Goal: Task Accomplishment & Management: Complete application form

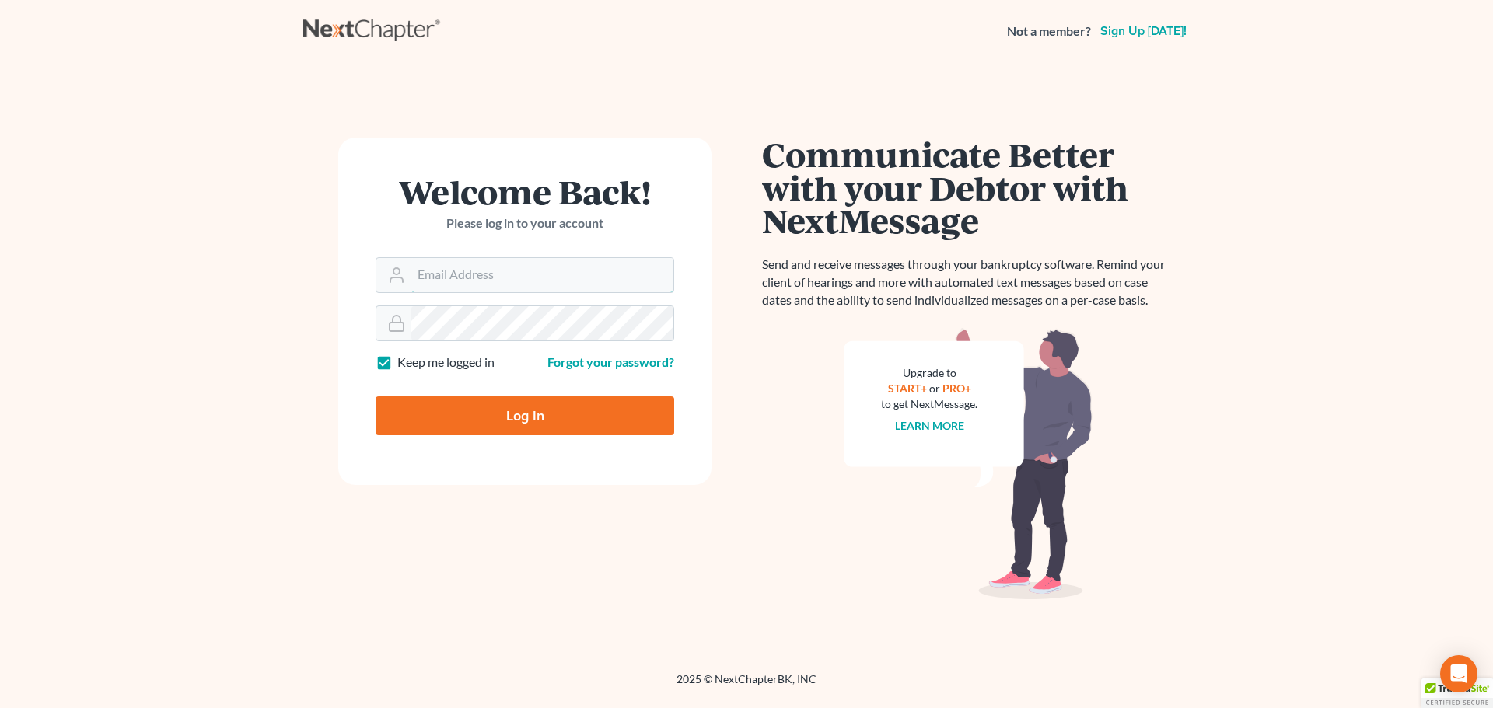
type input "kclawoffices@gmail.com"
type input "Thinking..."
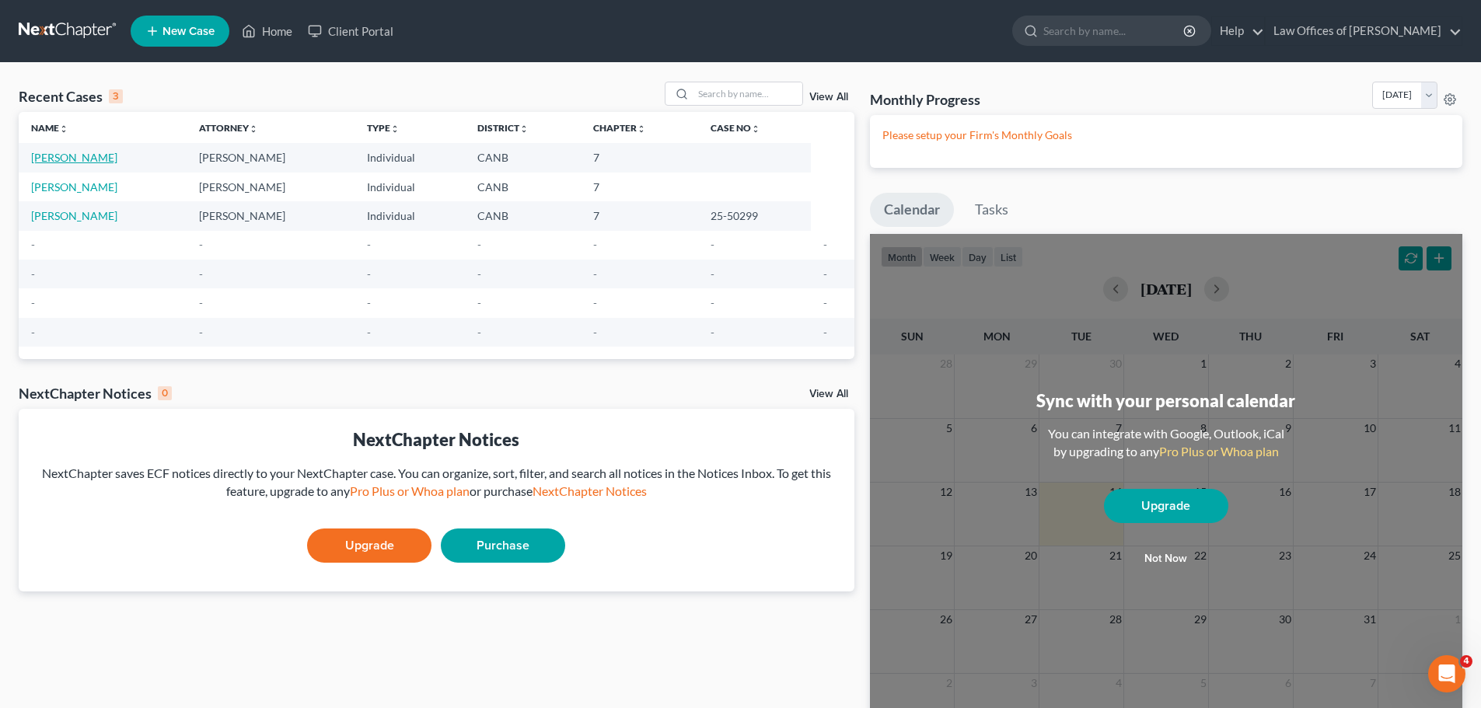
click at [100, 155] on link "[PERSON_NAME]" at bounding box center [74, 157] width 86 height 13
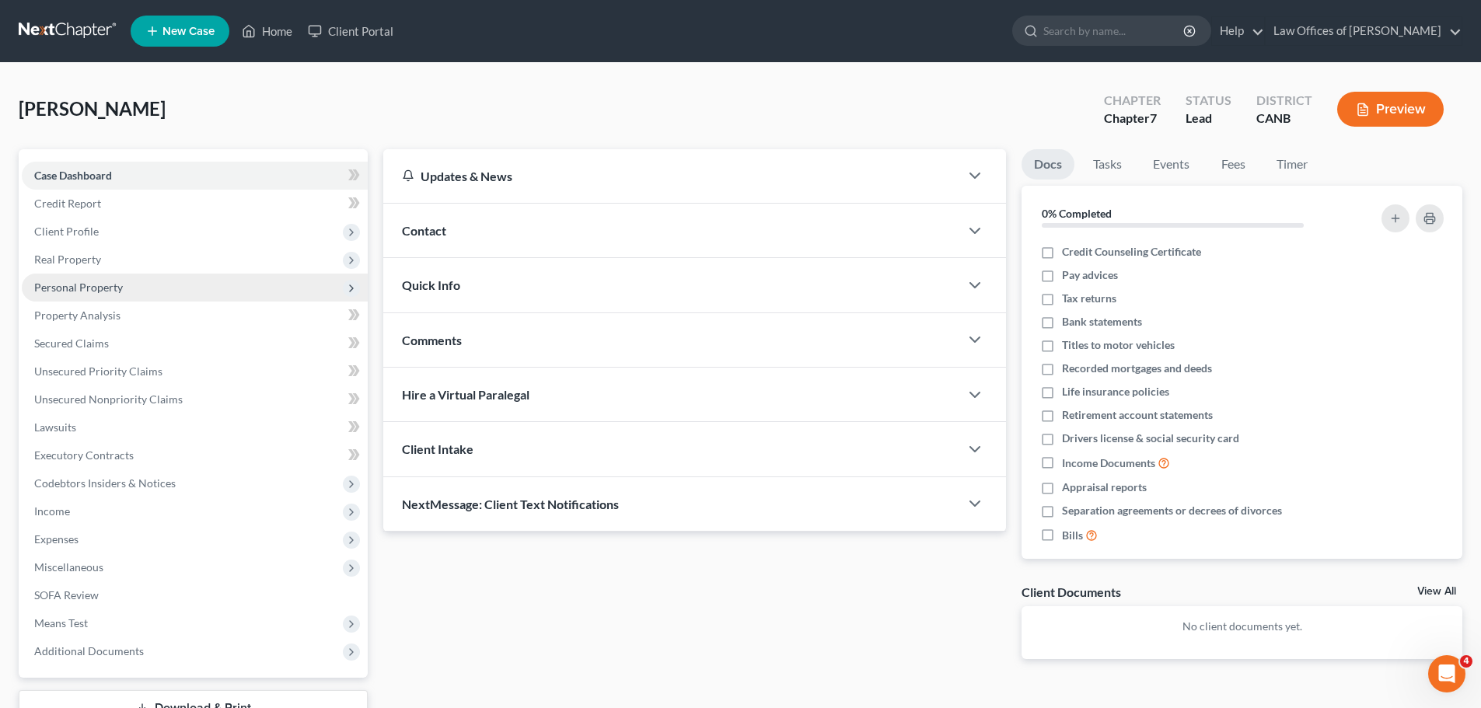
click at [95, 294] on span "Personal Property" at bounding box center [195, 288] width 346 height 28
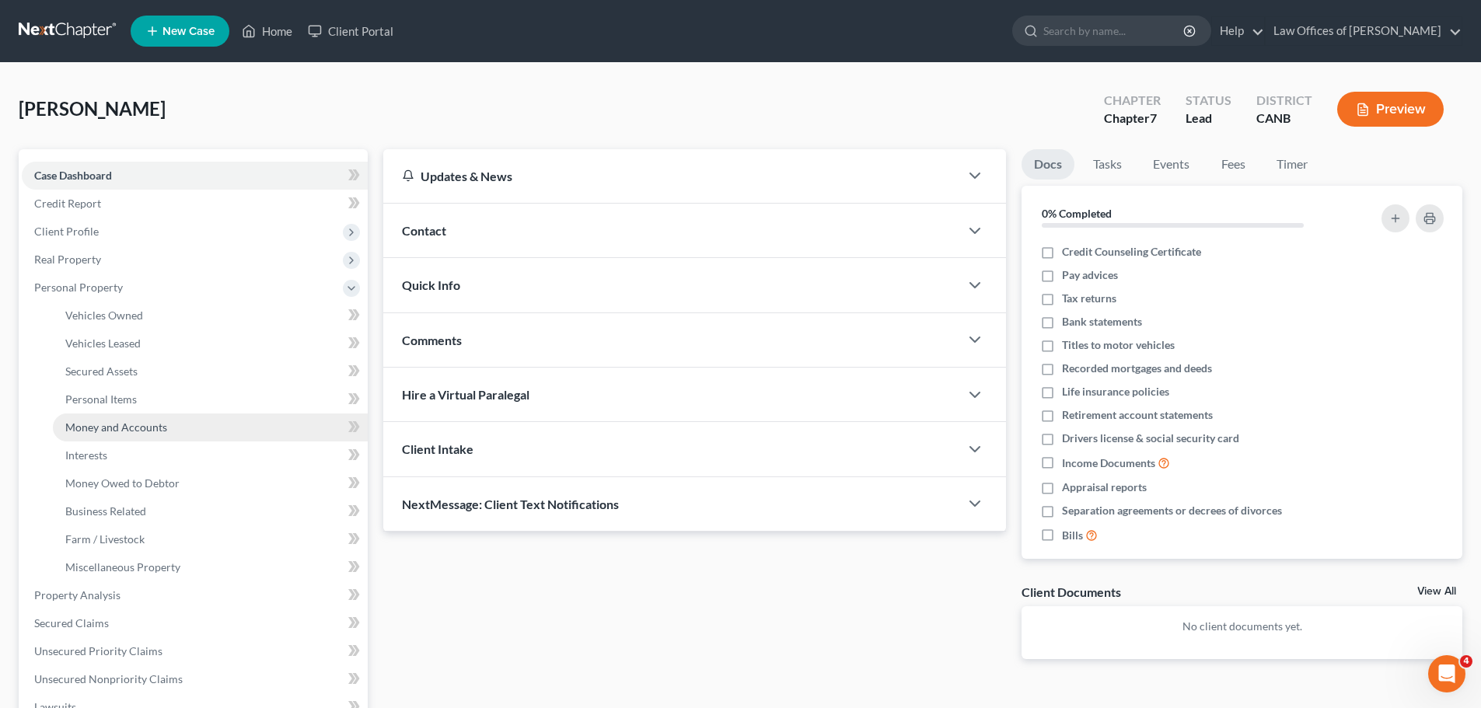
click at [107, 428] on span "Money and Accounts" at bounding box center [116, 427] width 102 height 13
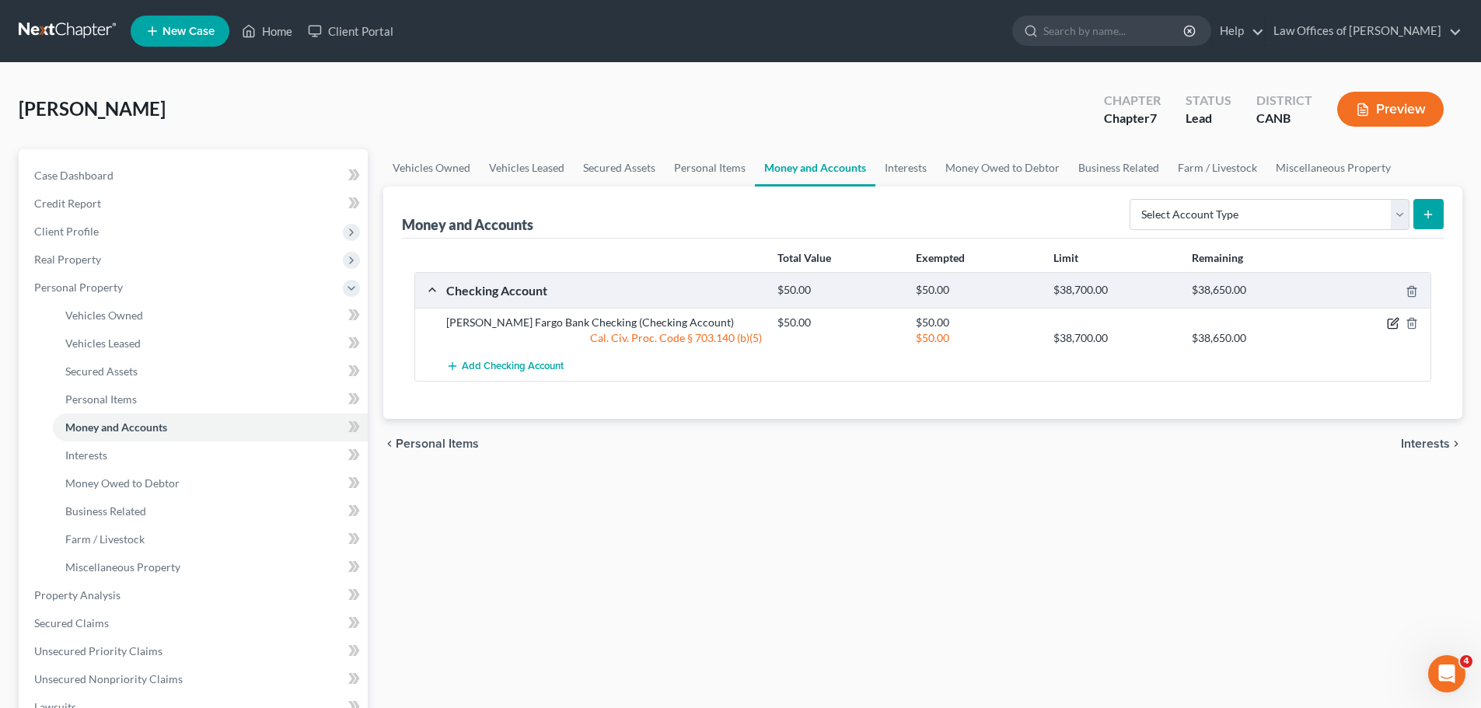
click at [1389, 323] on icon "button" at bounding box center [1393, 323] width 12 height 12
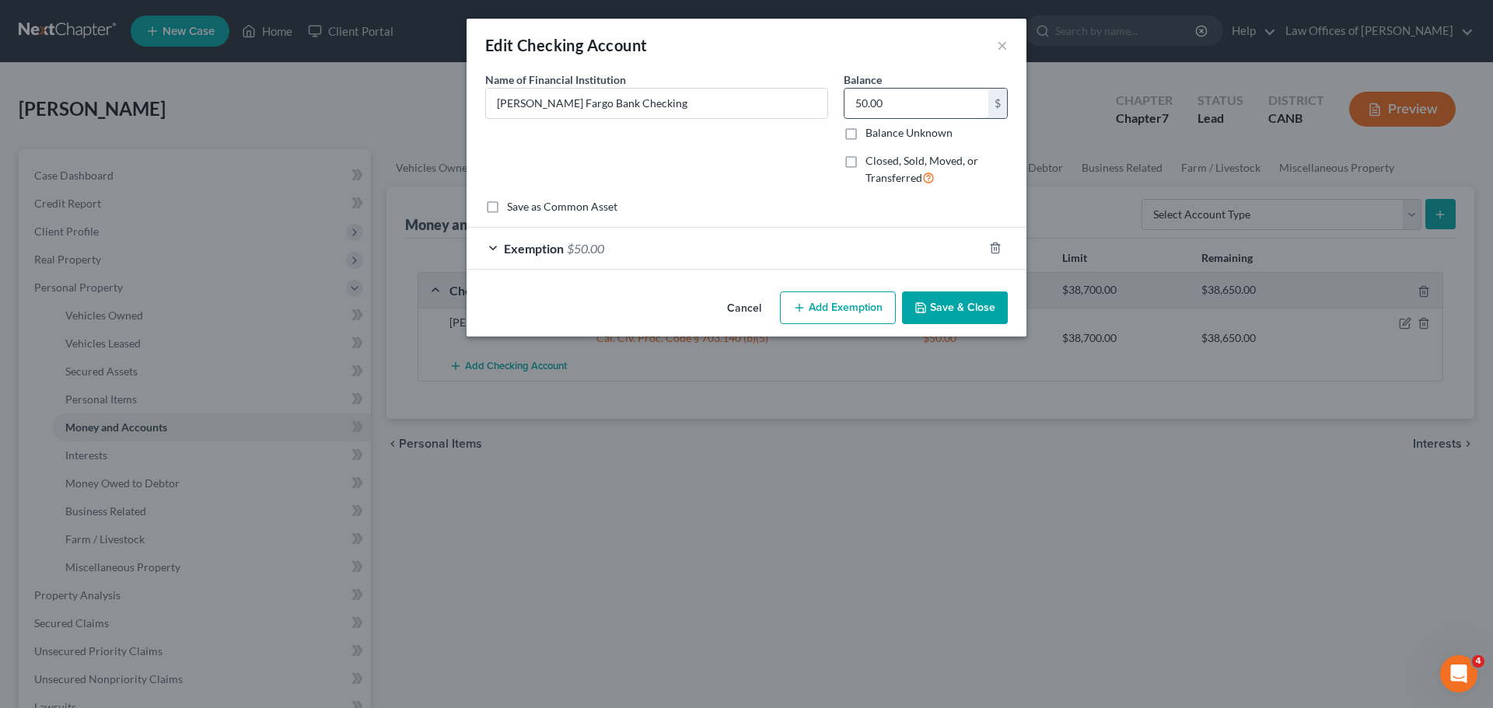
click at [891, 107] on input "50.00" at bounding box center [916, 104] width 144 height 30
type input "57.87"
click at [568, 250] on span "$50.00" at bounding box center [585, 248] width 37 height 15
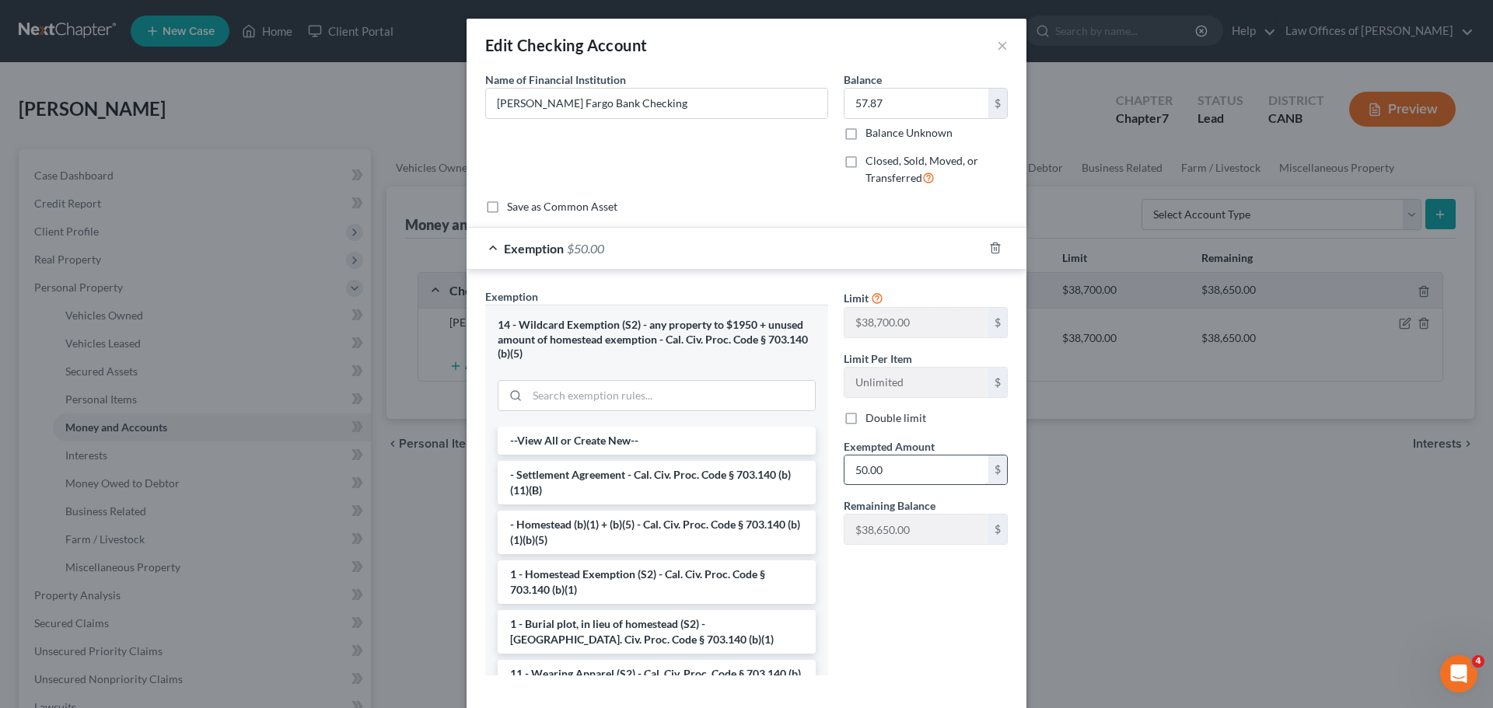
click at [890, 467] on input "50.00" at bounding box center [916, 471] width 144 height 30
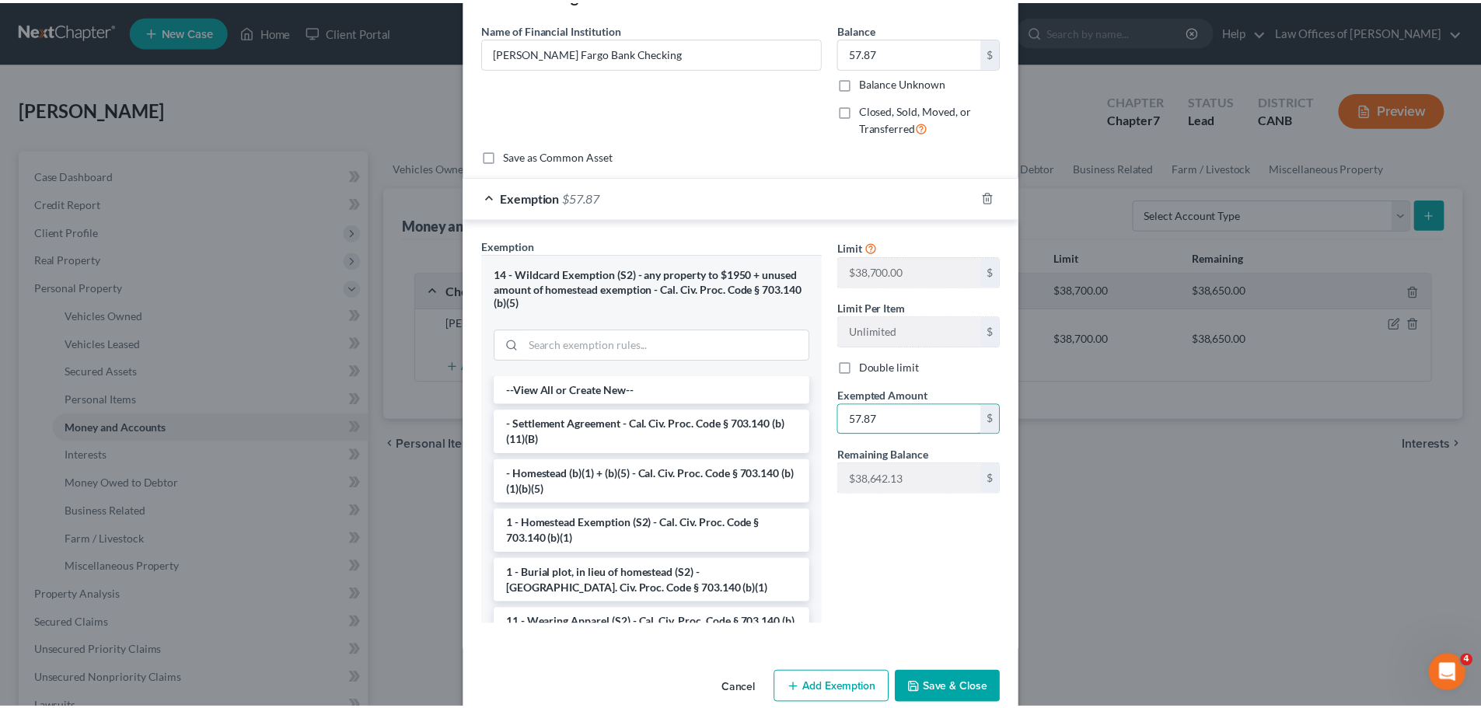
scroll to position [78, 0]
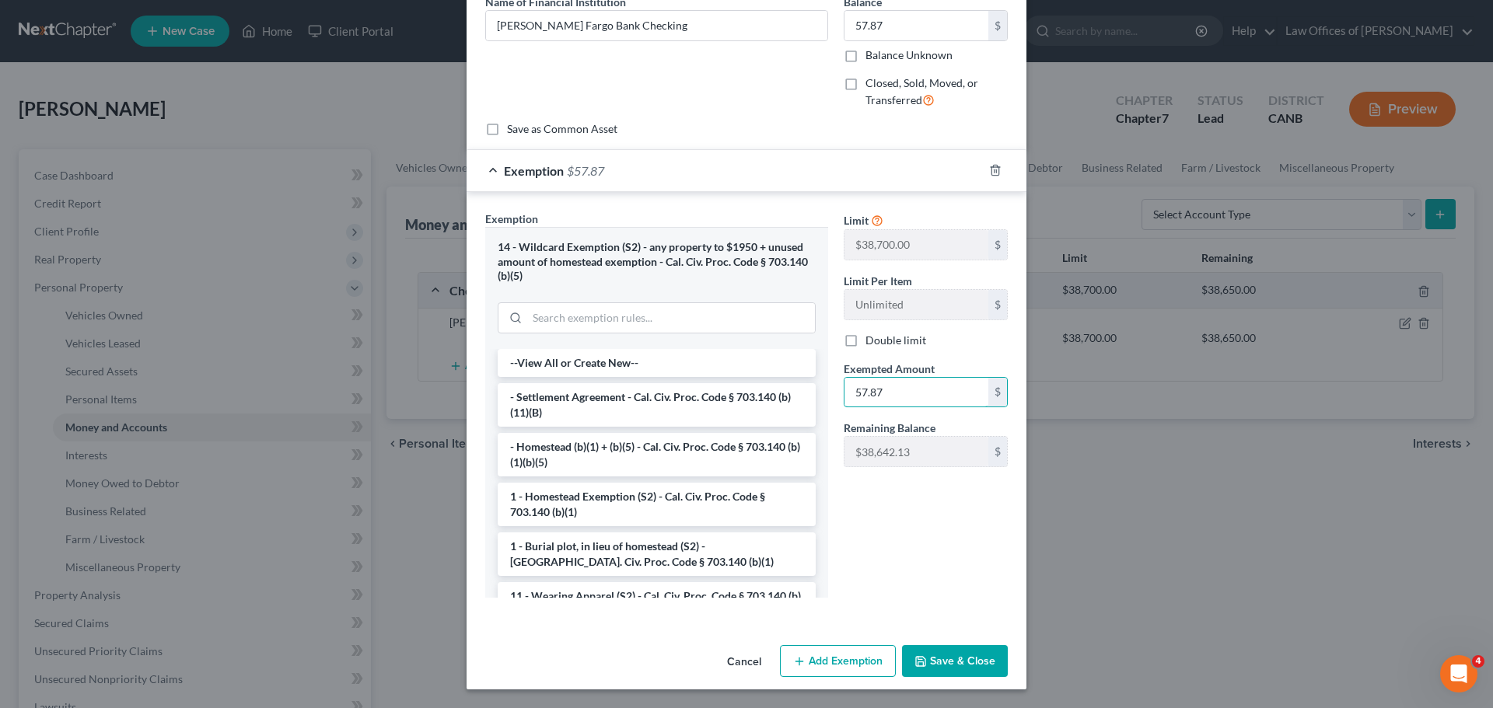
type input "57.87"
click at [936, 673] on button "Save & Close" at bounding box center [955, 661] width 106 height 33
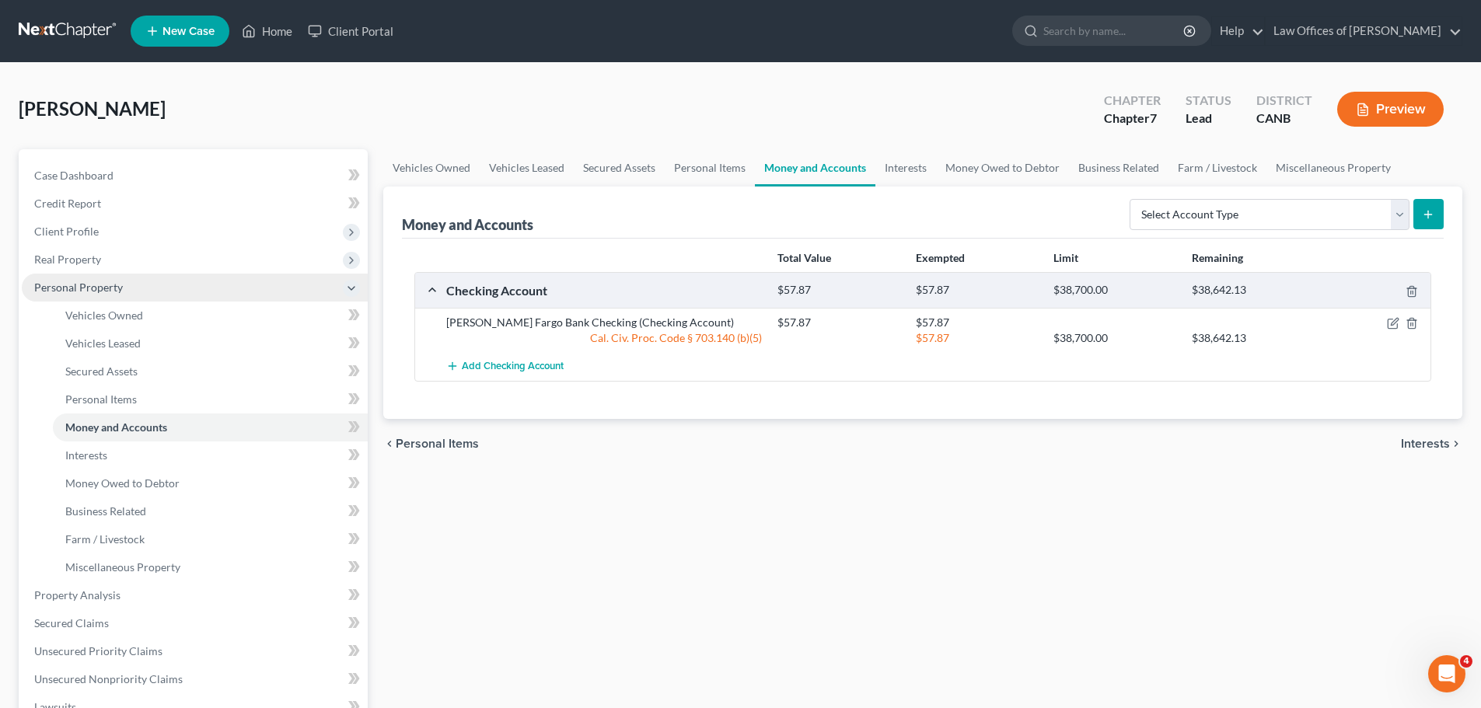
click at [125, 293] on span "Personal Property" at bounding box center [195, 288] width 346 height 28
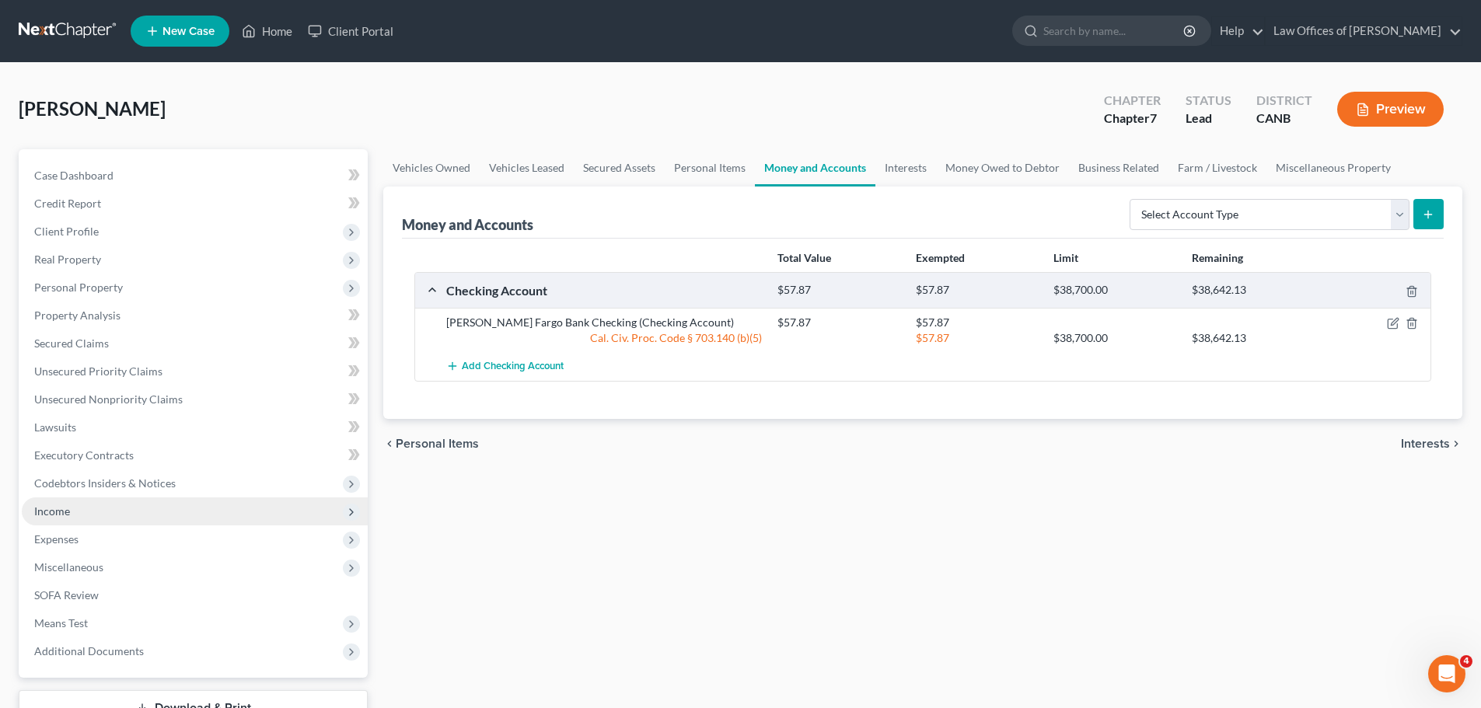
click at [92, 512] on span "Income" at bounding box center [195, 512] width 346 height 28
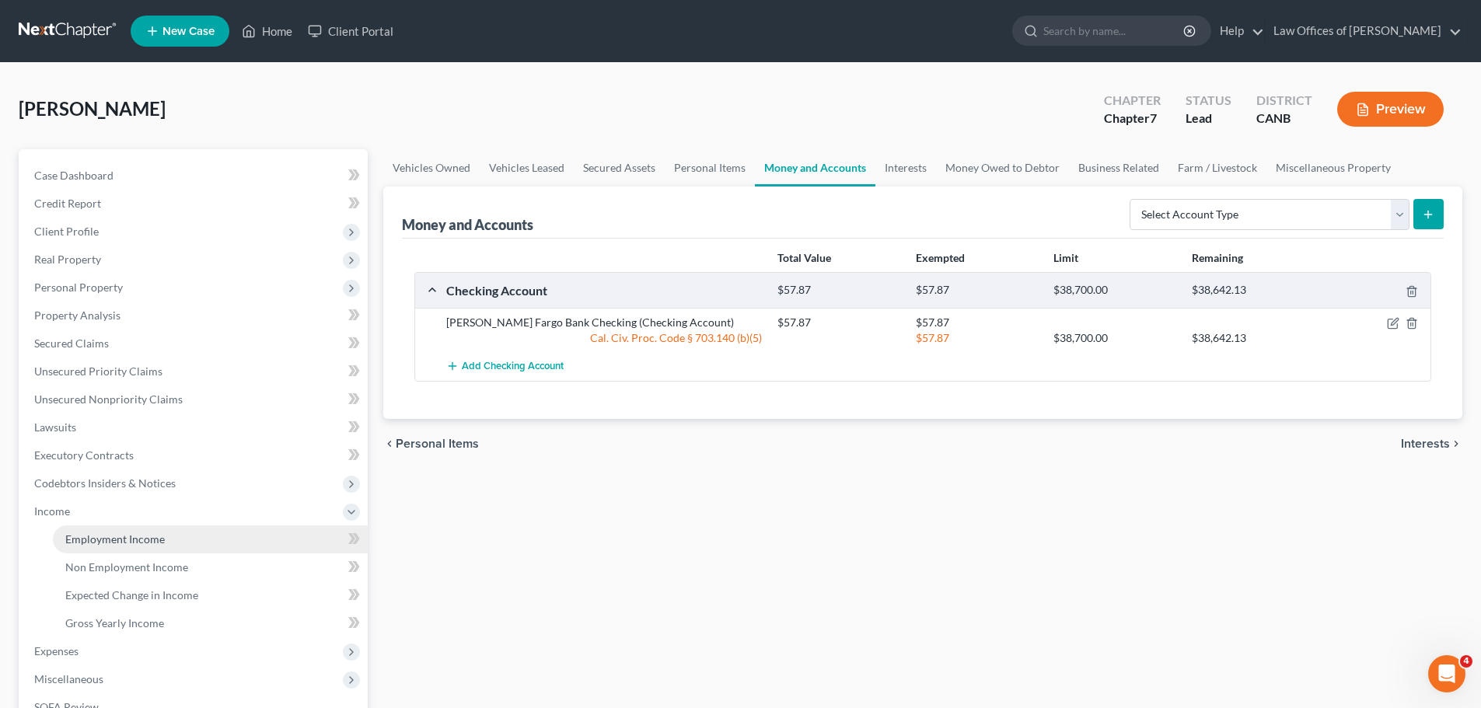
click at [140, 543] on span "Employment Income" at bounding box center [115, 539] width 100 height 13
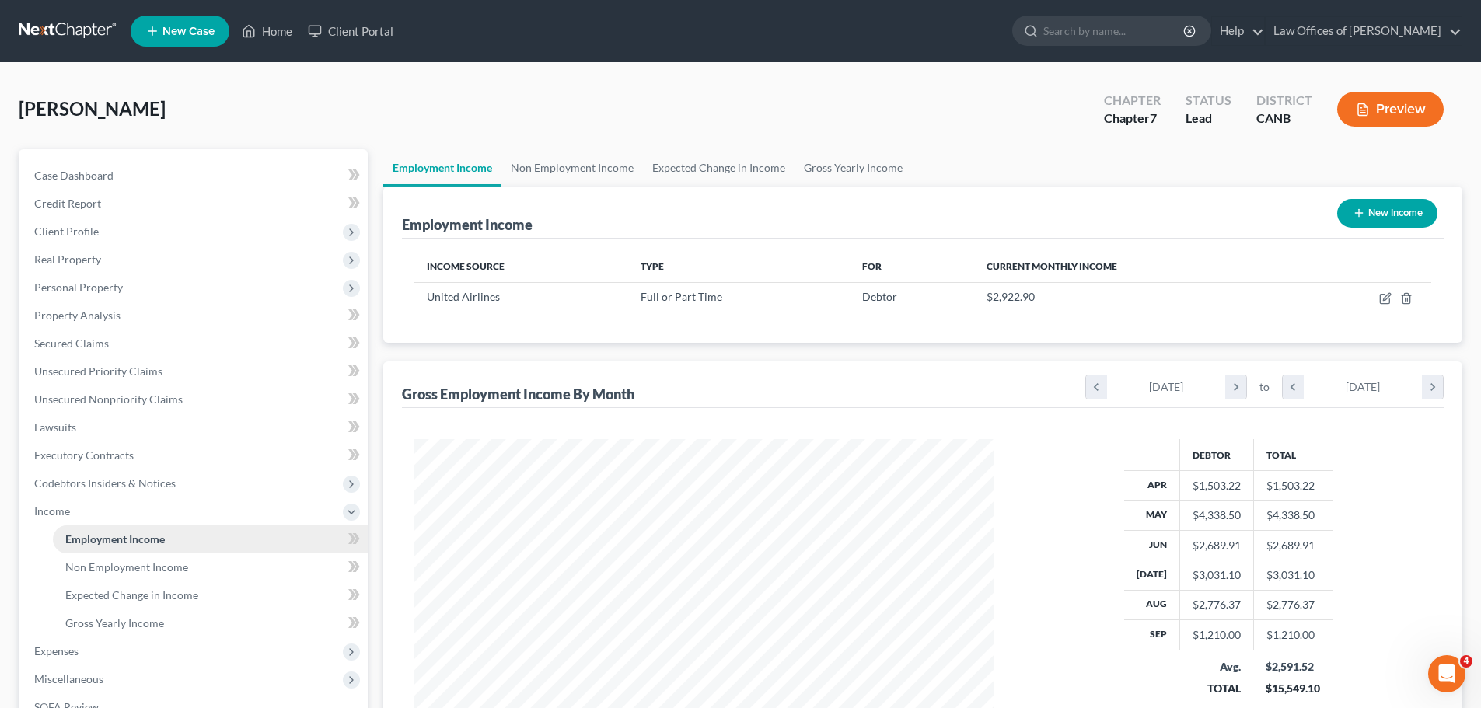
scroll to position [290, 611]
click at [140, 621] on span "Gross Yearly Income" at bounding box center [114, 623] width 99 height 13
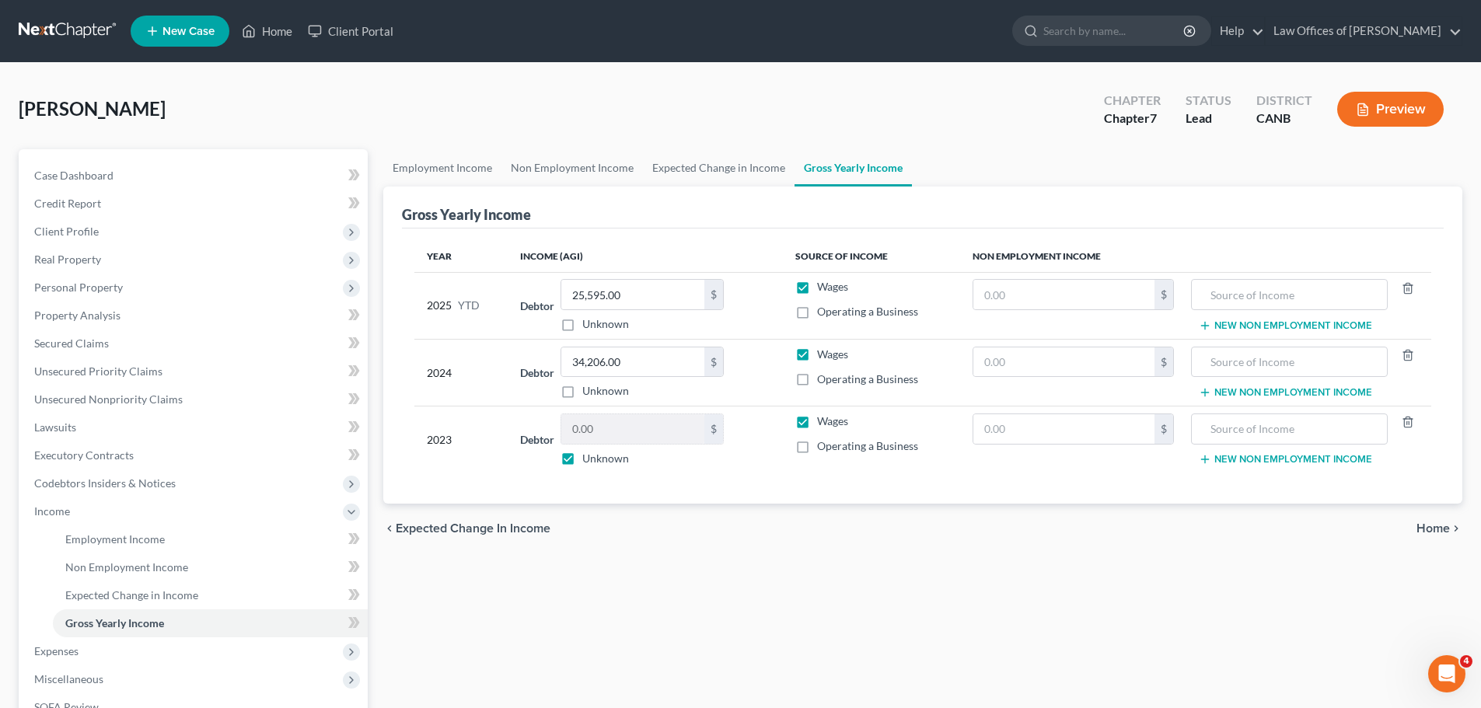
click at [582, 463] on label "Unknown" at bounding box center [605, 459] width 47 height 16
click at [589, 461] on input "Unknown" at bounding box center [594, 456] width 10 height 10
checkbox input "false"
click at [607, 431] on input "0.00" at bounding box center [632, 429] width 143 height 30
type input "34,206"
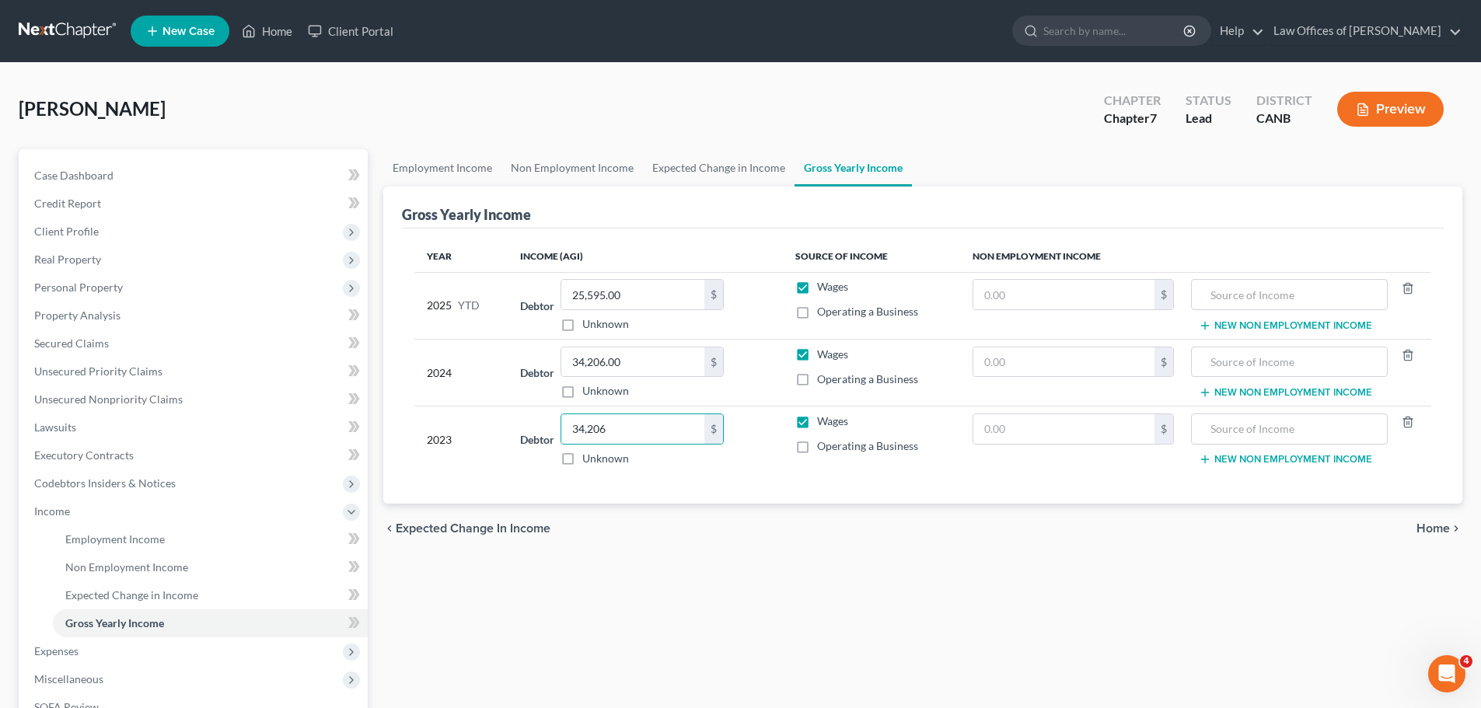
click at [747, 458] on div "Debtor 34,206.00 $ Unknown Balance Undetermined 34,206 $ Unknown" at bounding box center [645, 440] width 250 height 53
click at [1430, 524] on span "Home" at bounding box center [1433, 529] width 33 height 12
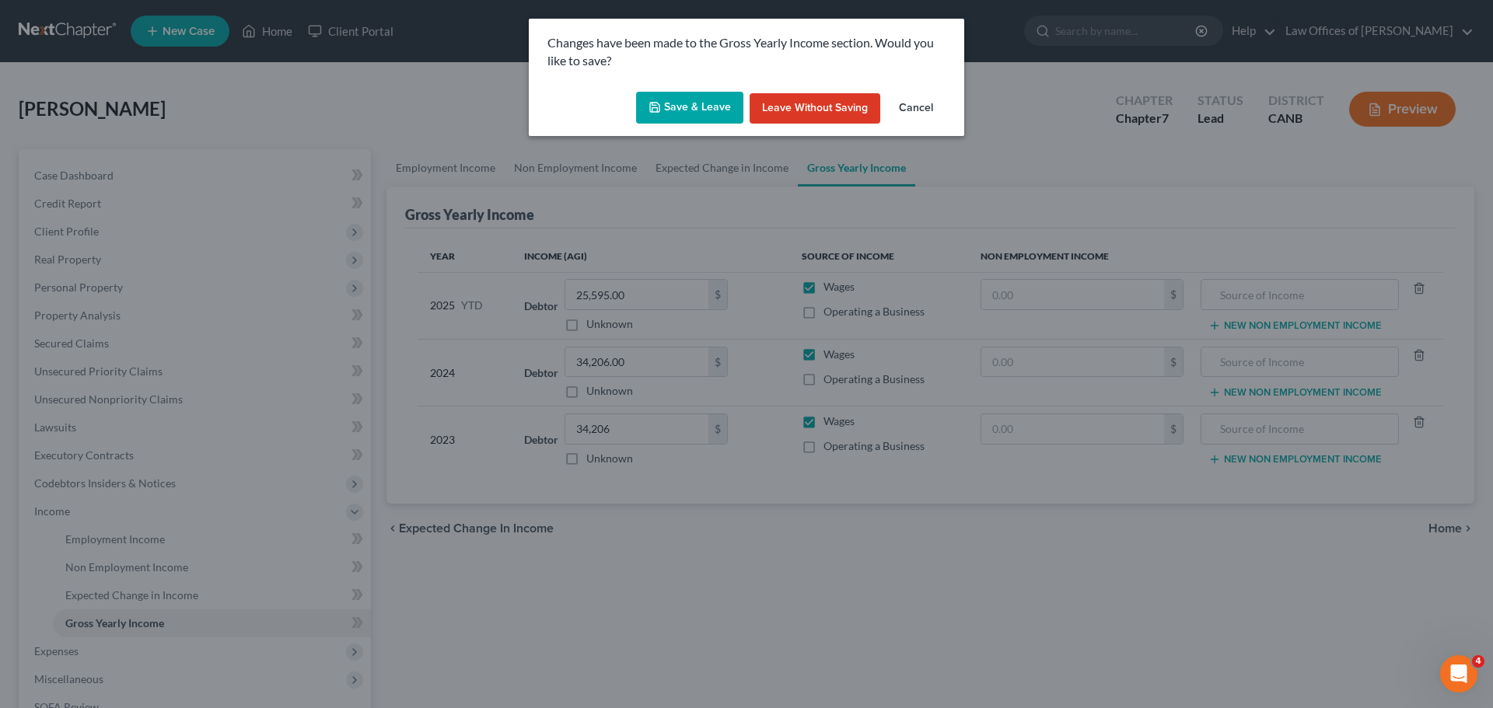
click at [671, 104] on button "Save & Leave" at bounding box center [689, 108] width 107 height 33
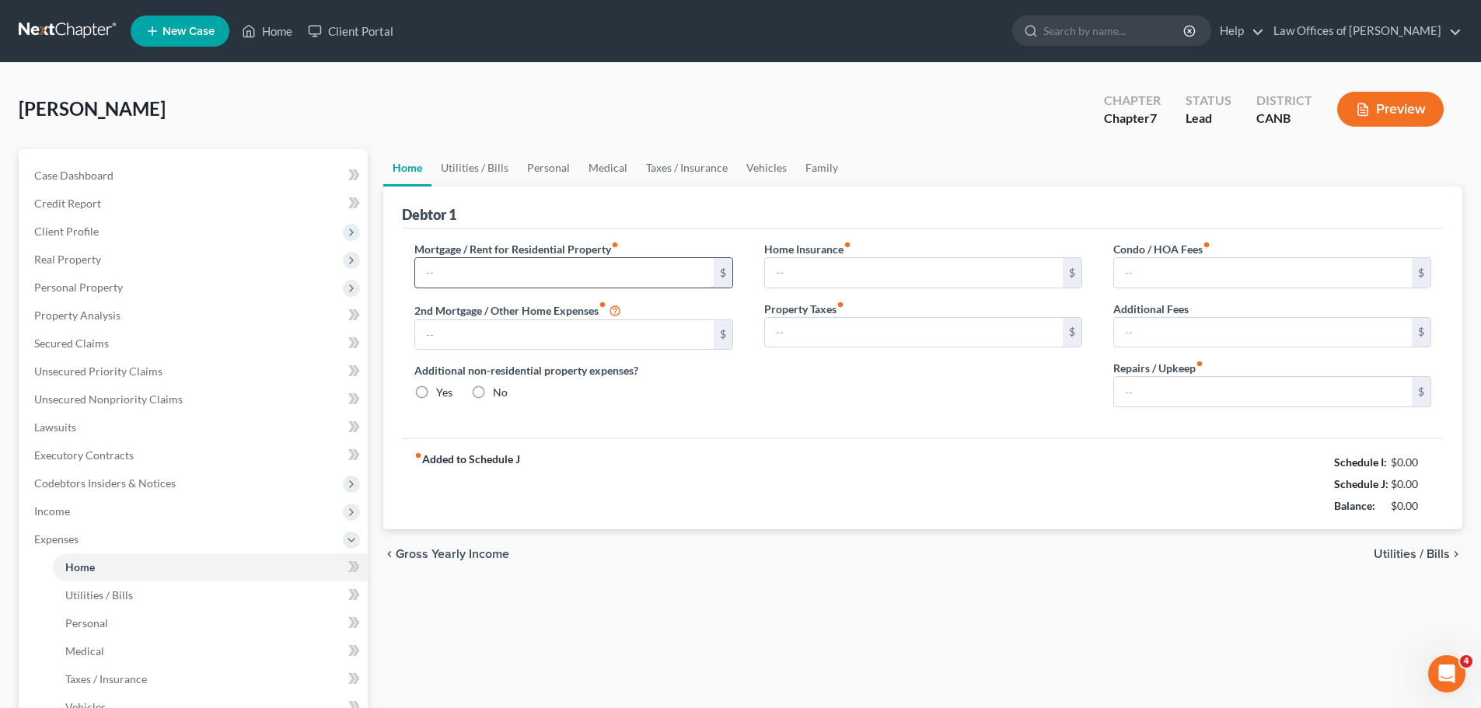
type input "1,250.00"
type input "0.00"
radio input "true"
type input "0.00"
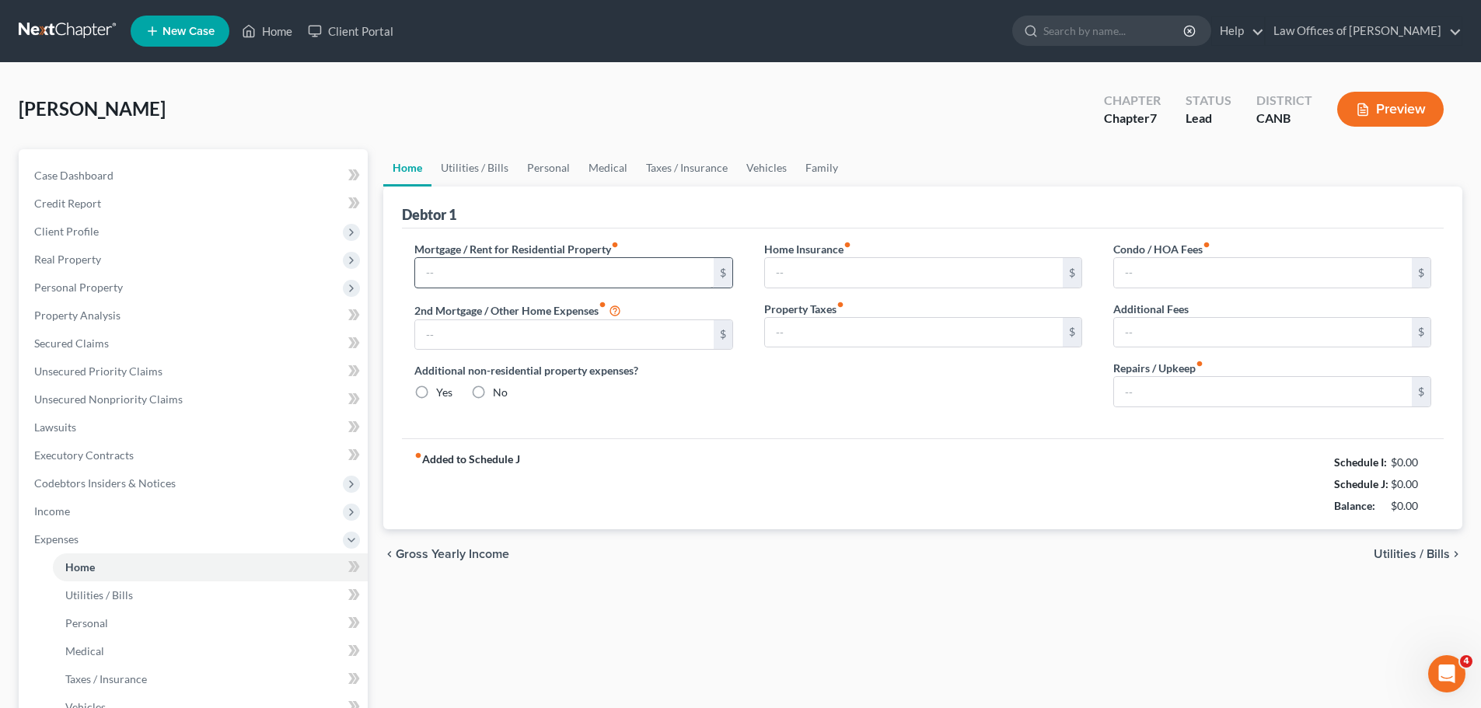
type input "0.00"
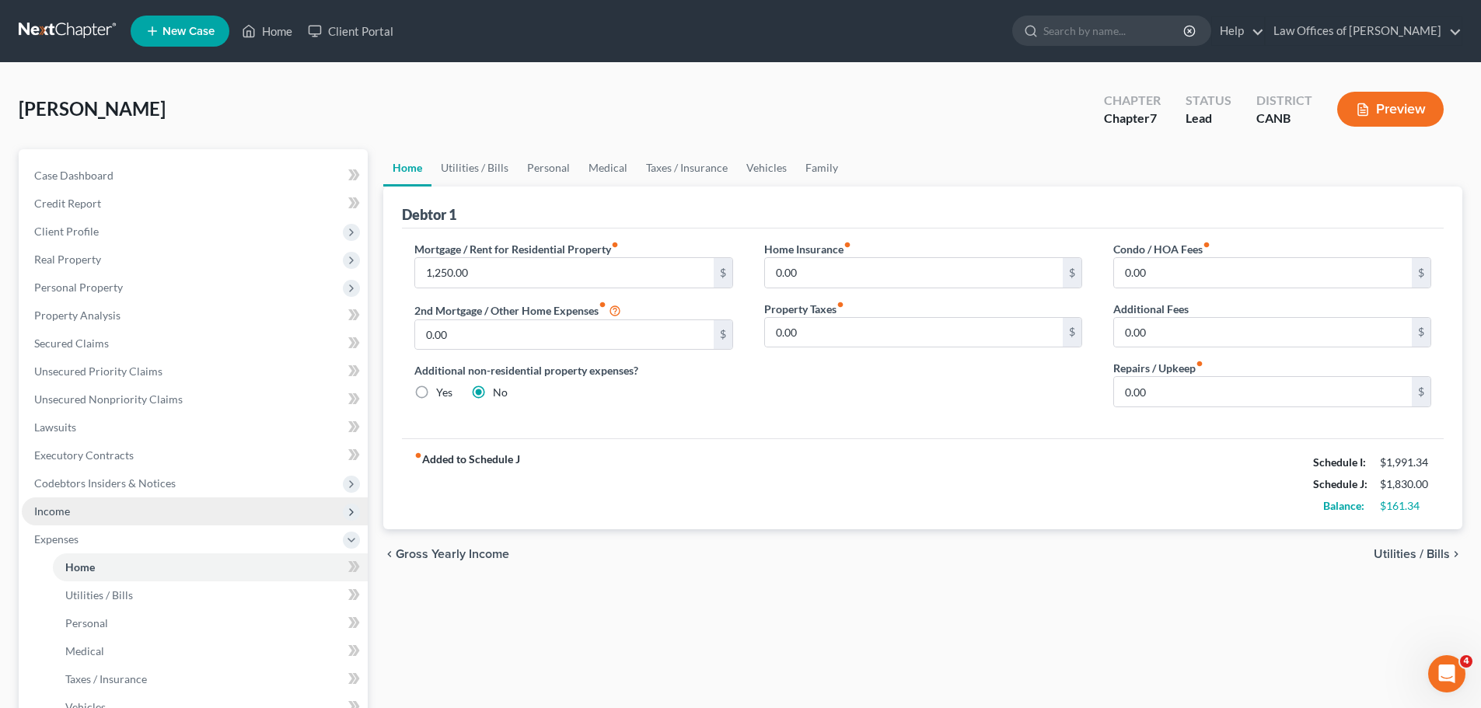
click at [116, 516] on span "Income" at bounding box center [195, 512] width 346 height 28
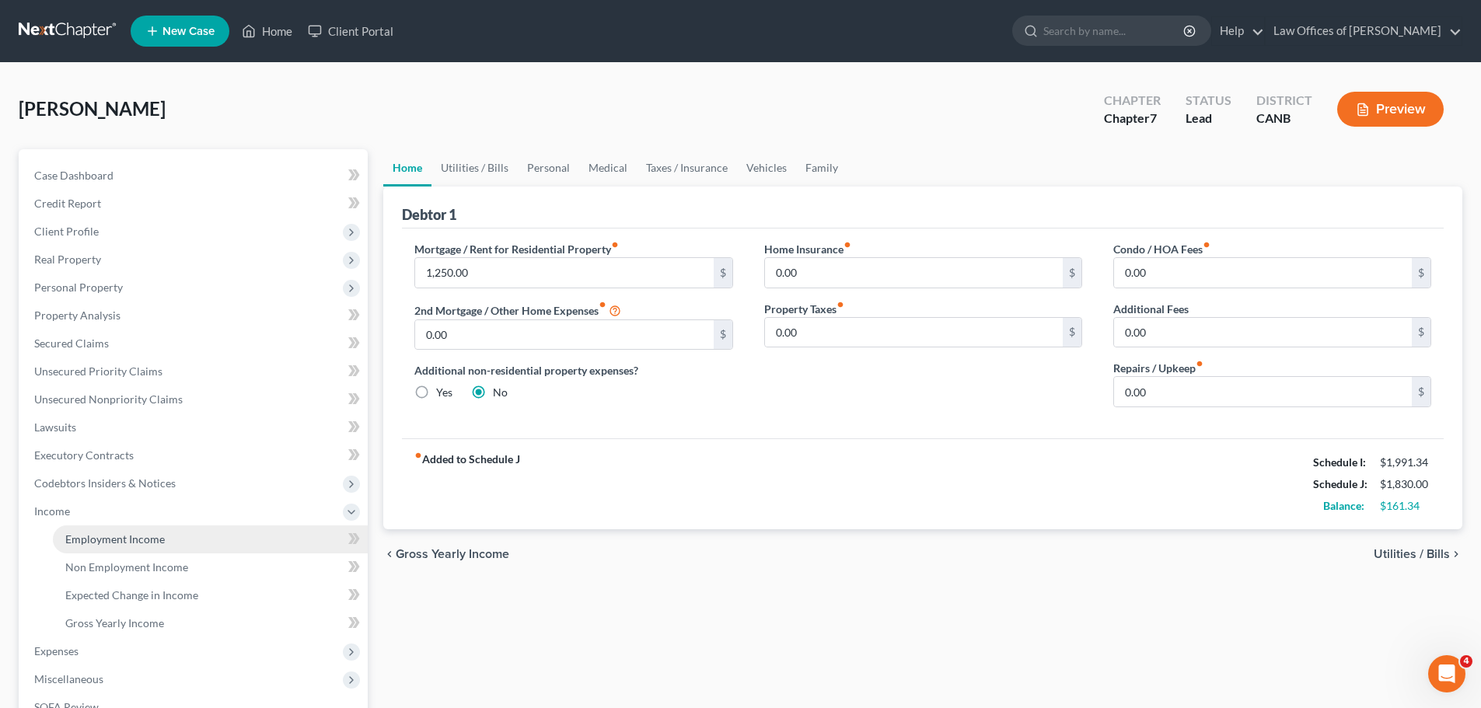
click at [120, 536] on span "Employment Income" at bounding box center [115, 539] width 100 height 13
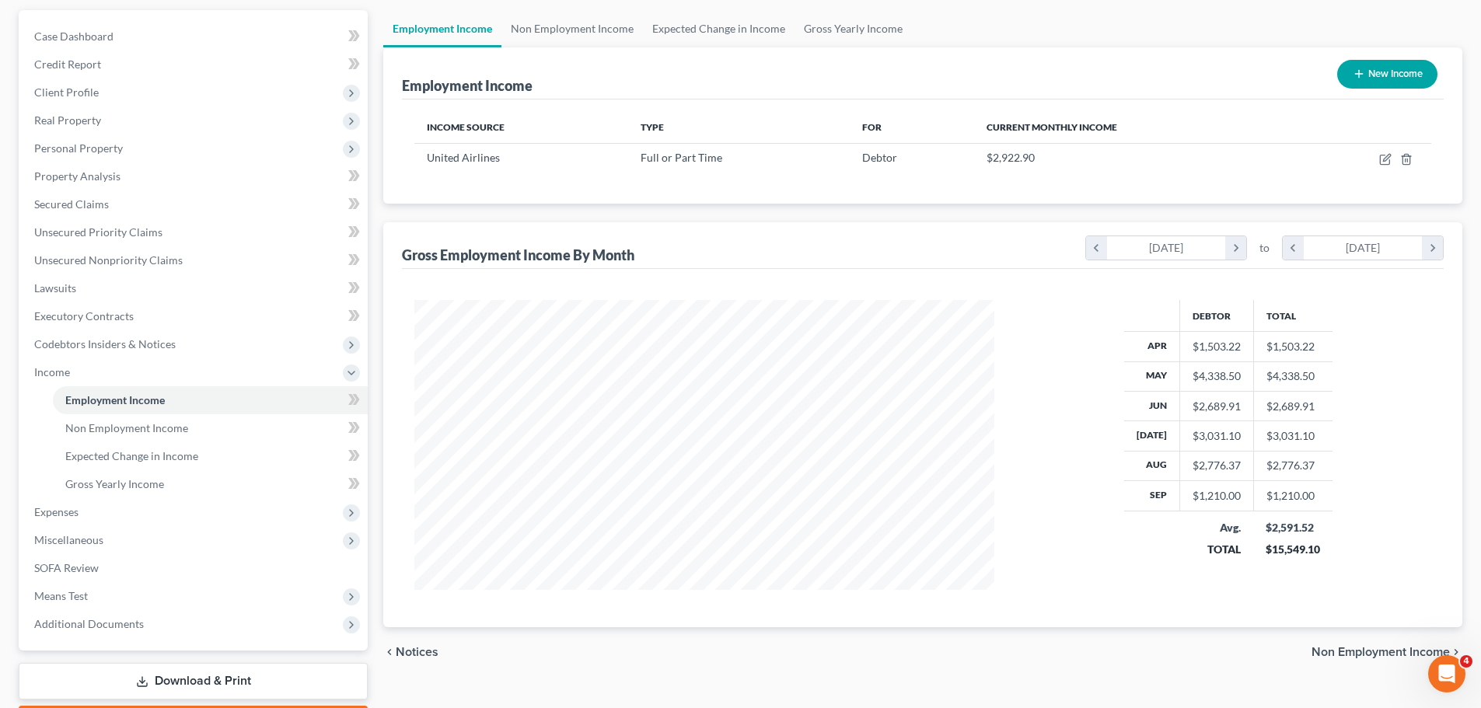
scroll to position [23, 0]
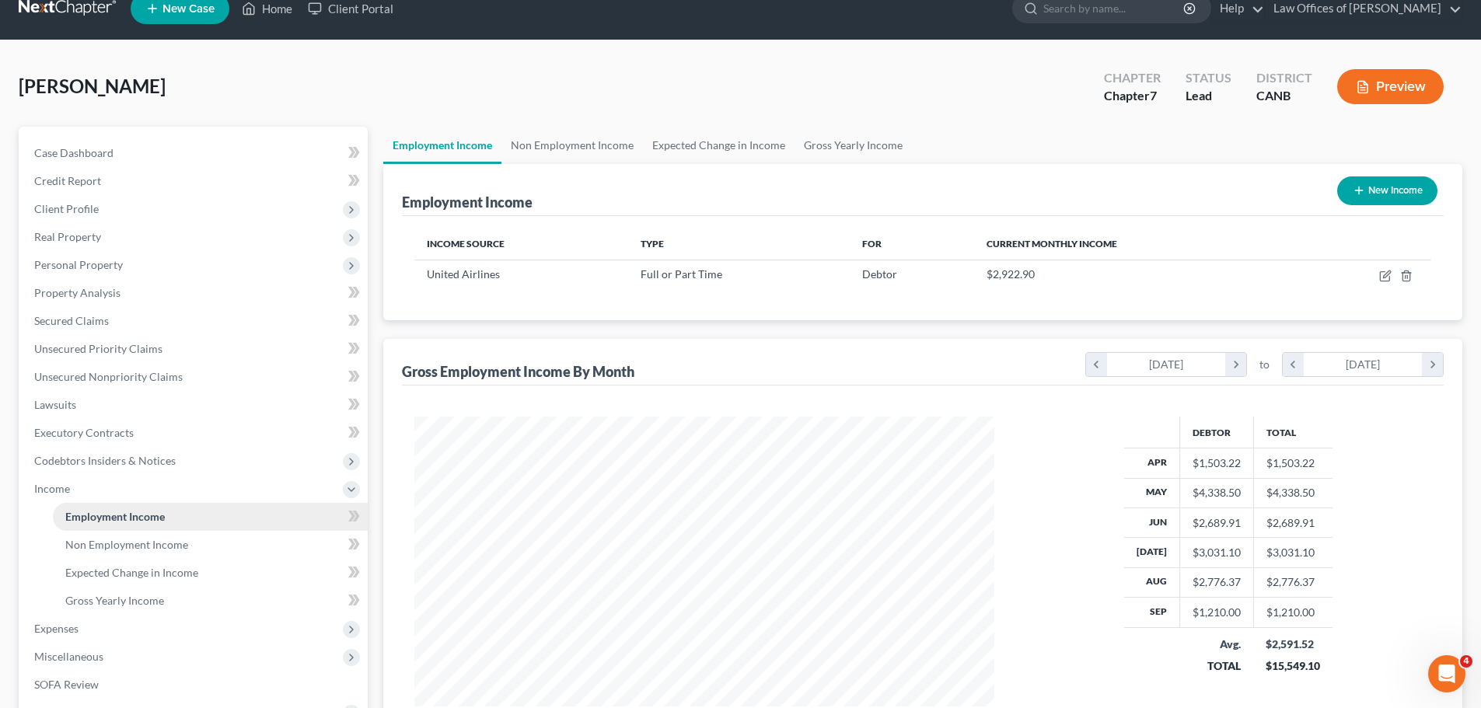
click at [267, 523] on link "Employment Income" at bounding box center [210, 517] width 315 height 28
click at [348, 518] on icon at bounding box center [354, 516] width 12 height 19
click at [353, 517] on icon at bounding box center [351, 516] width 7 height 11
click at [302, 519] on link "Employment Income" at bounding box center [210, 517] width 315 height 28
click at [350, 520] on icon at bounding box center [351, 516] width 7 height 11
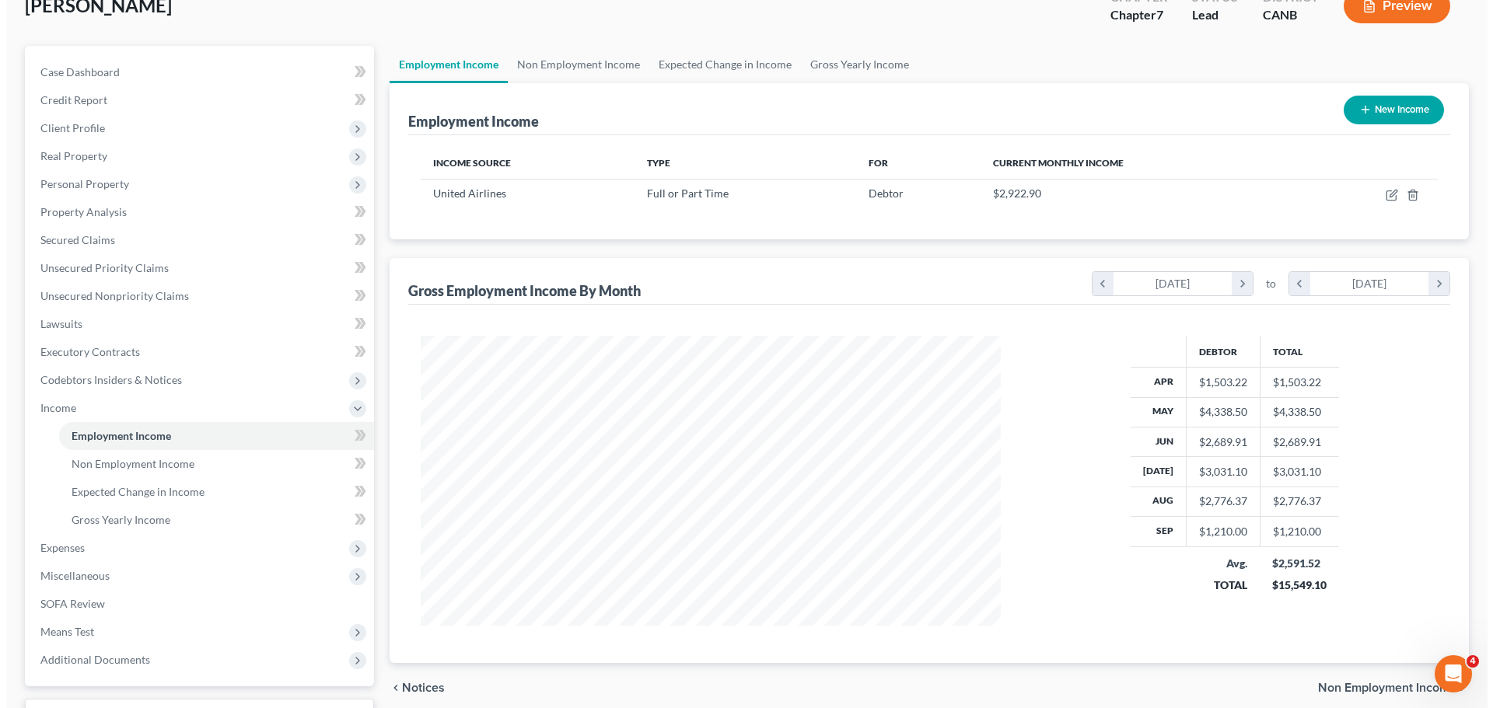
scroll to position [0, 0]
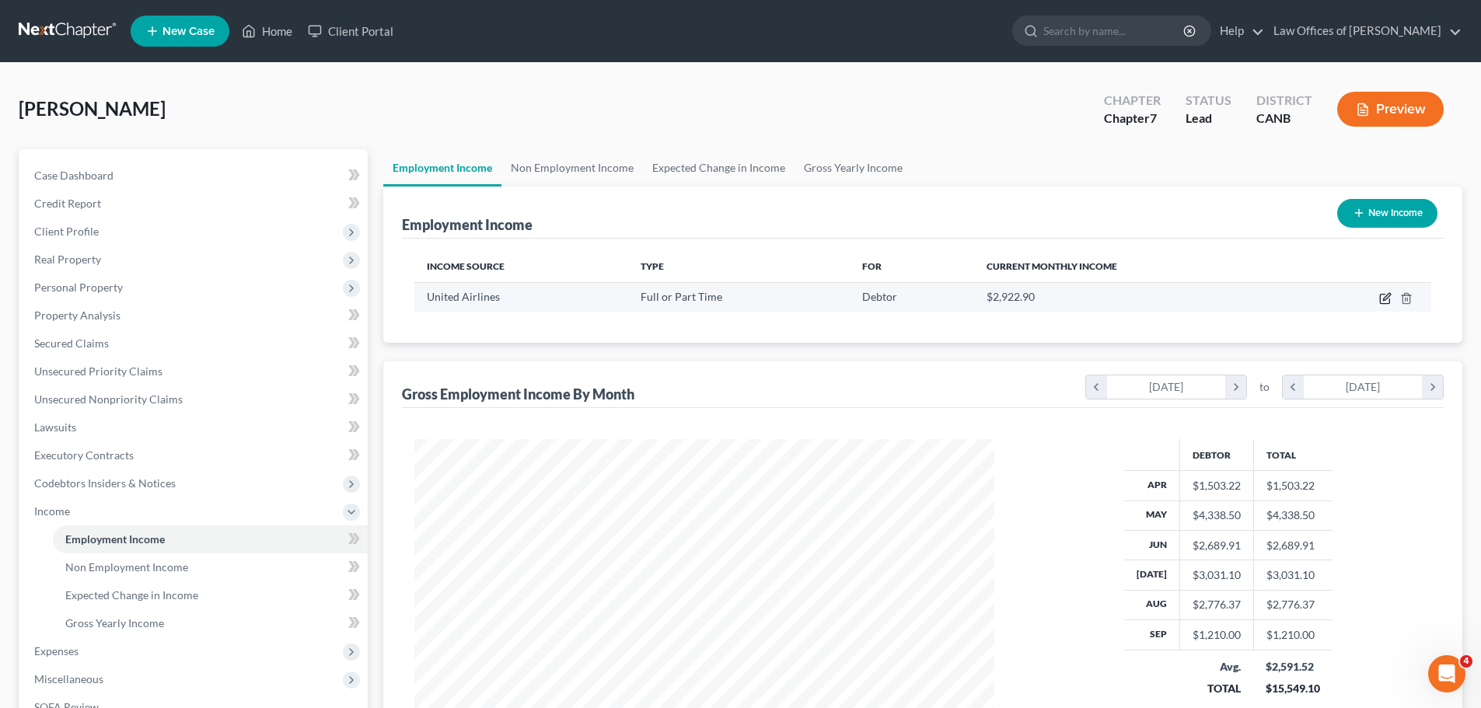
click at [1385, 292] on icon "button" at bounding box center [1385, 298] width 12 height 12
select select "0"
select select "4"
select select "2"
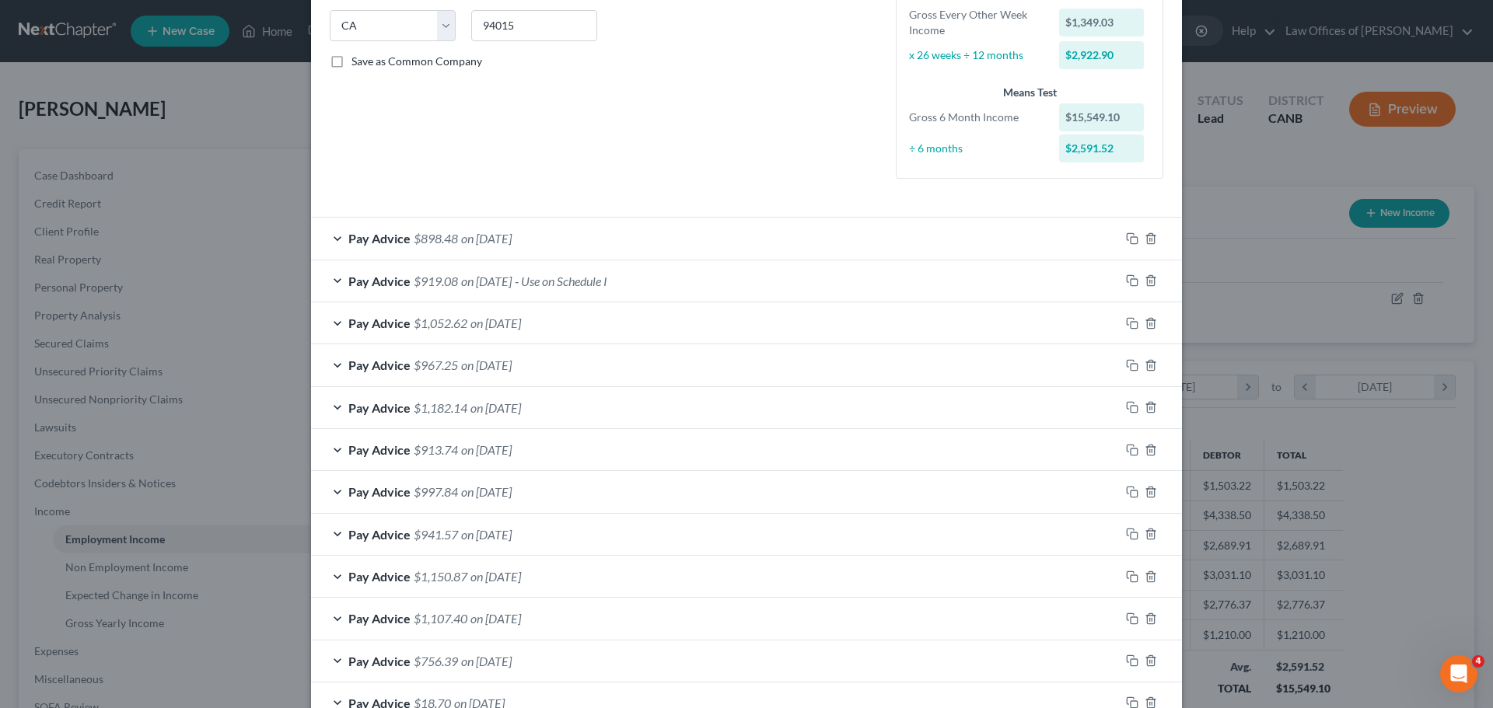
scroll to position [413, 0]
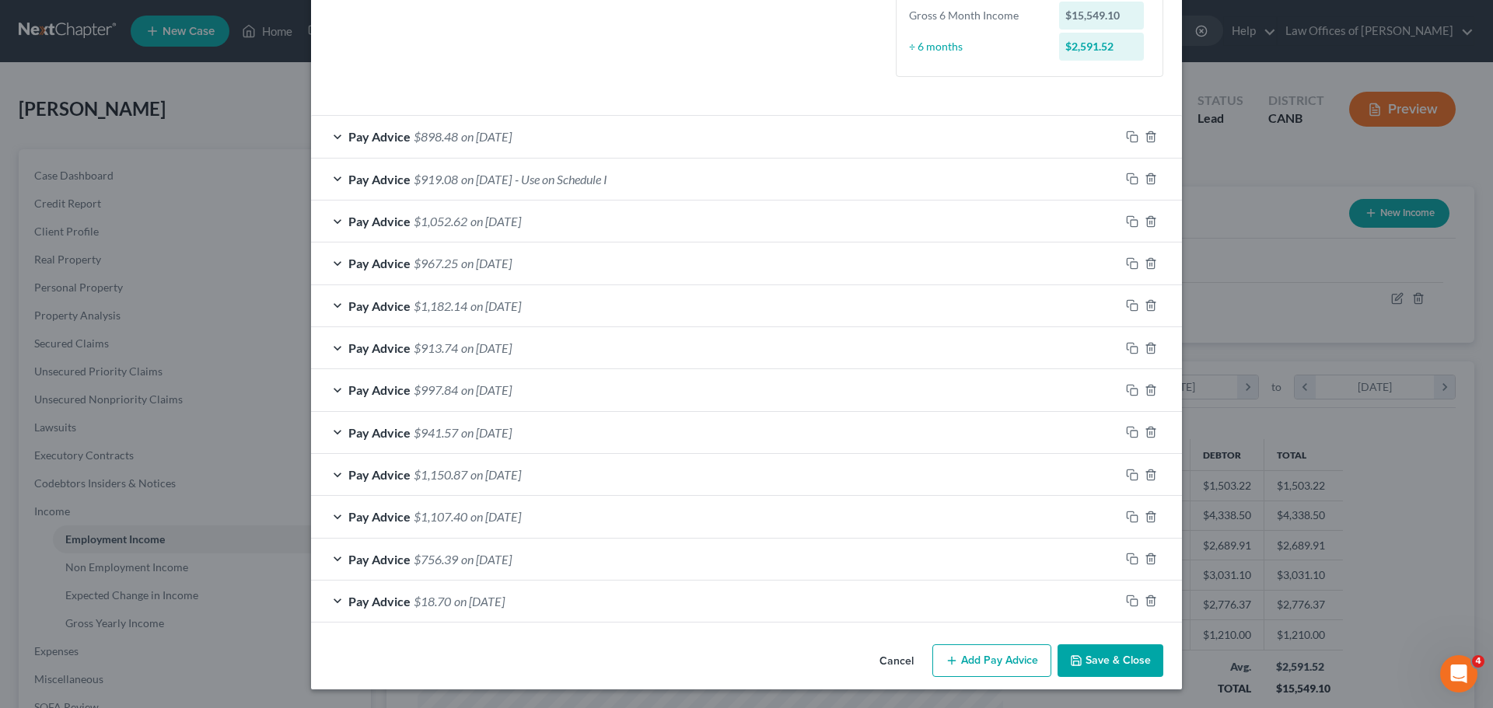
click at [334, 138] on div "Pay Advice $898.48 on 09/06/2025" at bounding box center [715, 136] width 809 height 41
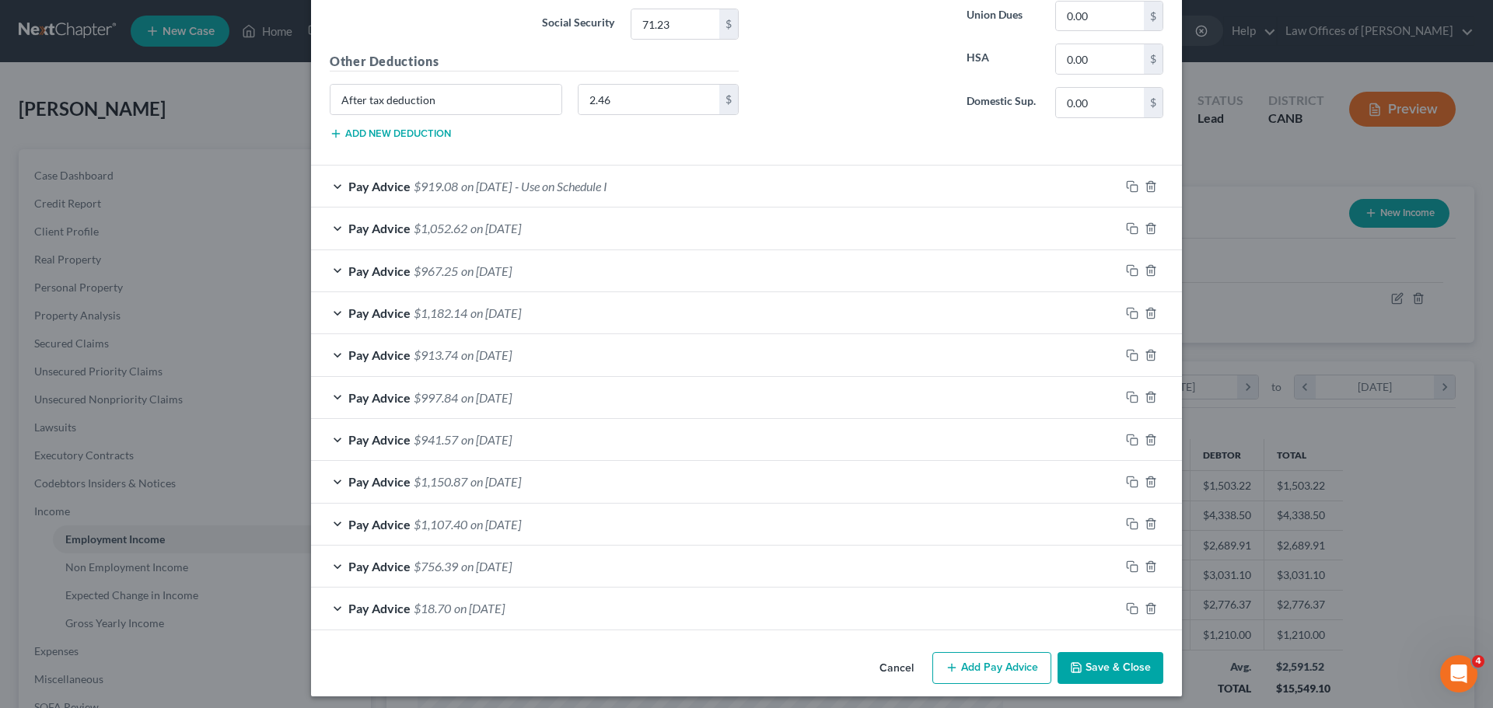
scroll to position [881, 0]
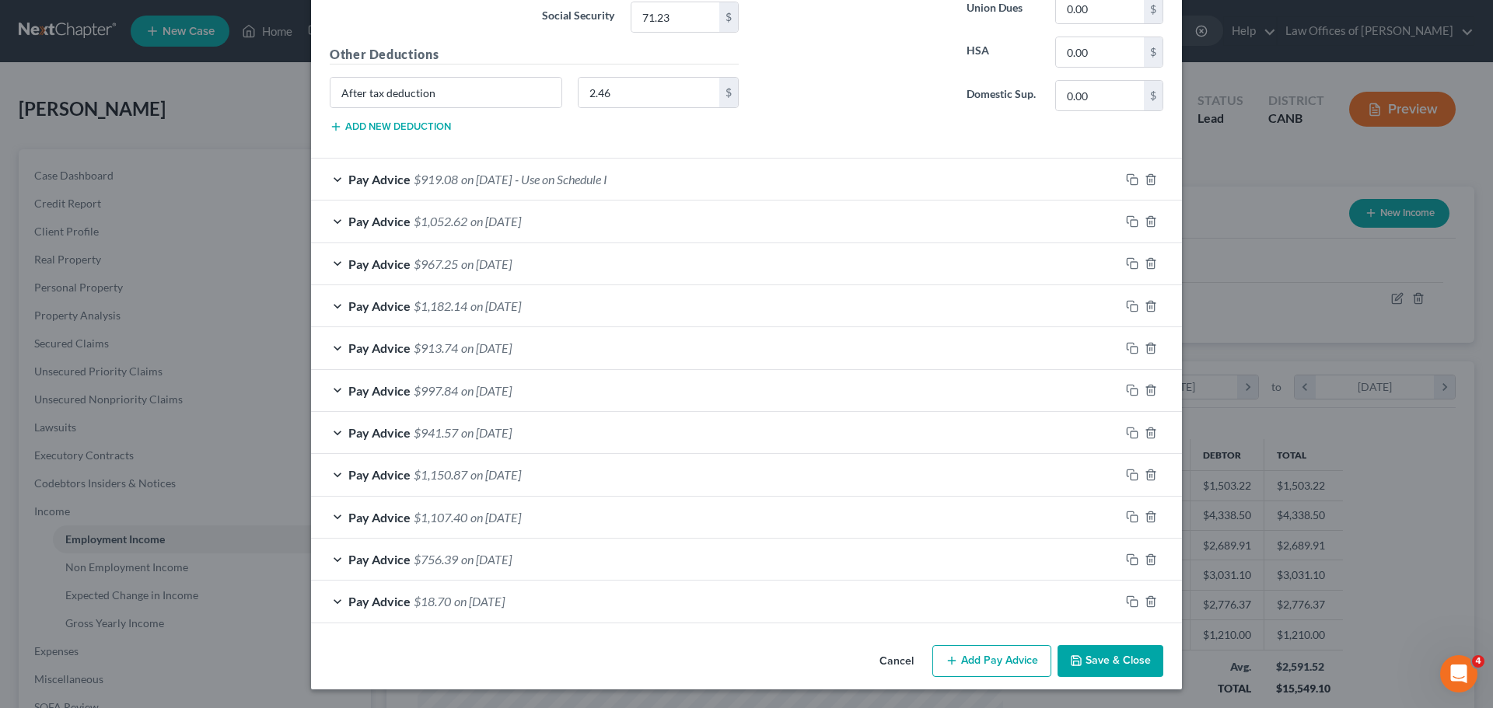
click at [983, 662] on button "Add Pay Advice" at bounding box center [991, 661] width 119 height 33
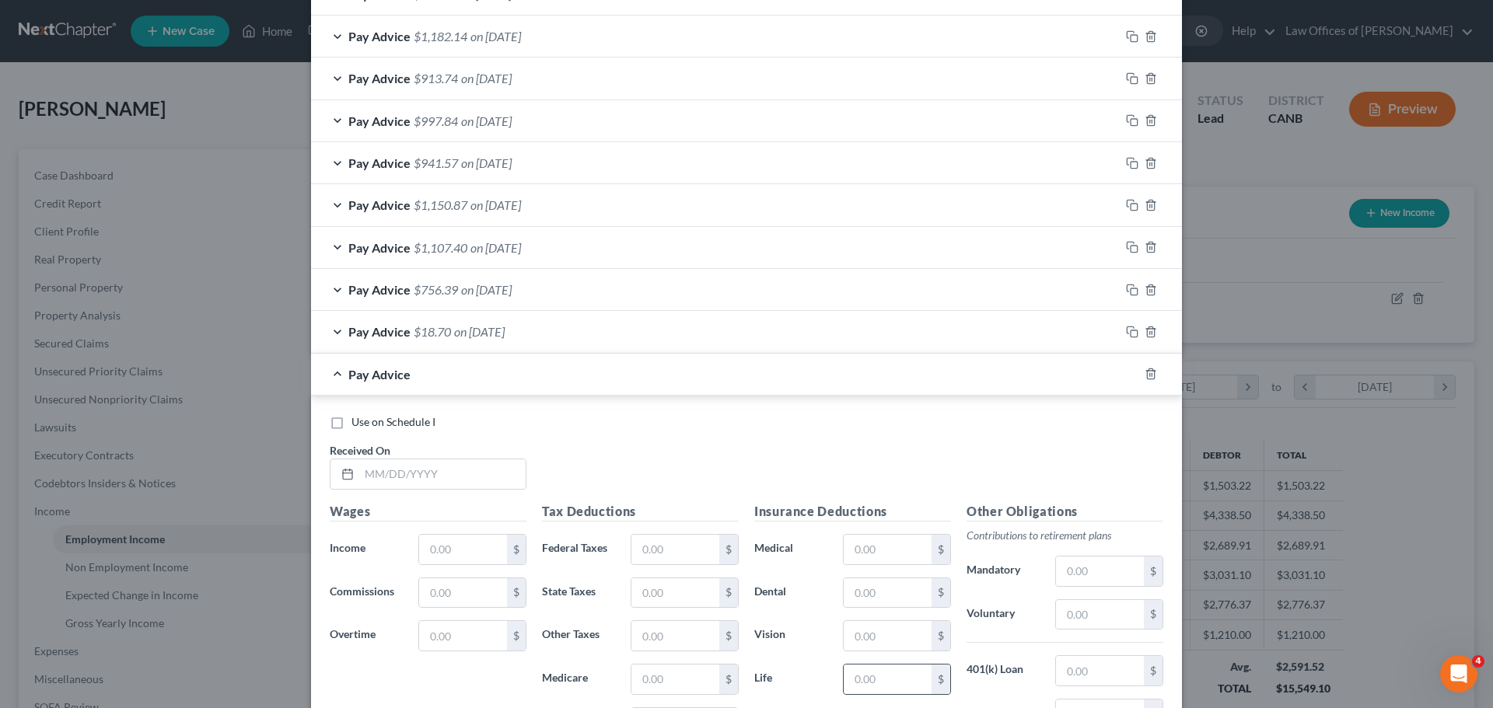
scroll to position [1295, 0]
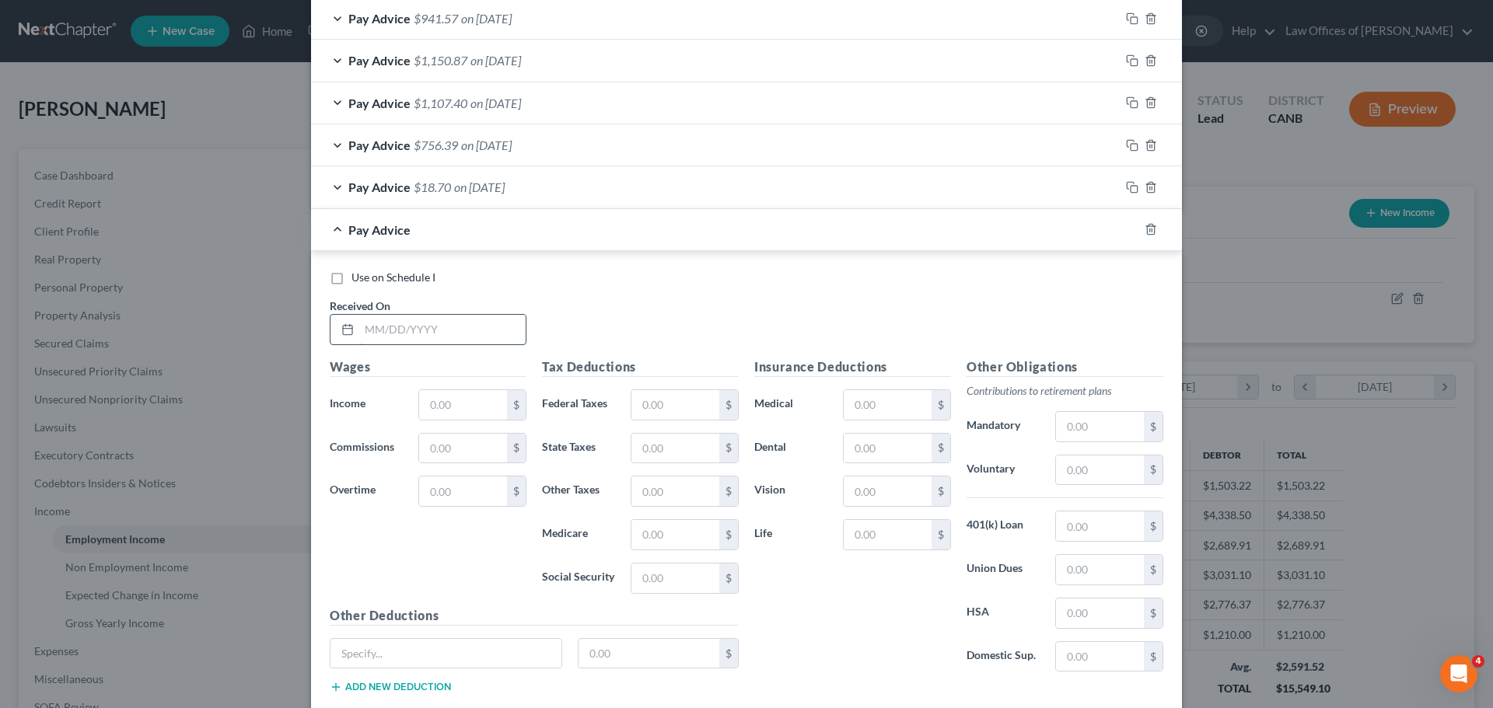
click at [496, 337] on input "text" at bounding box center [442, 330] width 166 height 30
type input "09/20/2025"
click at [439, 404] on input "text" at bounding box center [463, 405] width 88 height 30
type input "1,201.18"
click at [687, 397] on input "text" at bounding box center [675, 405] width 88 height 30
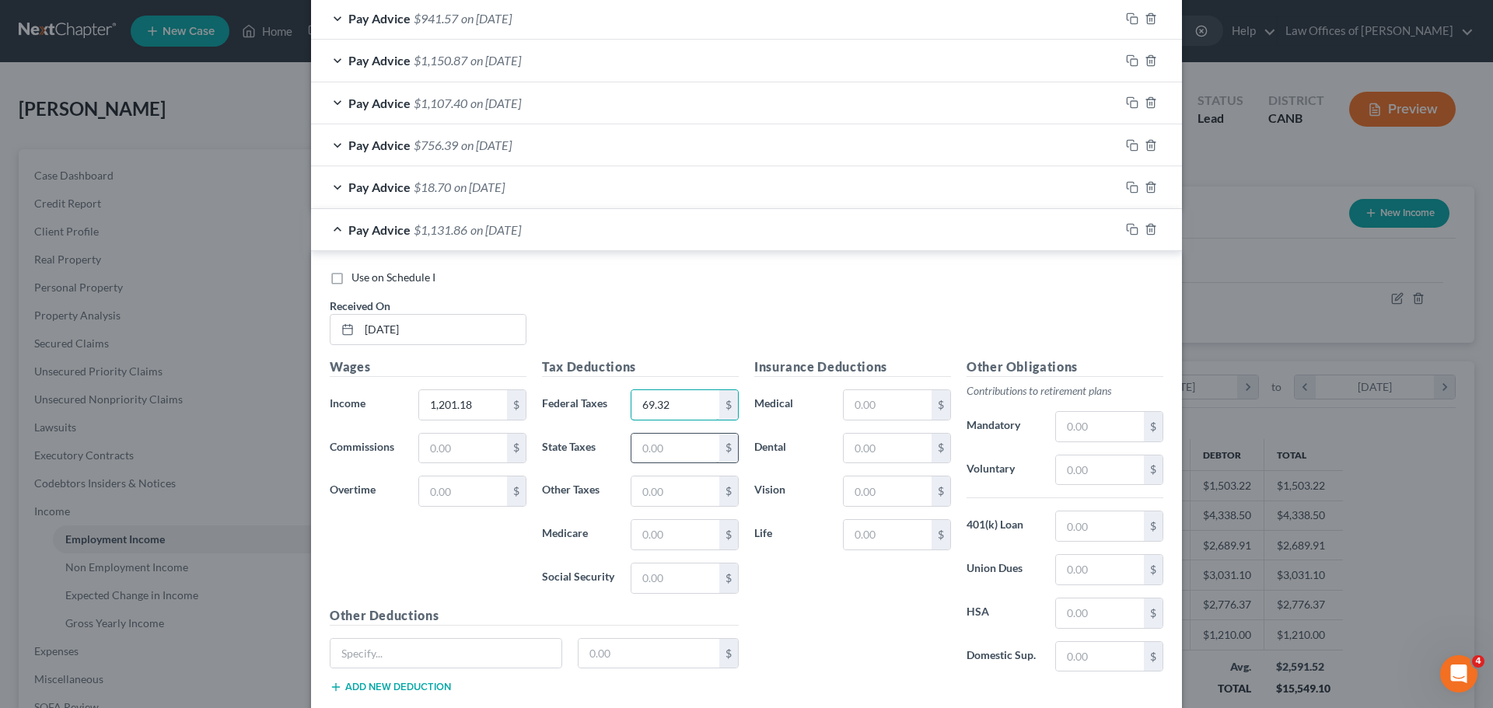
type input "69.32"
click at [665, 444] on input "text" at bounding box center [675, 449] width 88 height 30
type input "16.21"
click at [640, 501] on input "text" at bounding box center [675, 492] width 88 height 30
type input "14.71"
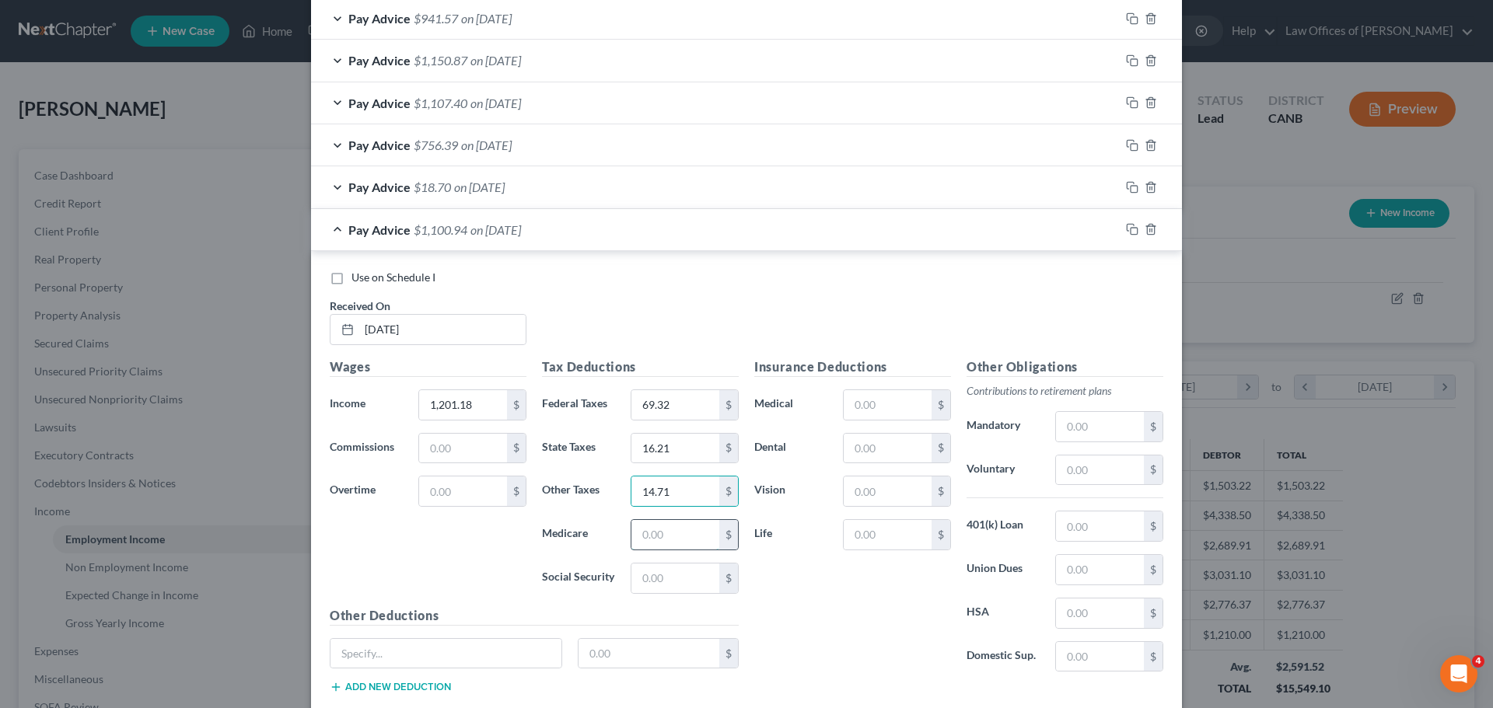
click at [712, 527] on input "text" at bounding box center [675, 535] width 88 height 30
type input "17.82"
click at [693, 589] on input "text" at bounding box center [675, 579] width 88 height 30
type input "76.19"
click at [897, 407] on input "text" at bounding box center [888, 405] width 88 height 30
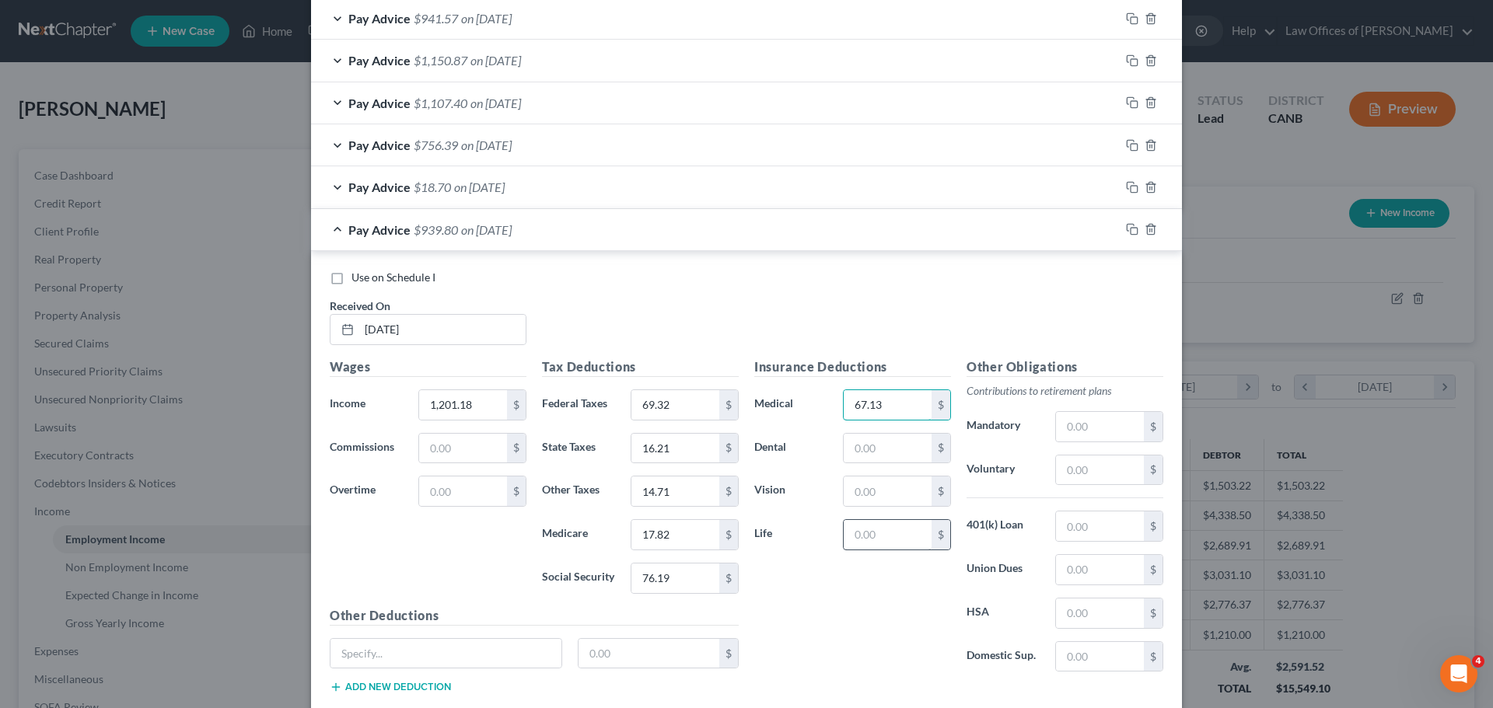
type input "67.13"
drag, startPoint x: 895, startPoint y: 540, endPoint x: 933, endPoint y: 561, distance: 43.9
click at [895, 540] on input "text" at bounding box center [888, 535] width 88 height 30
type input "2.54"
click at [1067, 414] on input "text" at bounding box center [1100, 427] width 88 height 30
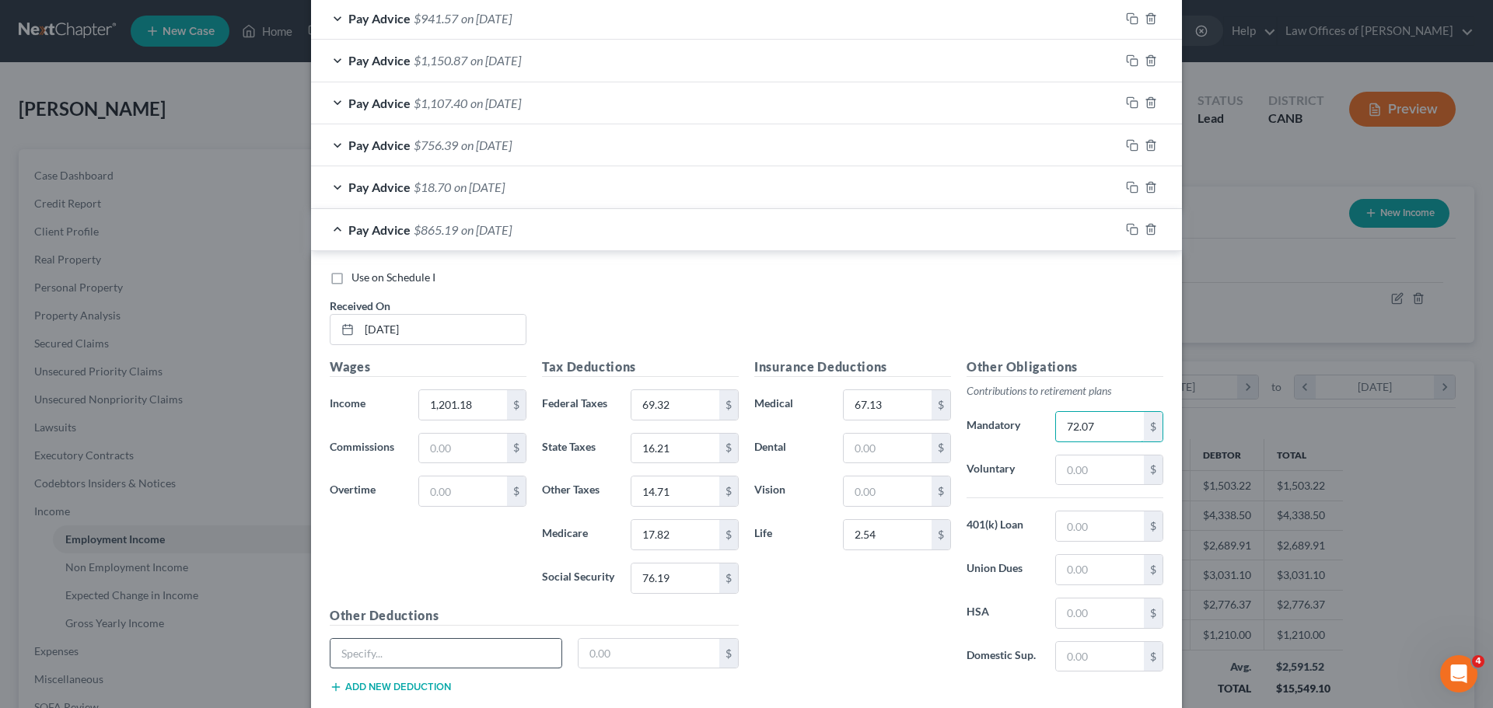
type input "72.07"
click at [512, 654] on input "text" at bounding box center [445, 654] width 231 height 30
type input "Other"
click at [639, 644] on input "text" at bounding box center [650, 654] width 142 height 30
type input "81.39"
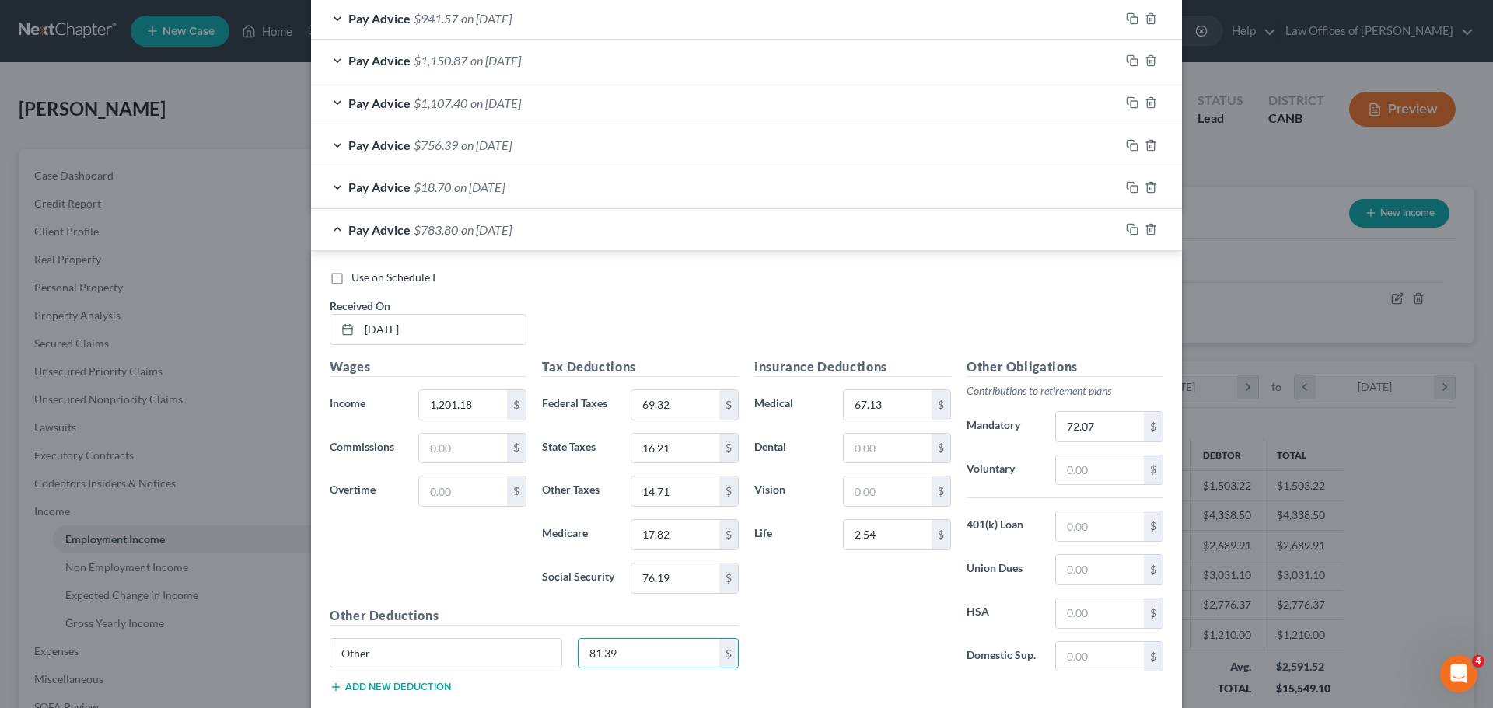
click at [820, 646] on div "Insurance Deductions Medical 67.13 $ Dental $ Vision $ Life 2.54 $" at bounding box center [853, 521] width 212 height 327
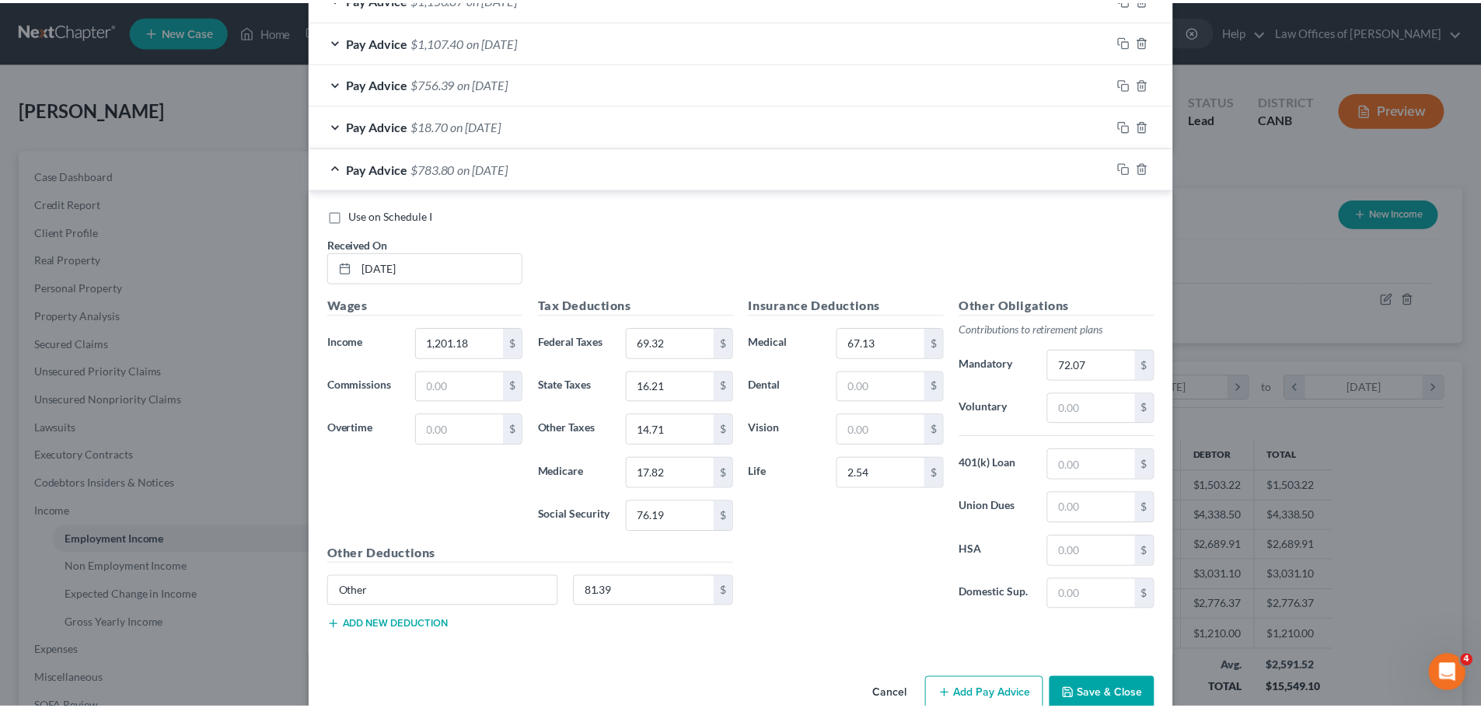
scroll to position [1391, 0]
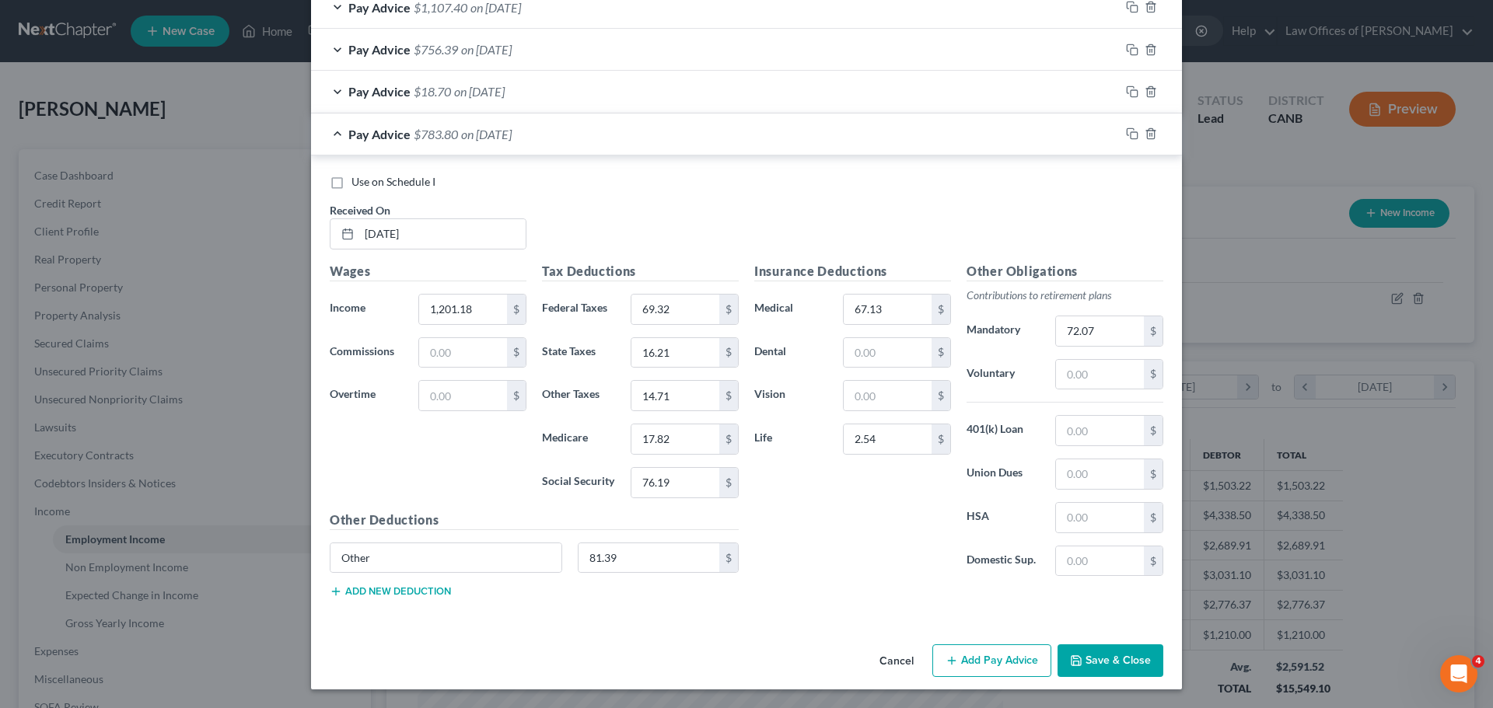
click at [1107, 652] on button "Save & Close" at bounding box center [1111, 661] width 106 height 33
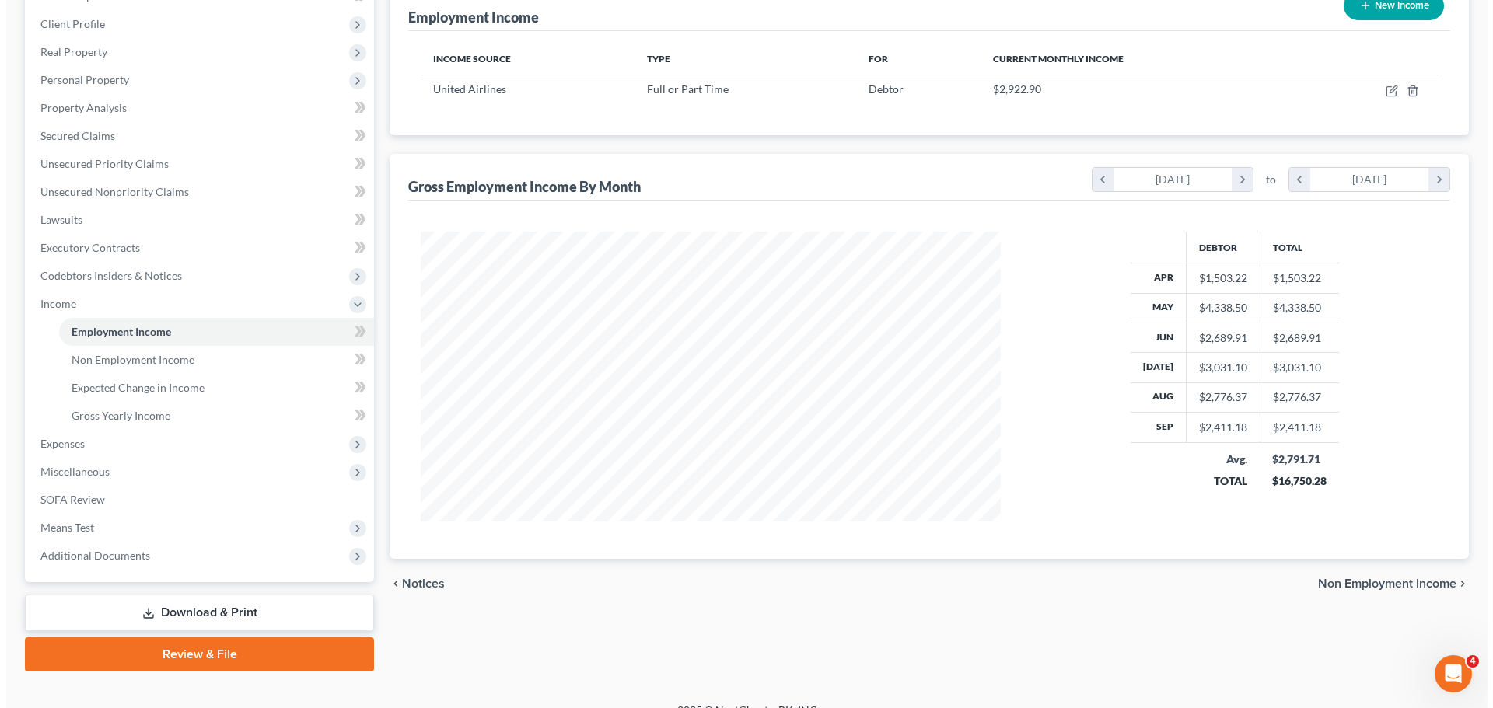
scroll to position [0, 0]
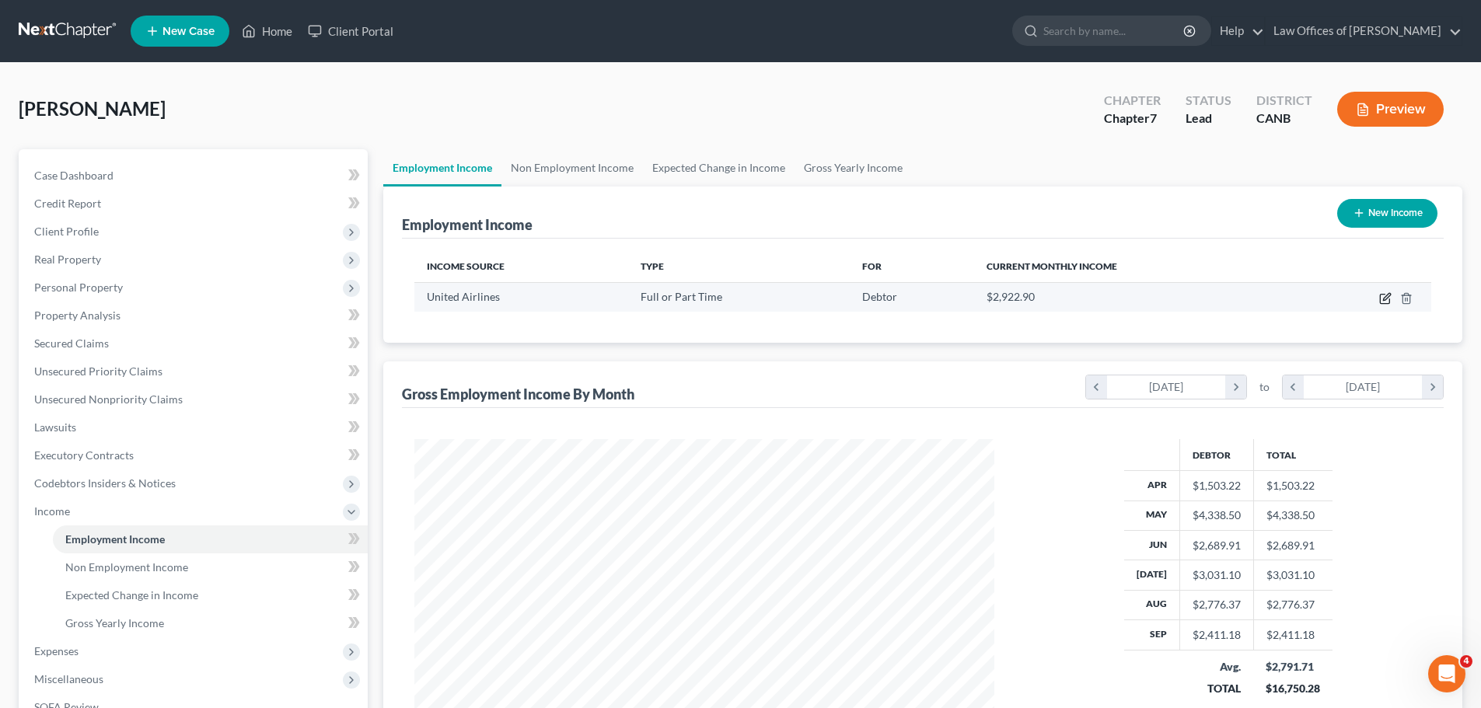
click at [1382, 302] on icon "button" at bounding box center [1385, 298] width 12 height 12
select select "0"
select select "4"
select select "2"
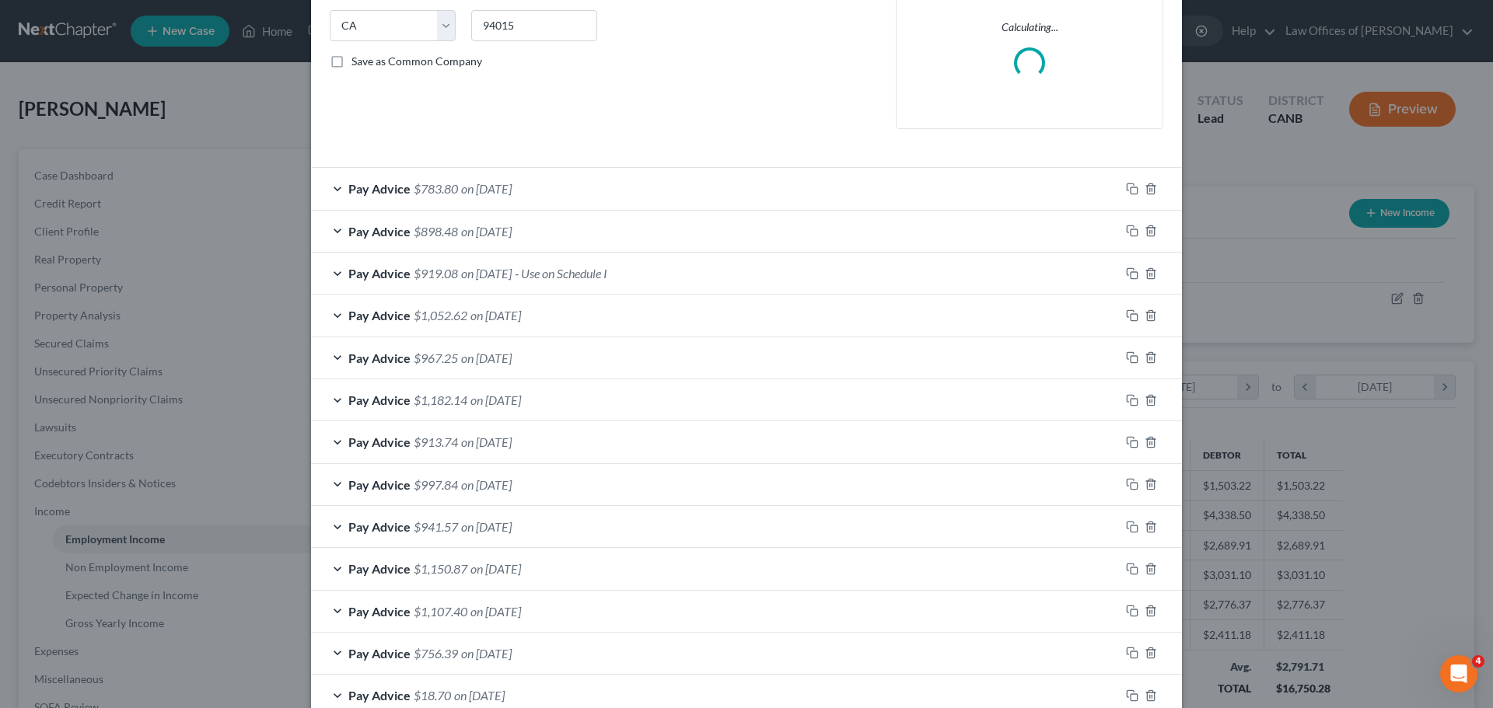
scroll to position [405, 0]
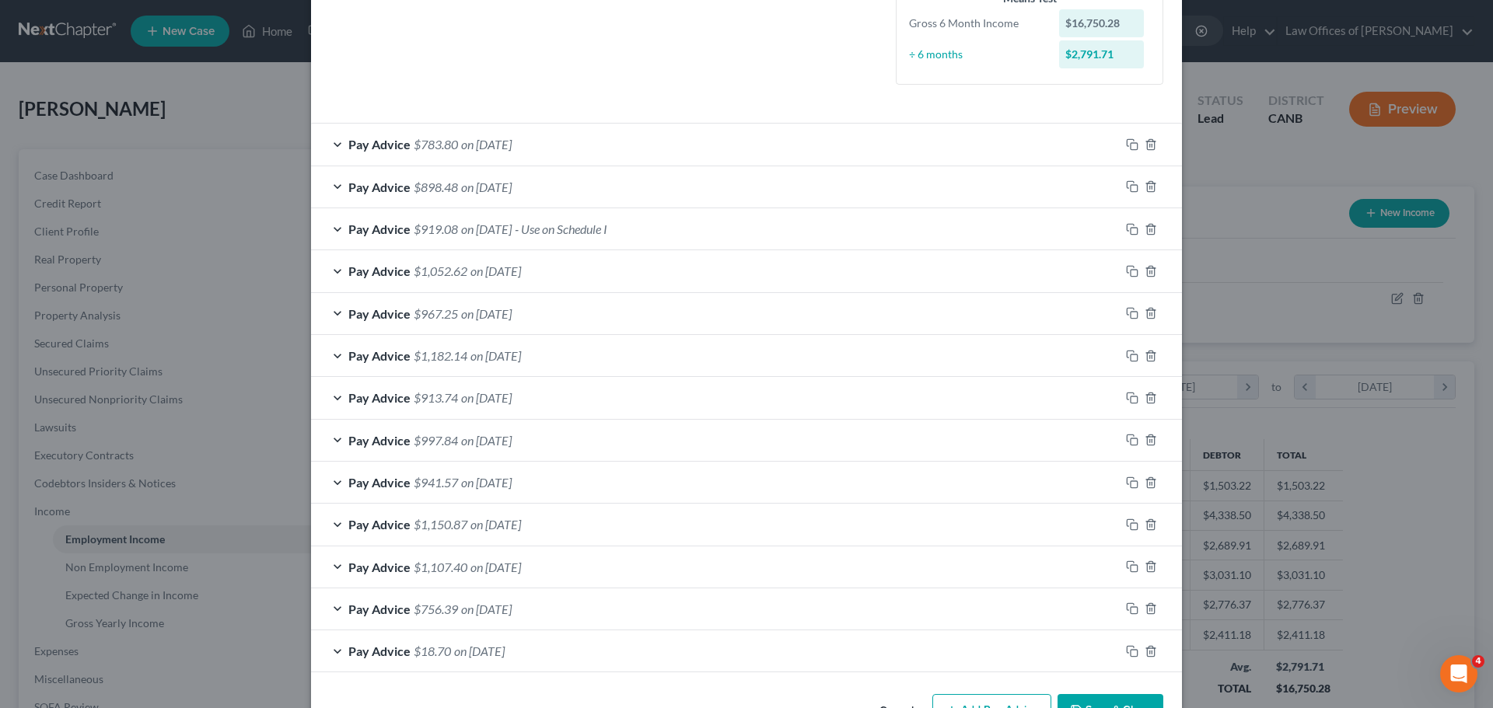
click at [348, 142] on span "Pay Advice" at bounding box center [379, 144] width 62 height 15
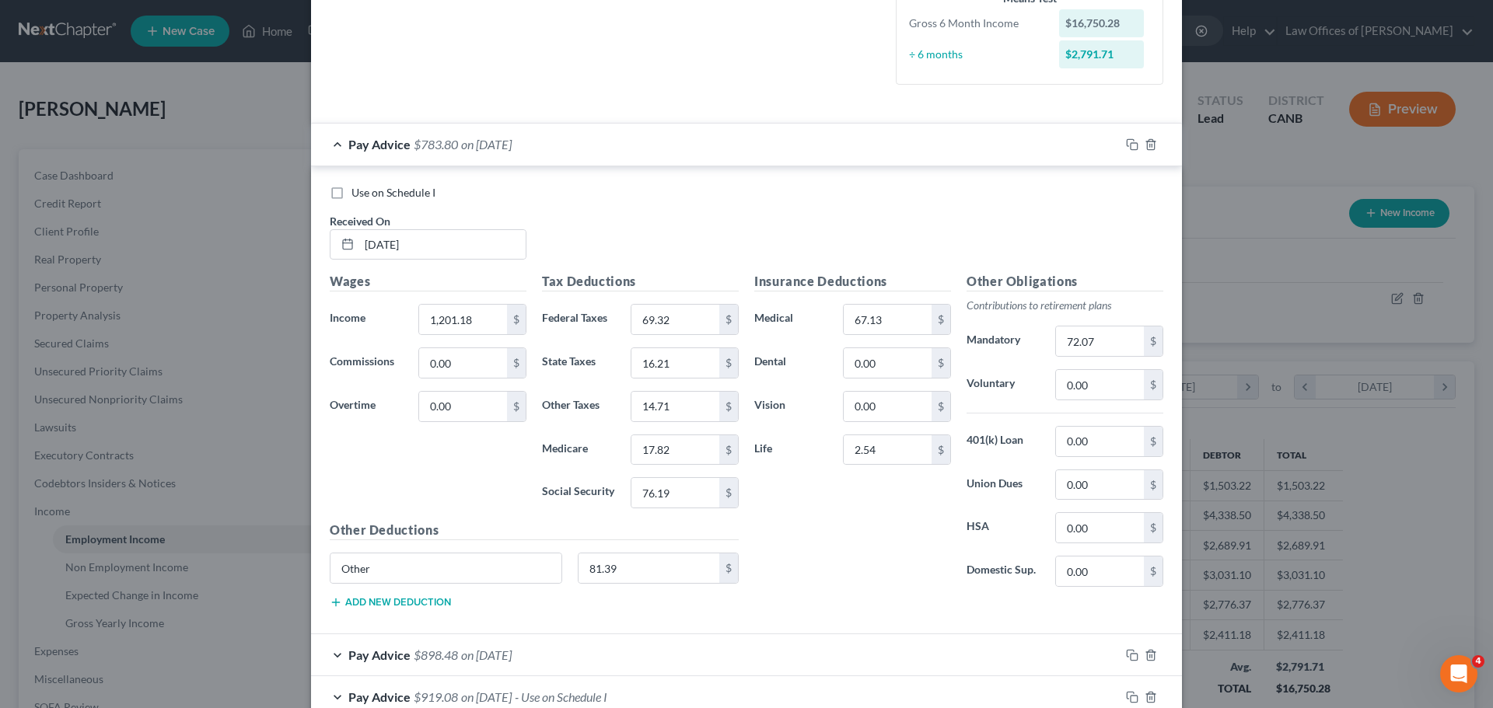
click at [351, 191] on label "Use on Schedule I" at bounding box center [393, 193] width 84 height 16
click at [358, 191] on input "Use on Schedule I" at bounding box center [363, 190] width 10 height 10
checkbox input "true"
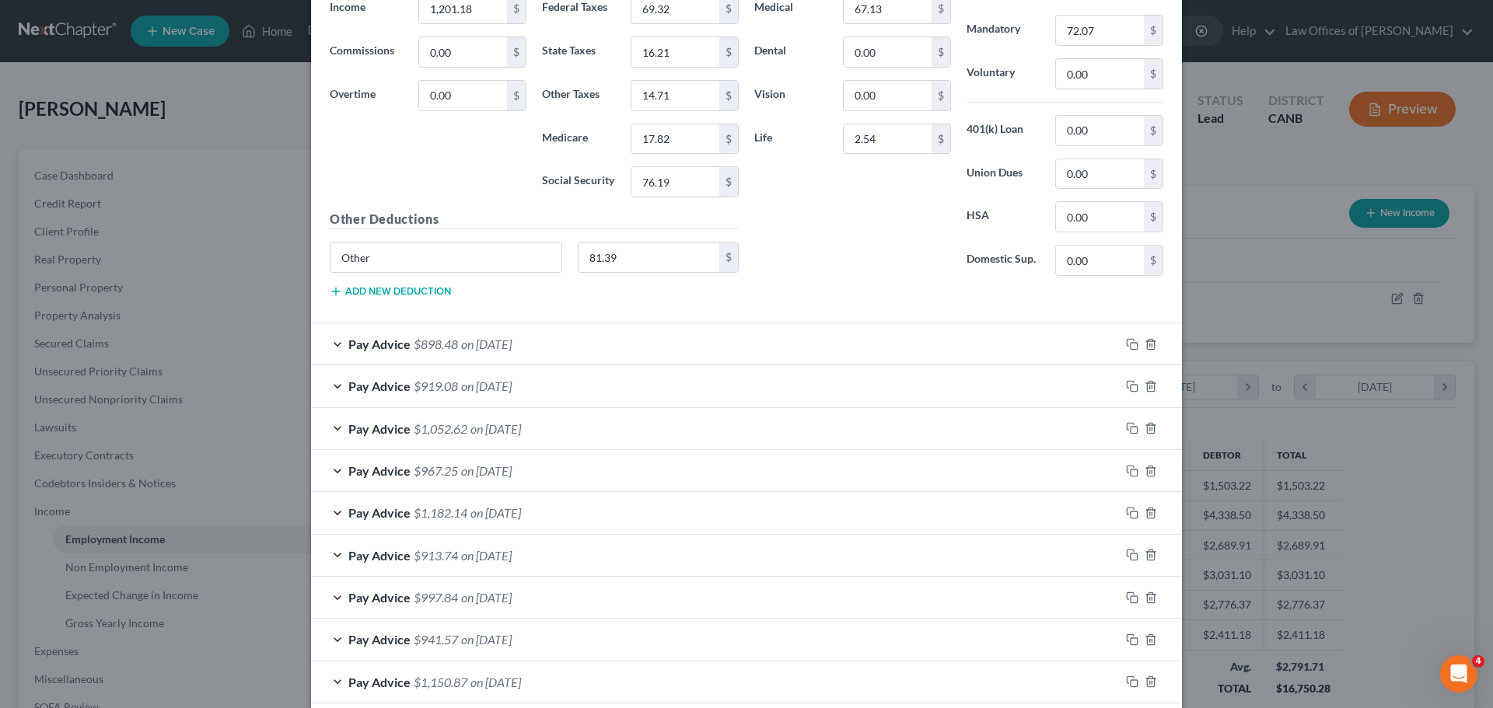
click at [333, 342] on div "Pay Advice $898.48 on 09/06/2025" at bounding box center [715, 343] width 809 height 41
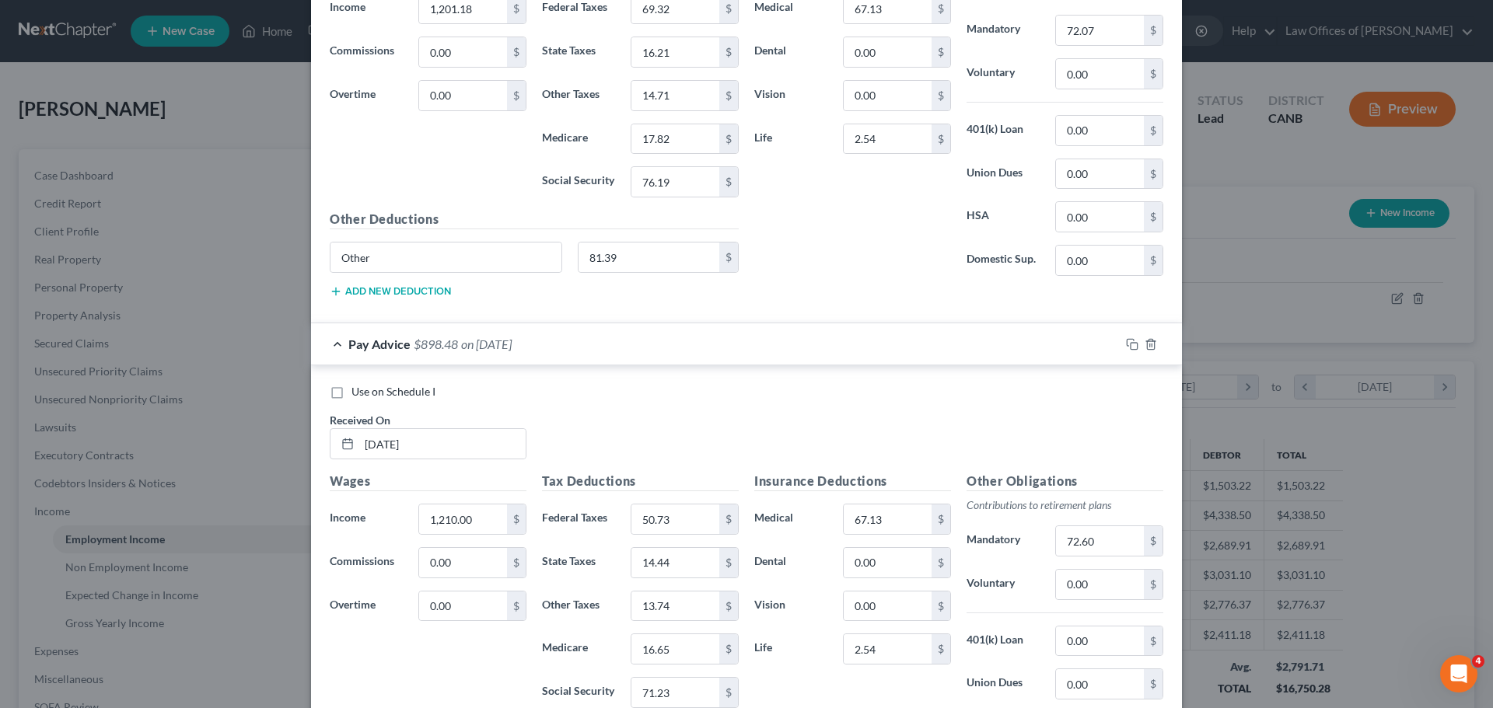
click at [351, 395] on label "Use on Schedule I" at bounding box center [393, 392] width 84 height 16
click at [358, 394] on input "Use on Schedule I" at bounding box center [363, 389] width 10 height 10
checkbox input "true"
checkbox input "false"
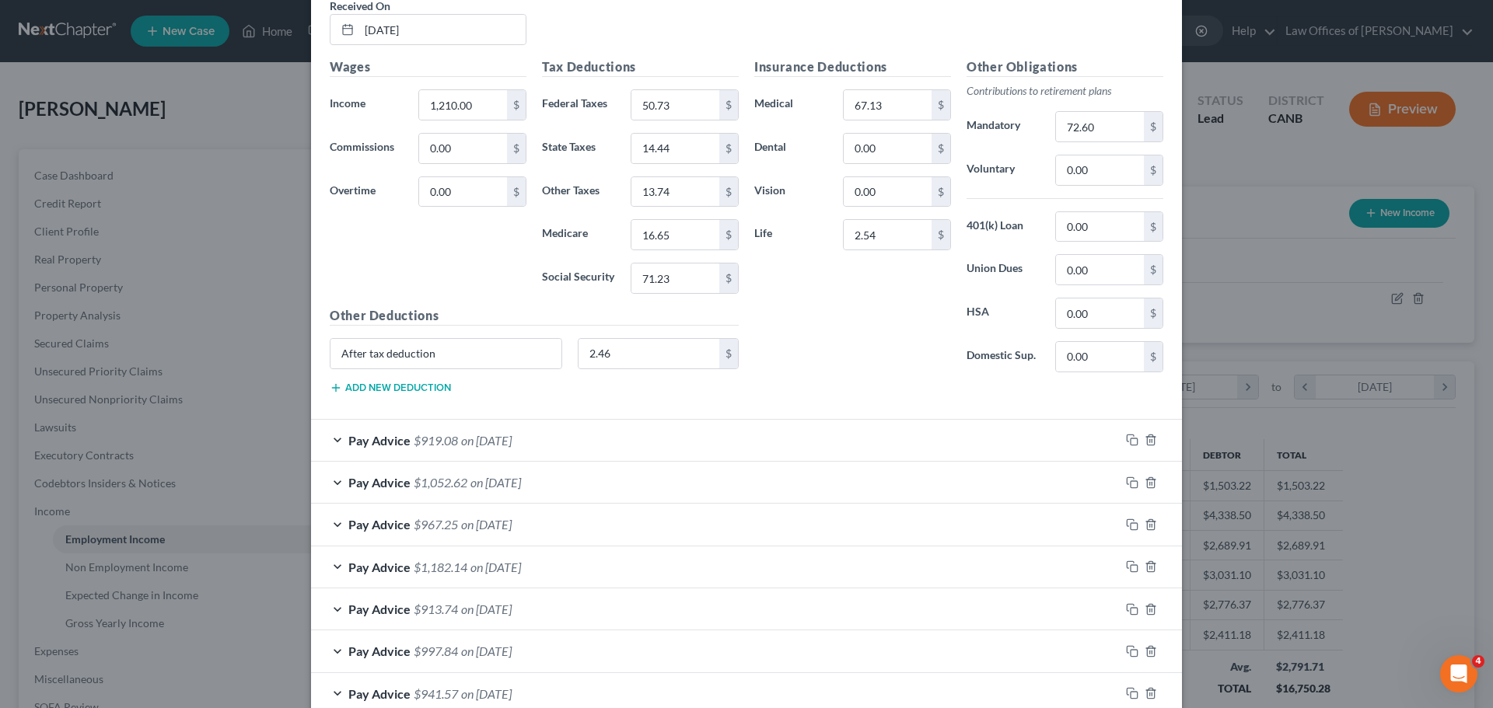
click at [339, 430] on div "Pay Advice $919.08 on 08/23/2025" at bounding box center [715, 440] width 809 height 41
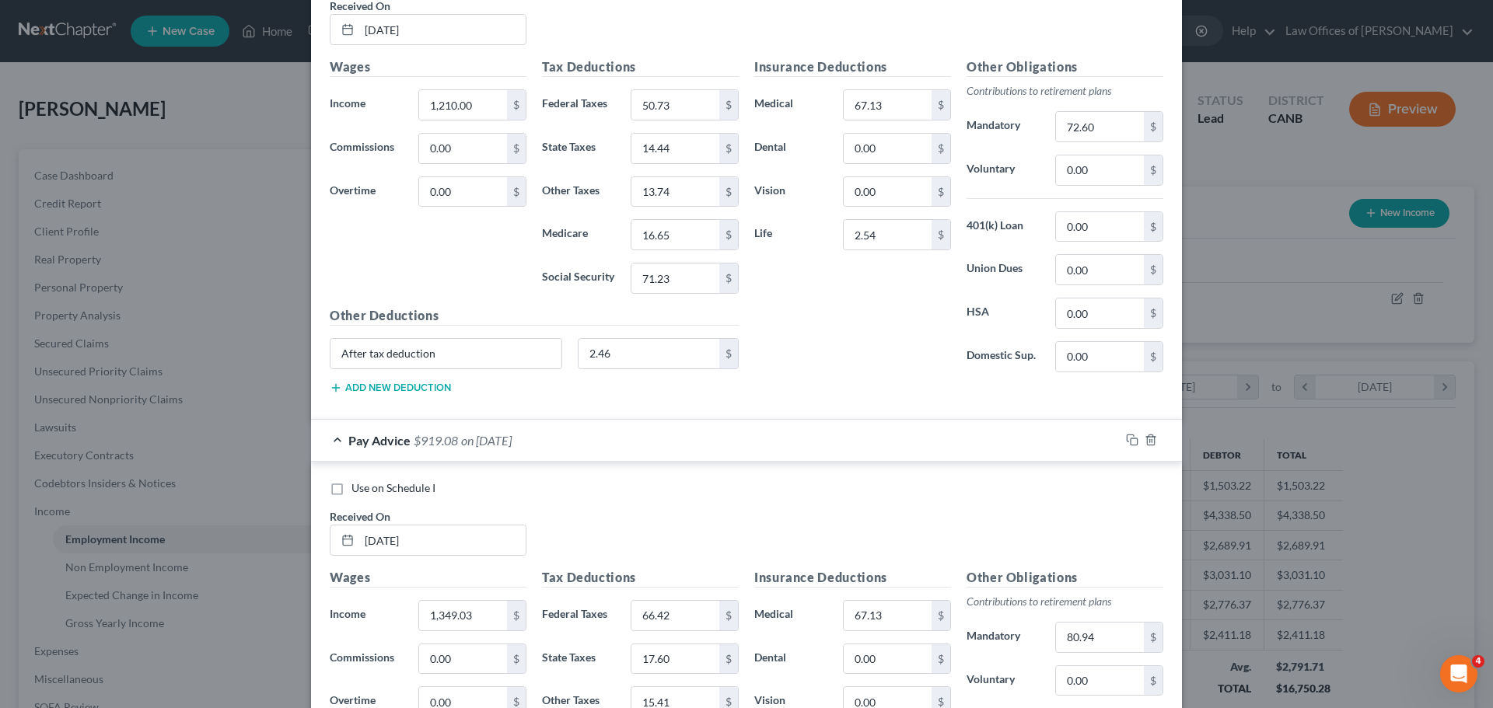
click at [339, 430] on div "Pay Advice $919.08 on 08/23/2025" at bounding box center [715, 440] width 809 height 41
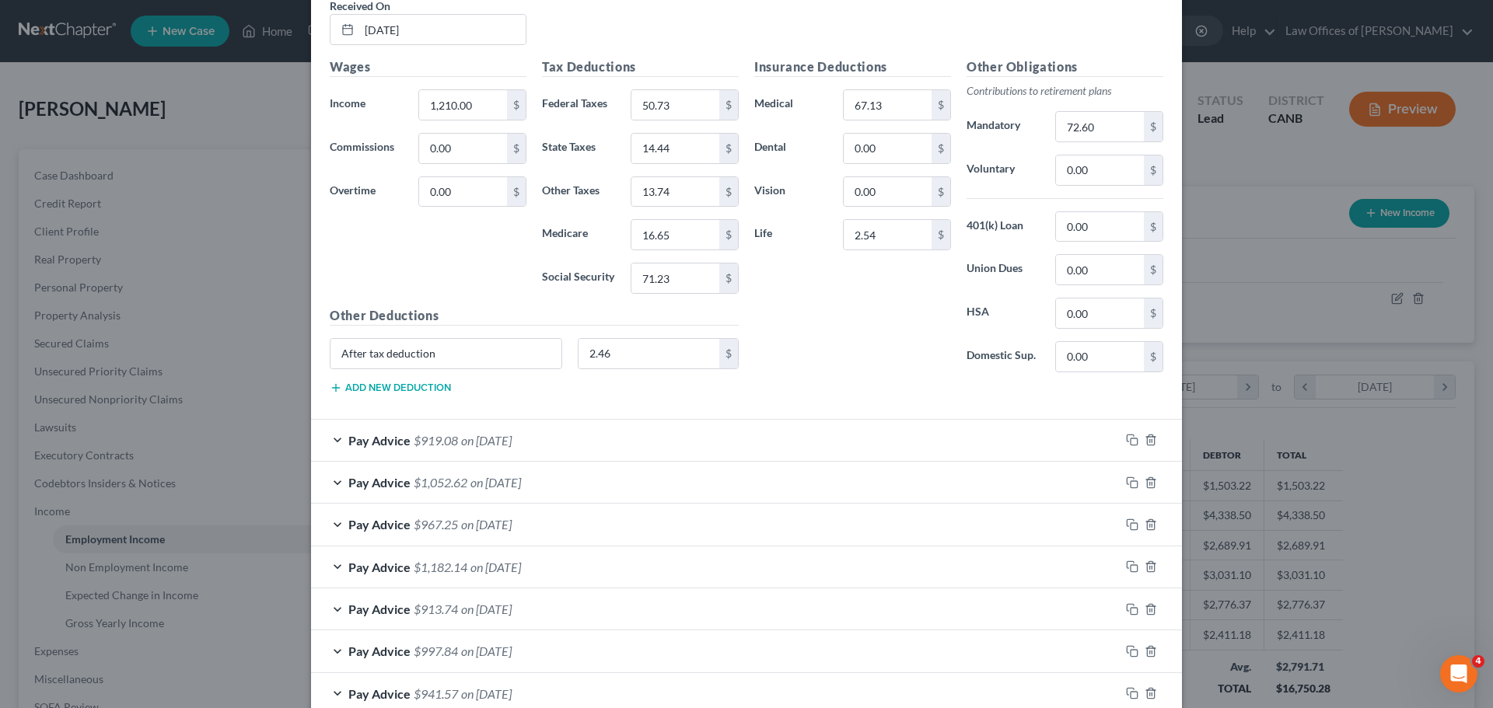
click at [336, 475] on div "Pay Advice $1,052.62 on 08/09/2025" at bounding box center [715, 482] width 809 height 41
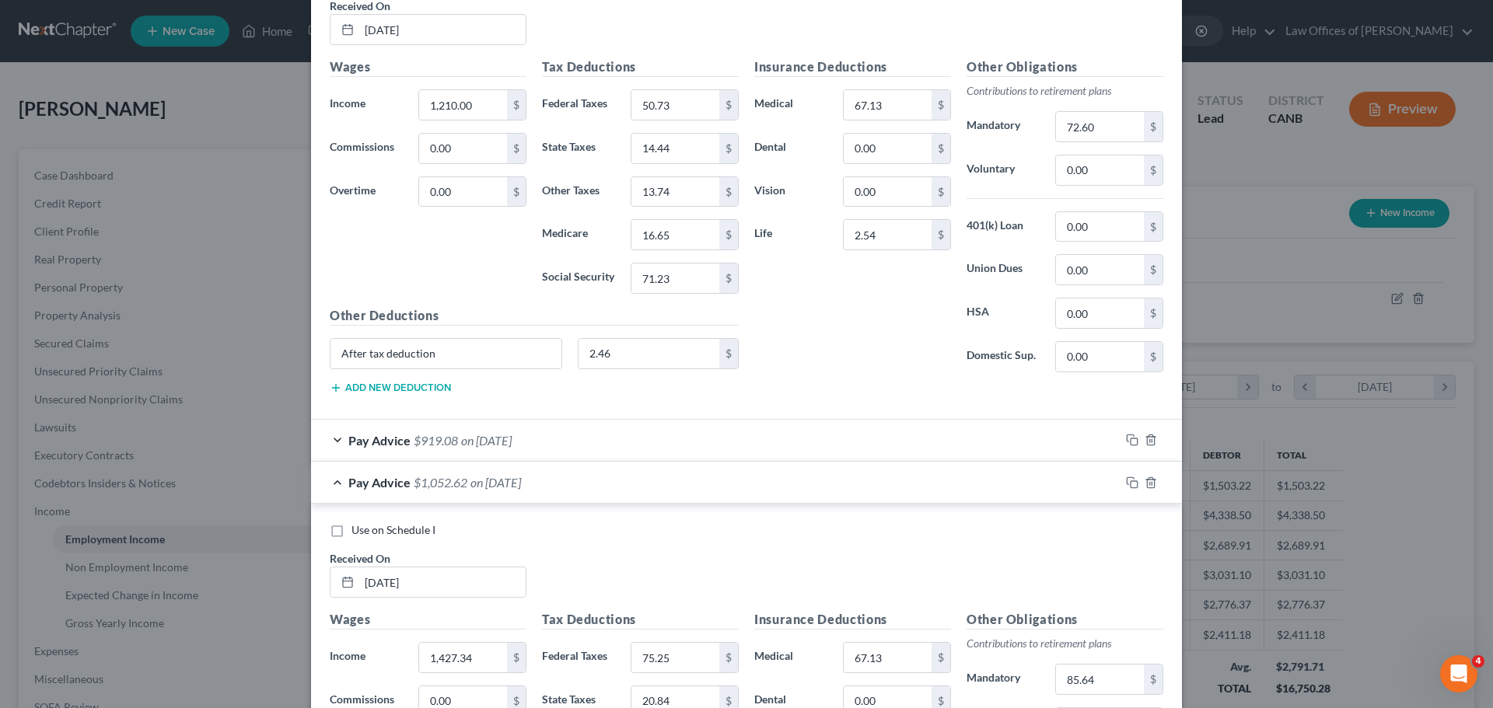
click at [336, 475] on div "Pay Advice $1,052.62 on 08/09/2025" at bounding box center [715, 482] width 809 height 41
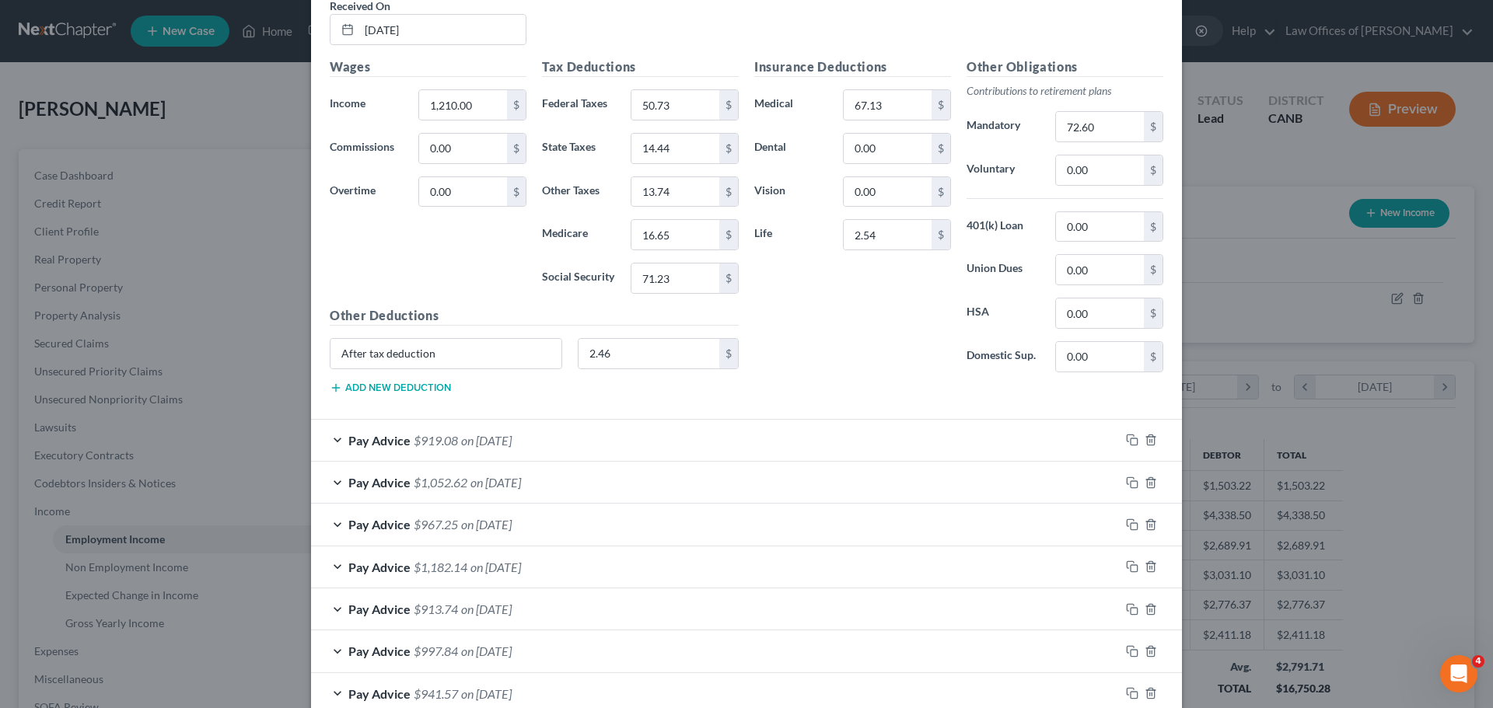
click at [340, 533] on div "Pay Advice $967.25 on 07/26/2025" at bounding box center [715, 524] width 809 height 41
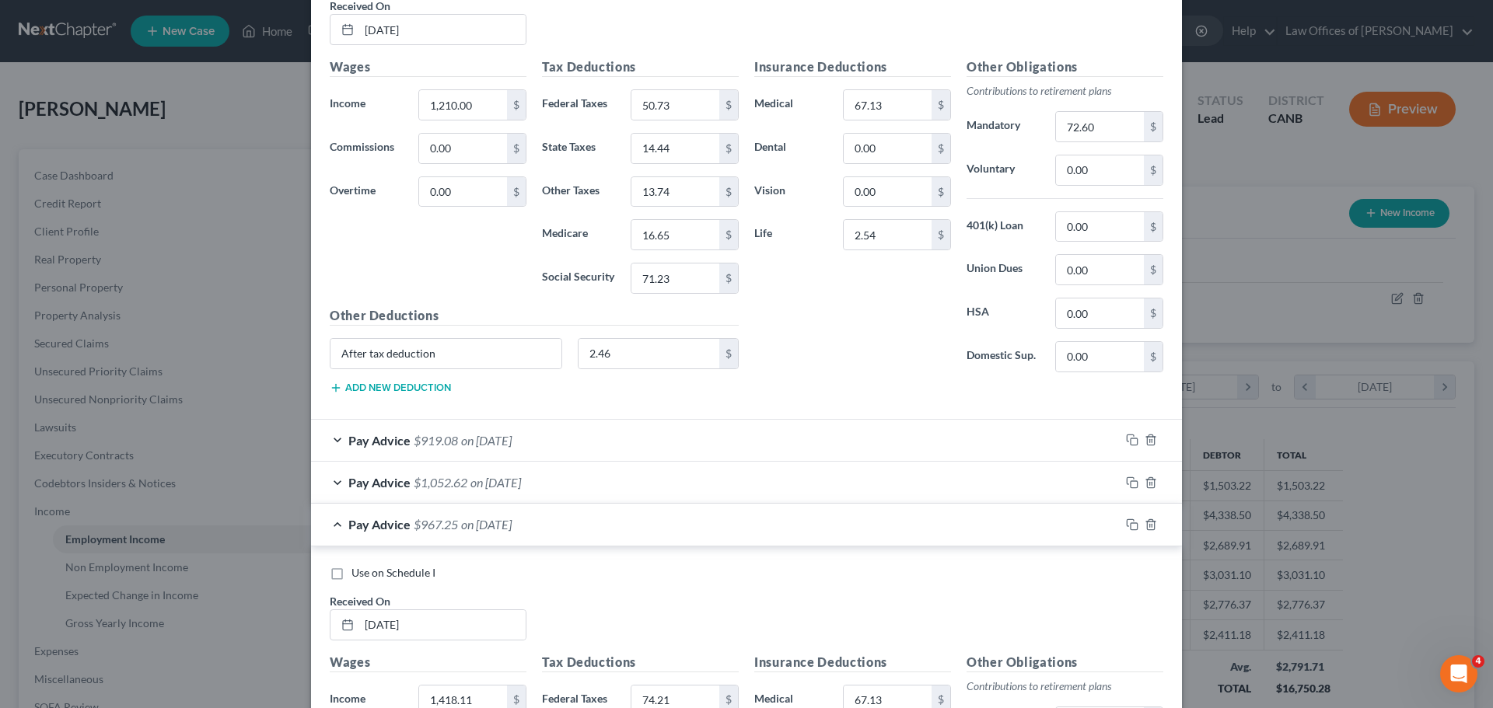
click at [340, 533] on div "Pay Advice $967.25 on 07/26/2025" at bounding box center [715, 524] width 809 height 41
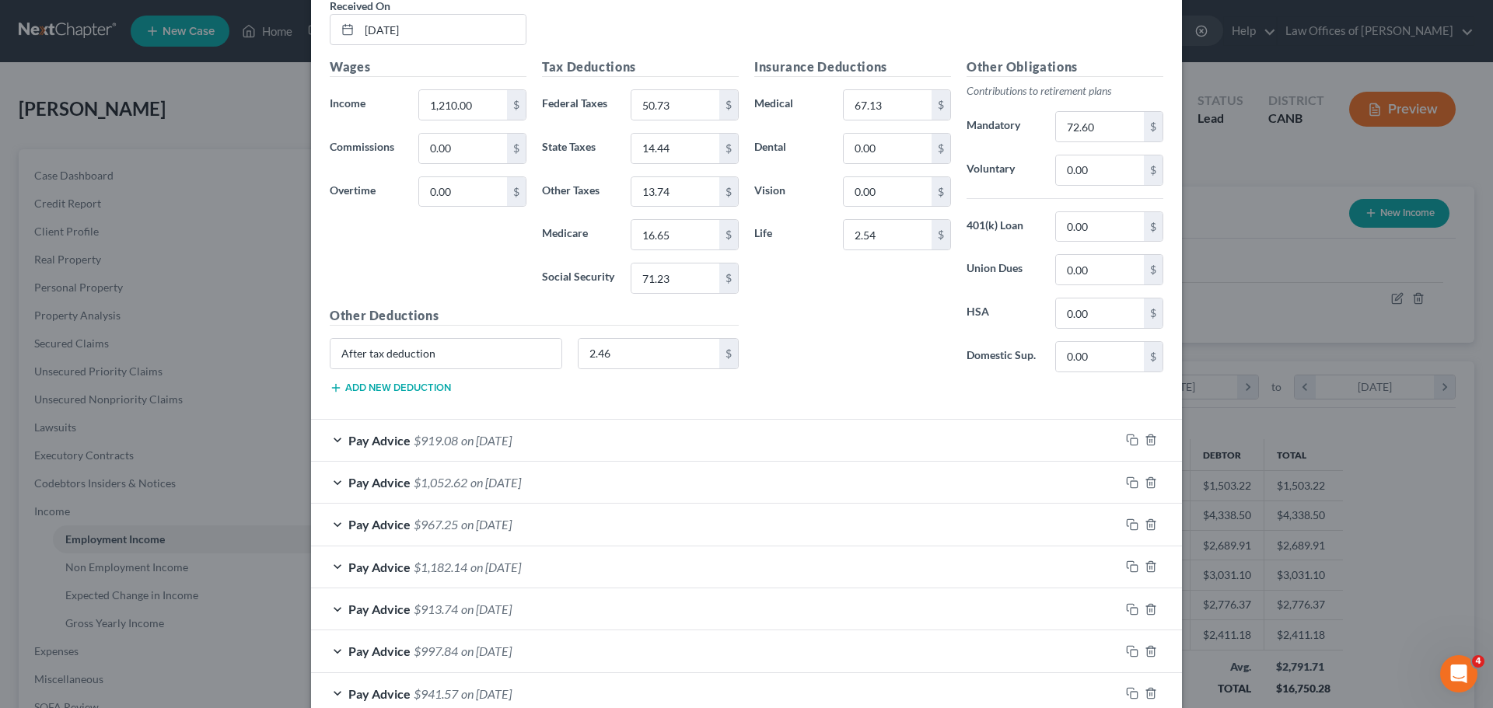
click at [342, 558] on div "Pay Advice $1,182.14 on 07/12/2025" at bounding box center [715, 567] width 809 height 41
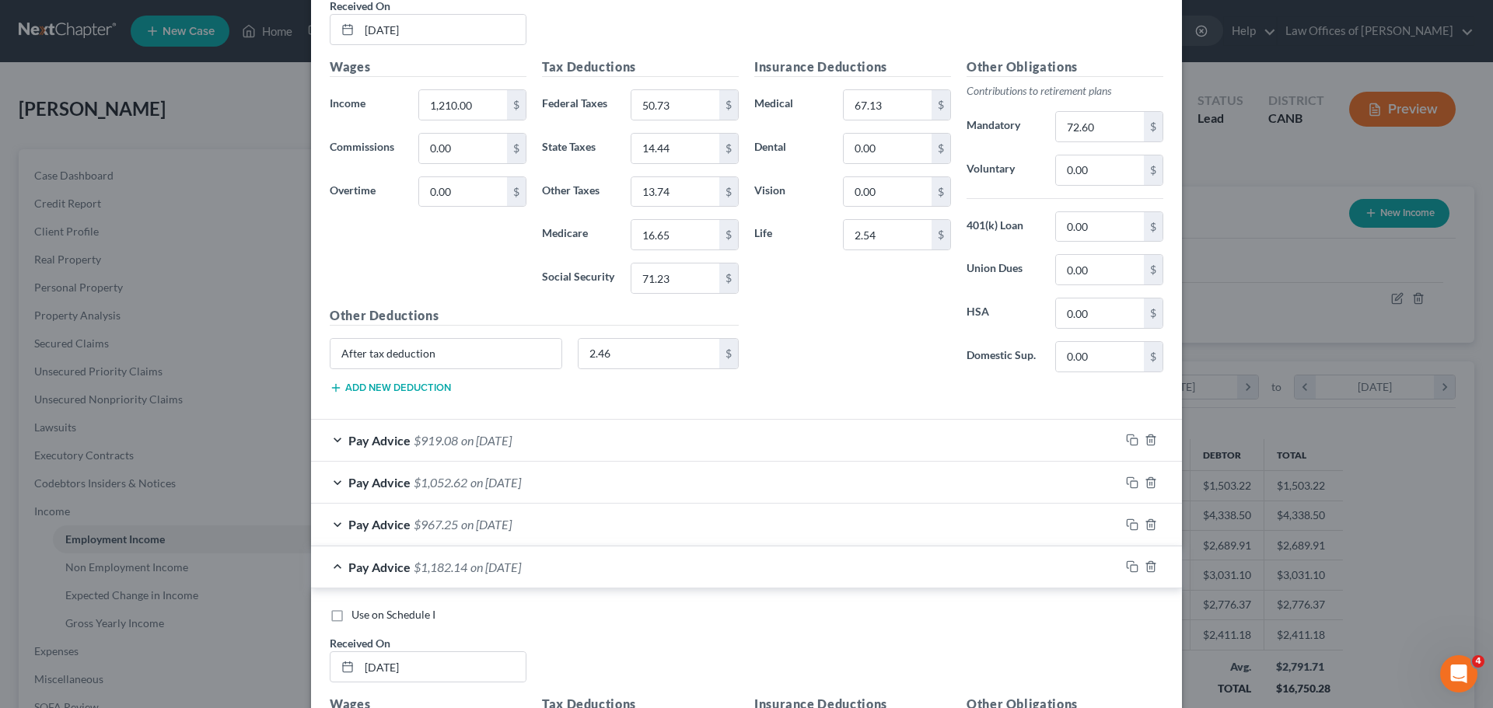
click at [342, 558] on div "Pay Advice $1,182.14 on 07/12/2025" at bounding box center [715, 567] width 809 height 41
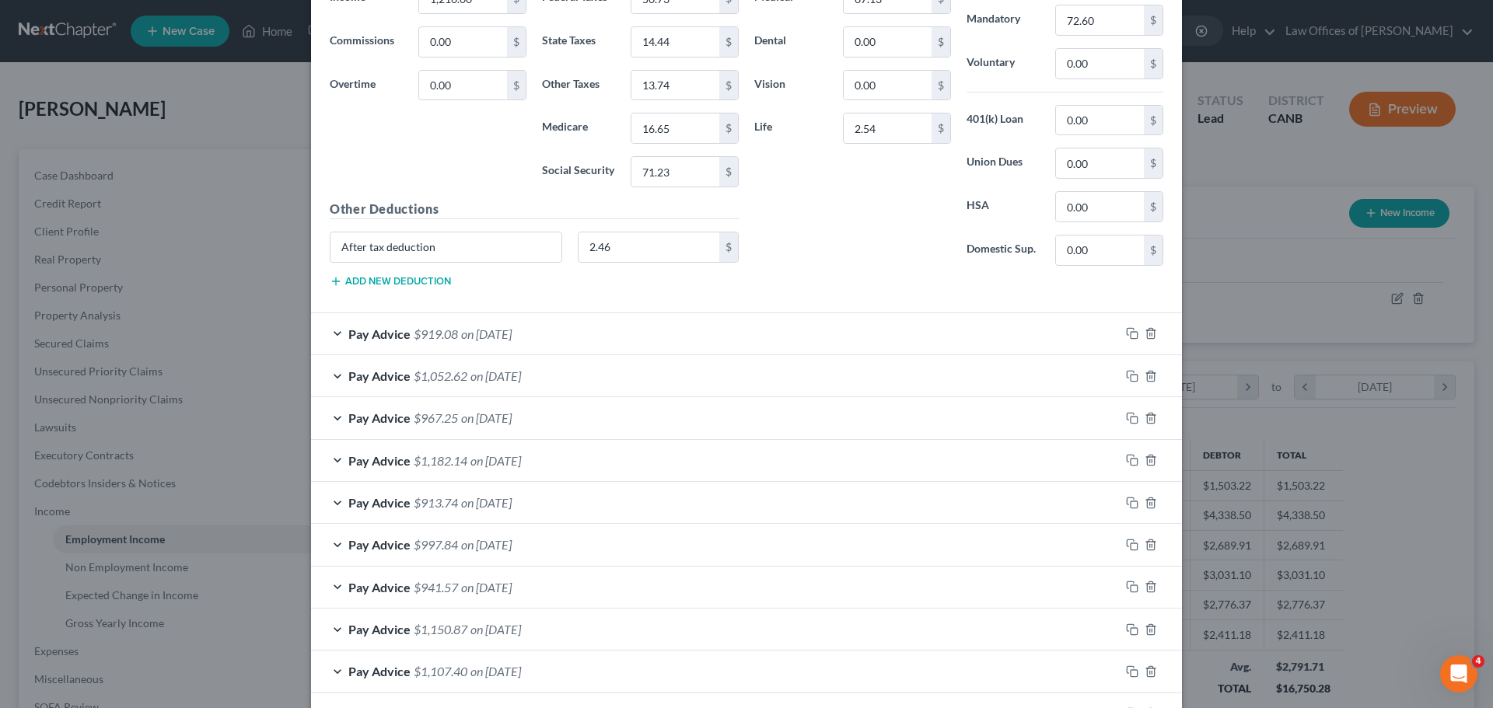
scroll to position [1338, 0]
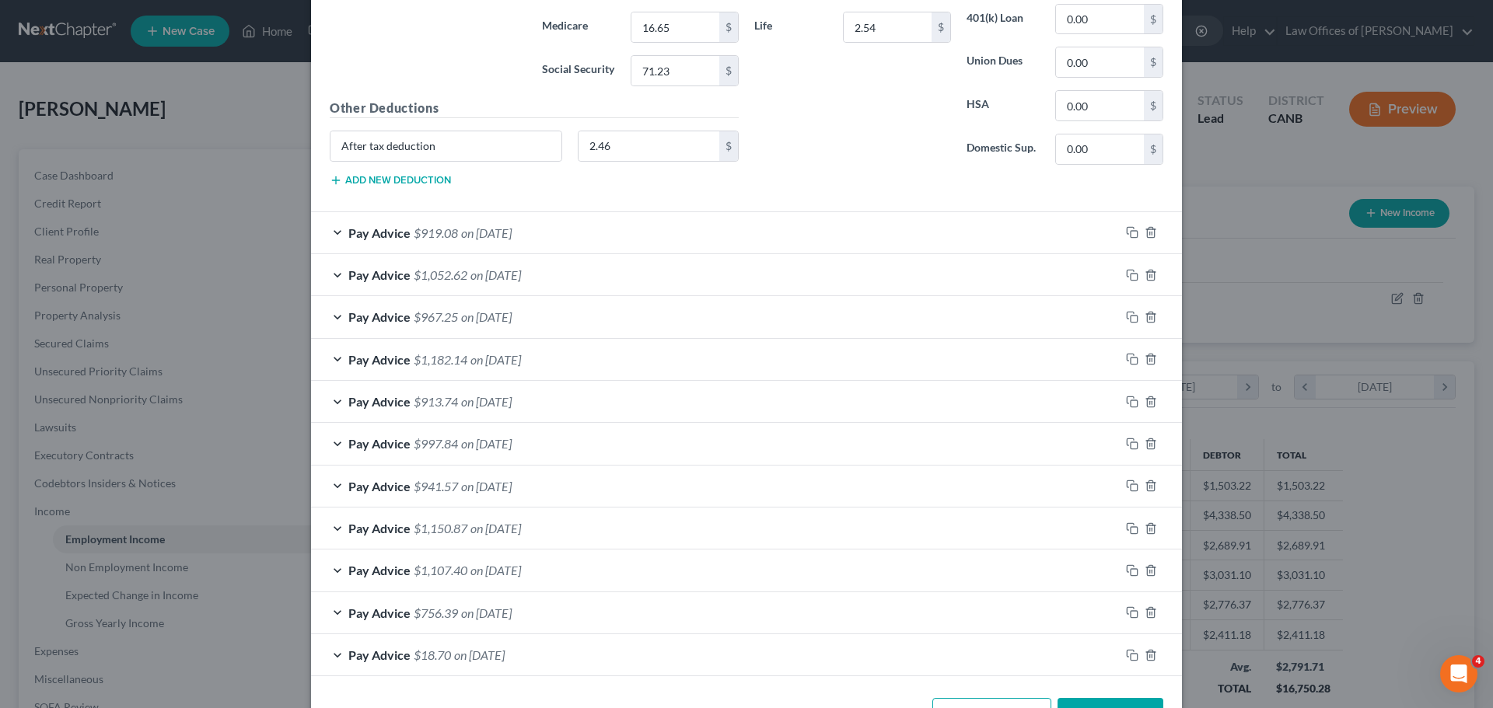
click at [336, 402] on div "Pay Advice $913.74 on 06/28/2025" at bounding box center [715, 401] width 809 height 41
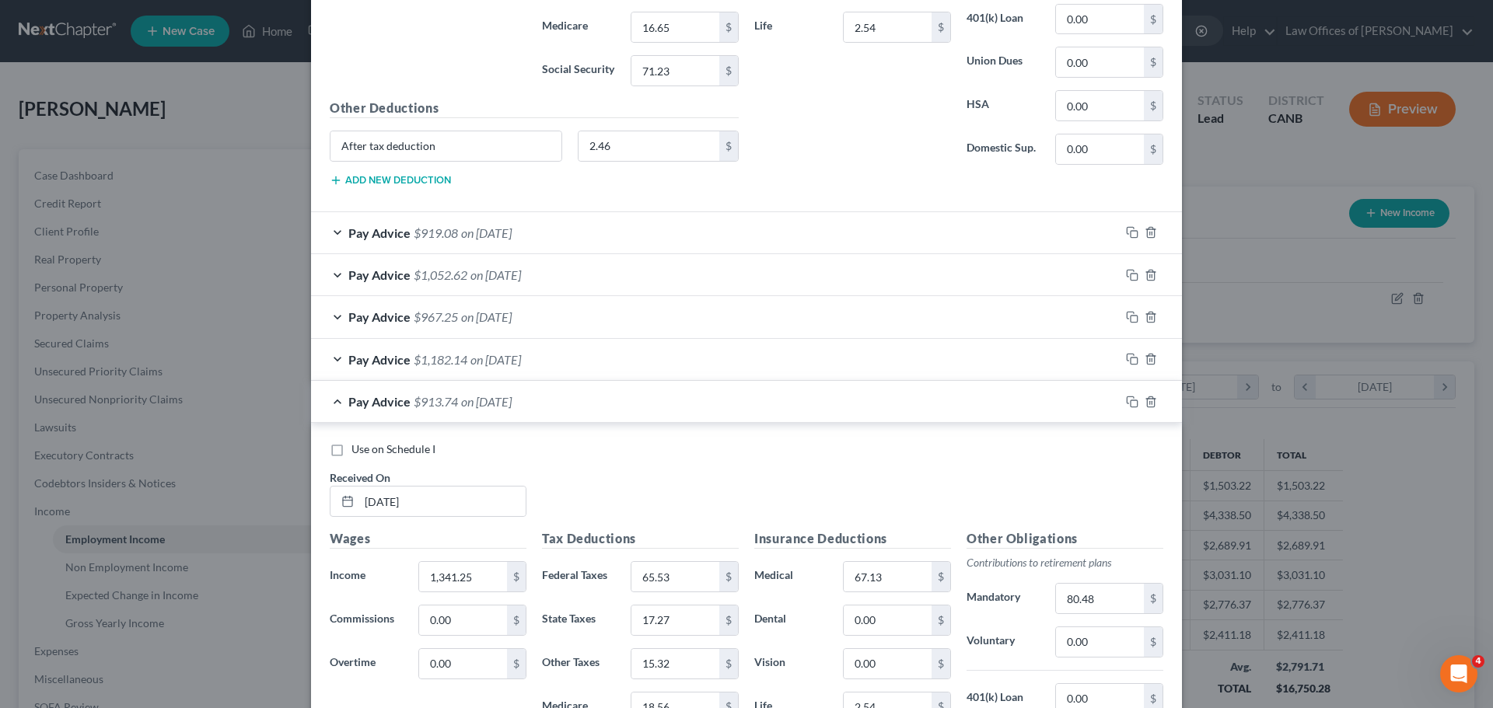
click at [336, 402] on div "Pay Advice $913.74 on 06/28/2025" at bounding box center [715, 401] width 809 height 41
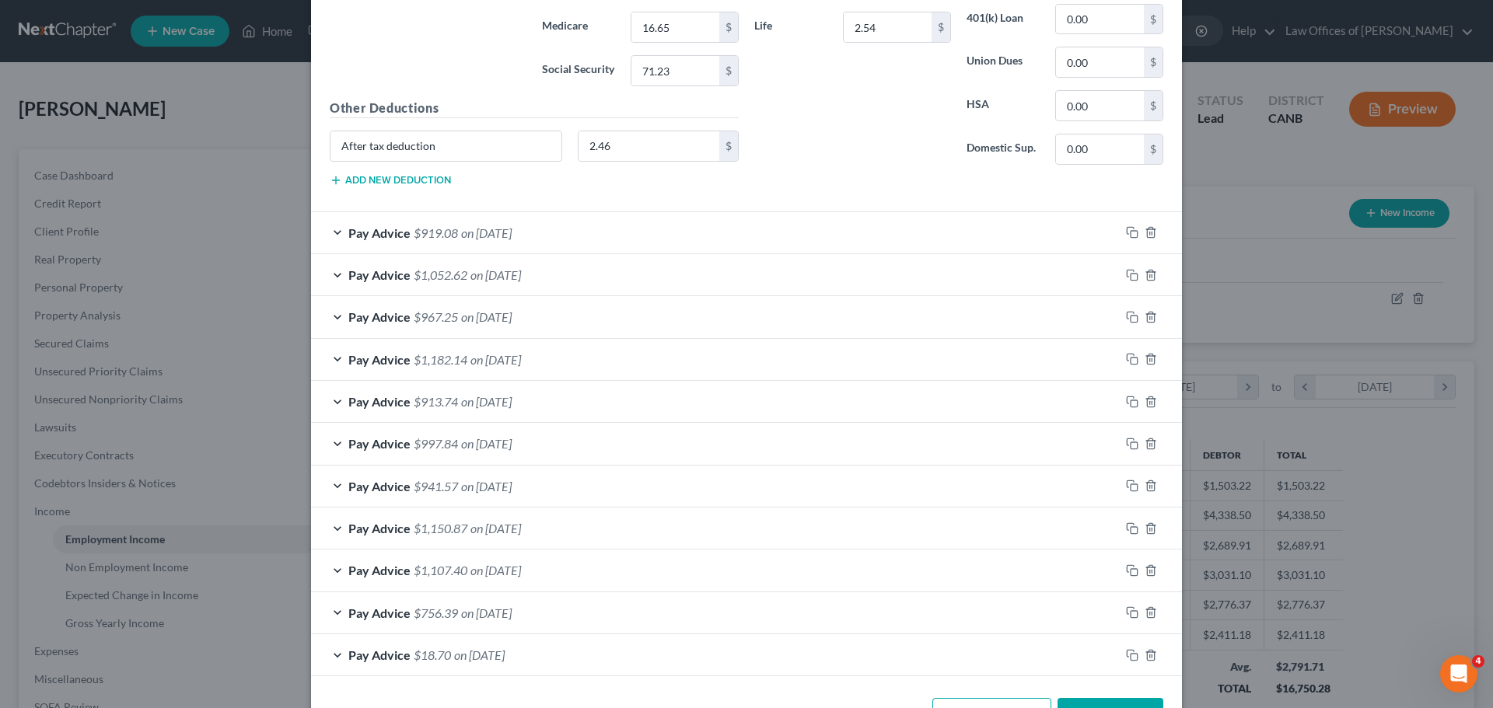
click at [349, 449] on span "Pay Advice" at bounding box center [379, 443] width 62 height 15
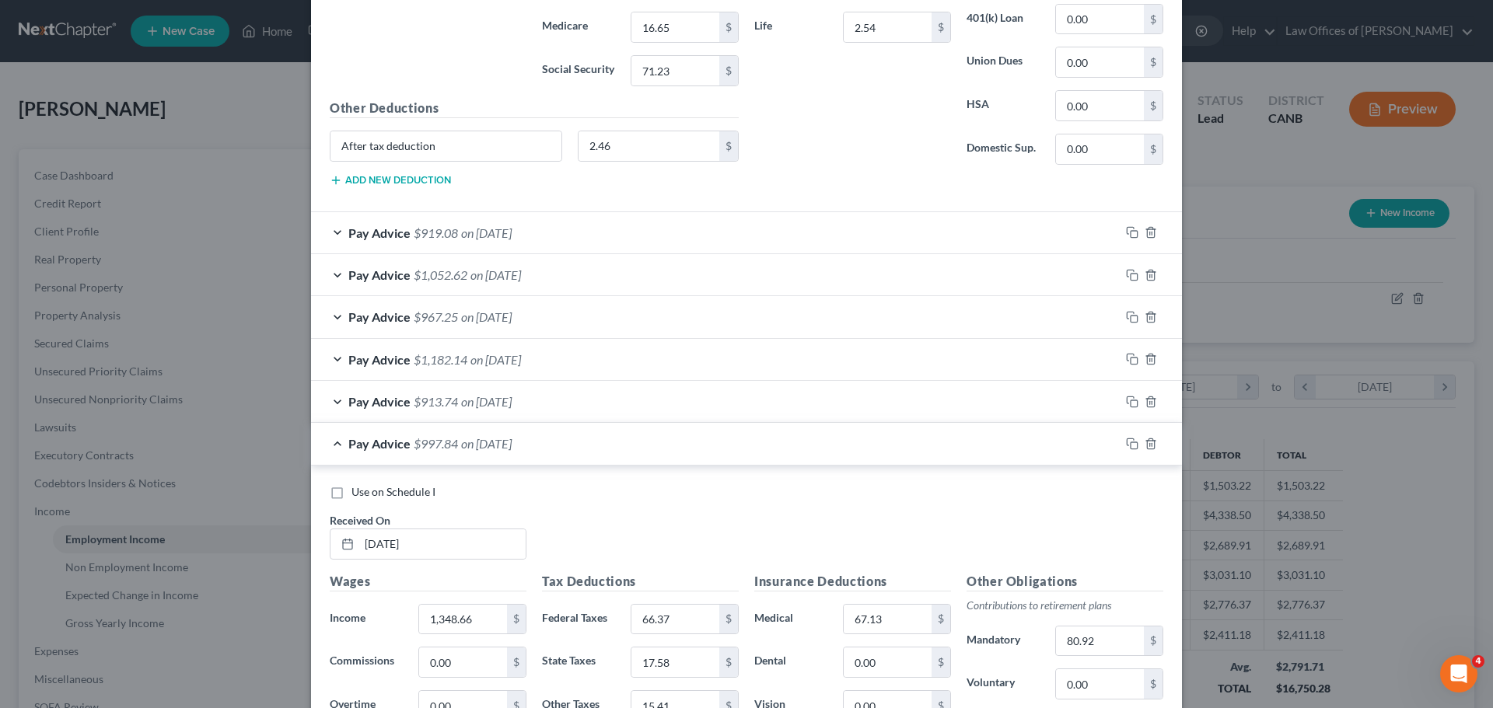
click at [349, 449] on span "Pay Advice" at bounding box center [379, 443] width 62 height 15
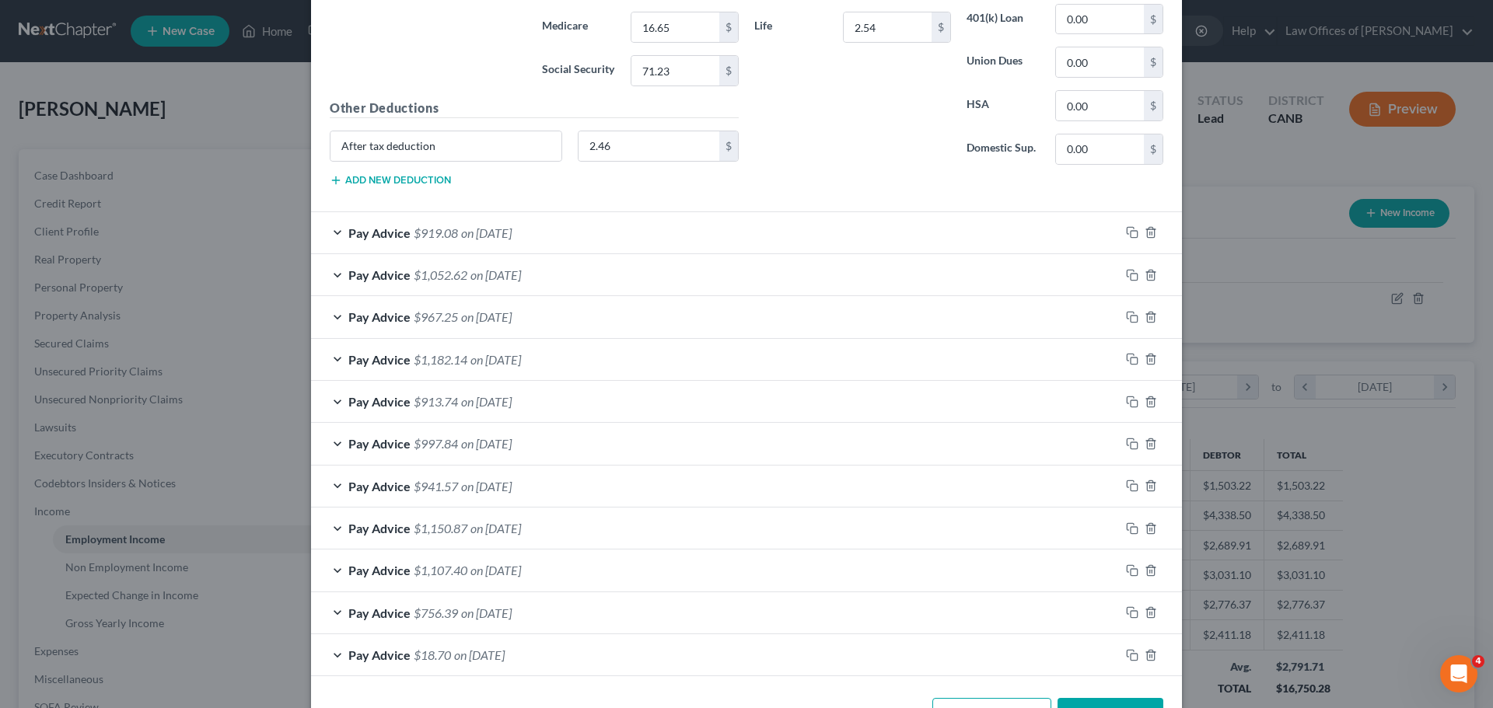
click at [355, 486] on span "Pay Advice" at bounding box center [379, 486] width 62 height 15
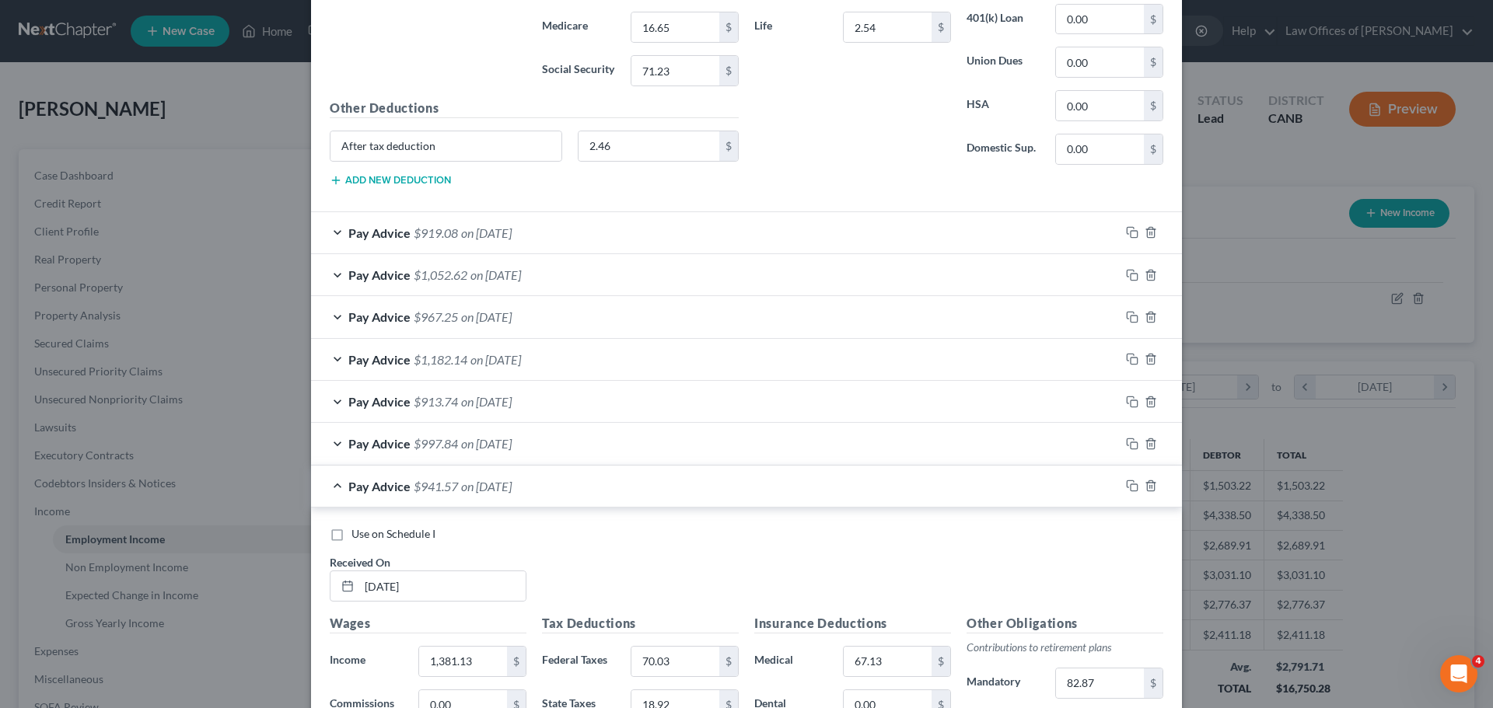
click at [355, 486] on span "Pay Advice" at bounding box center [379, 486] width 62 height 15
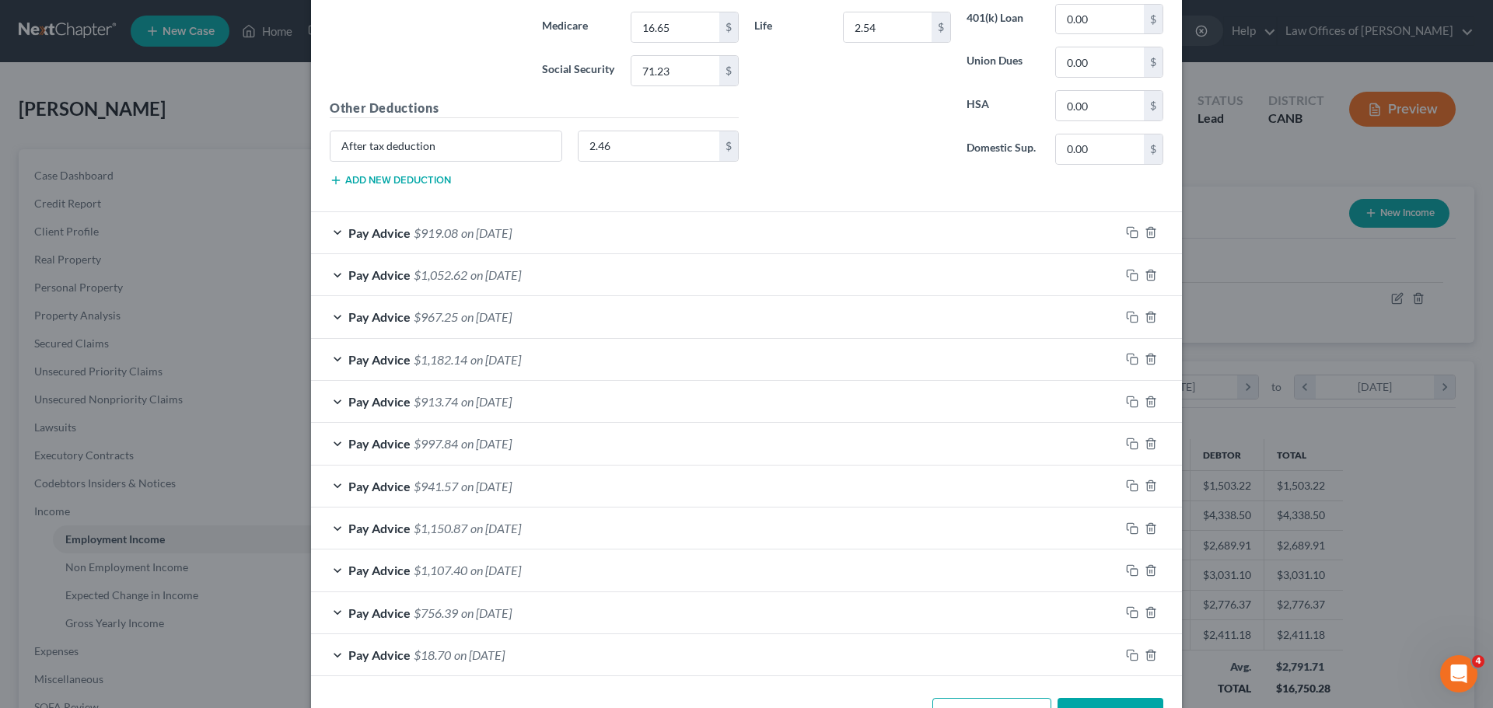
click at [358, 533] on span "Pay Advice" at bounding box center [379, 528] width 62 height 15
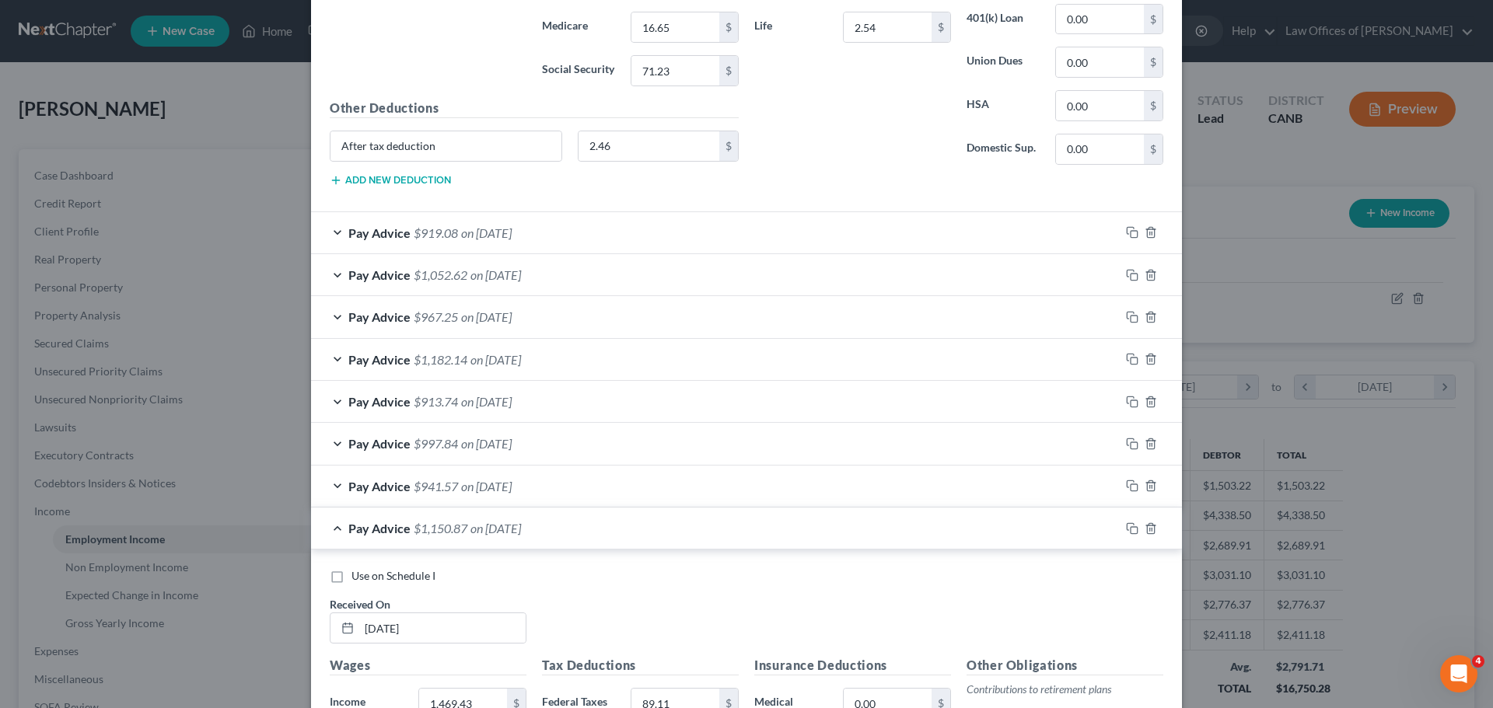
click at [358, 533] on span "Pay Advice" at bounding box center [379, 528] width 62 height 15
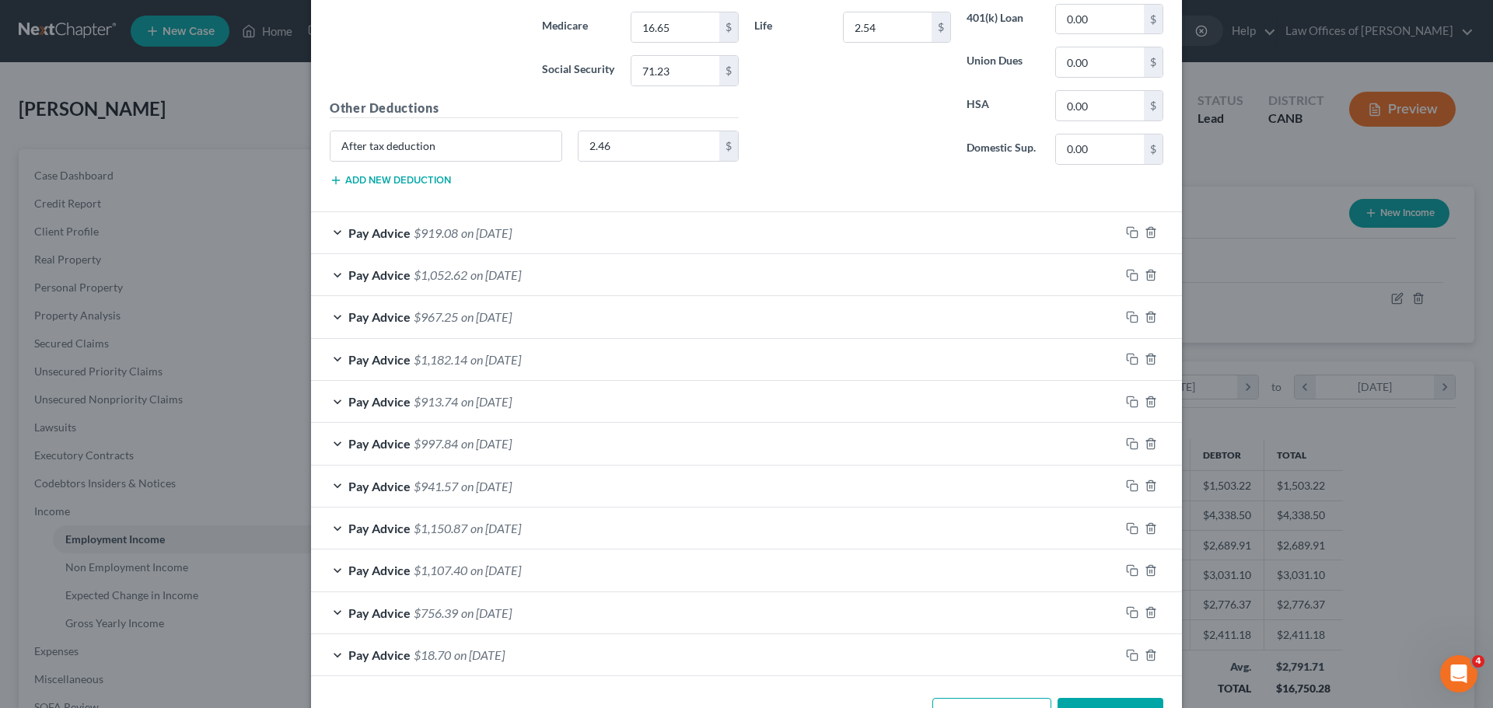
click at [358, 560] on div "Pay Advice $1,107.40 on 05/03/2025" at bounding box center [715, 570] width 809 height 41
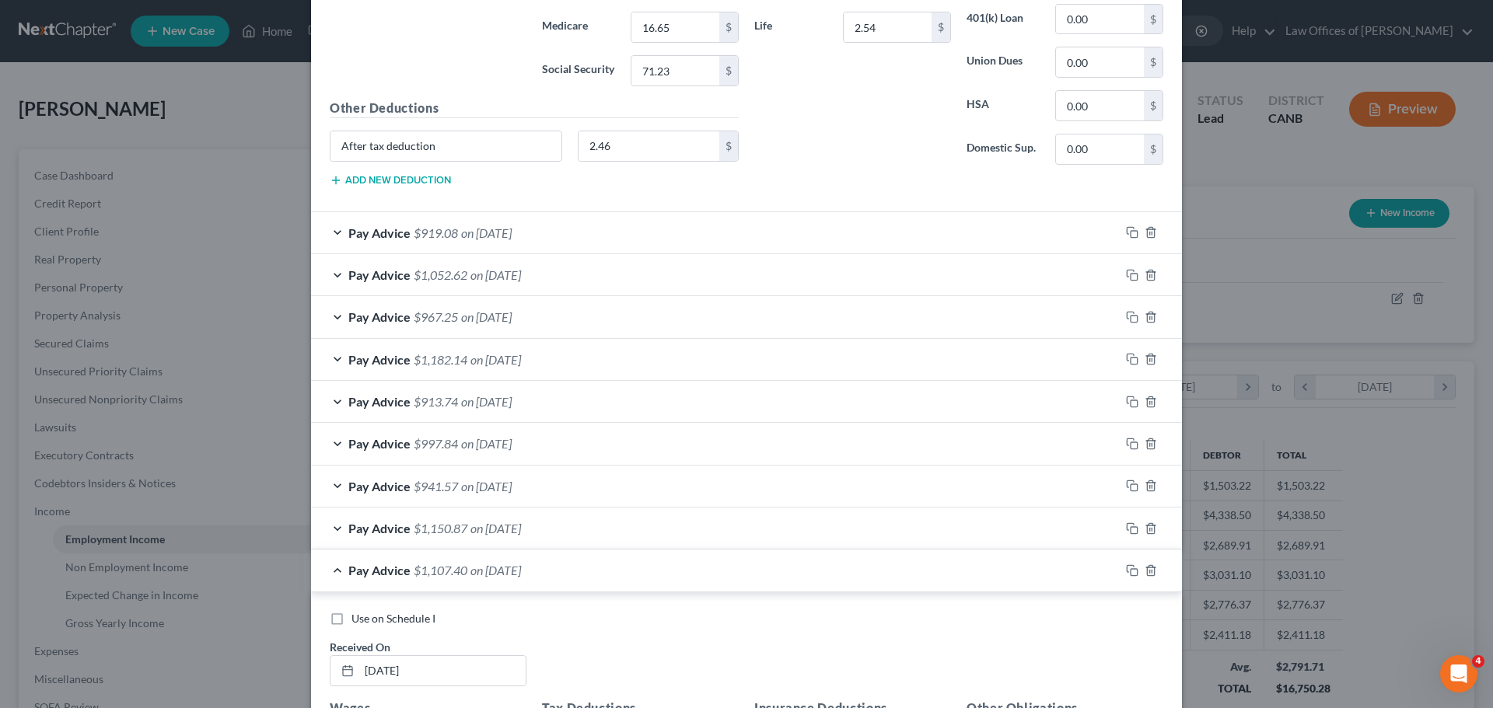
click at [358, 560] on div "Pay Advice $1,107.40 on 05/03/2025" at bounding box center [715, 570] width 809 height 41
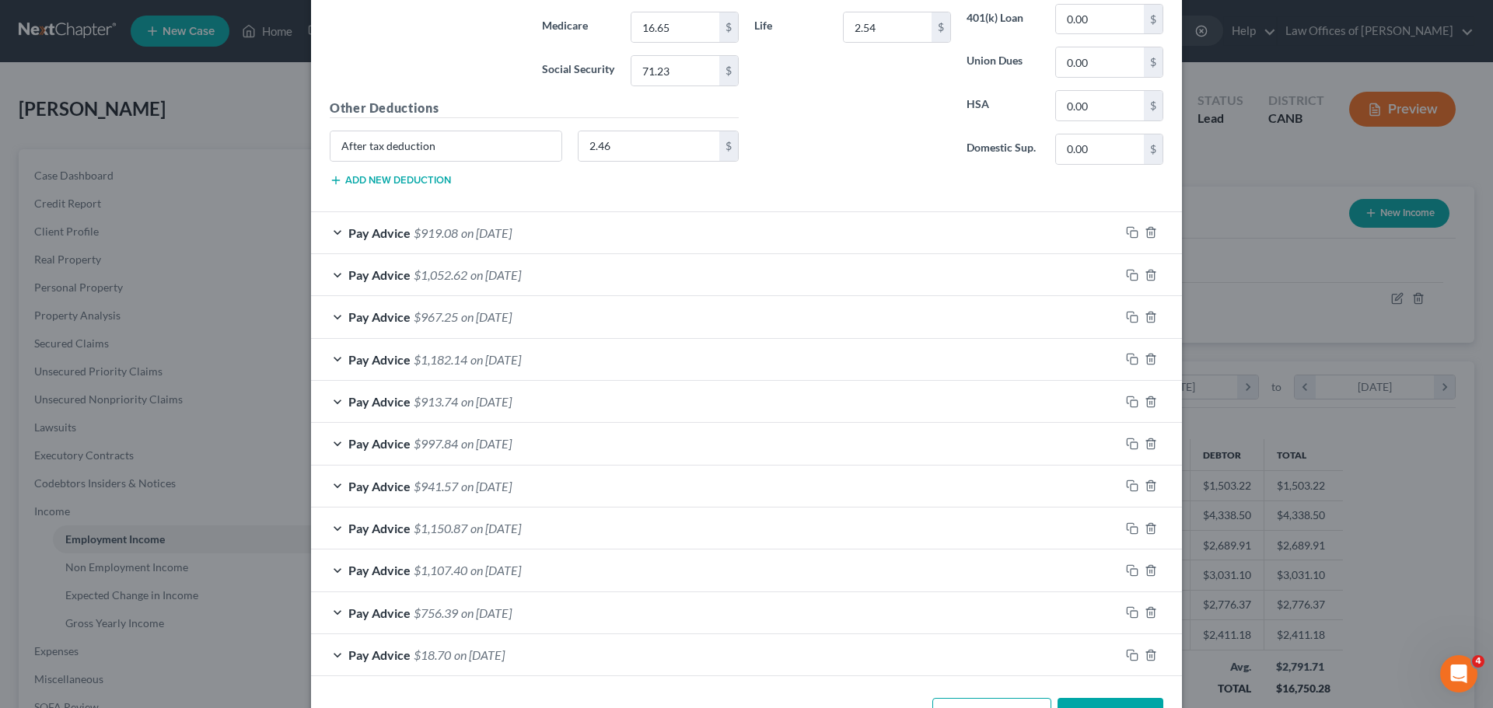
click at [366, 617] on span "Pay Advice" at bounding box center [379, 613] width 62 height 15
click at [362, 660] on span "Pay Advice" at bounding box center [379, 655] width 62 height 15
click at [362, 659] on span "Pay Advice" at bounding box center [379, 655] width 62 height 15
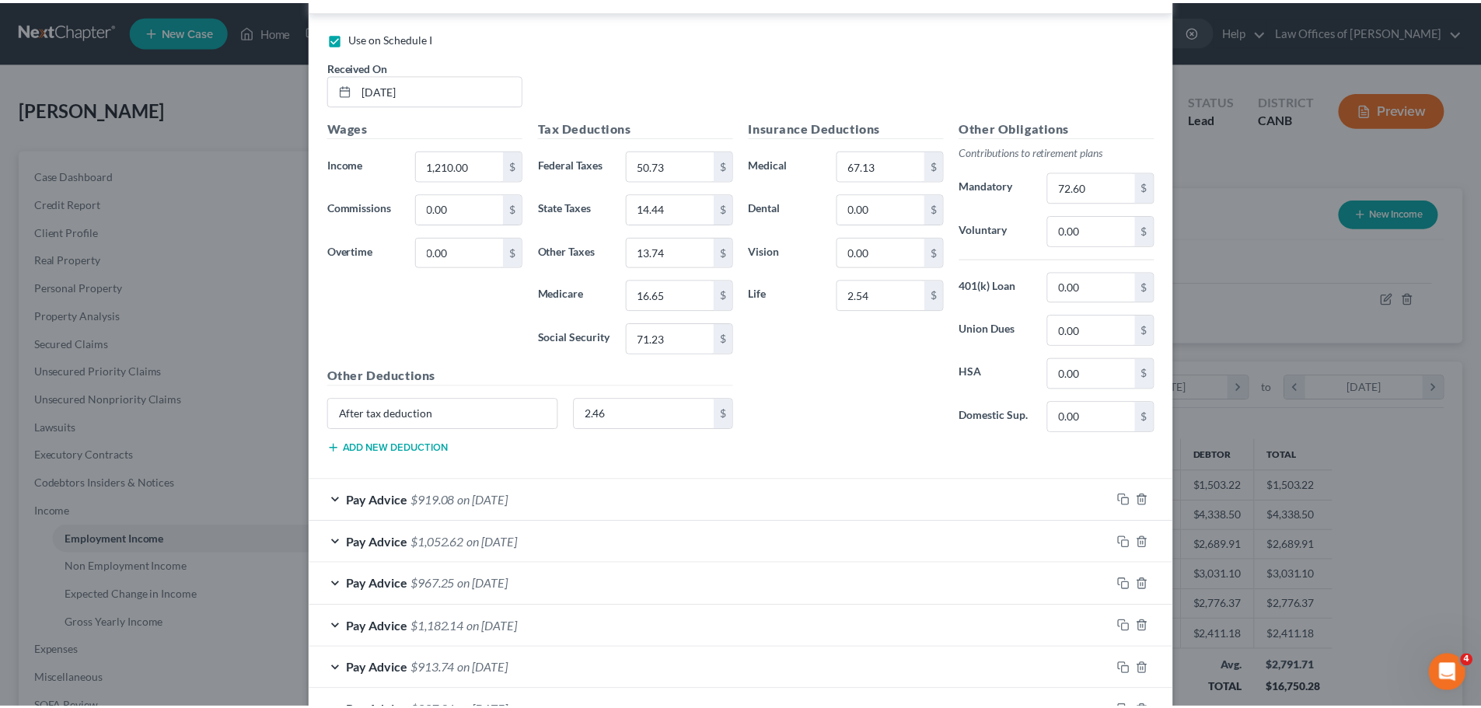
scroll to position [1392, 0]
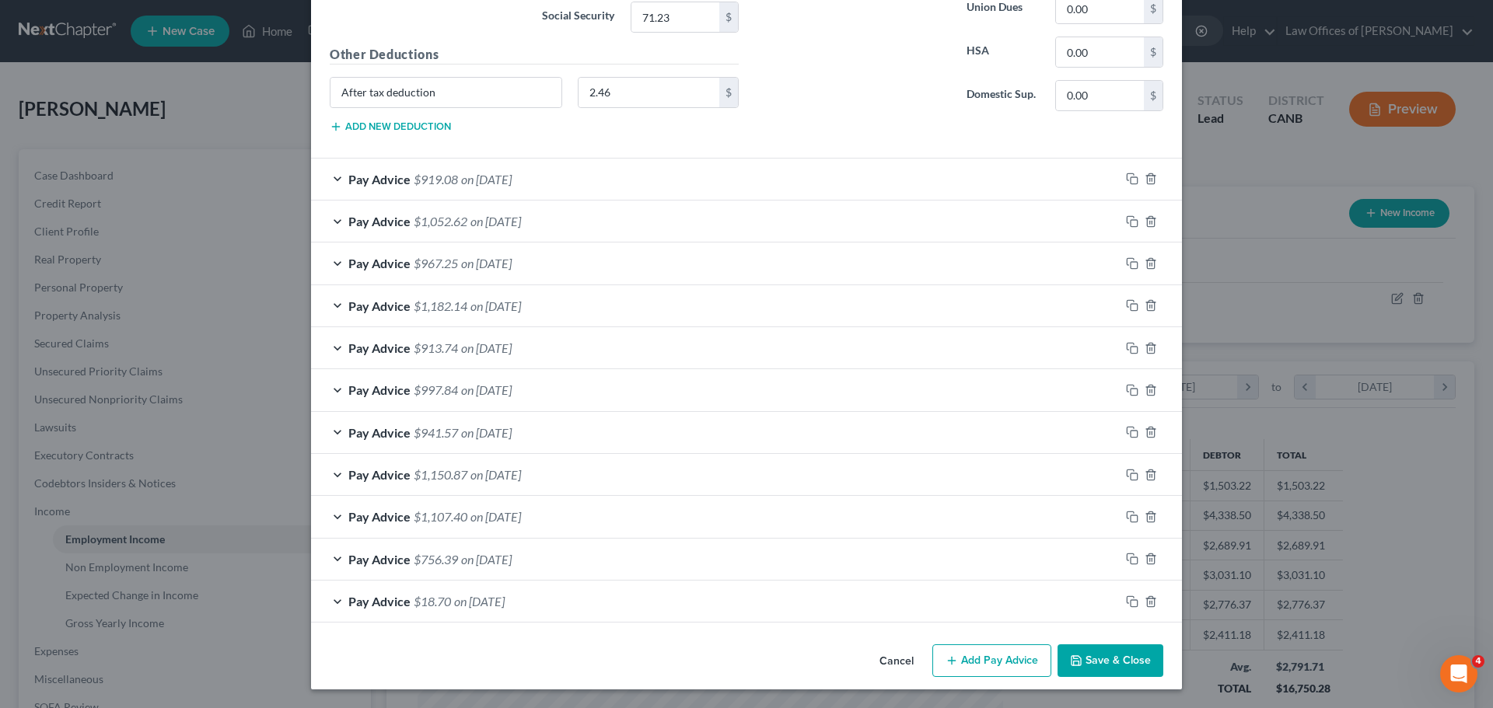
click at [1089, 661] on button "Save & Close" at bounding box center [1111, 661] width 106 height 33
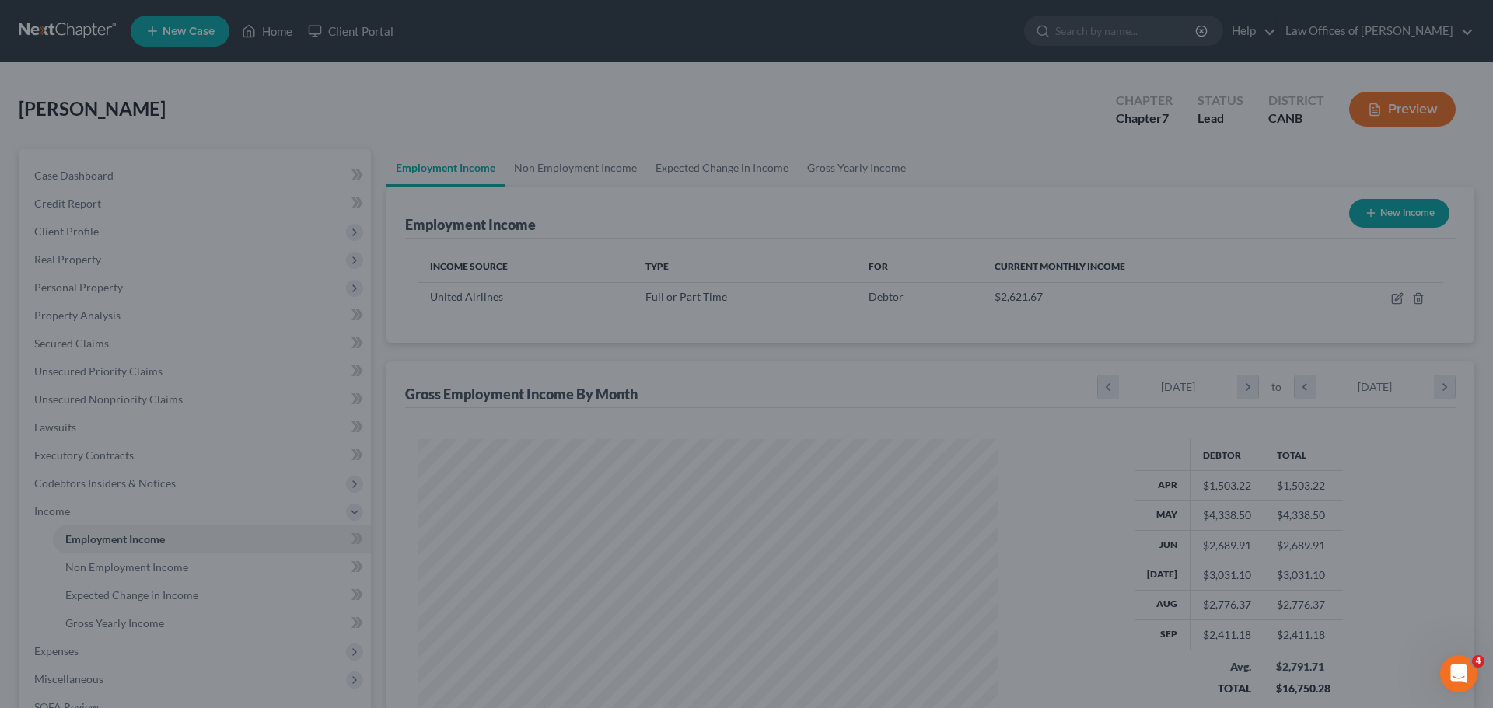
scroll to position [777316, 776995]
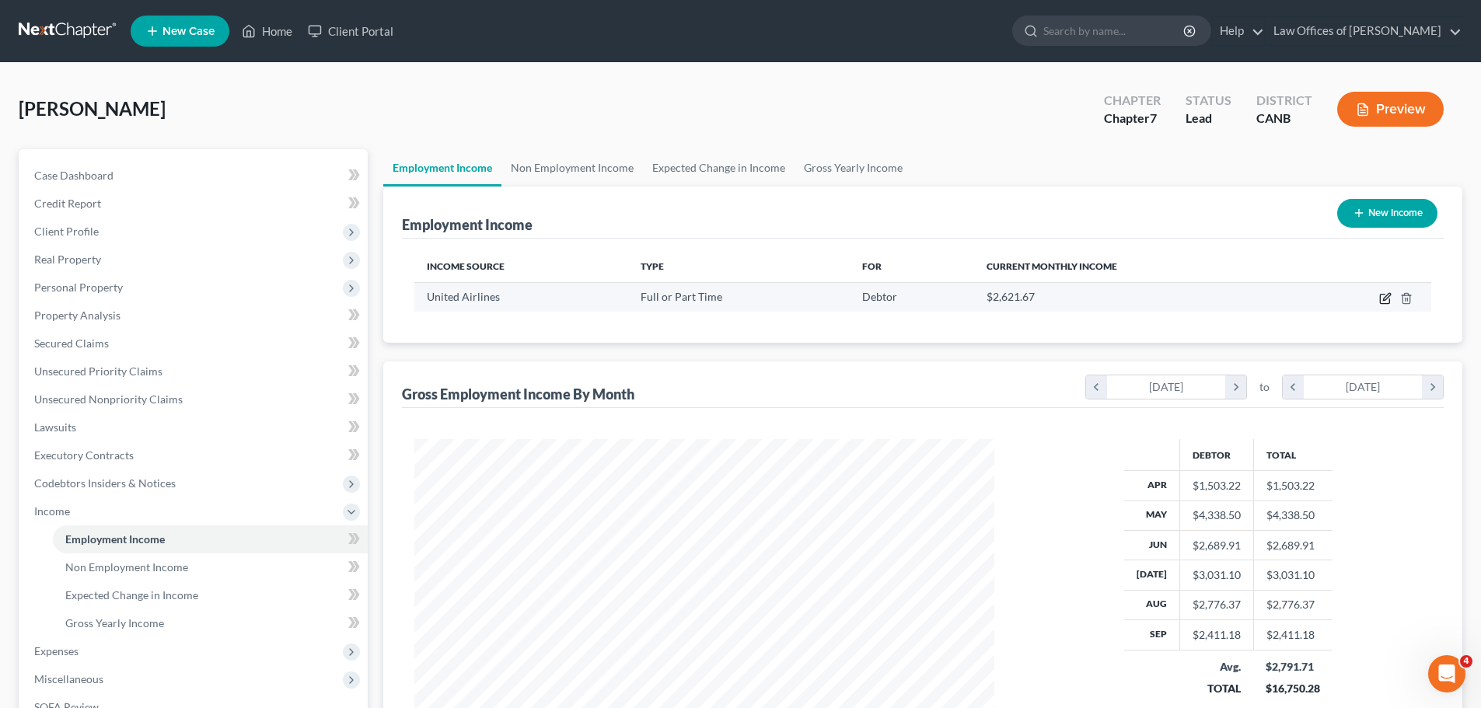
click at [1380, 299] on icon "button" at bounding box center [1384, 299] width 9 height 9
select select "0"
select select "4"
select select "2"
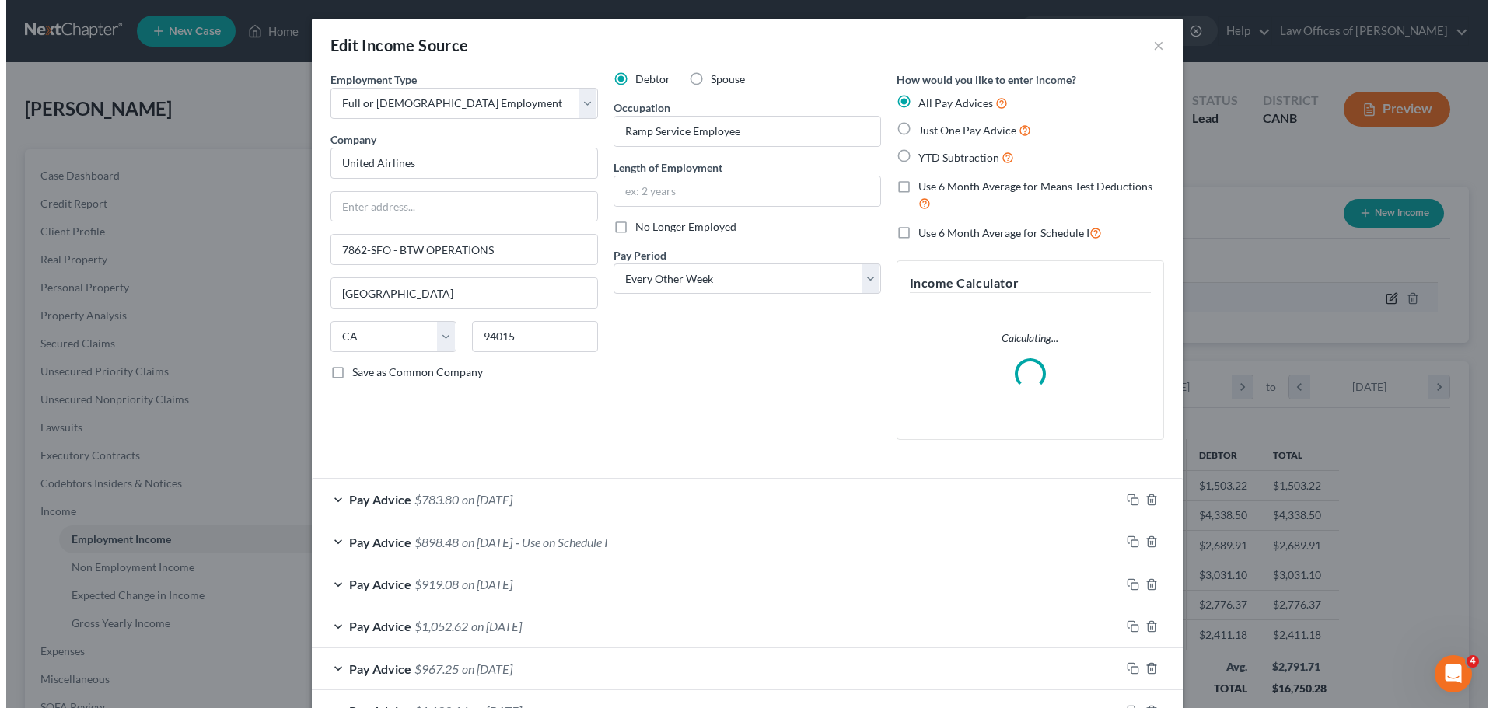
scroll to position [292, 617]
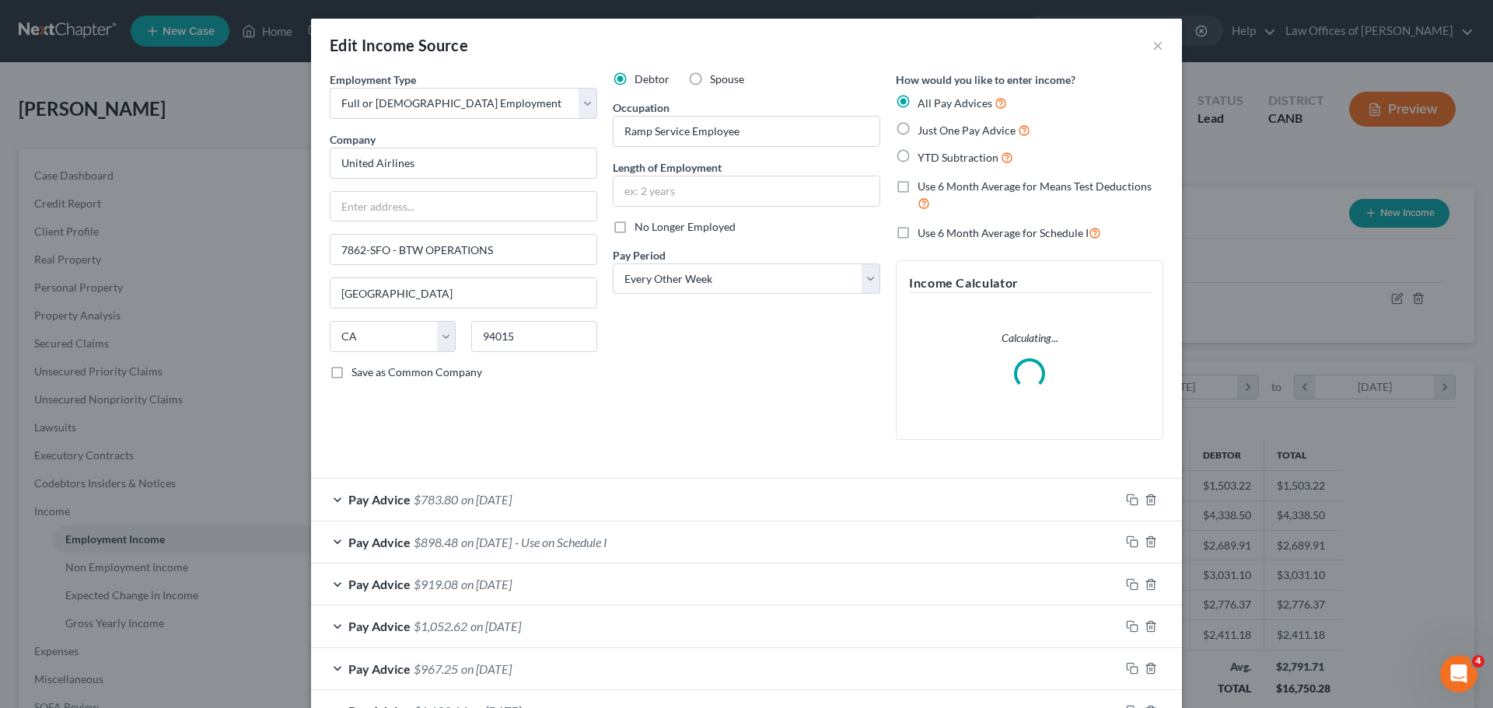
click at [489, 508] on div "Pay Advice $783.80 on 09/20/2025" at bounding box center [715, 499] width 809 height 41
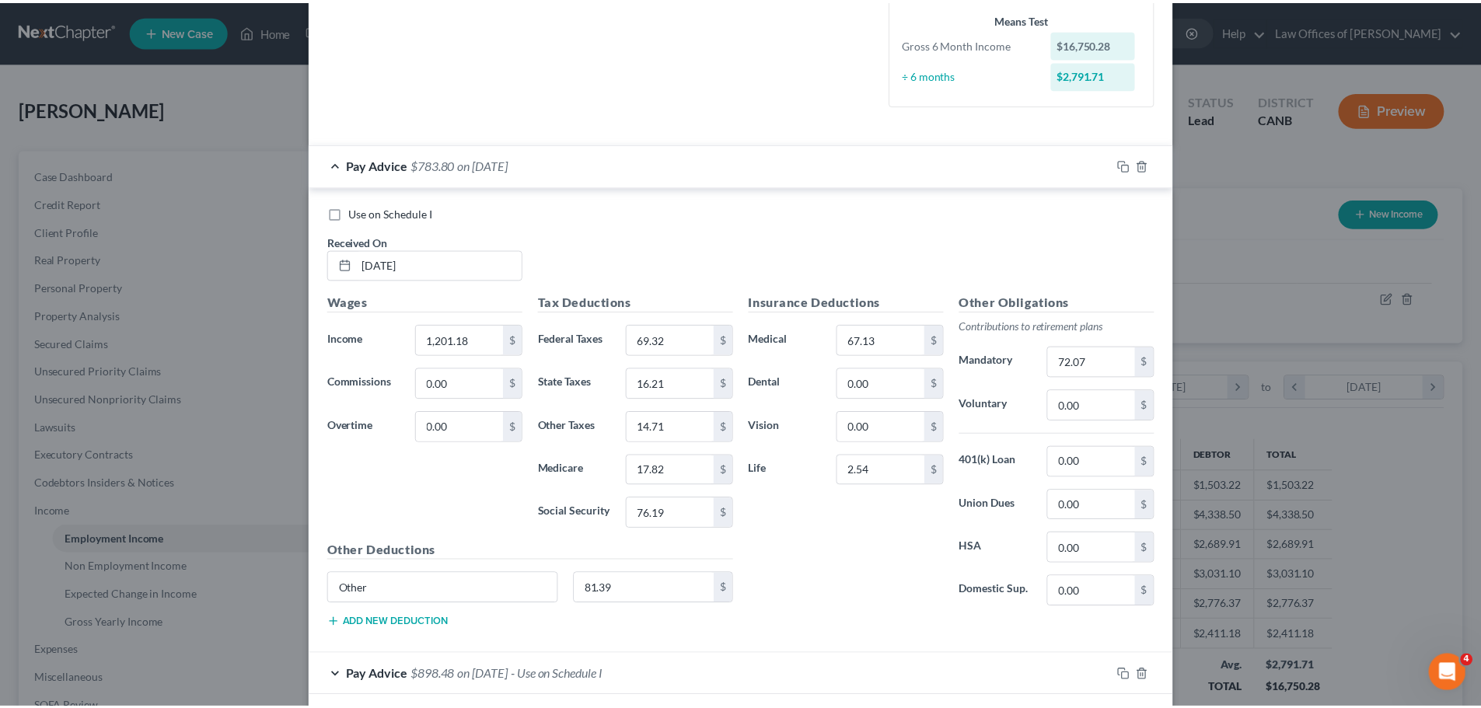
scroll to position [924, 0]
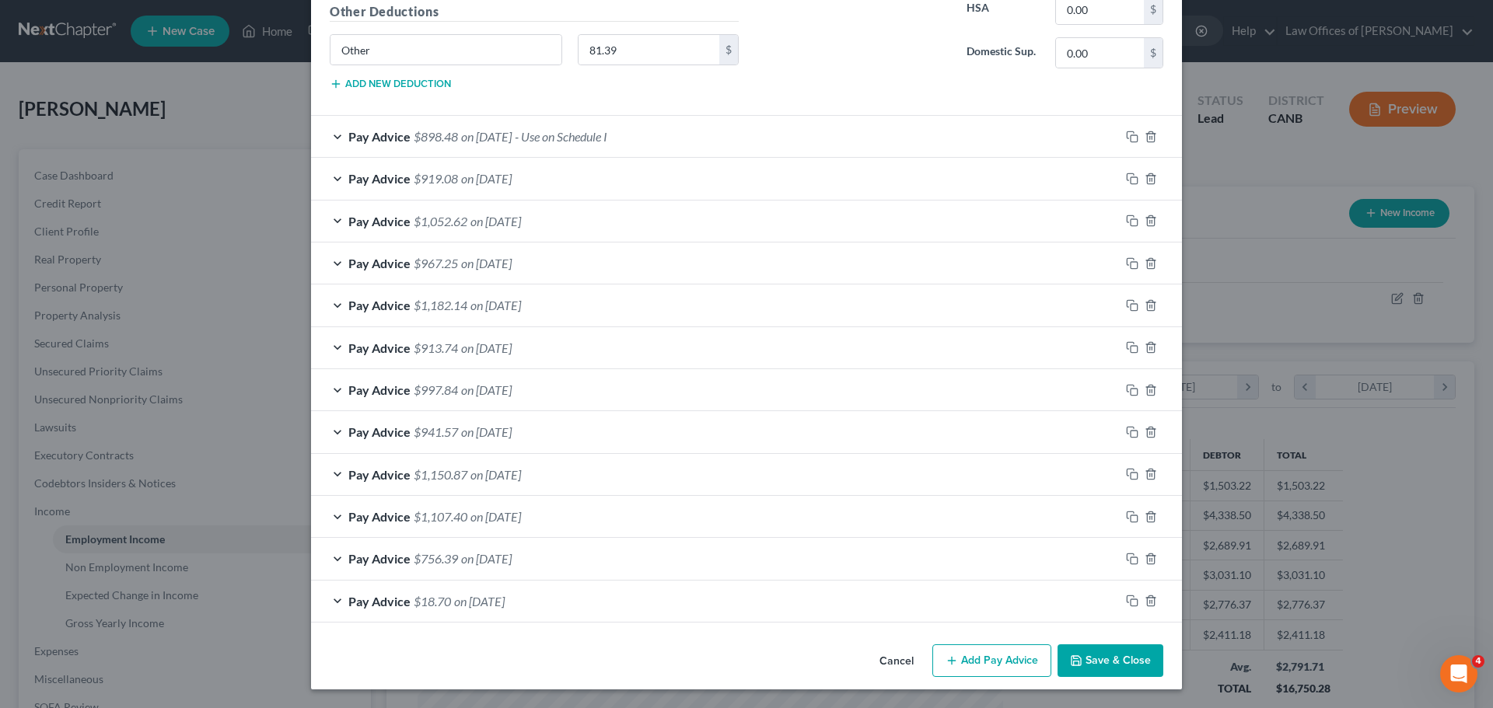
click at [896, 662] on button "Cancel" at bounding box center [896, 661] width 59 height 31
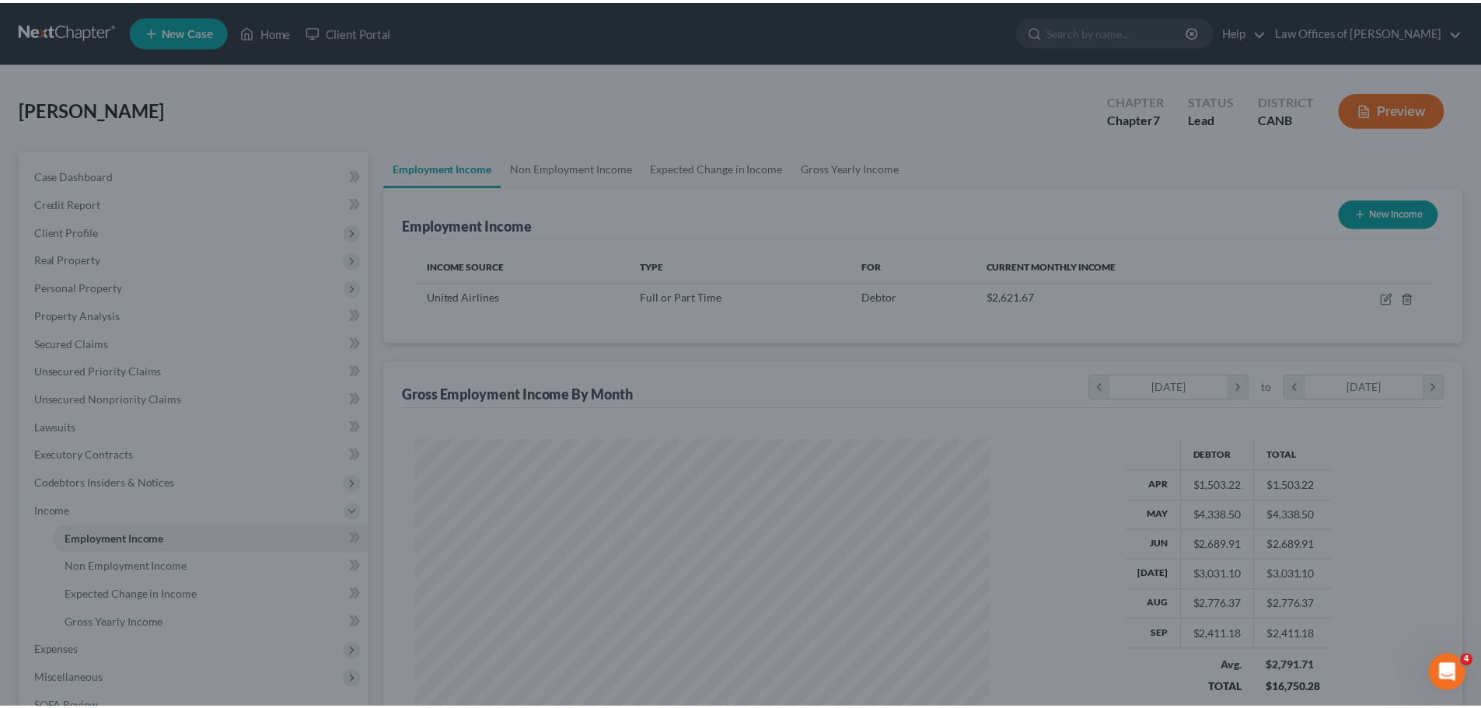
scroll to position [777316, 776995]
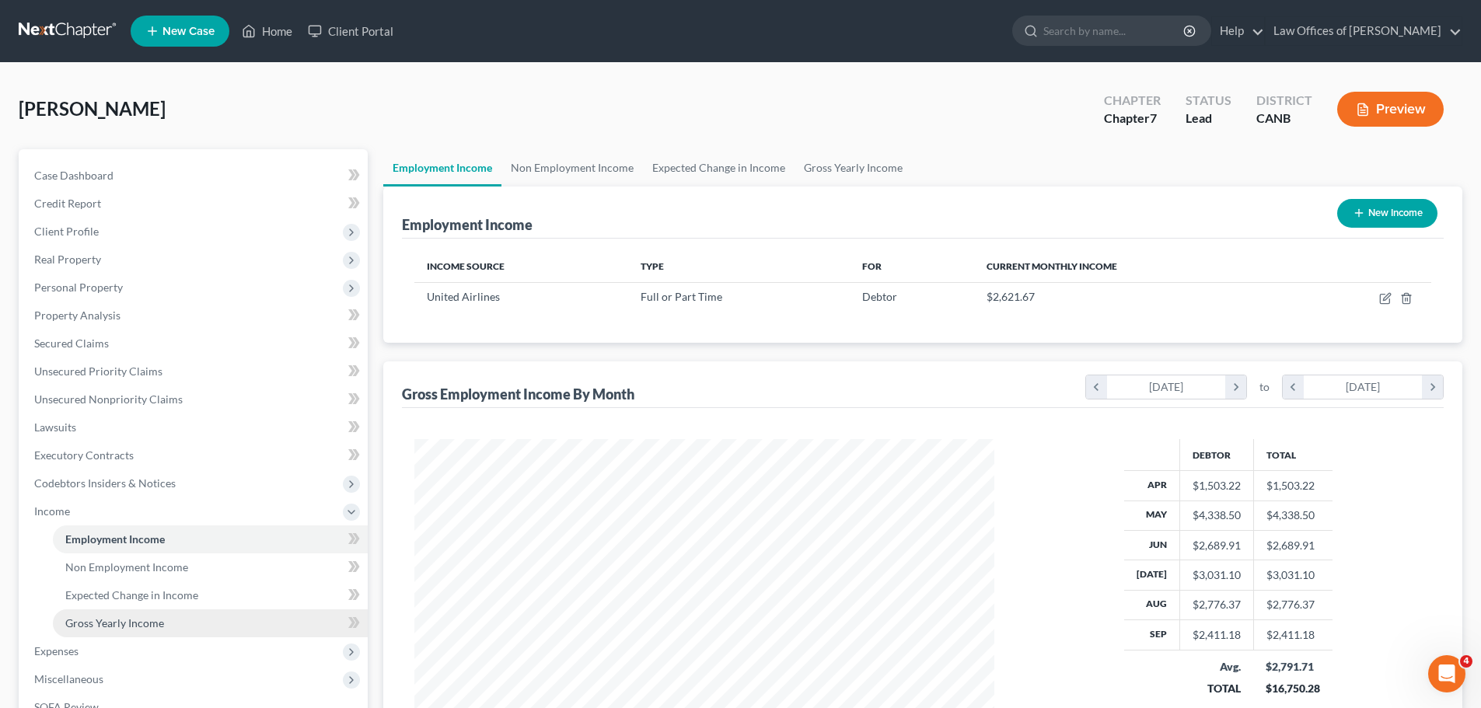
click at [174, 619] on link "Gross Yearly Income" at bounding box center [210, 624] width 315 height 28
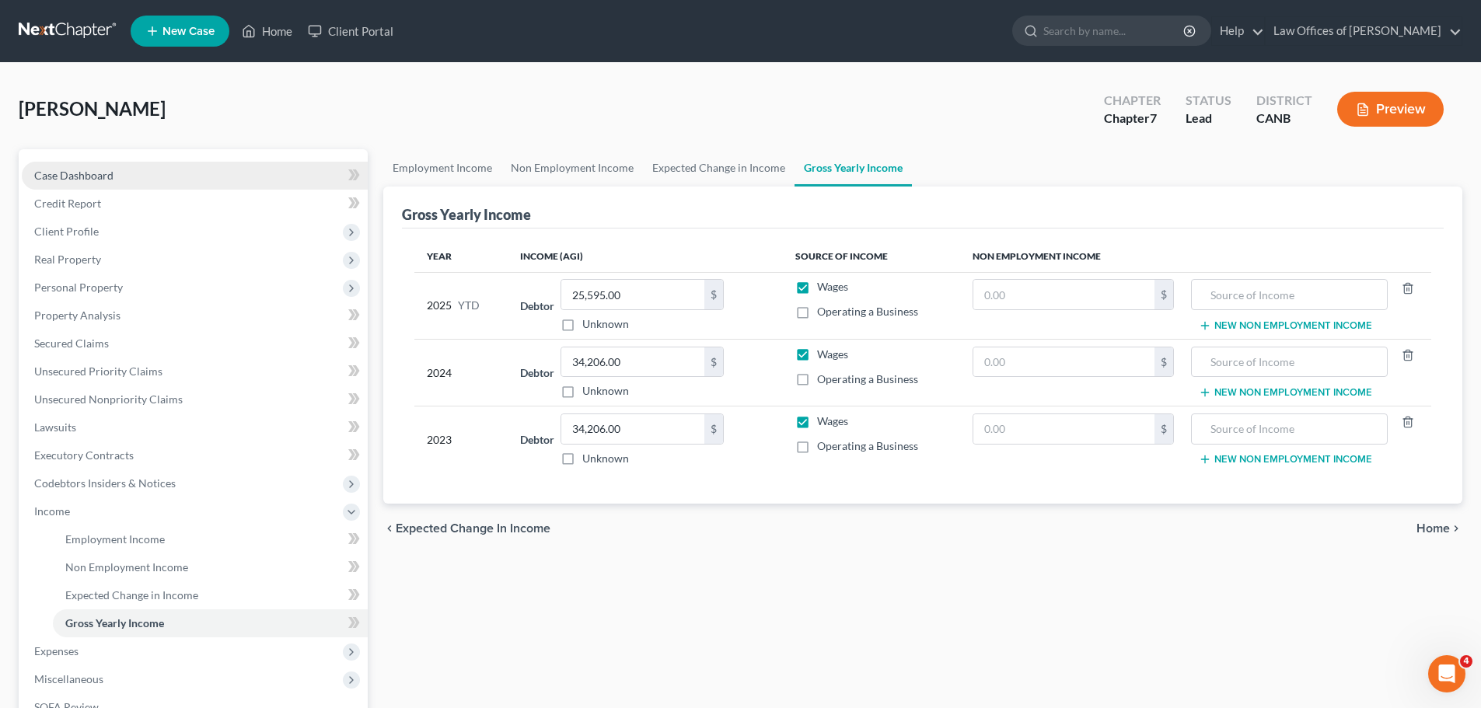
click at [154, 181] on link "Case Dashboard" at bounding box center [195, 176] width 346 height 28
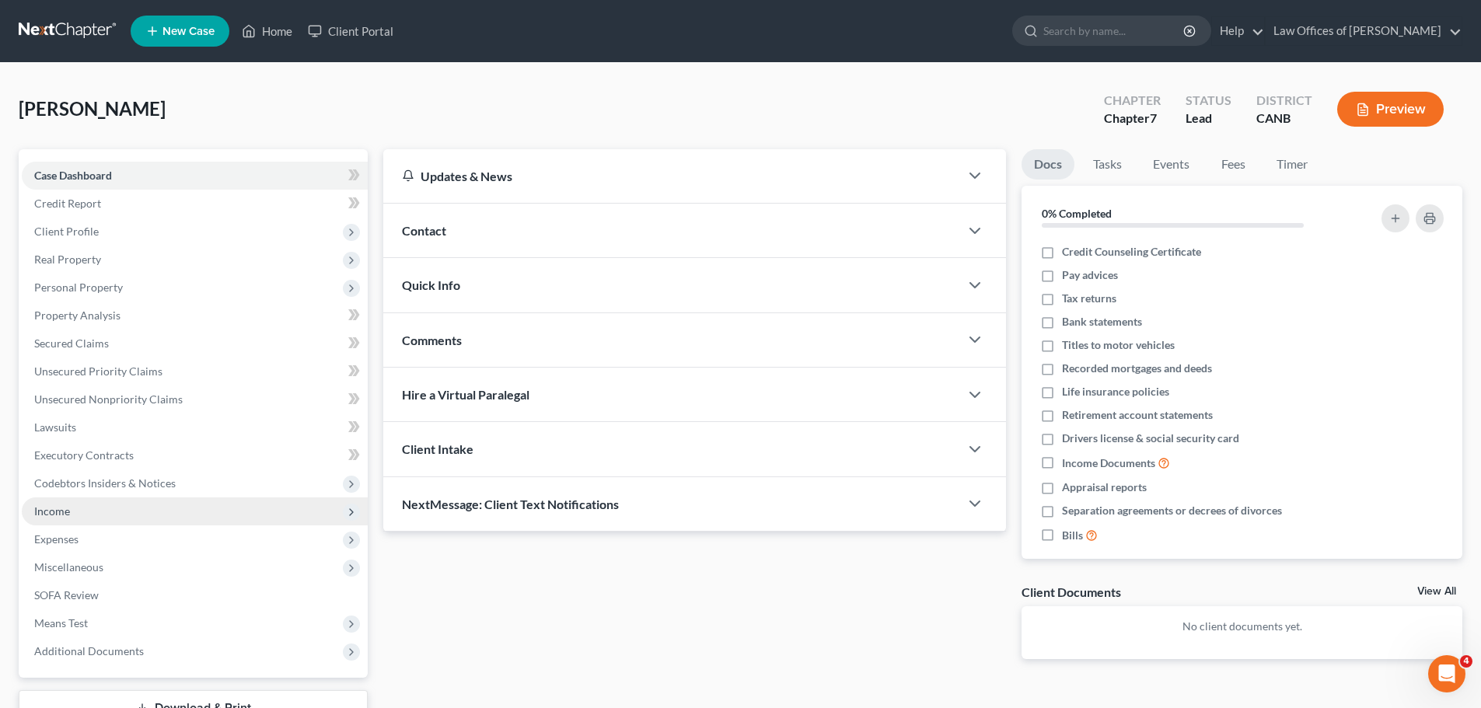
click at [320, 512] on span "Income" at bounding box center [195, 512] width 346 height 28
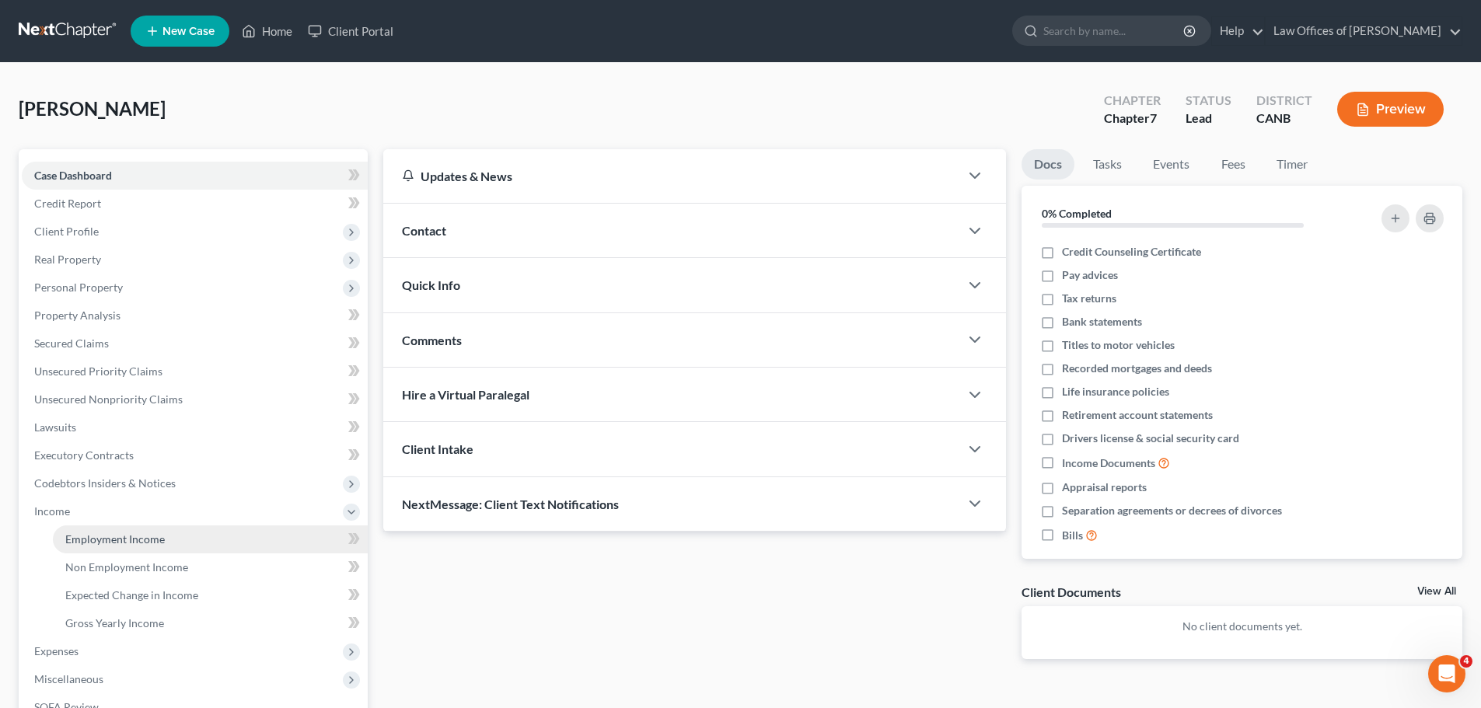
click at [294, 529] on link "Employment Income" at bounding box center [210, 540] width 315 height 28
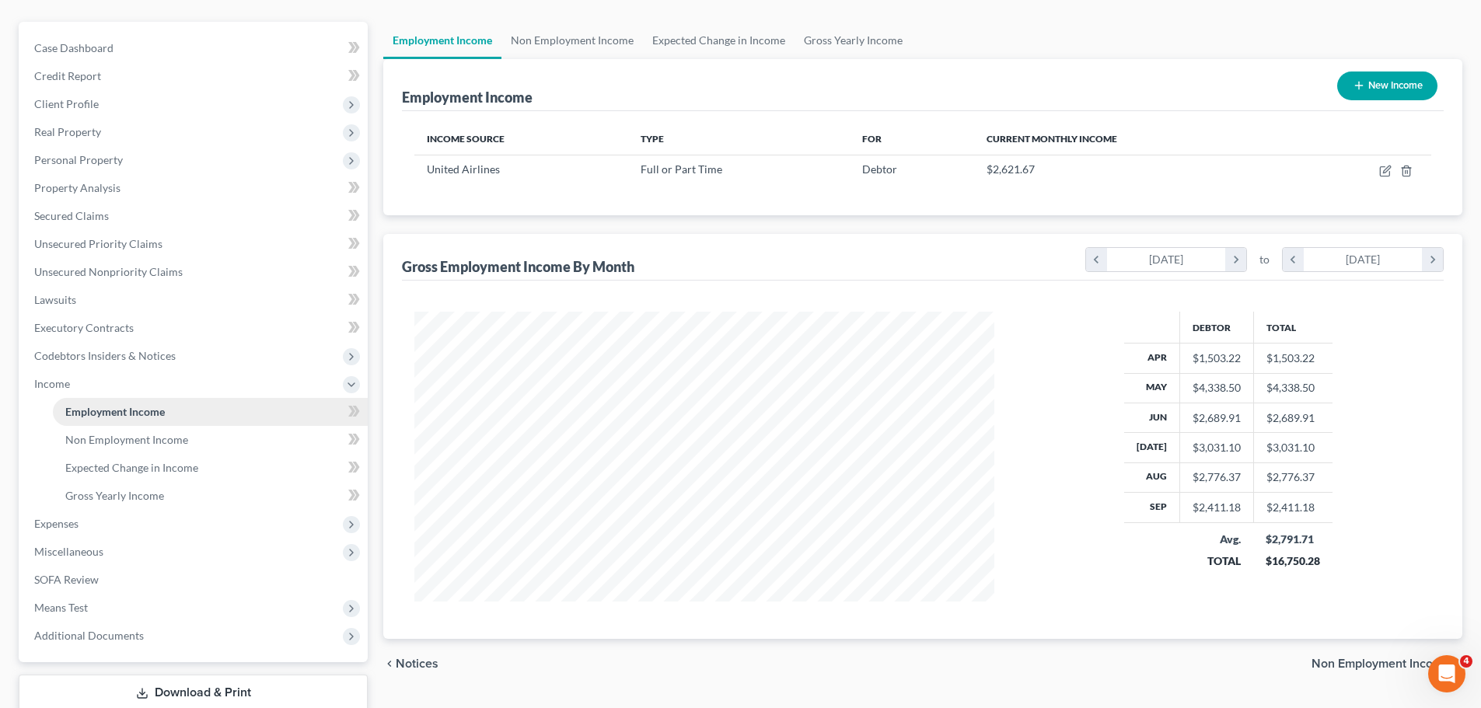
scroll to position [208, 0]
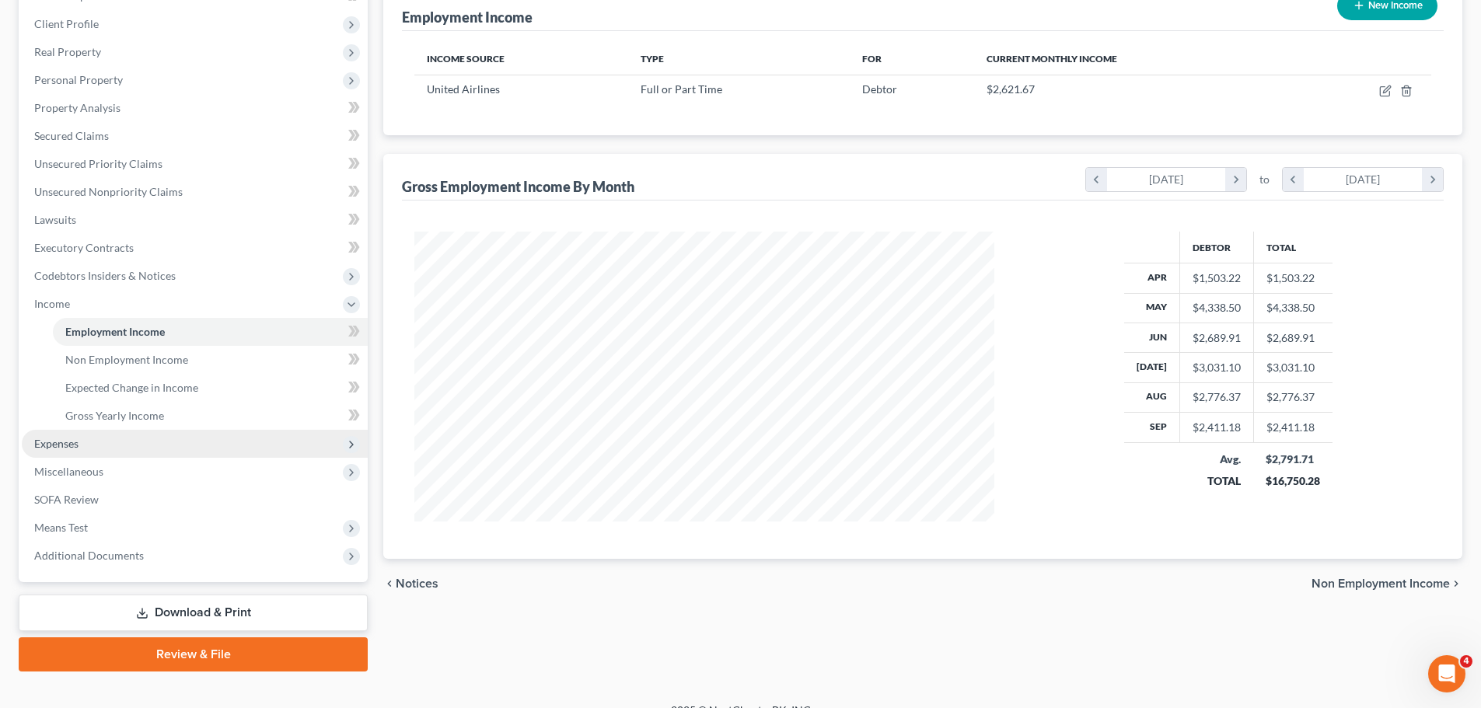
click at [316, 451] on span "Expenses" at bounding box center [195, 444] width 346 height 28
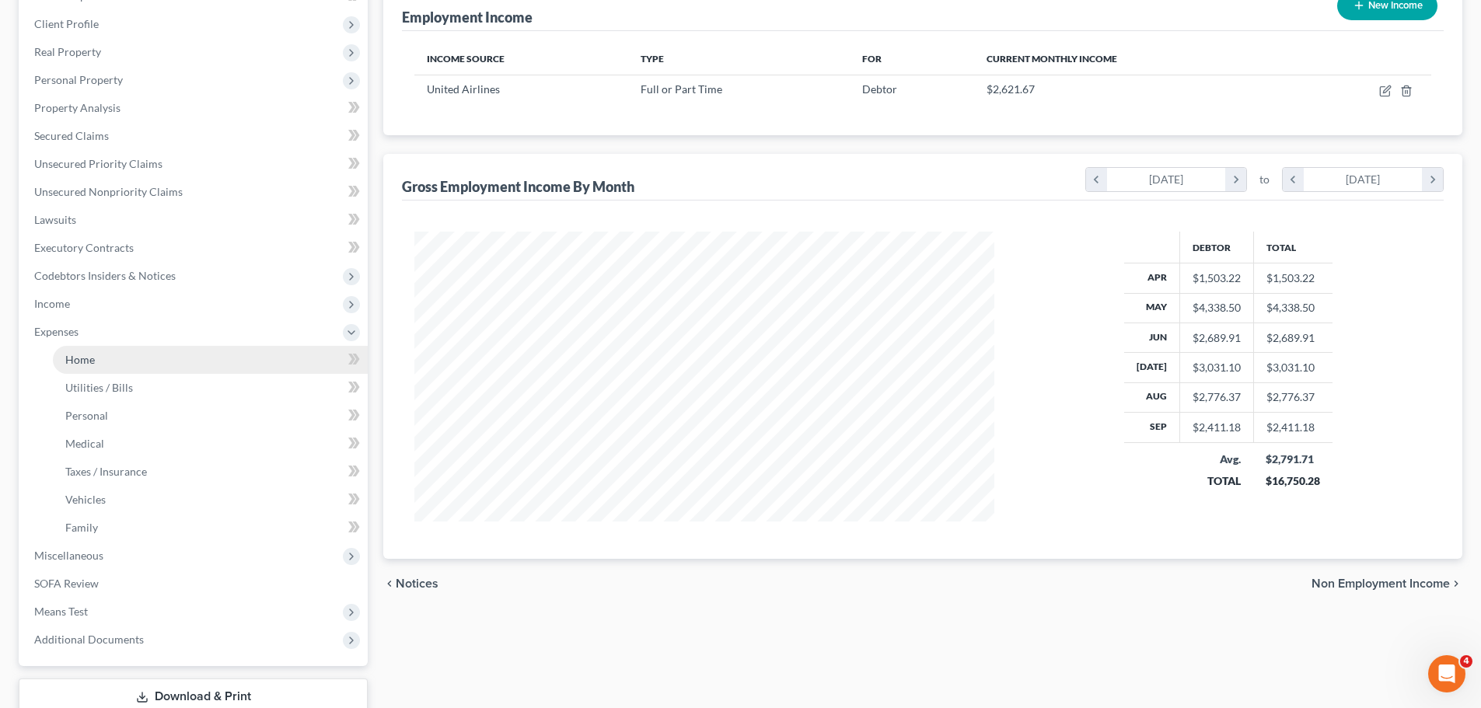
click at [191, 363] on link "Home" at bounding box center [210, 360] width 315 height 28
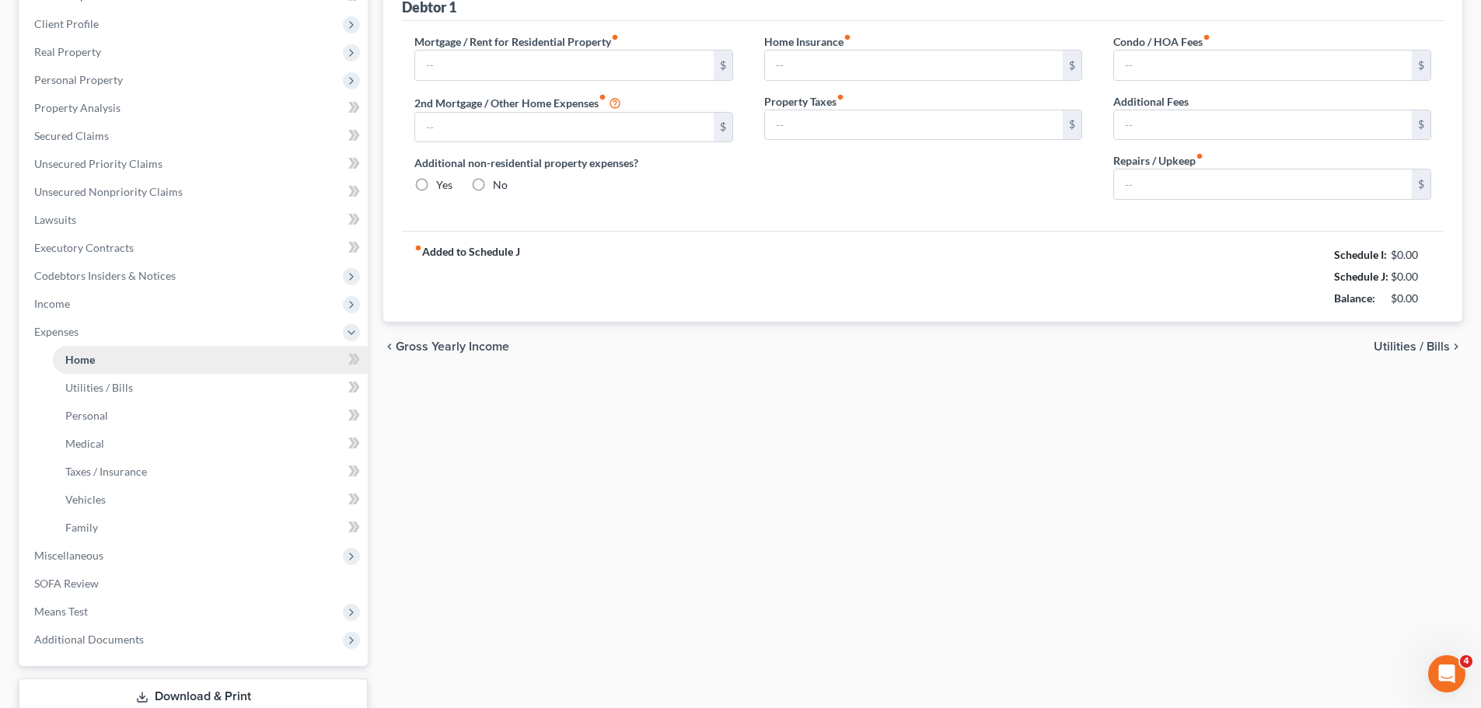
scroll to position [2, 0]
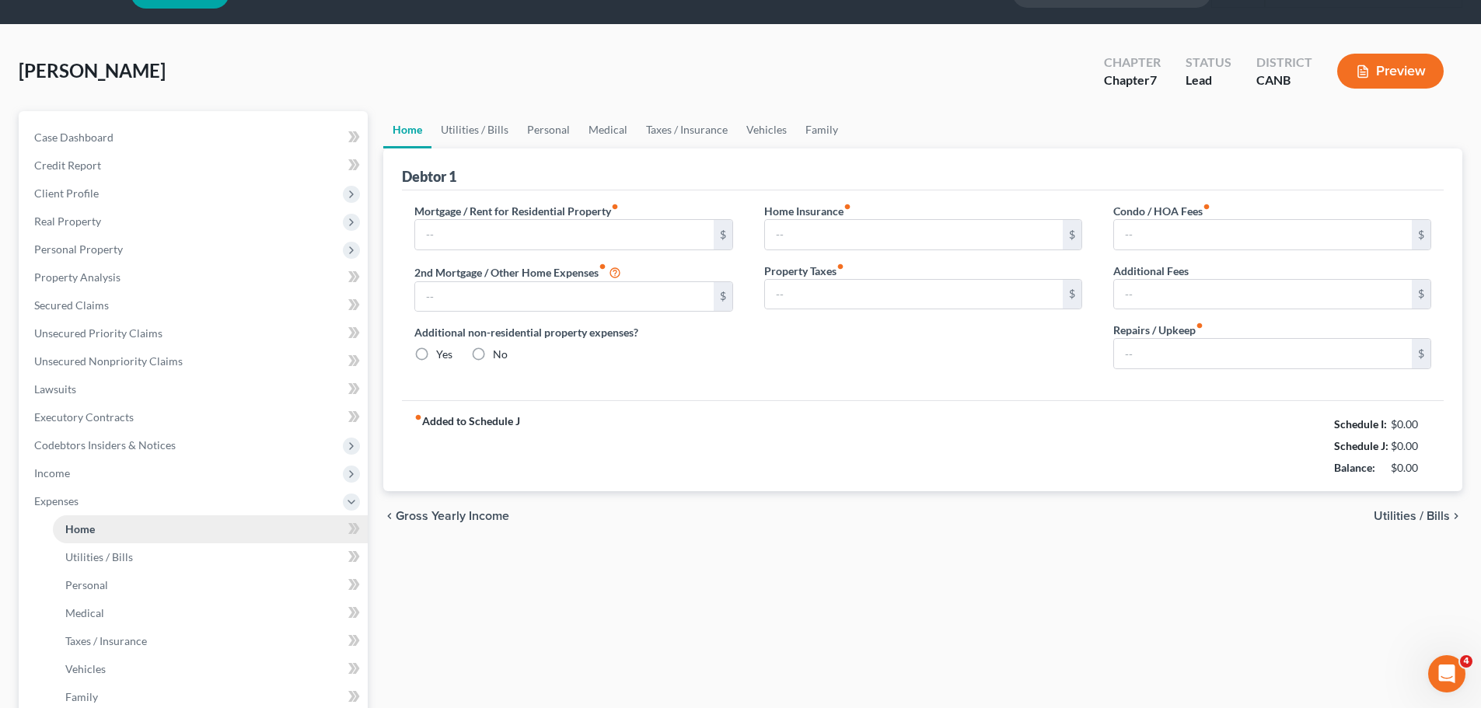
type input "1,250.00"
type input "0.00"
radio input "true"
type input "0.00"
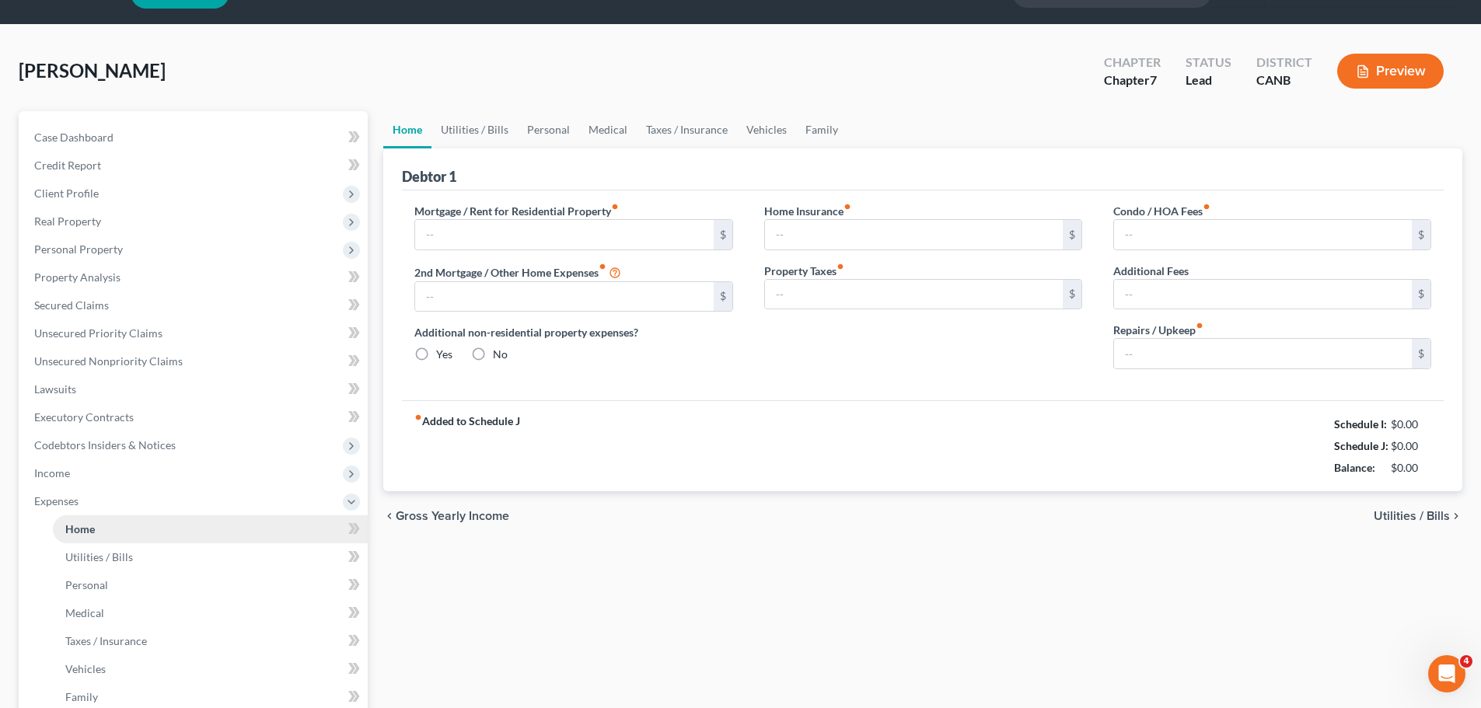
type input "0.00"
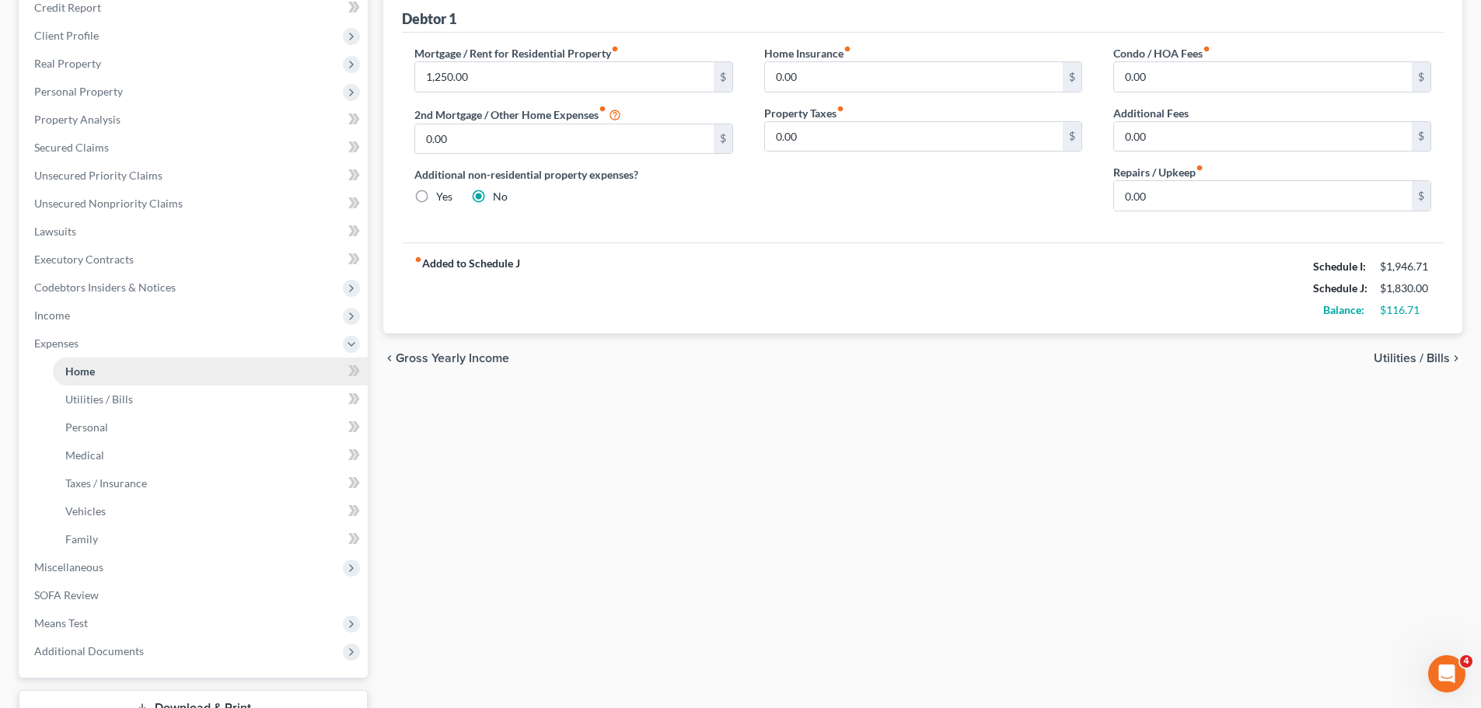
scroll to position [208, 0]
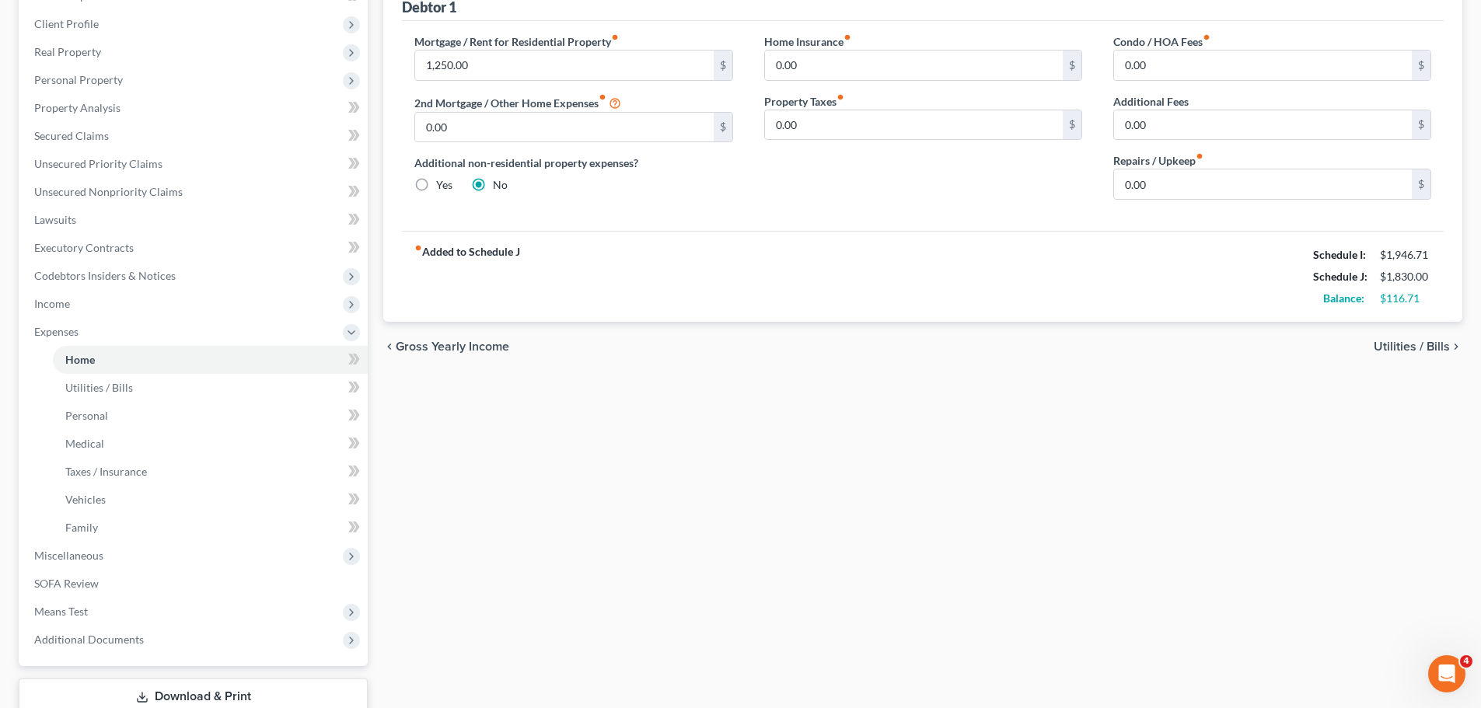
click at [1438, 346] on span "Utilities / Bills" at bounding box center [1412, 347] width 76 height 12
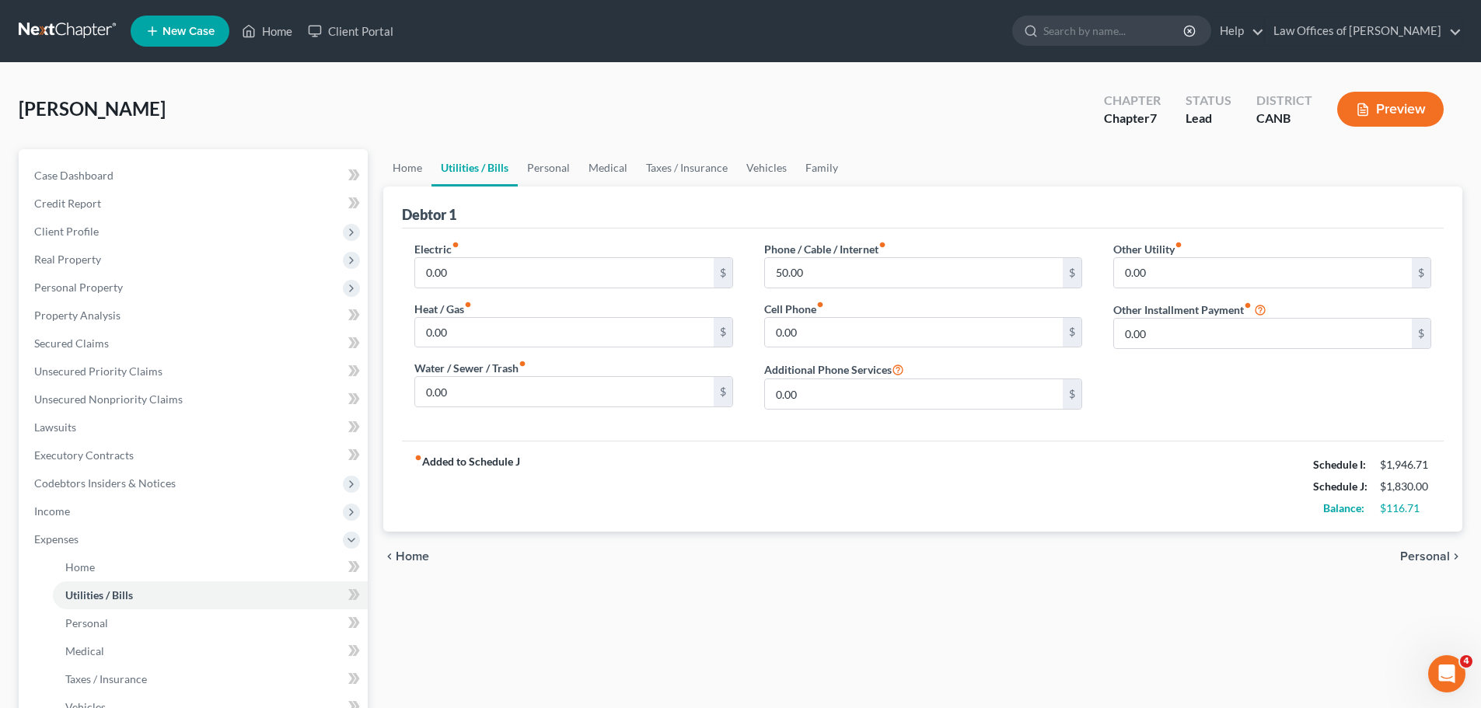
click at [1421, 561] on span "Personal" at bounding box center [1425, 557] width 50 height 12
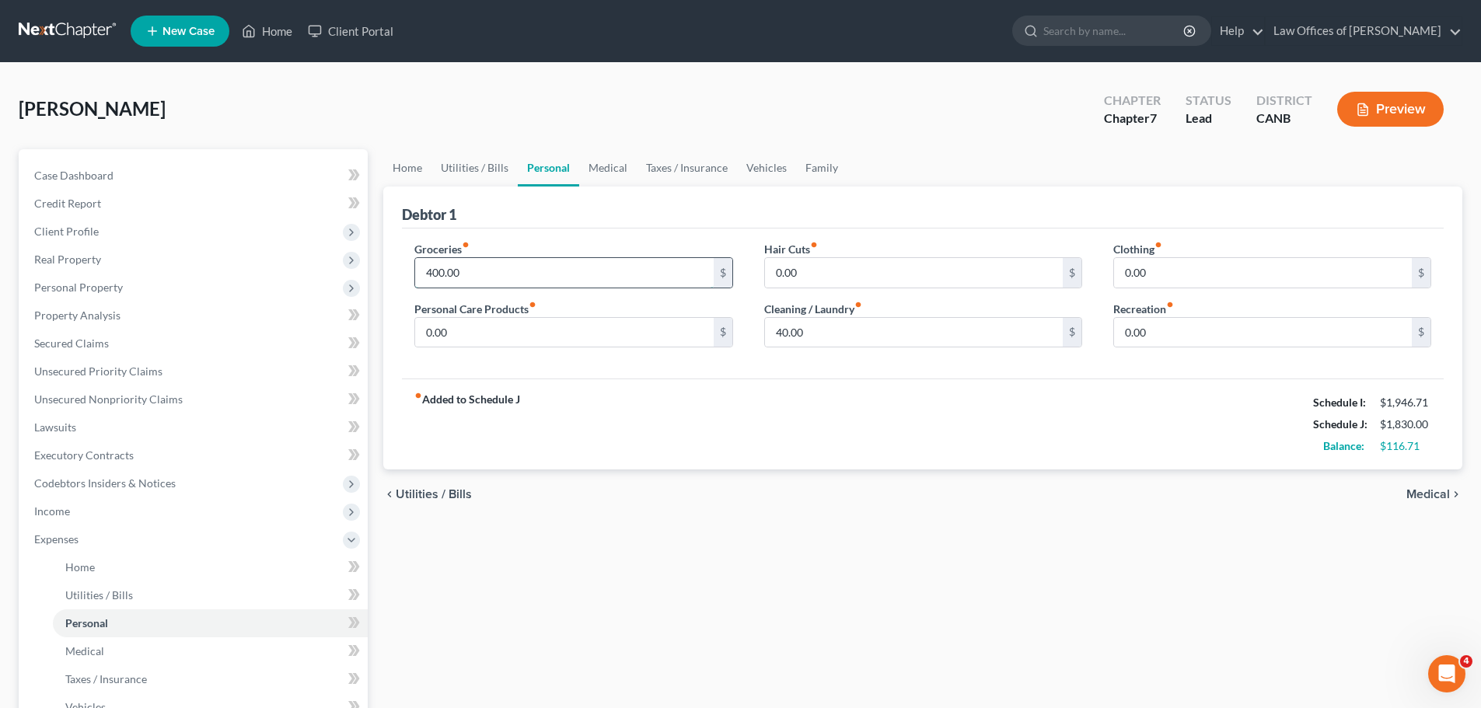
click at [443, 281] on input "400.00" at bounding box center [564, 273] width 298 height 30
type input "500.00"
click at [792, 456] on div "fiber_manual_record Added to Schedule J Schedule I: $1,946.71 Schedule J: $1,93…" at bounding box center [923, 424] width 1042 height 91
click at [1429, 494] on span "Medical" at bounding box center [1429, 494] width 44 height 12
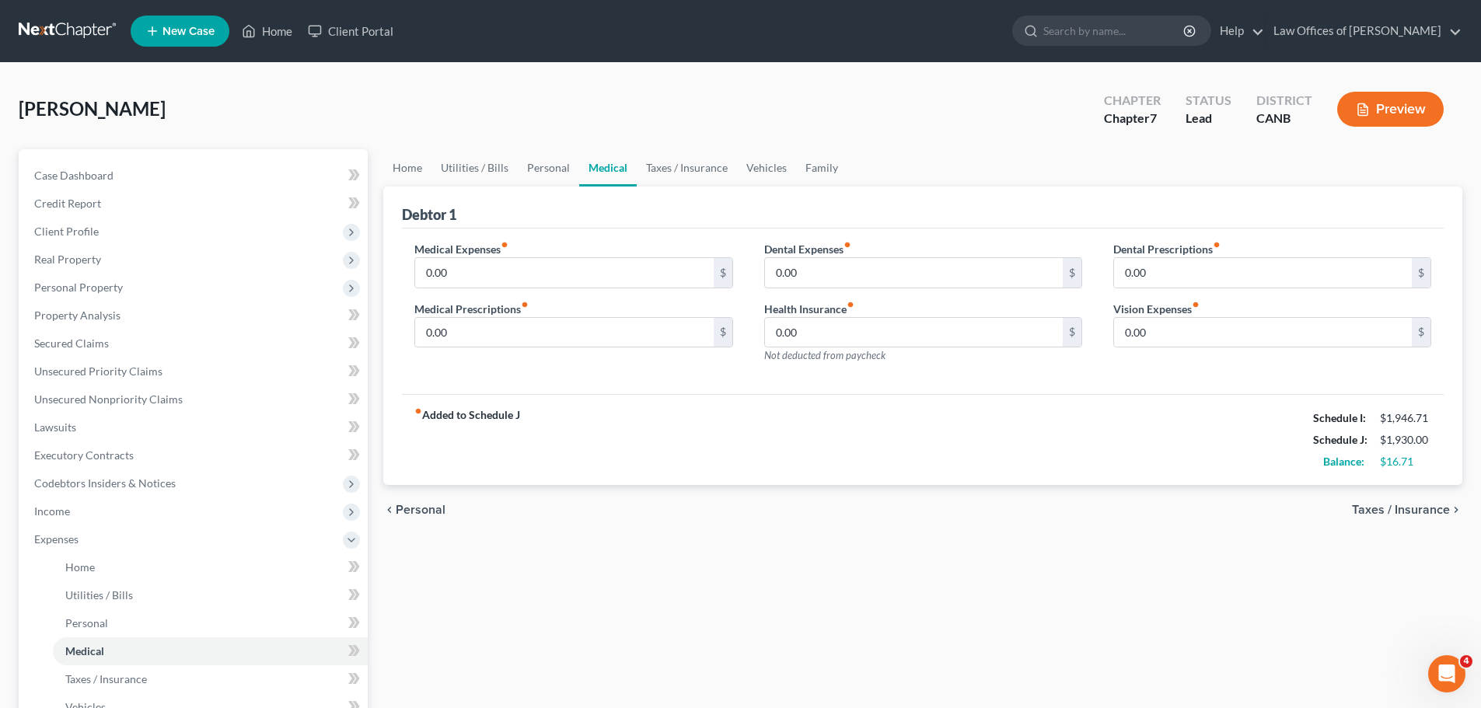
click at [437, 513] on span "Personal" at bounding box center [421, 510] width 50 height 12
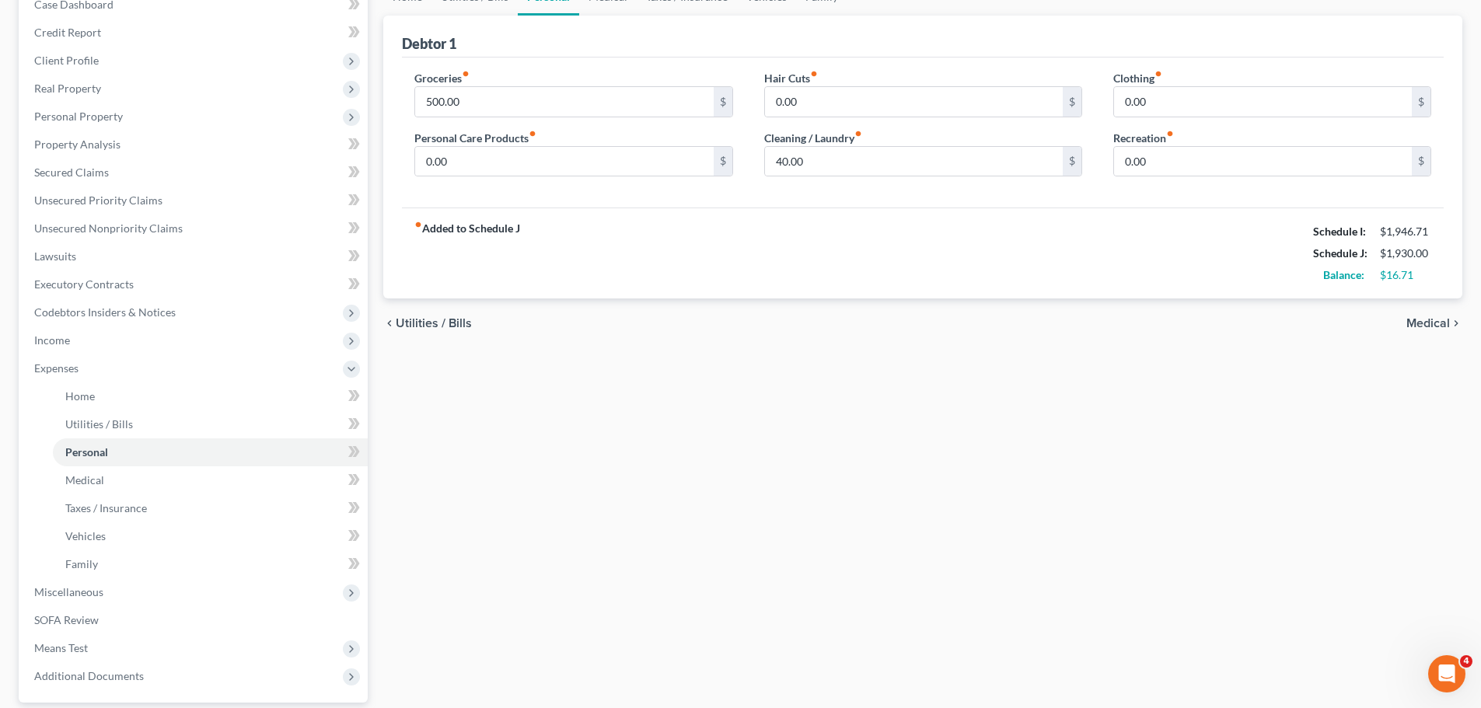
scroll to position [3, 0]
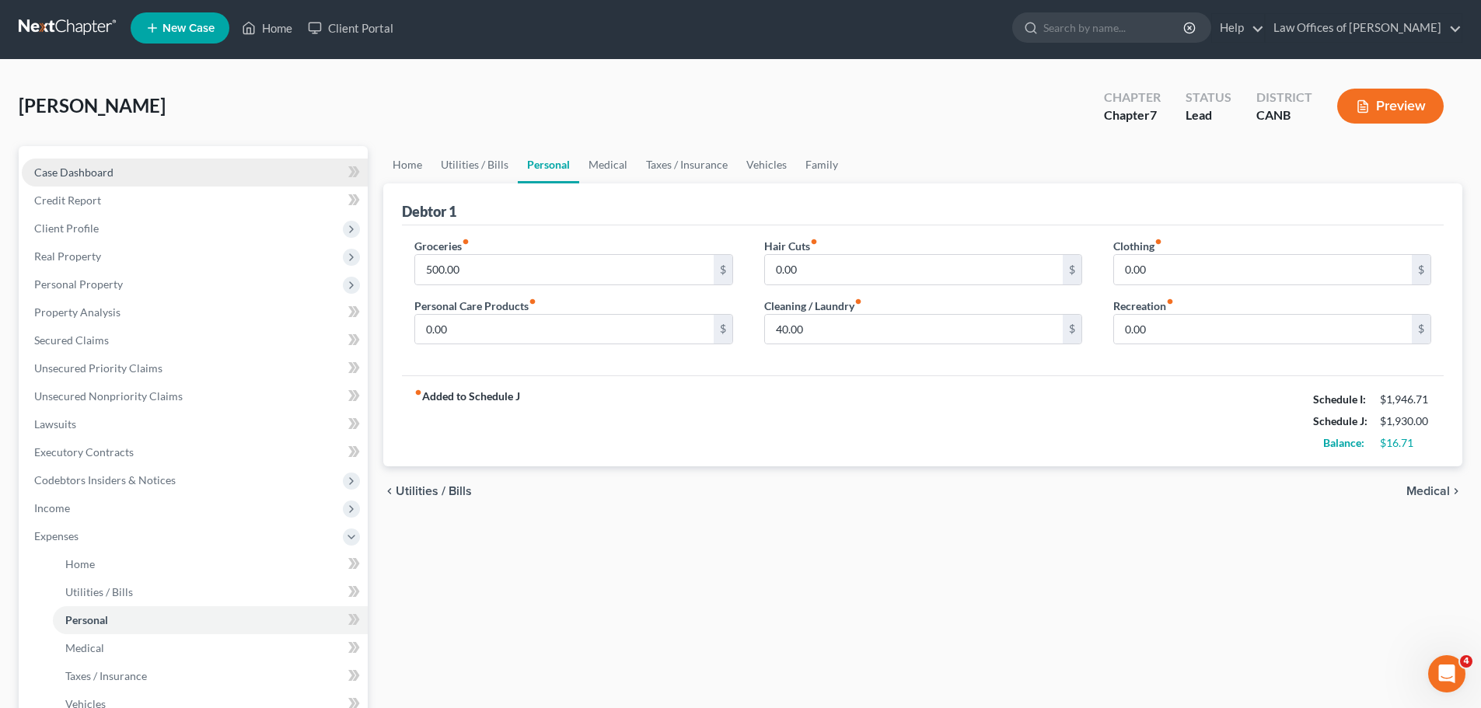
click at [68, 176] on span "Case Dashboard" at bounding box center [73, 172] width 79 height 13
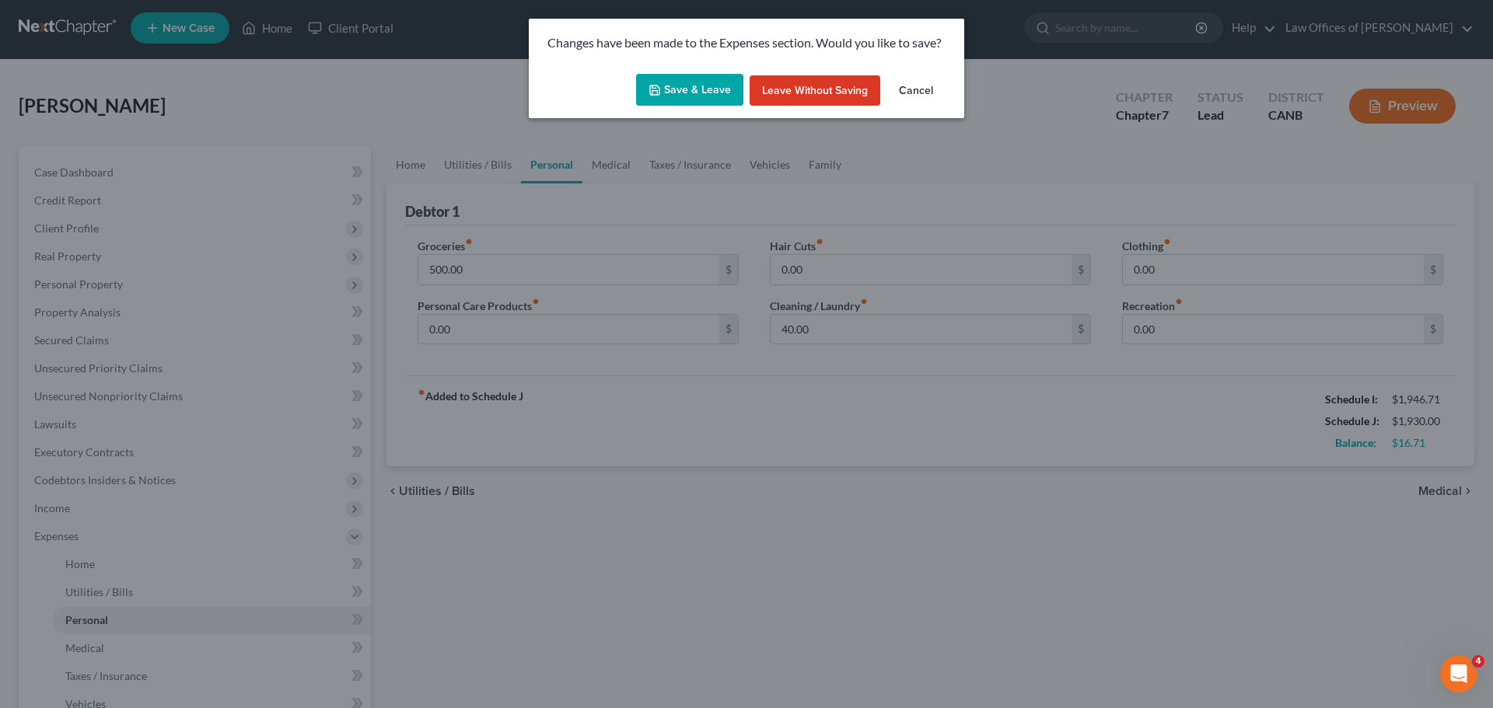
click at [701, 89] on button "Save & Leave" at bounding box center [689, 90] width 107 height 33
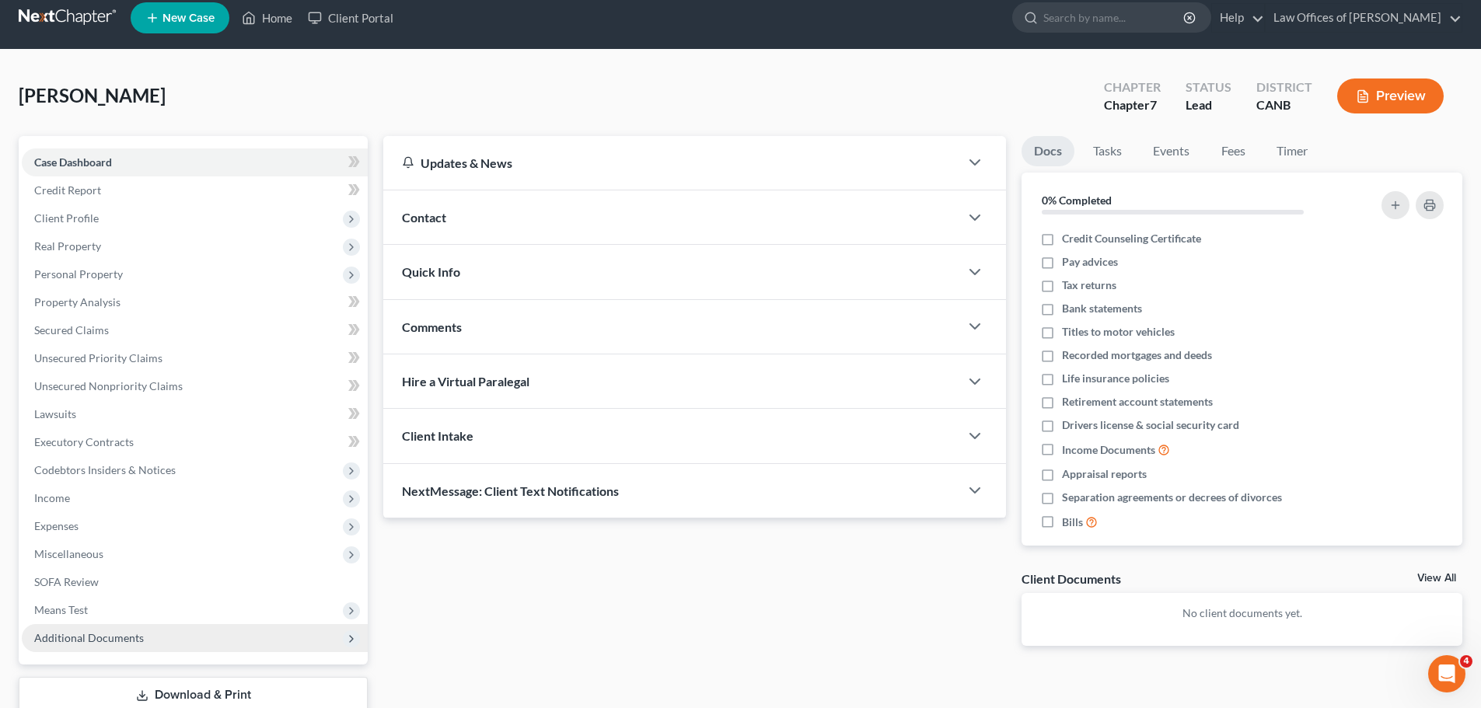
scroll to position [118, 0]
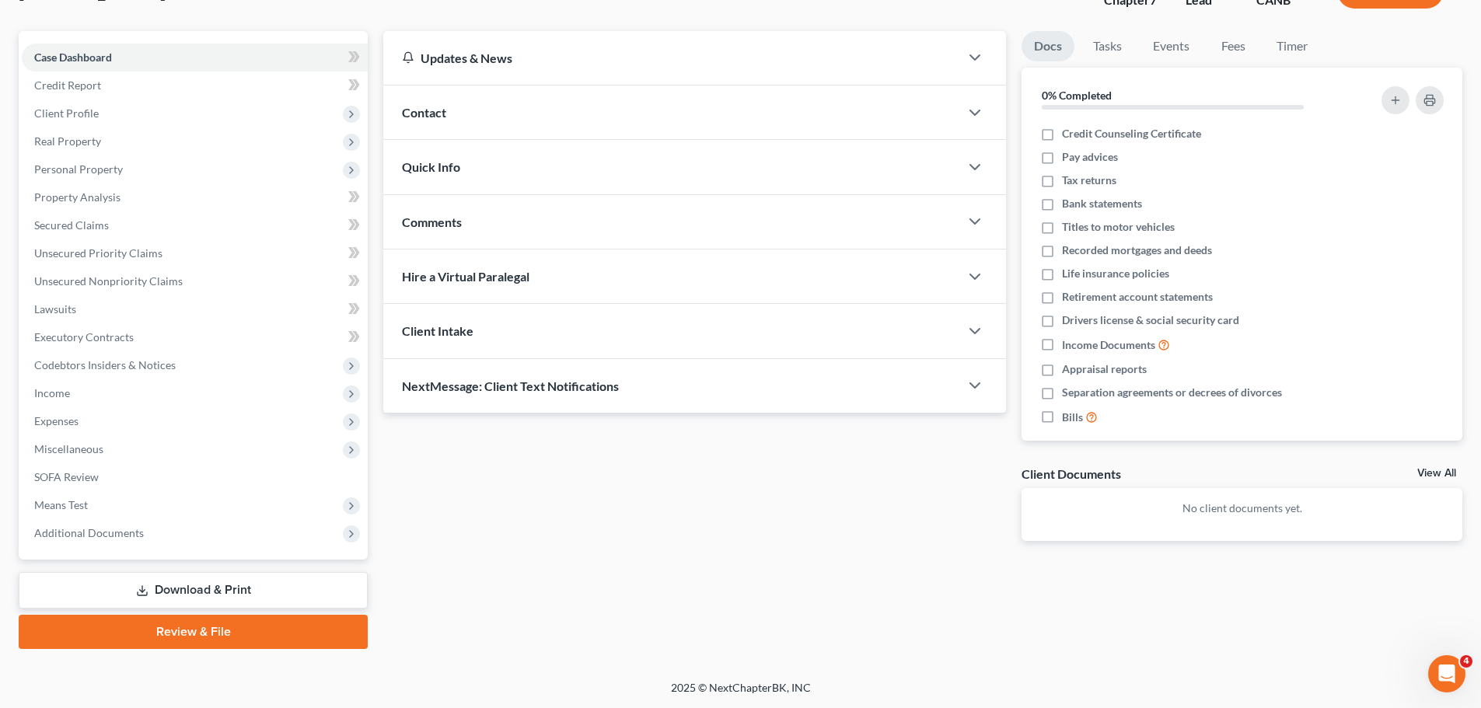
click at [224, 592] on link "Download & Print" at bounding box center [193, 590] width 349 height 37
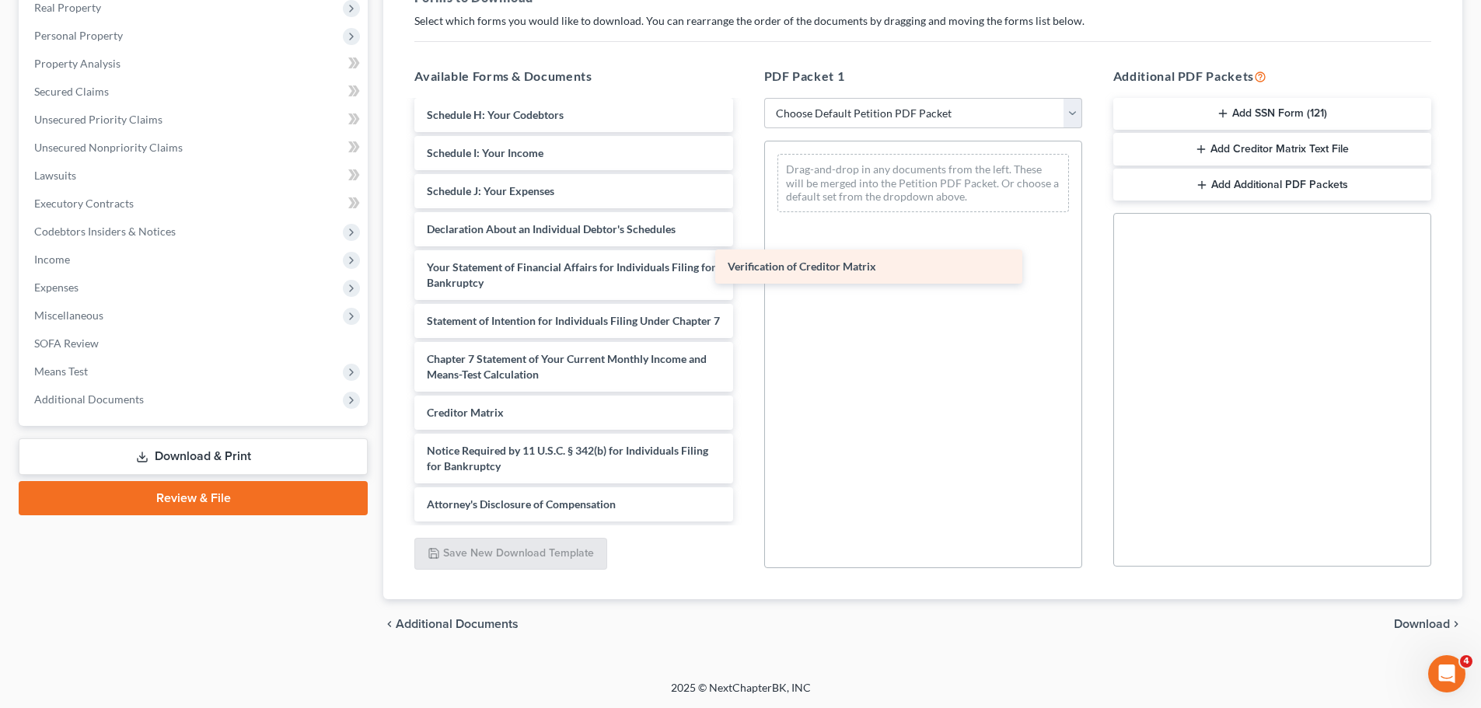
scroll to position [302, 0]
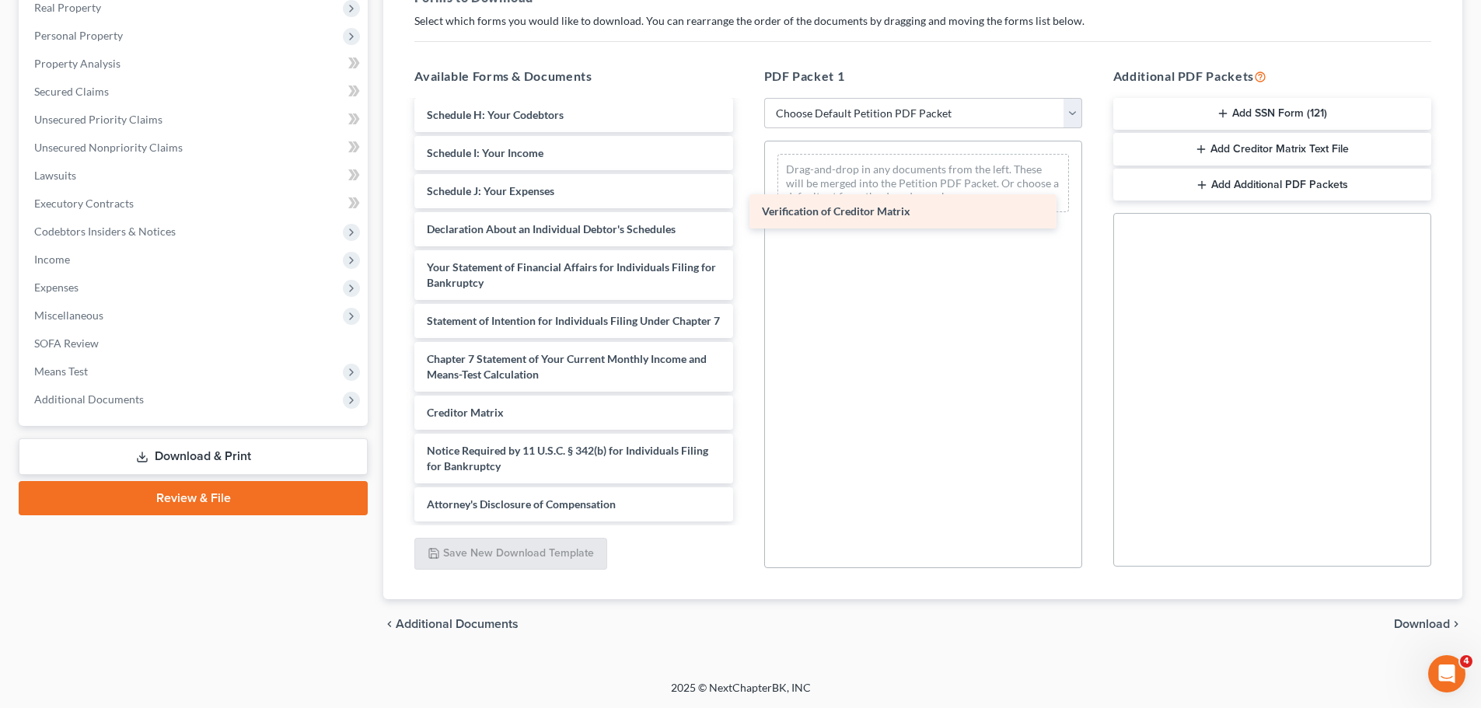
drag, startPoint x: 507, startPoint y: 405, endPoint x: 842, endPoint y: 204, distance: 391.0
click at [745, 204] on div "Verification of Creditor Matrix Voluntary Petition for Individuals Filing for B…" at bounding box center [573, 169] width 343 height 706
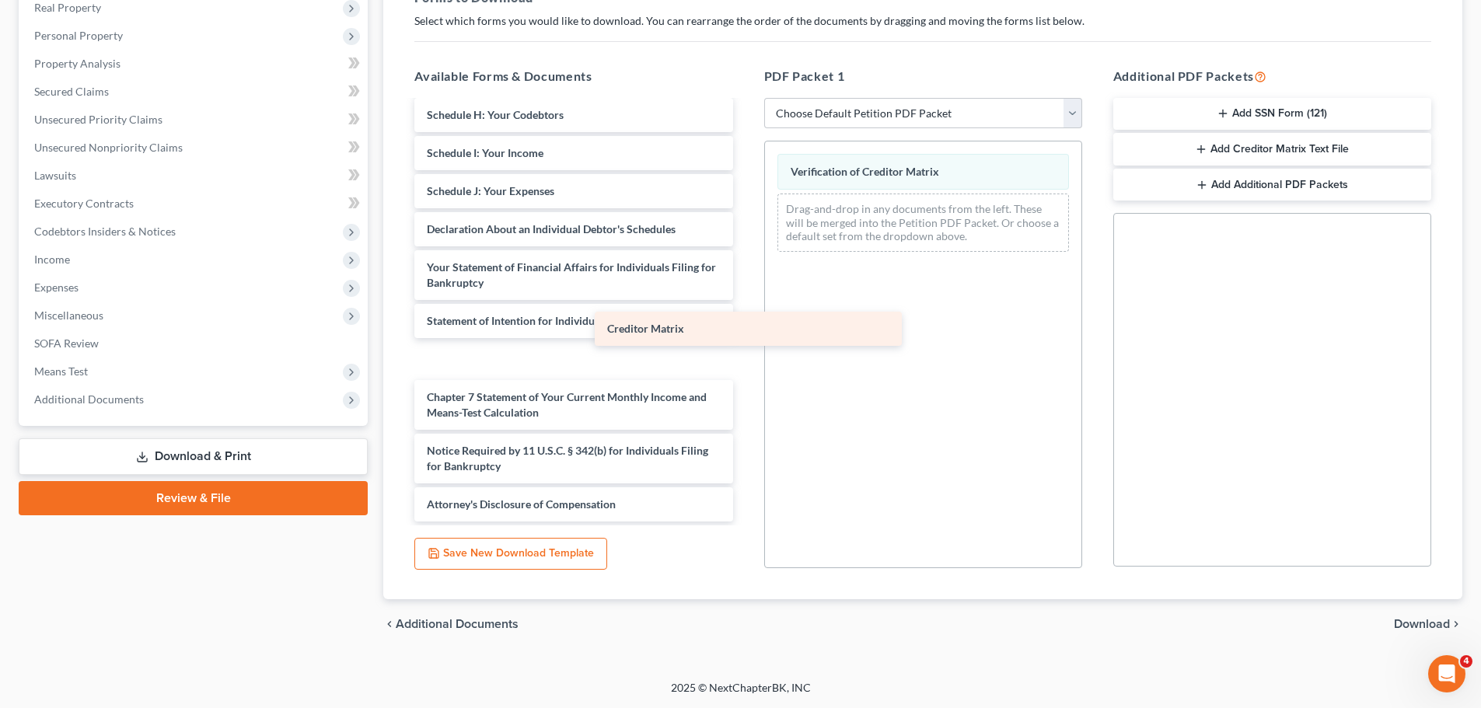
scroll to position [264, 0]
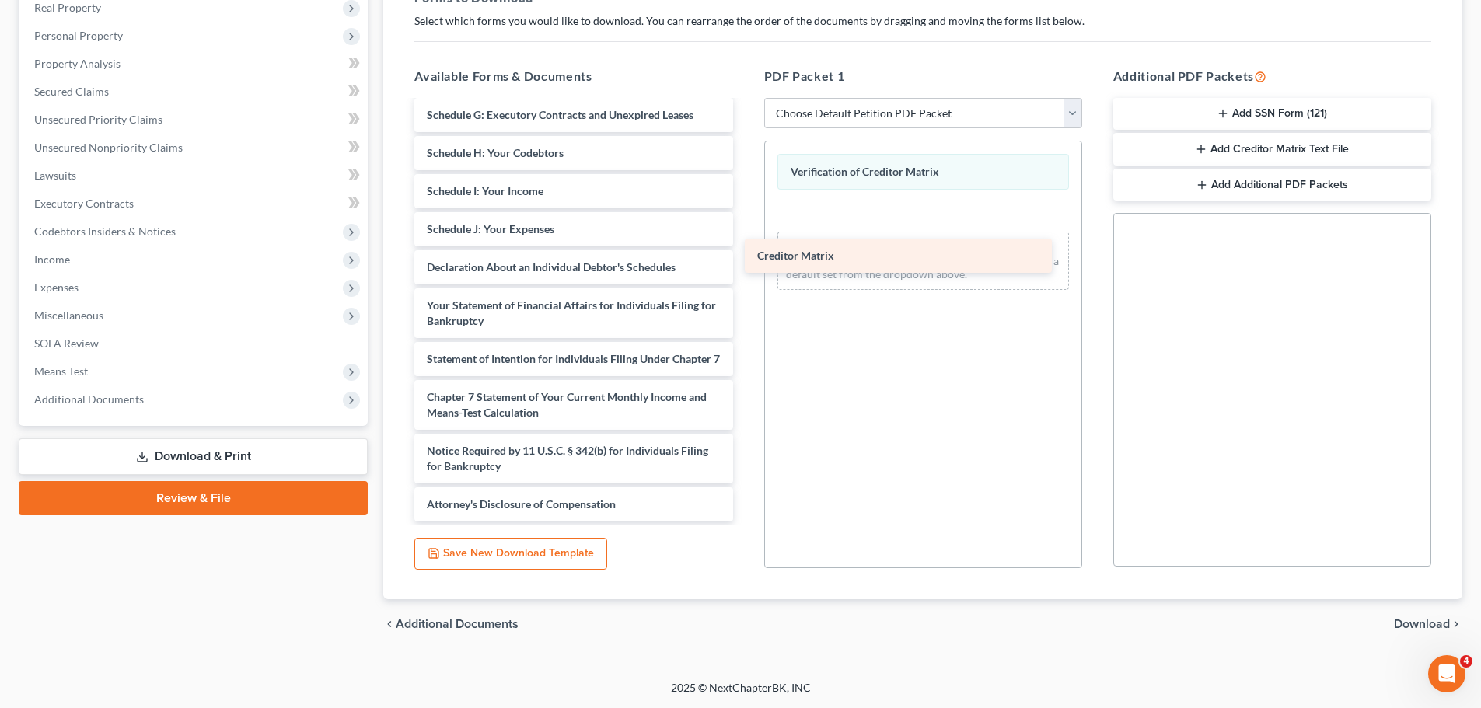
drag, startPoint x: 527, startPoint y: 411, endPoint x: 872, endPoint y: 247, distance: 381.2
click at [745, 247] on div "Creditor Matrix Voluntary Petition for Individuals Filing for Bankruptcy Summar…" at bounding box center [573, 188] width 343 height 668
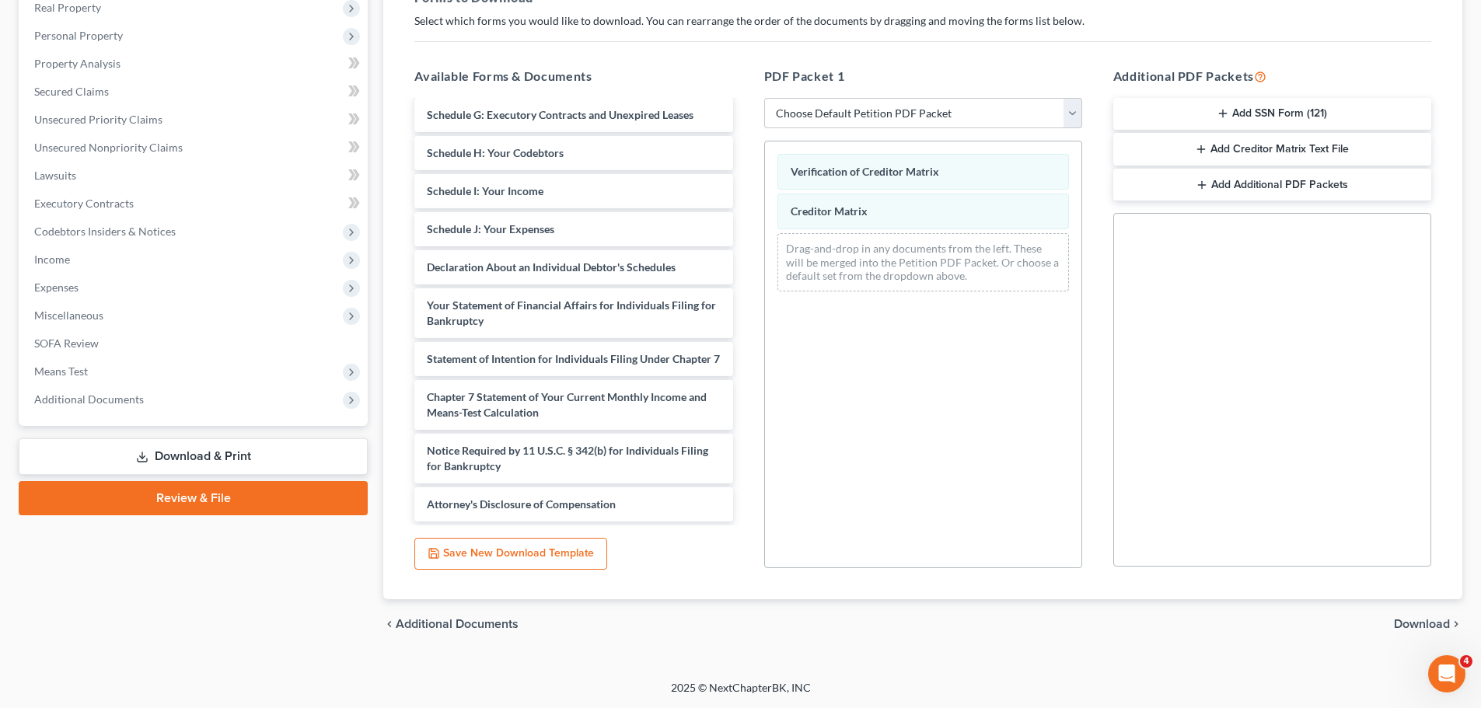
drag, startPoint x: 1275, startPoint y: 145, endPoint x: 1281, endPoint y: 233, distance: 88.1
click at [1281, 233] on div "Additional PDF Packets Add SSN Form (121) Add Creditor Matrix Text File Add Add…" at bounding box center [1272, 317] width 349 height 527
click at [1208, 143] on button "Add Creditor Matrix Text File" at bounding box center [1273, 149] width 318 height 33
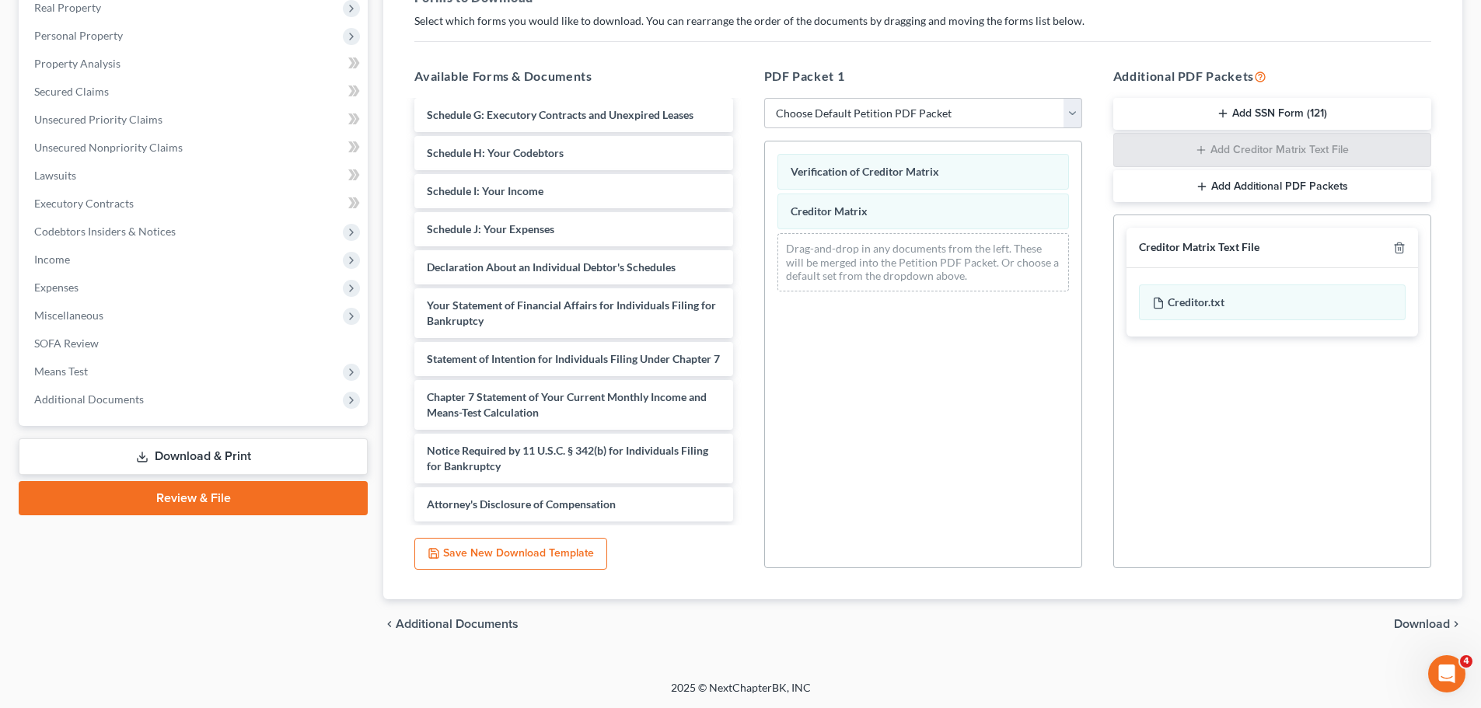
click at [1446, 624] on span "Download" at bounding box center [1422, 624] width 56 height 12
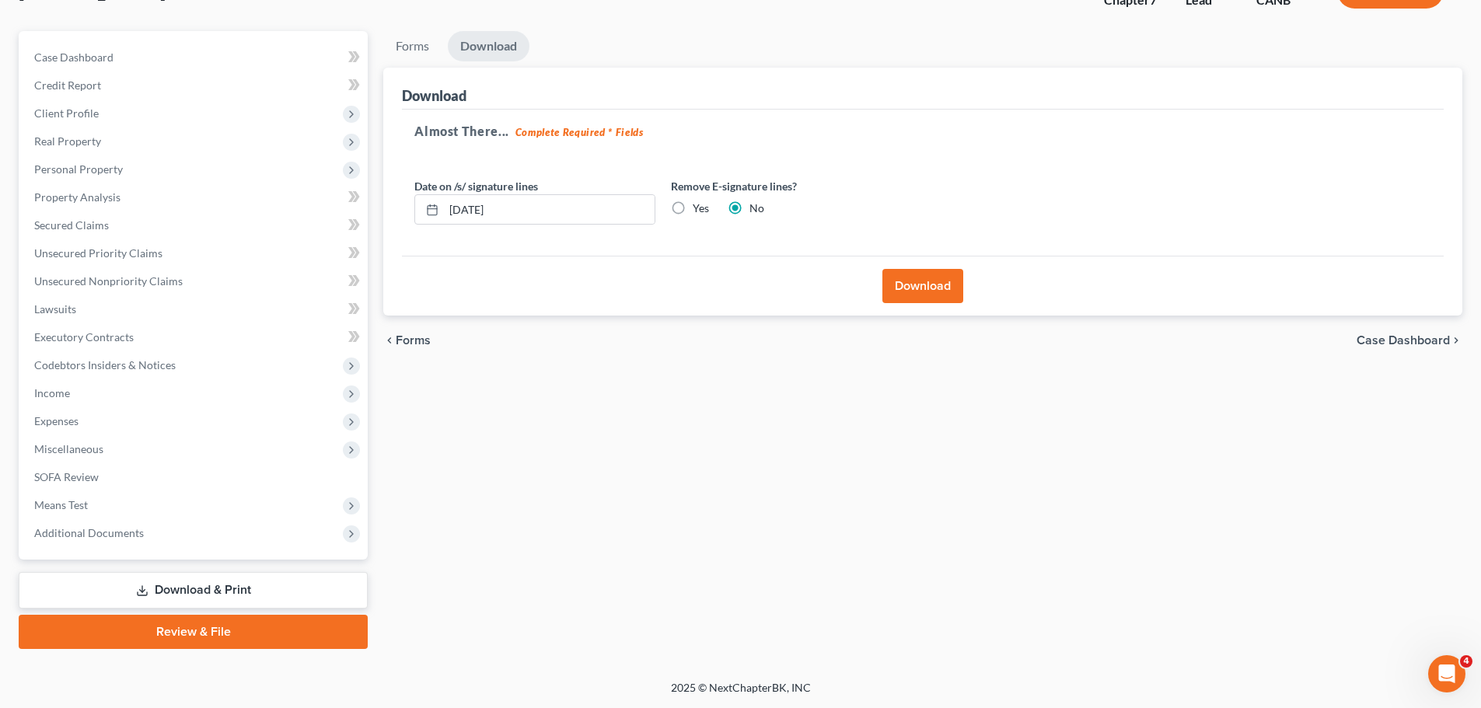
scroll to position [118, 0]
click at [481, 210] on input "10/14/2025" at bounding box center [549, 210] width 211 height 30
click at [435, 205] on icon at bounding box center [432, 210] width 12 height 12
drag, startPoint x: 479, startPoint y: 208, endPoint x: 487, endPoint y: 206, distance: 7.9
click at [479, 208] on input "10/01/2025" at bounding box center [549, 210] width 211 height 30
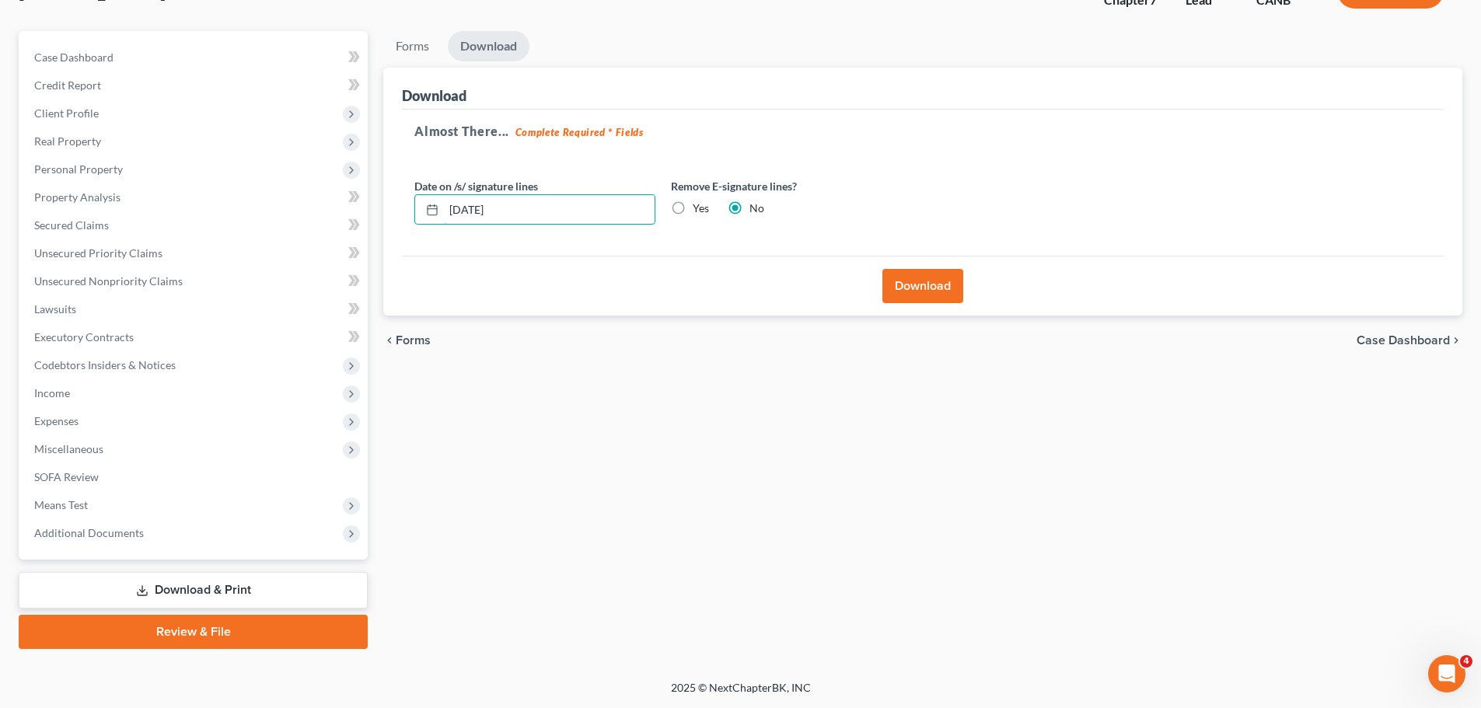
type input "10/06/2025"
click at [606, 271] on div "Download" at bounding box center [923, 286] width 1042 height 60
click at [918, 294] on button "Download" at bounding box center [923, 286] width 81 height 34
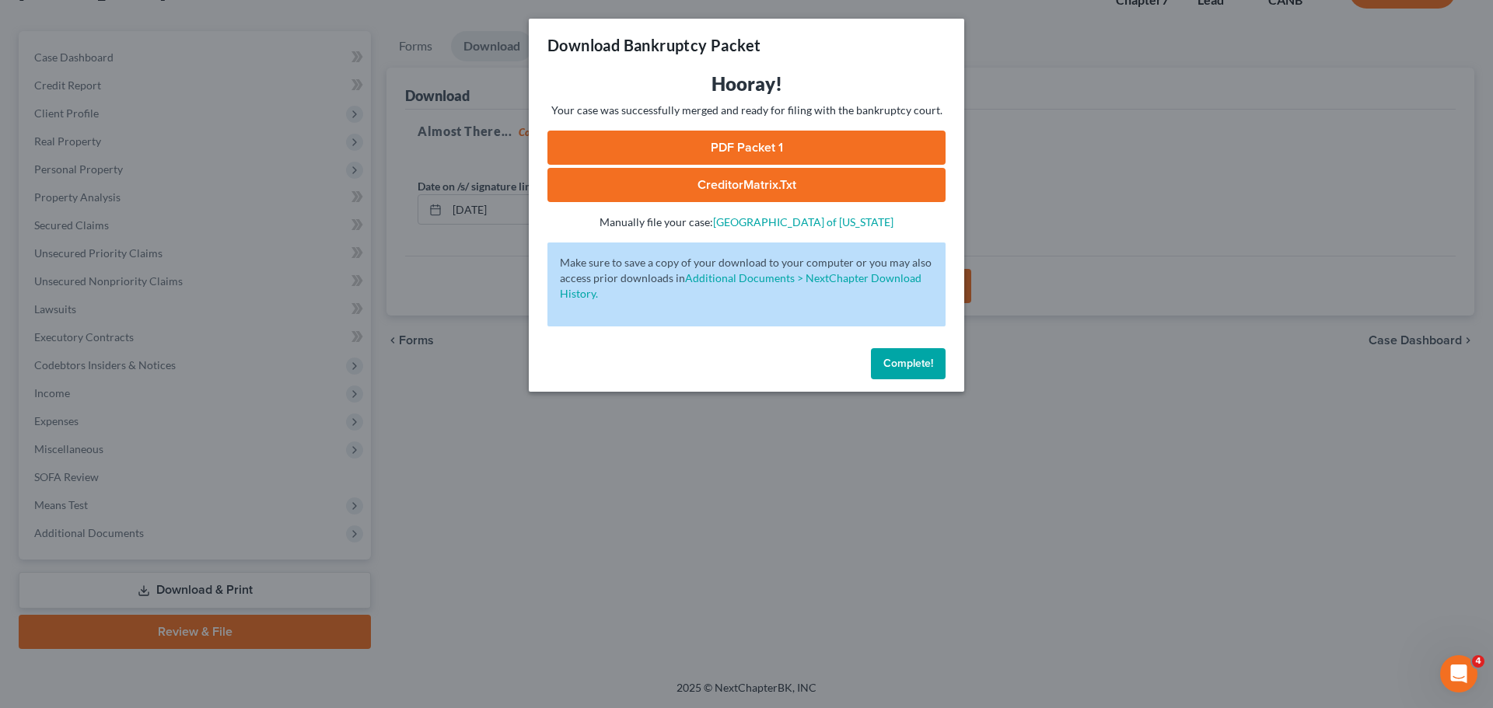
click at [781, 142] on link "PDF Packet 1" at bounding box center [746, 148] width 398 height 34
click at [740, 179] on link "CreditorMatrix.txt" at bounding box center [746, 185] width 398 height 34
click at [914, 362] on span "Complete!" at bounding box center [908, 363] width 50 height 13
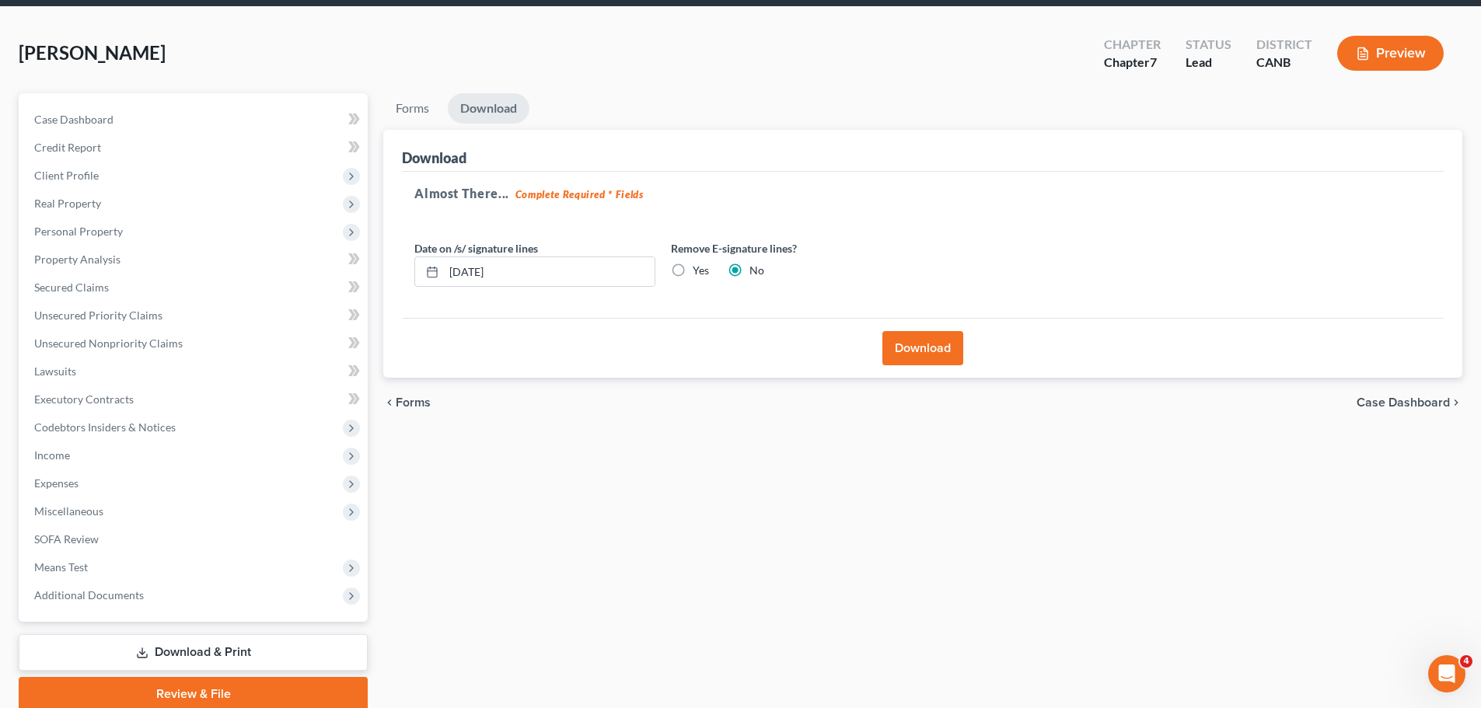
scroll to position [0, 0]
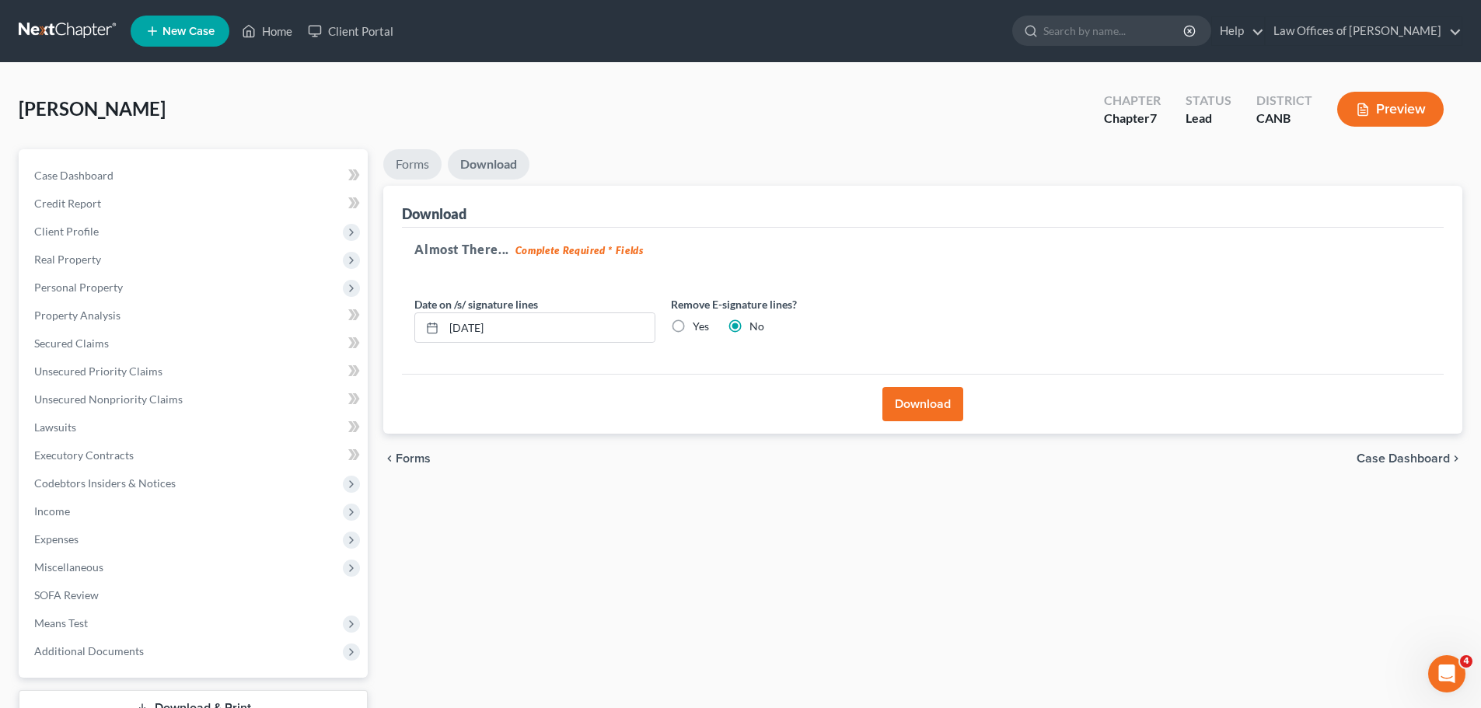
click at [415, 163] on link "Forms" at bounding box center [412, 164] width 58 height 30
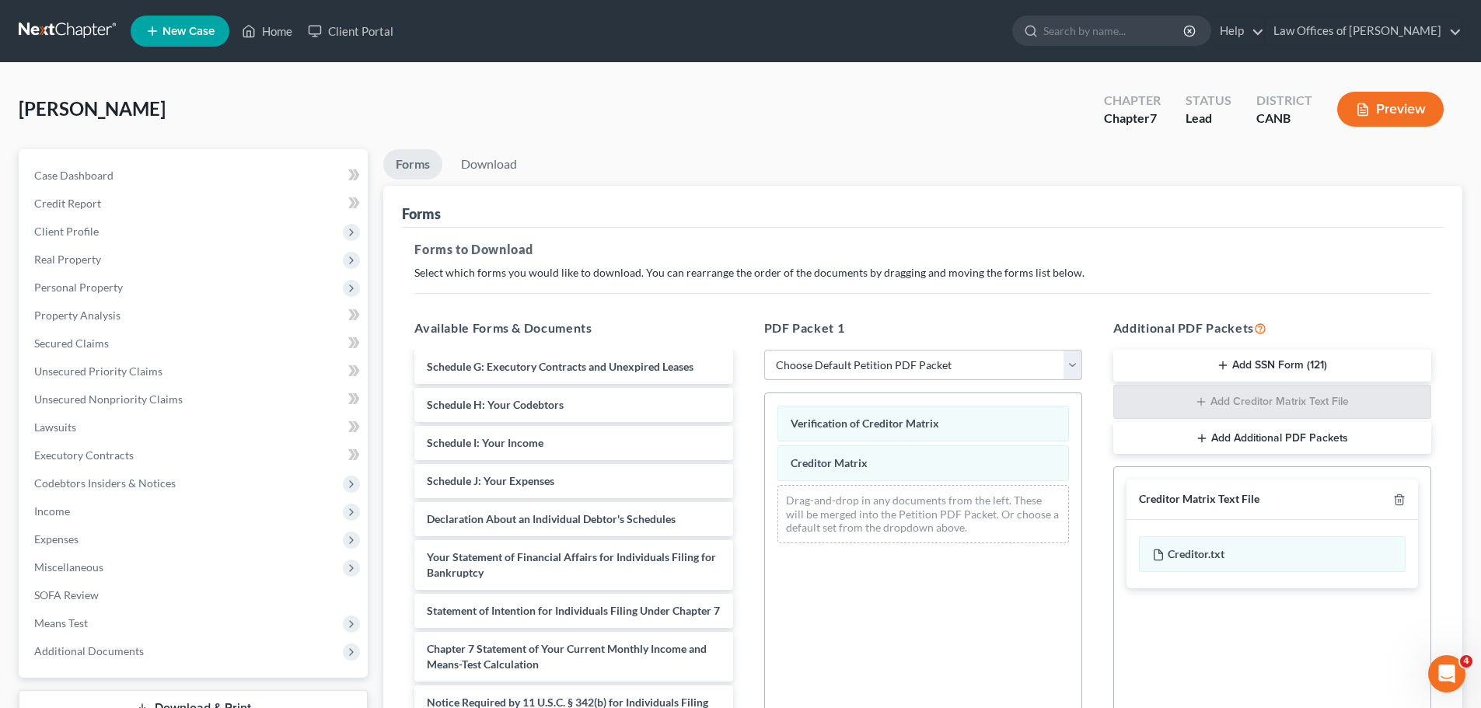
click at [1065, 371] on select "Choose Default Petition PDF Packet Complete Bankruptcy Petition (all forms and …" at bounding box center [923, 365] width 318 height 31
select select "0"
click at [764, 350] on select "Choose Default Petition PDF Packet Complete Bankruptcy Petition (all forms and …" at bounding box center [923, 365] width 318 height 31
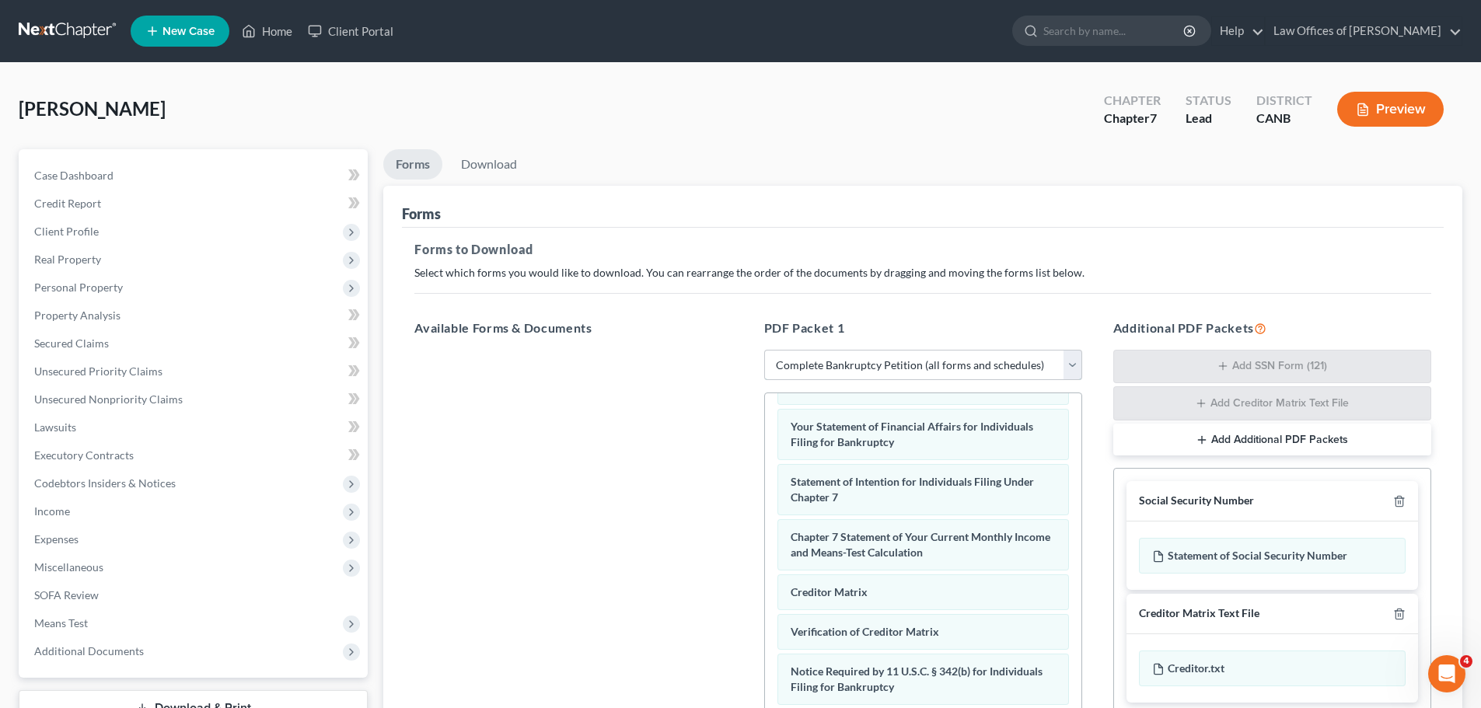
scroll to position [103, 0]
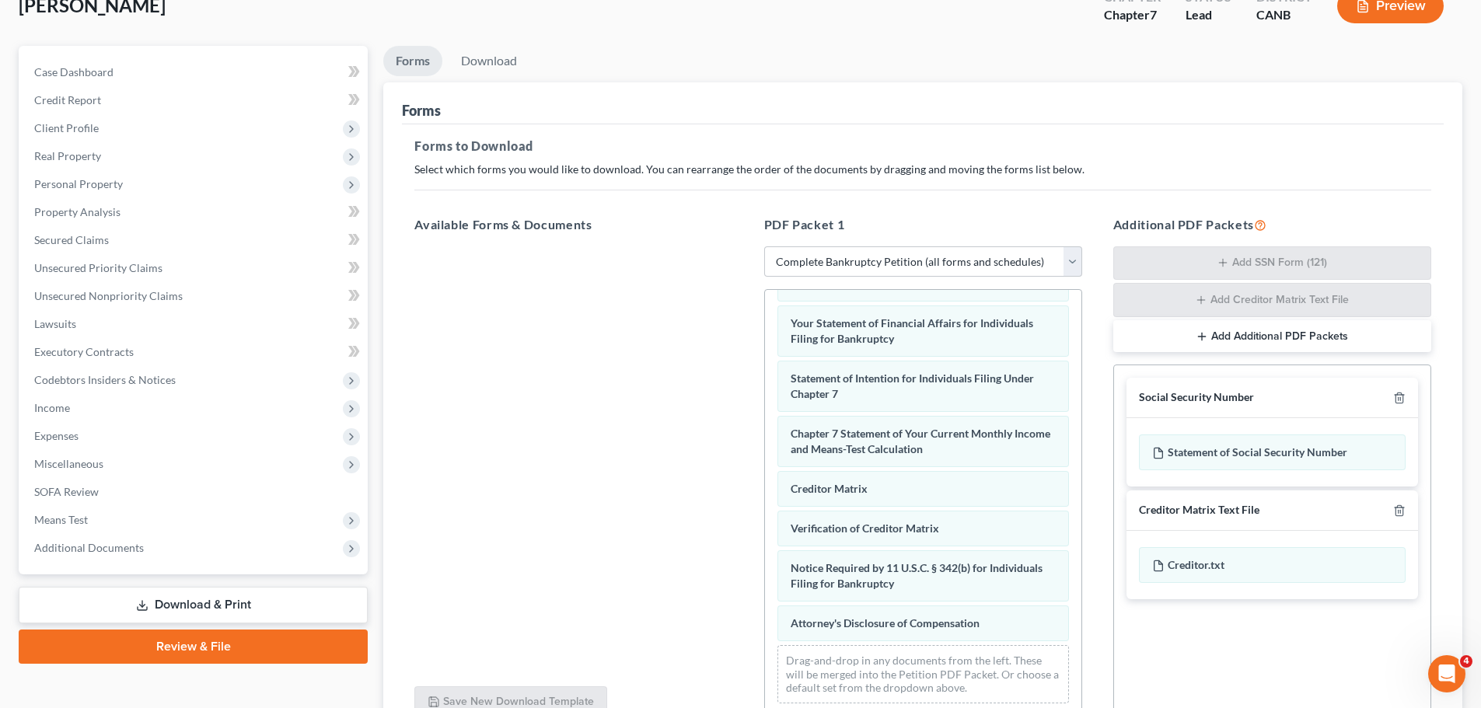
click at [1407, 505] on div "Creditor Matrix Text File" at bounding box center [1273, 511] width 292 height 40
click at [1403, 510] on icon "button" at bounding box center [1399, 510] width 7 height 10
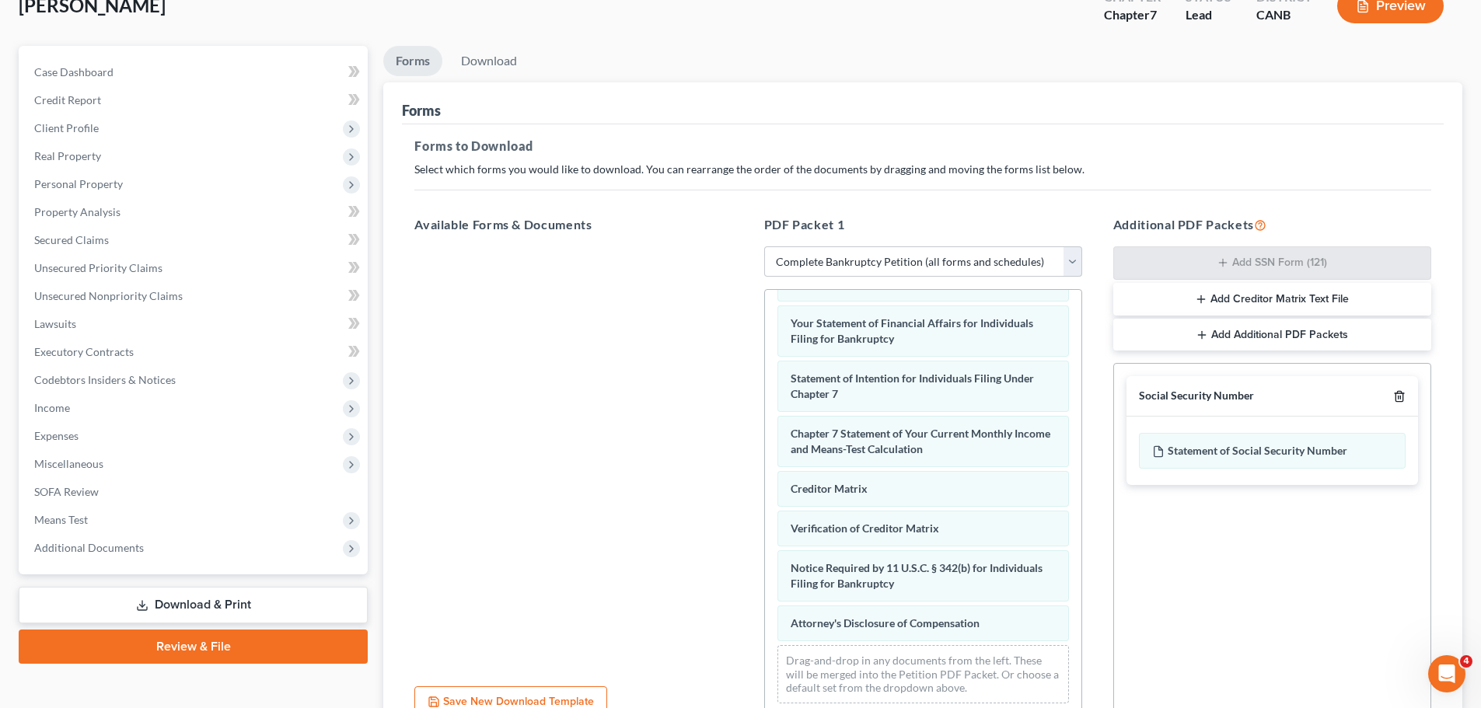
click at [1400, 393] on polyline "button" at bounding box center [1399, 393] width 9 height 0
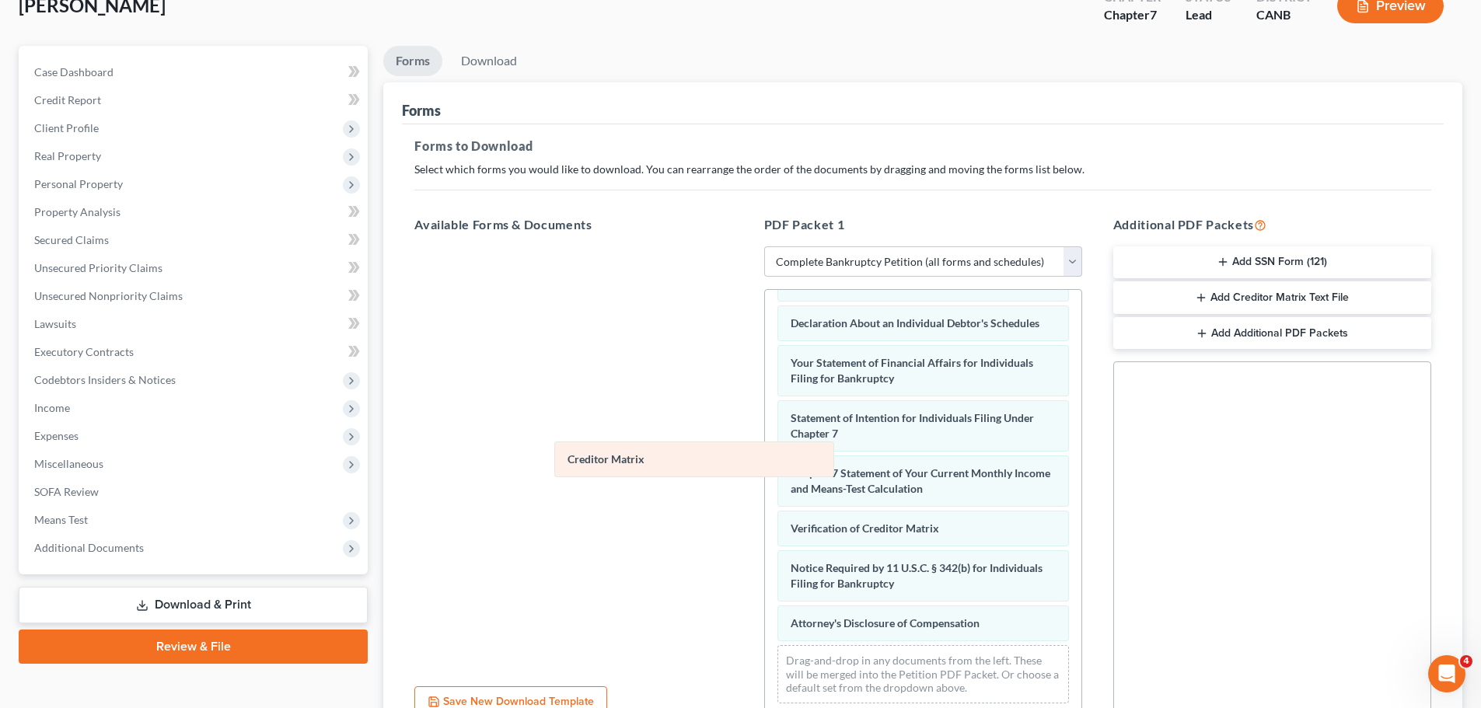
scroll to position [456, 0]
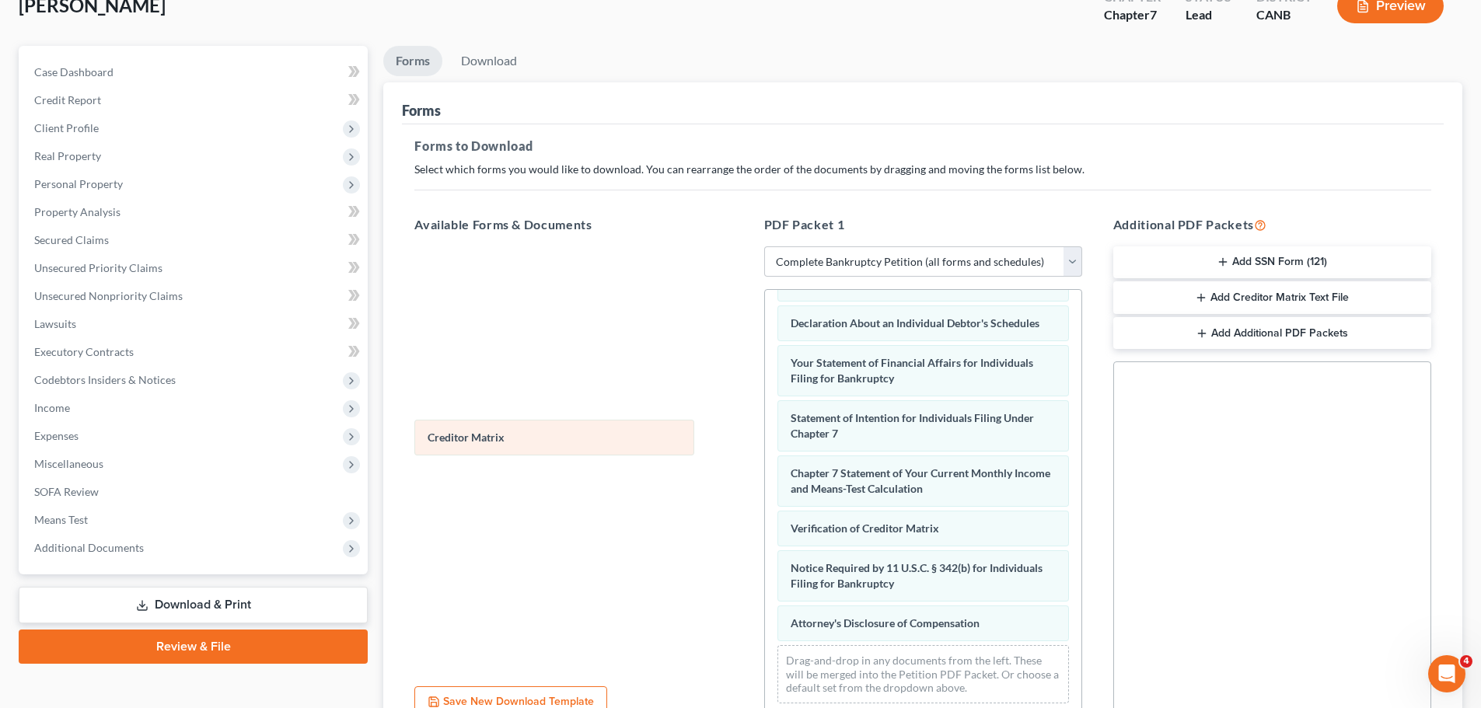
drag, startPoint x: 872, startPoint y: 490, endPoint x: 509, endPoint y: 439, distance: 366.8
click at [765, 439] on div "Creditor Matrix Voluntary Petition for Individuals Filing for Bankruptcy Summar…" at bounding box center [923, 283] width 316 height 866
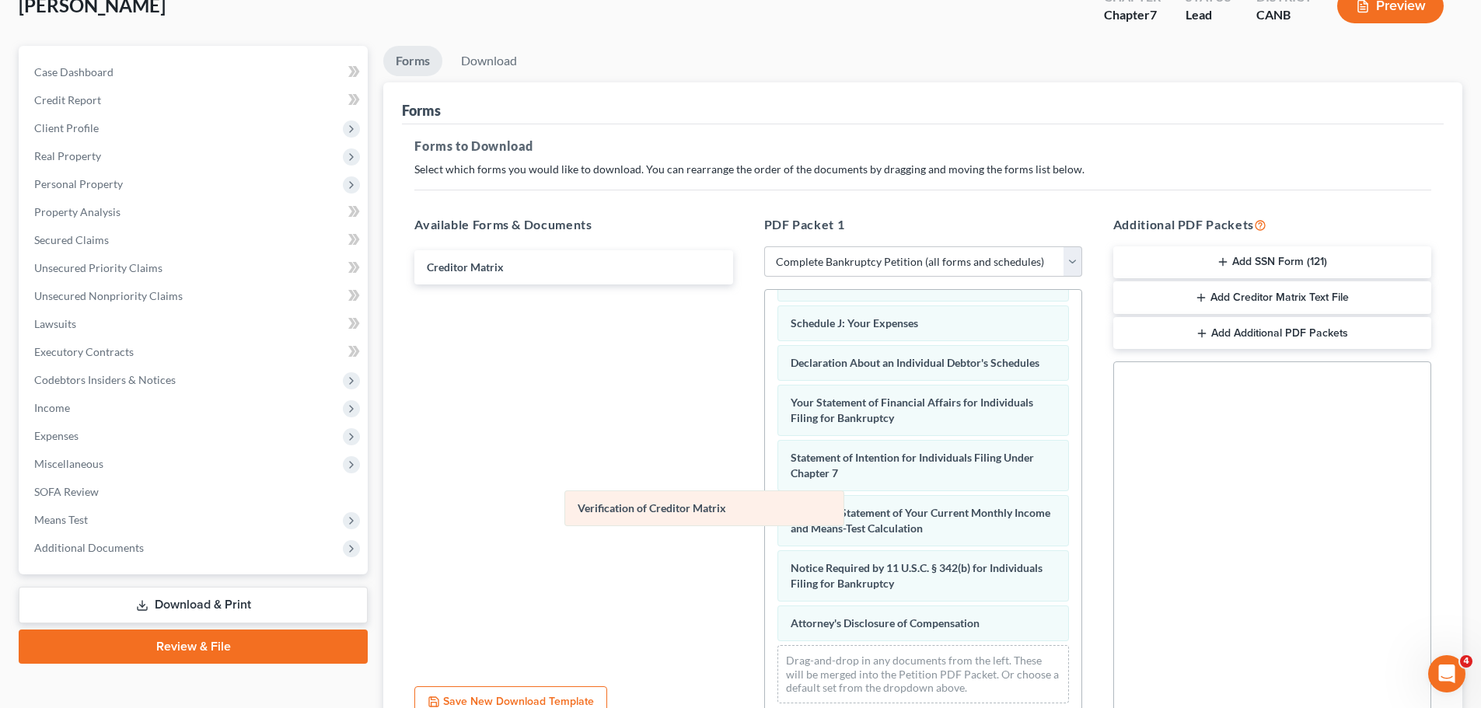
scroll to position [416, 0]
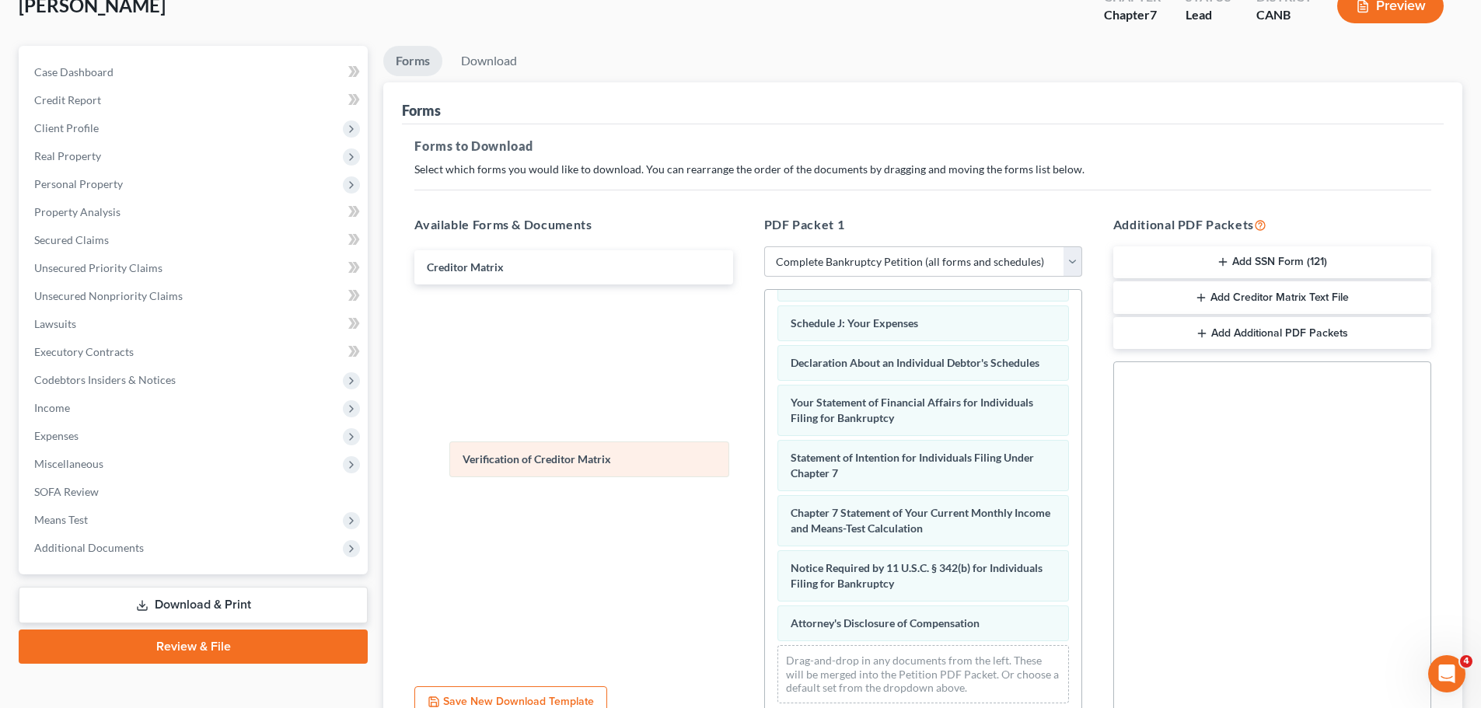
drag, startPoint x: 849, startPoint y: 527, endPoint x: 517, endPoint y: 453, distance: 340.3
click at [765, 453] on div "Verification of Creditor Matrix Voluntary Petition for Individuals Filing for B…" at bounding box center [923, 303] width 316 height 827
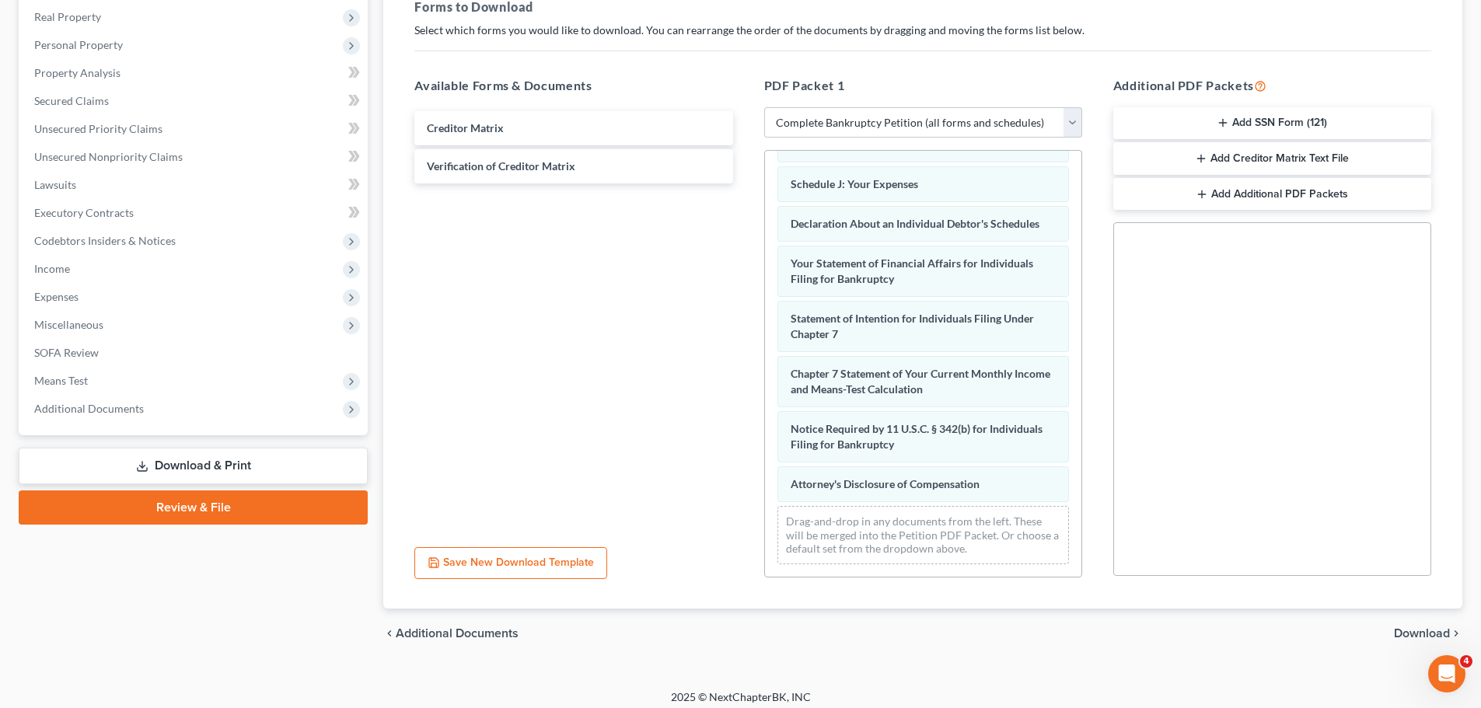
scroll to position [252, 0]
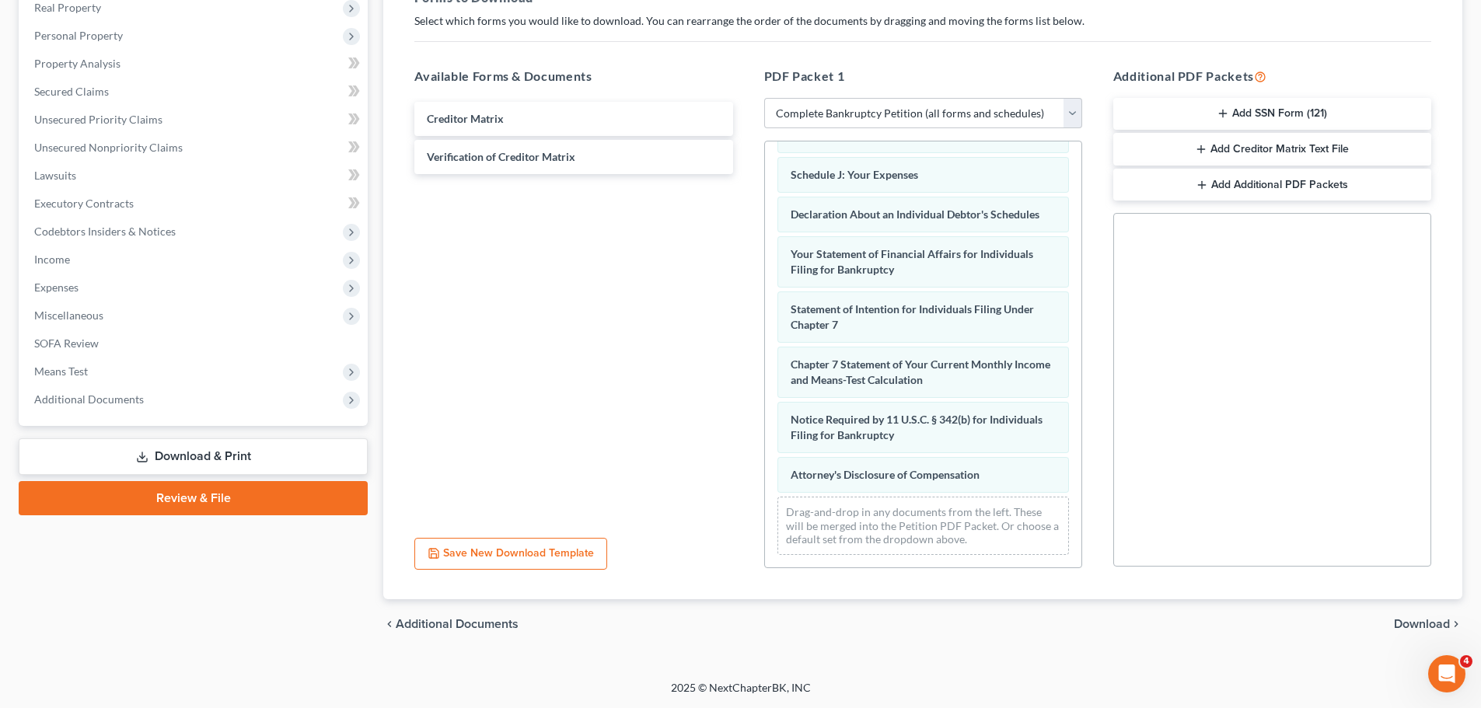
click at [1427, 625] on span "Download" at bounding box center [1422, 624] width 56 height 12
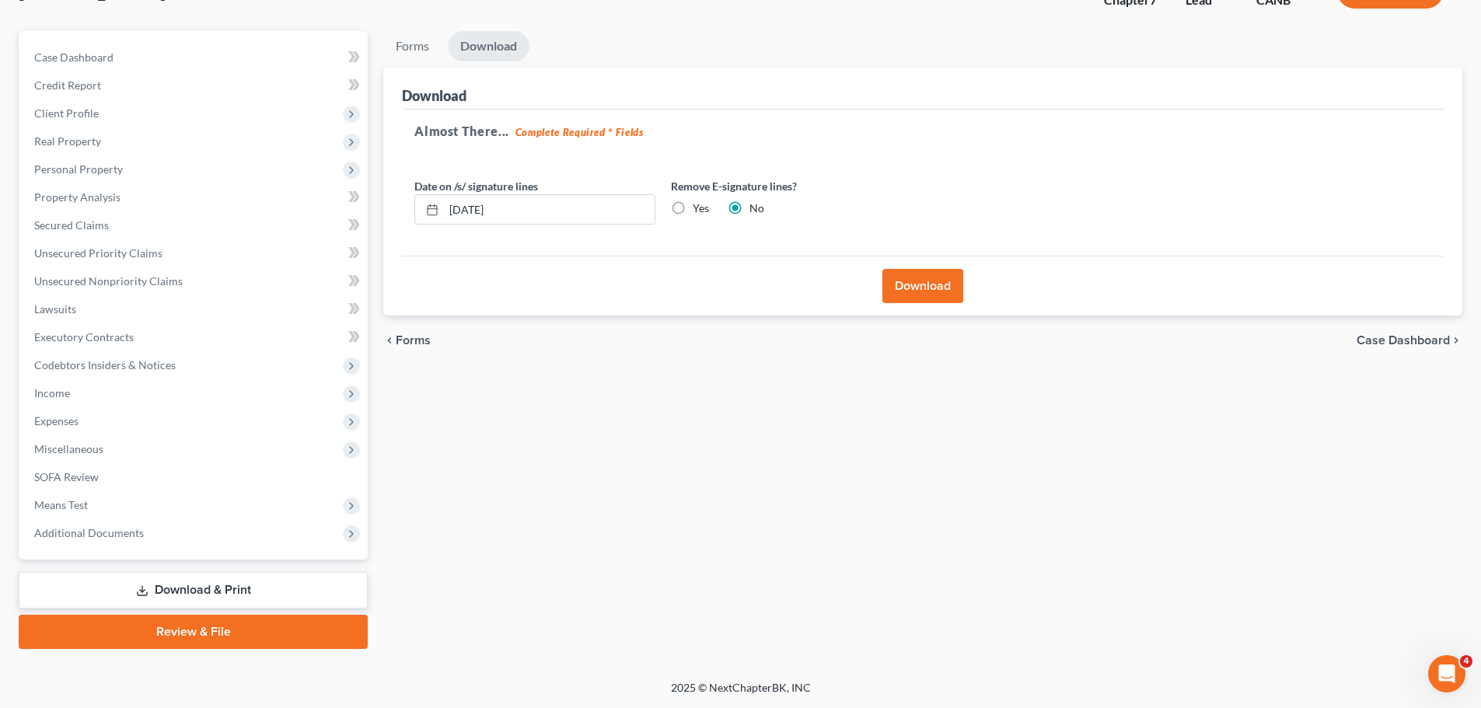
click at [933, 290] on button "Download" at bounding box center [923, 286] width 81 height 34
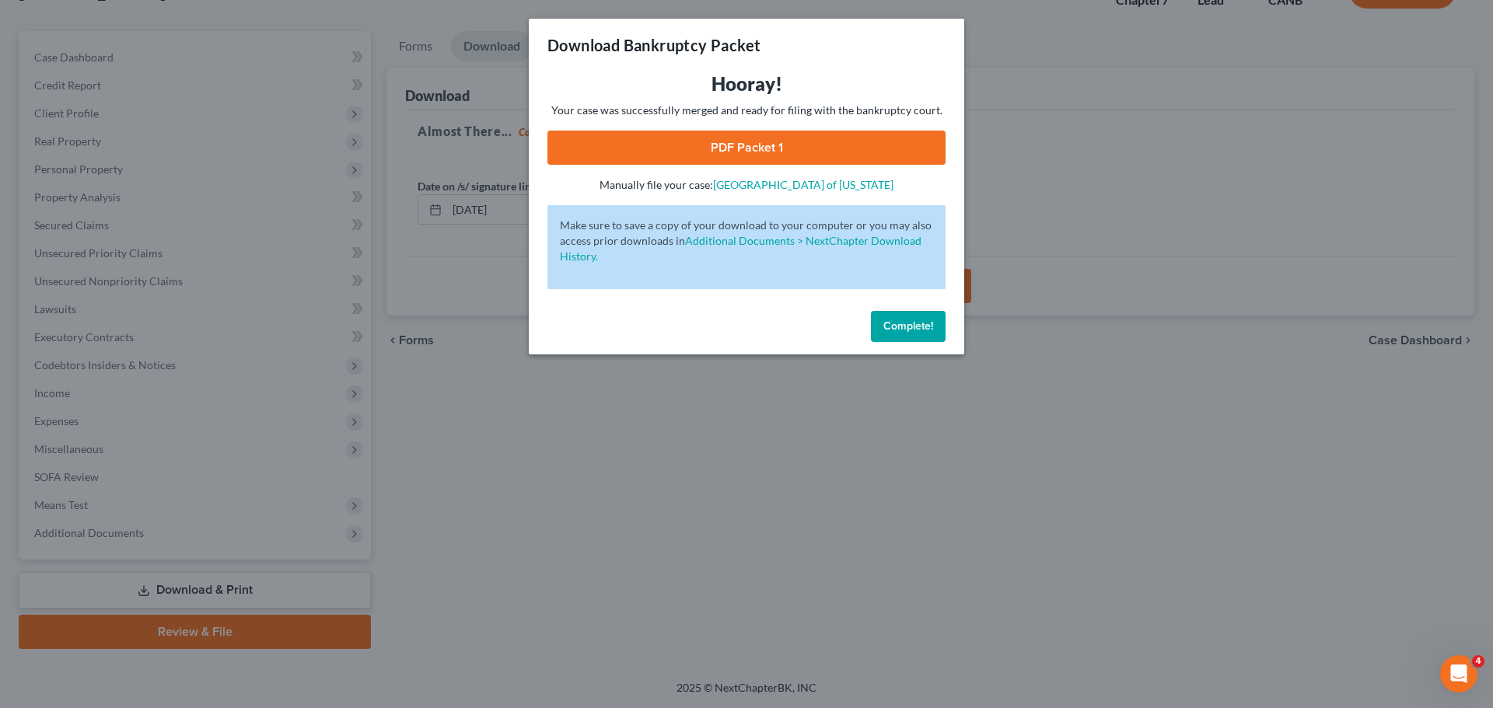
click at [754, 149] on link "PDF Packet 1" at bounding box center [746, 148] width 398 height 34
click at [921, 336] on button "Complete!" at bounding box center [908, 326] width 75 height 31
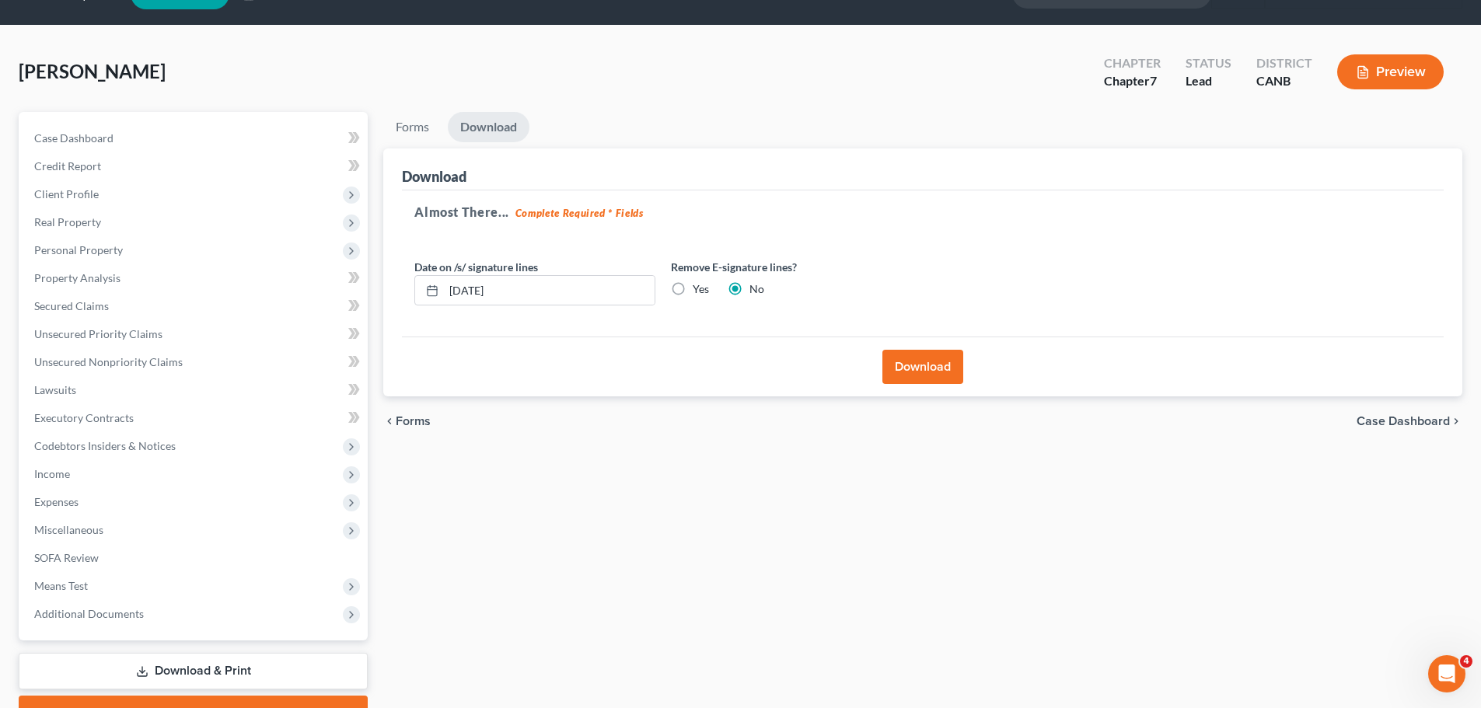
scroll to position [0, 0]
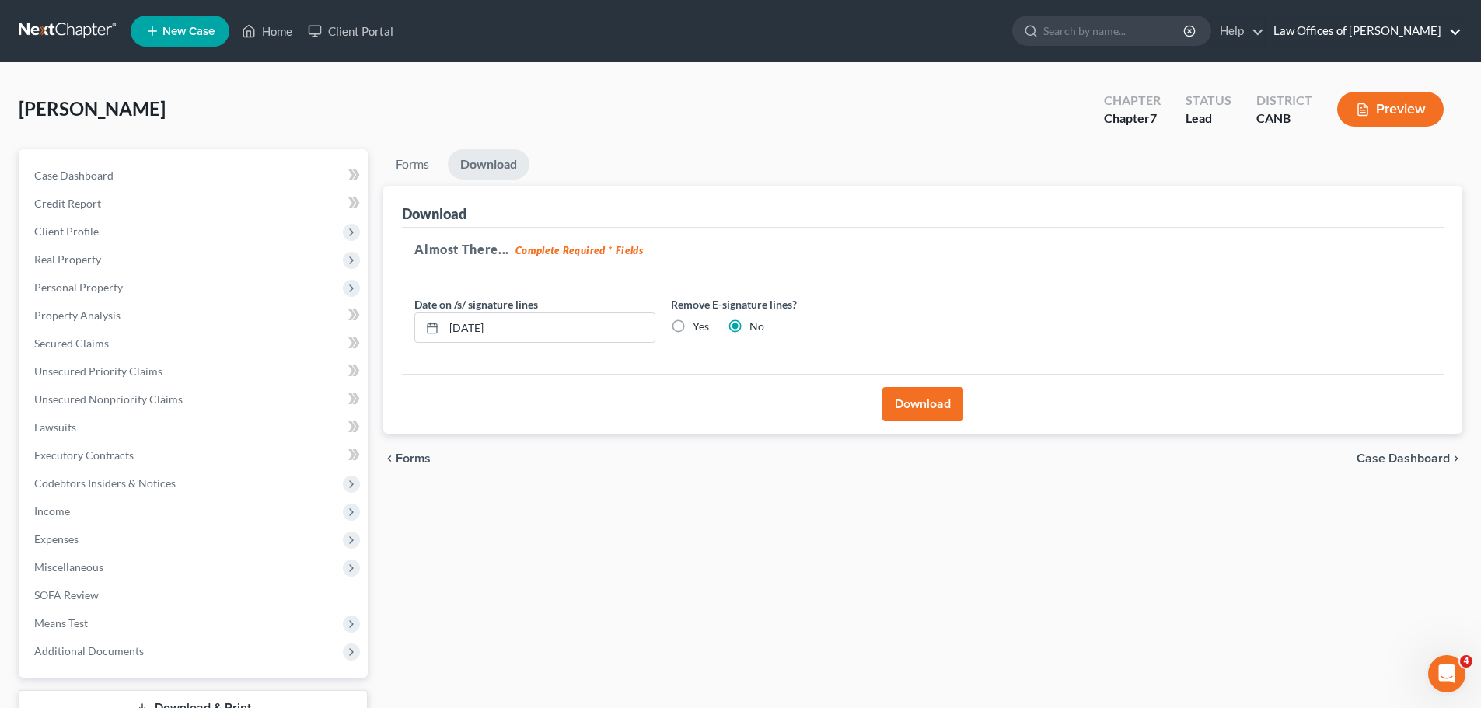
click at [1411, 32] on link "Law Offices of Keith F. Carr" at bounding box center [1364, 31] width 196 height 28
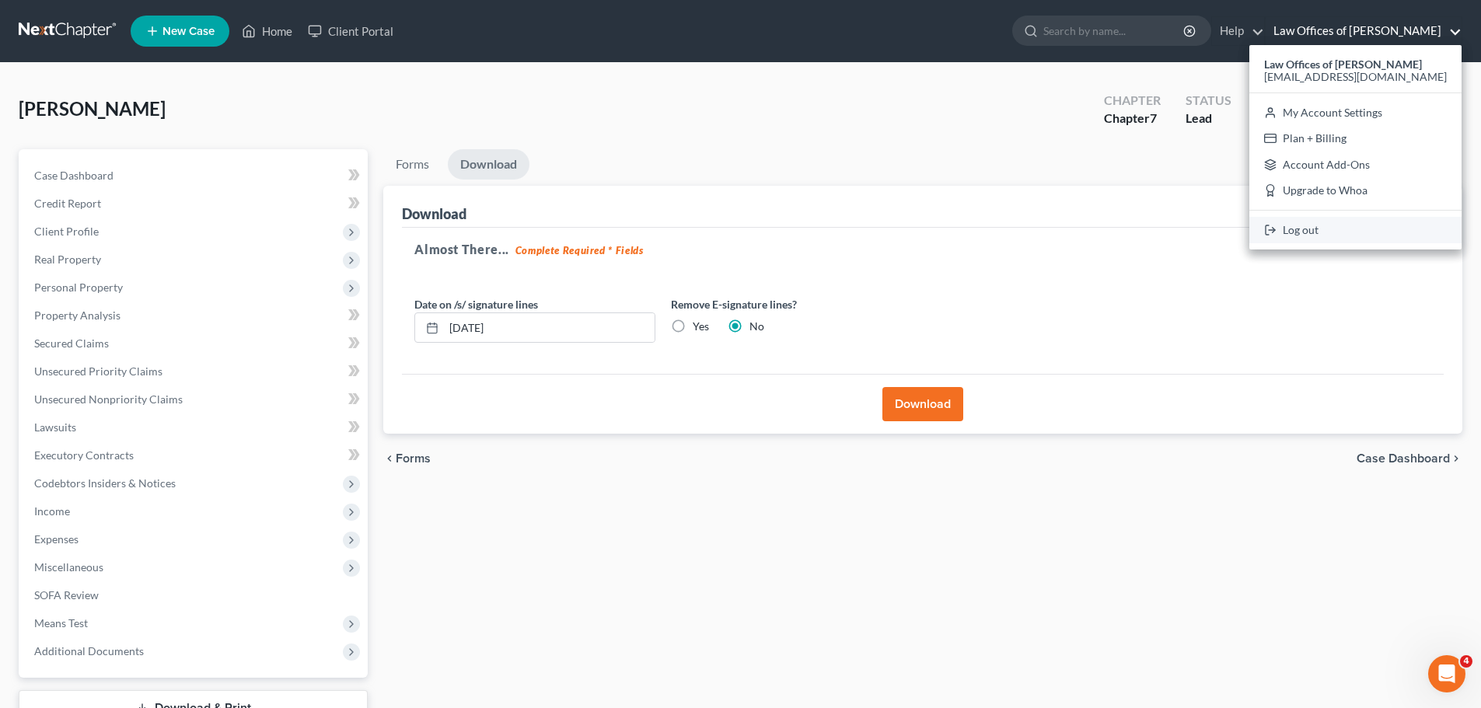
click at [1354, 229] on link "Log out" at bounding box center [1356, 230] width 212 height 26
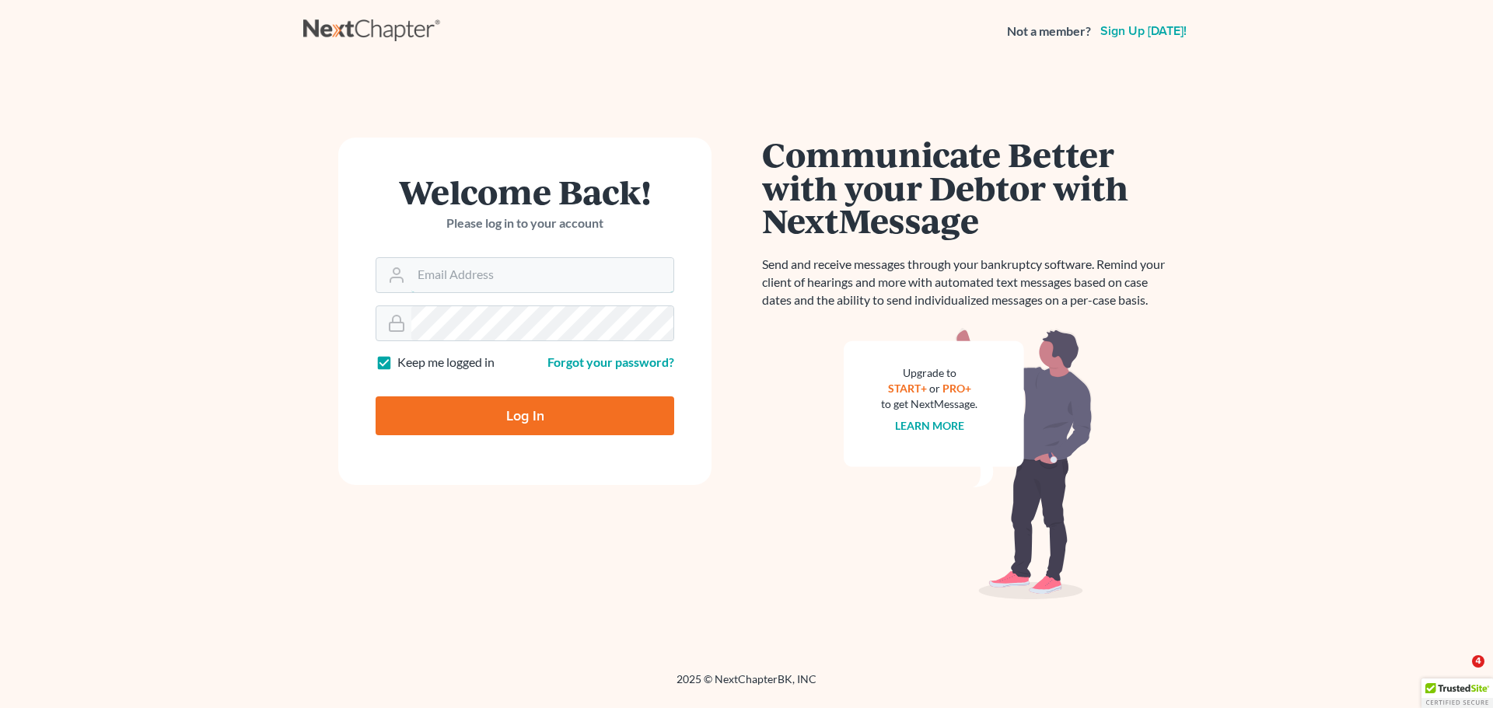
type input "[EMAIL_ADDRESS][DOMAIN_NAME]"
type input "Thinking..."
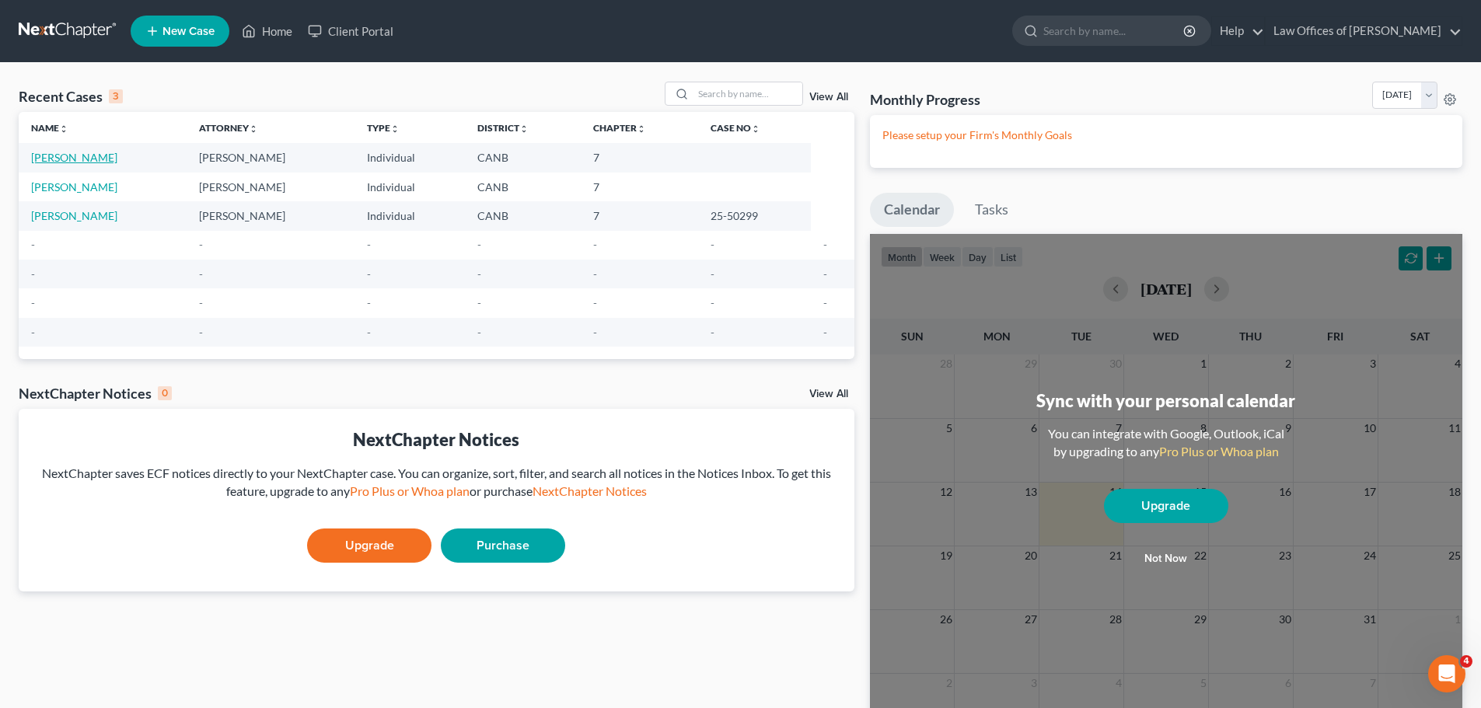
click at [61, 157] on link "Cataquiz, Anwar" at bounding box center [74, 157] width 86 height 13
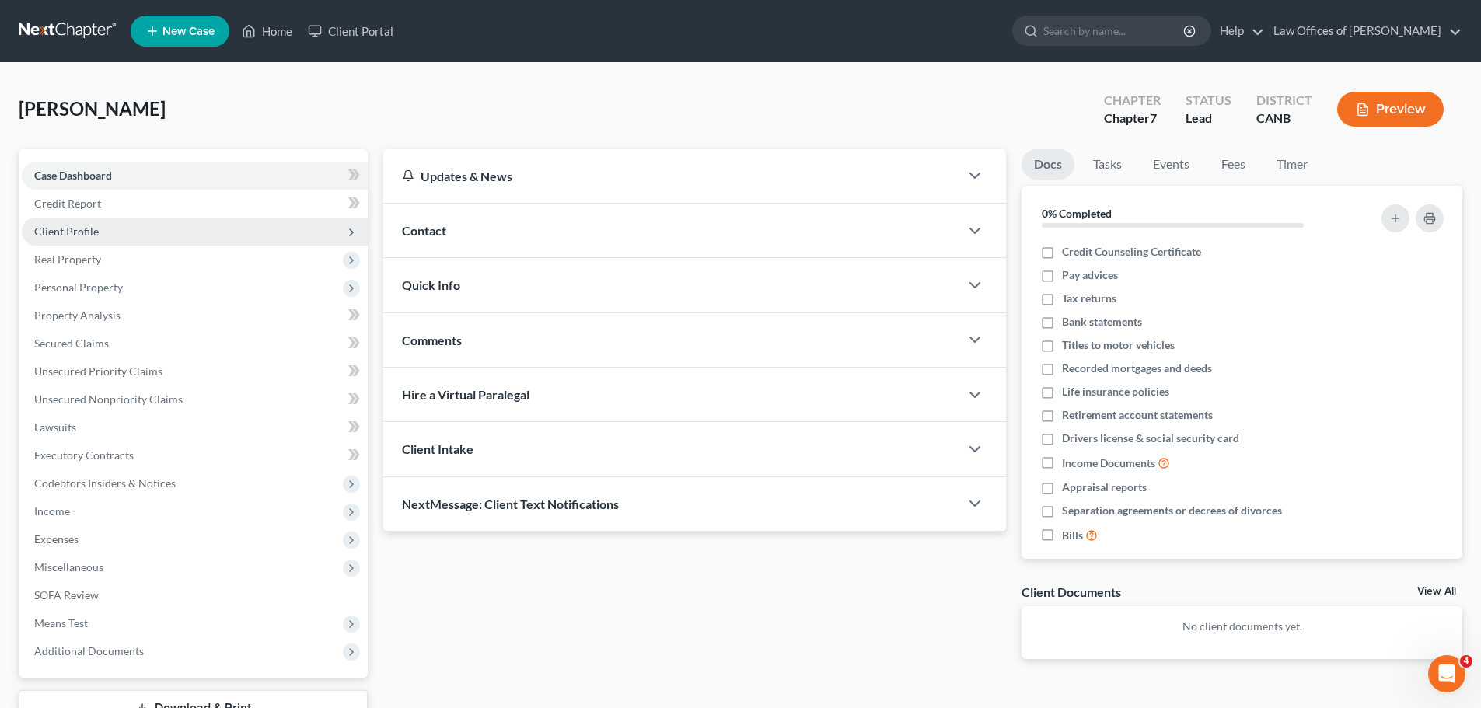
click at [82, 236] on span "Client Profile" at bounding box center [66, 231] width 65 height 13
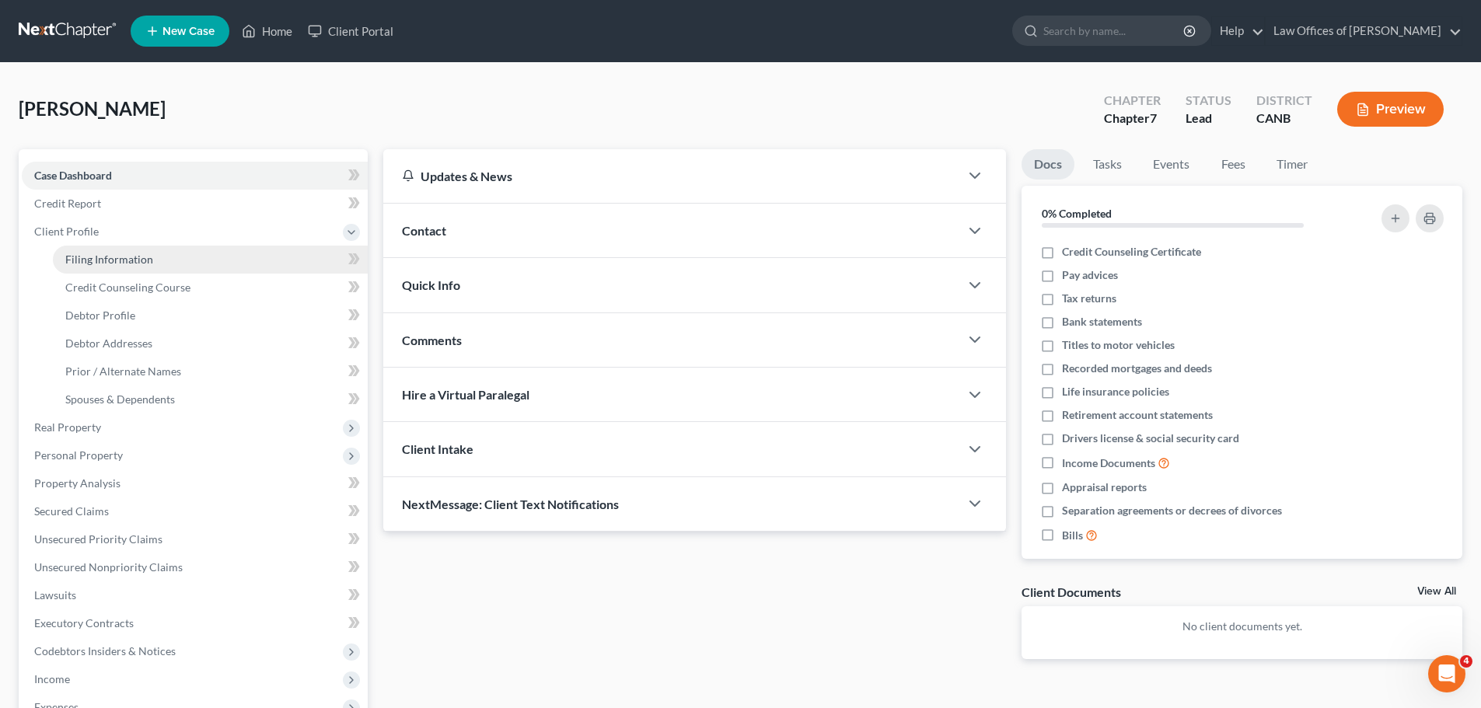
click at [94, 264] on span "Filing Information" at bounding box center [109, 259] width 88 height 13
select select "1"
select select "0"
select select "4"
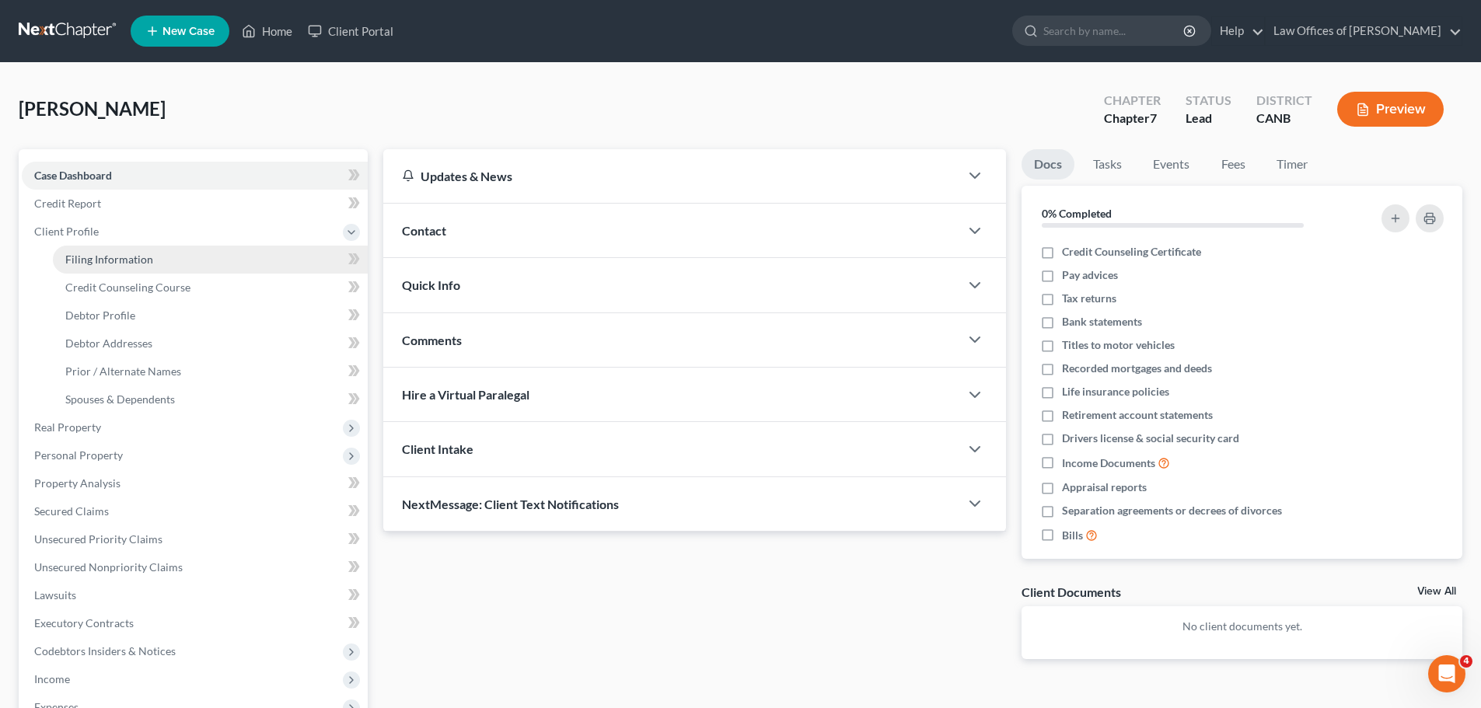
select select "0"
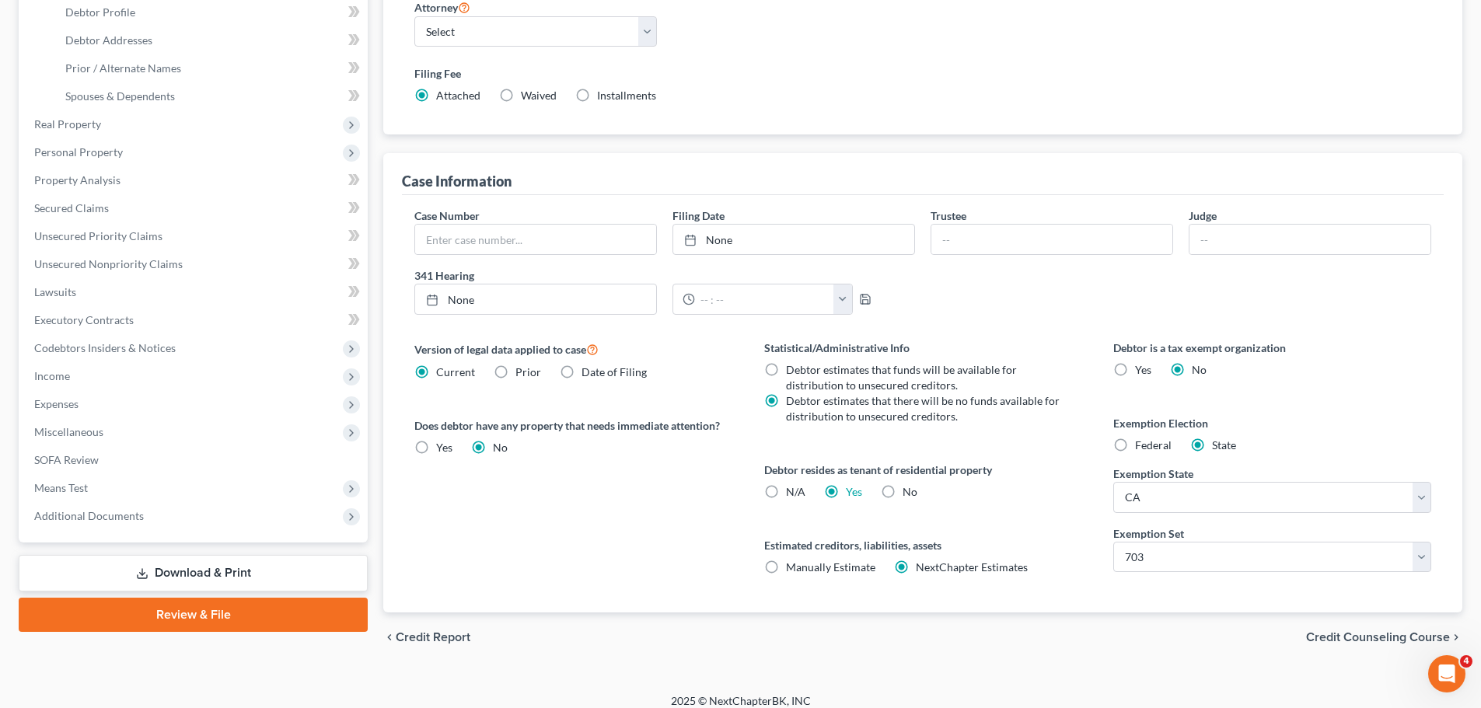
scroll to position [311, 0]
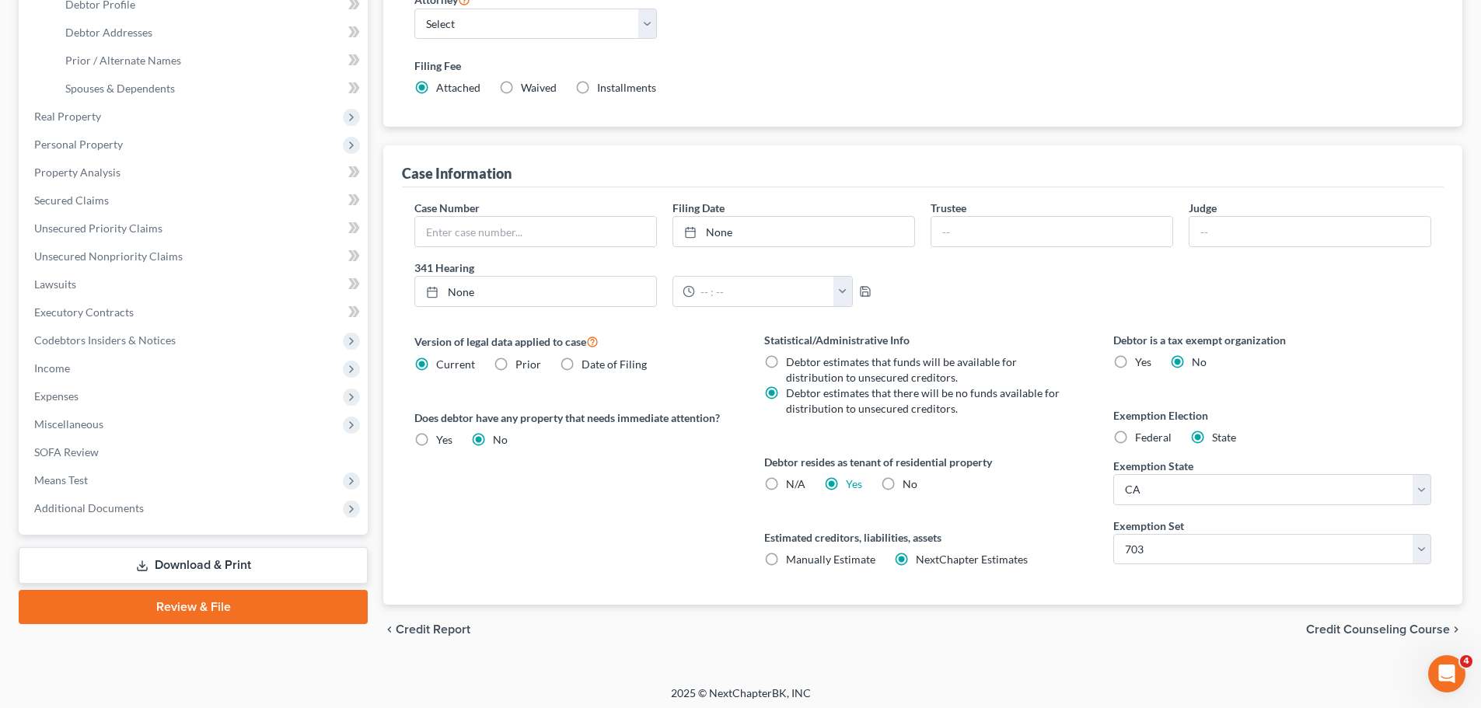
click at [1322, 636] on span "Credit Counseling Course" at bounding box center [1378, 630] width 144 height 12
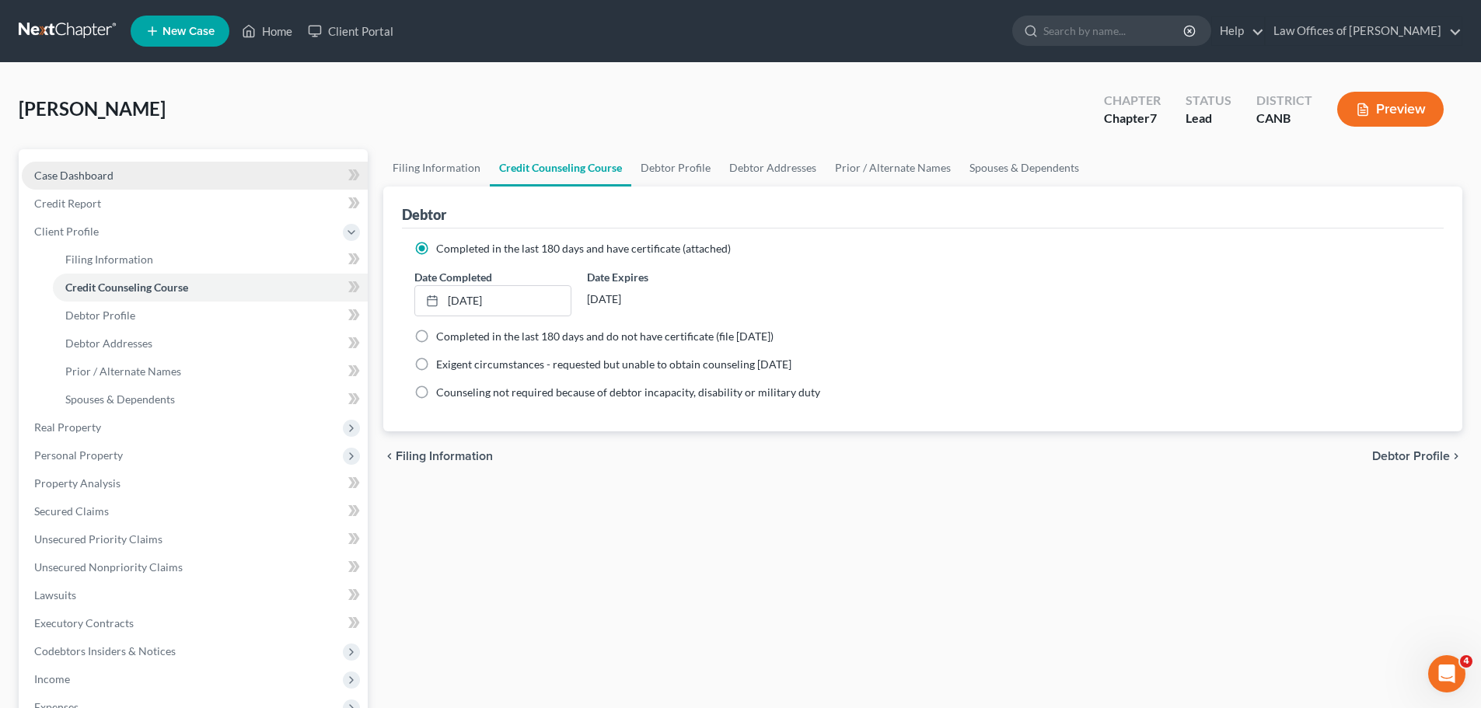
click at [96, 173] on span "Case Dashboard" at bounding box center [73, 175] width 79 height 13
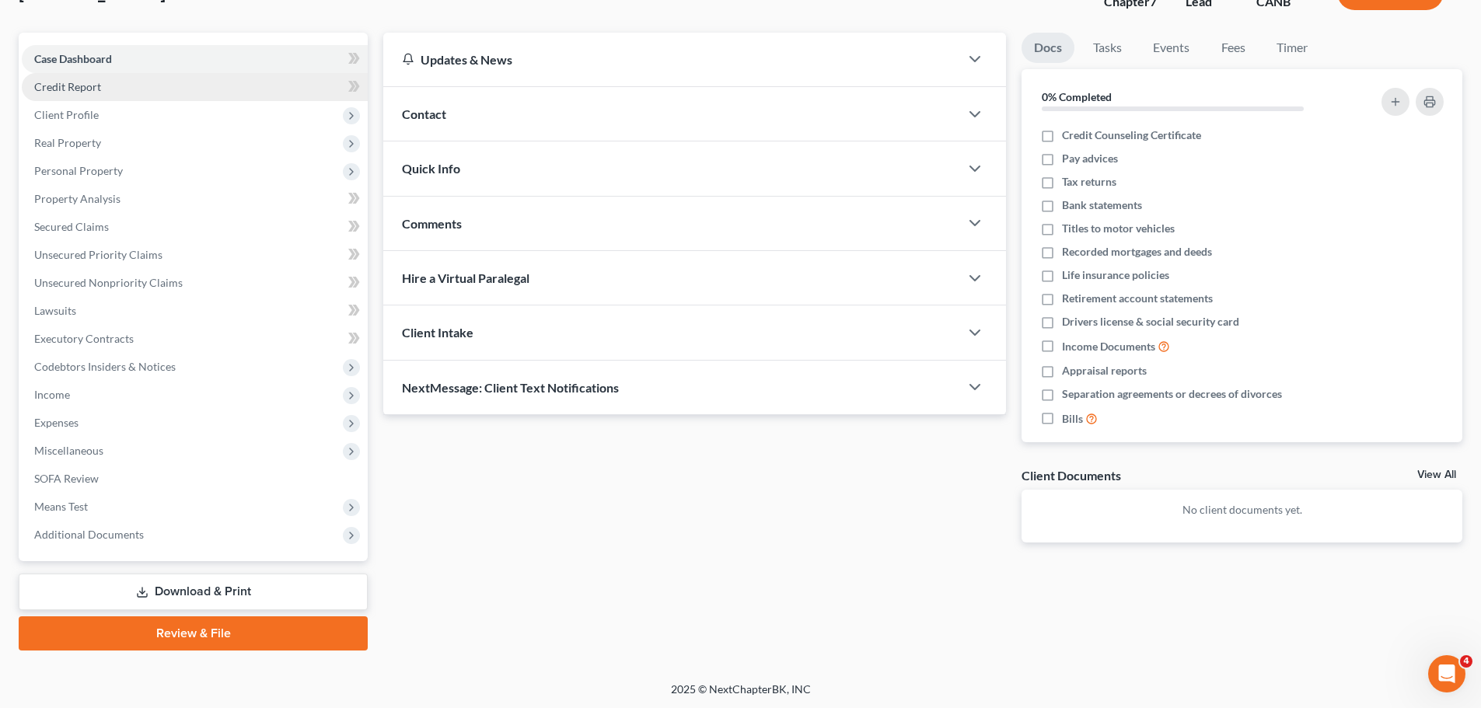
scroll to position [118, 0]
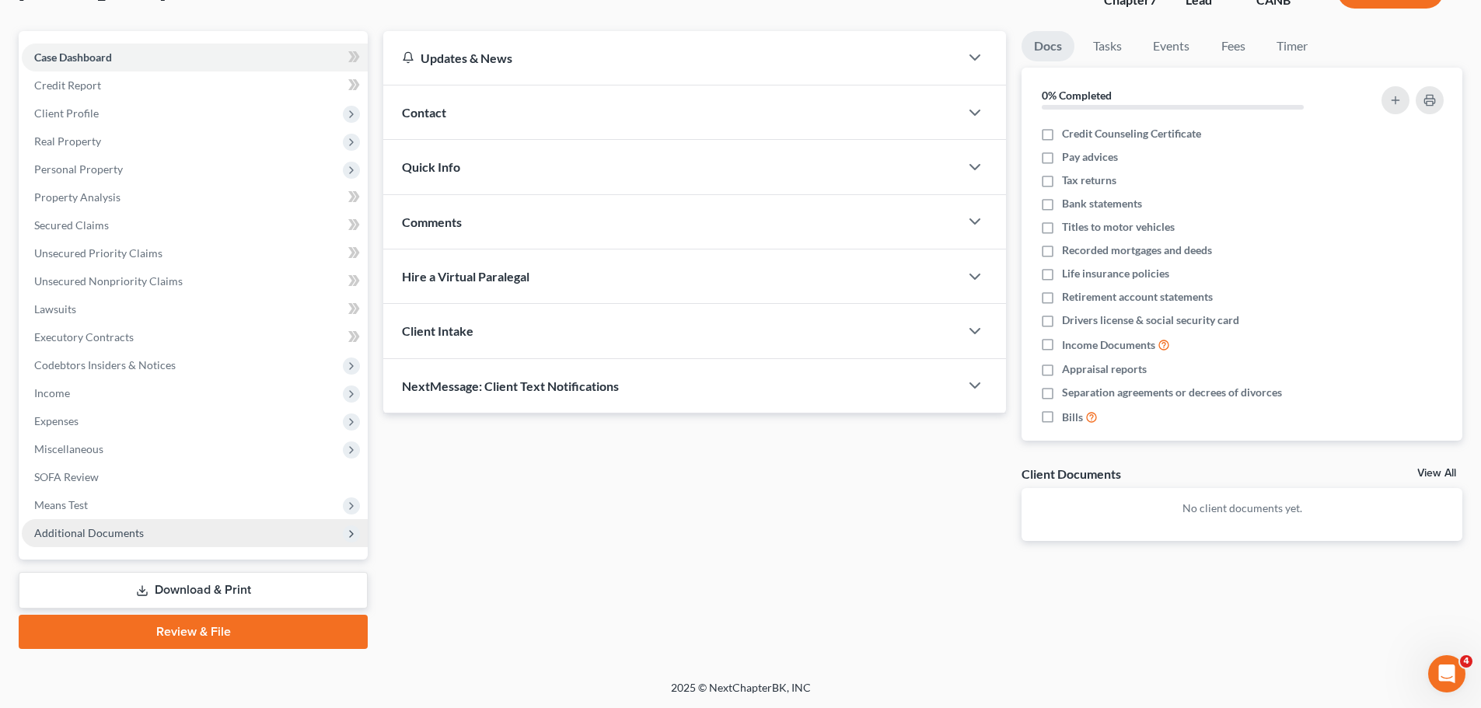
click at [89, 530] on span "Additional Documents" at bounding box center [89, 532] width 110 height 13
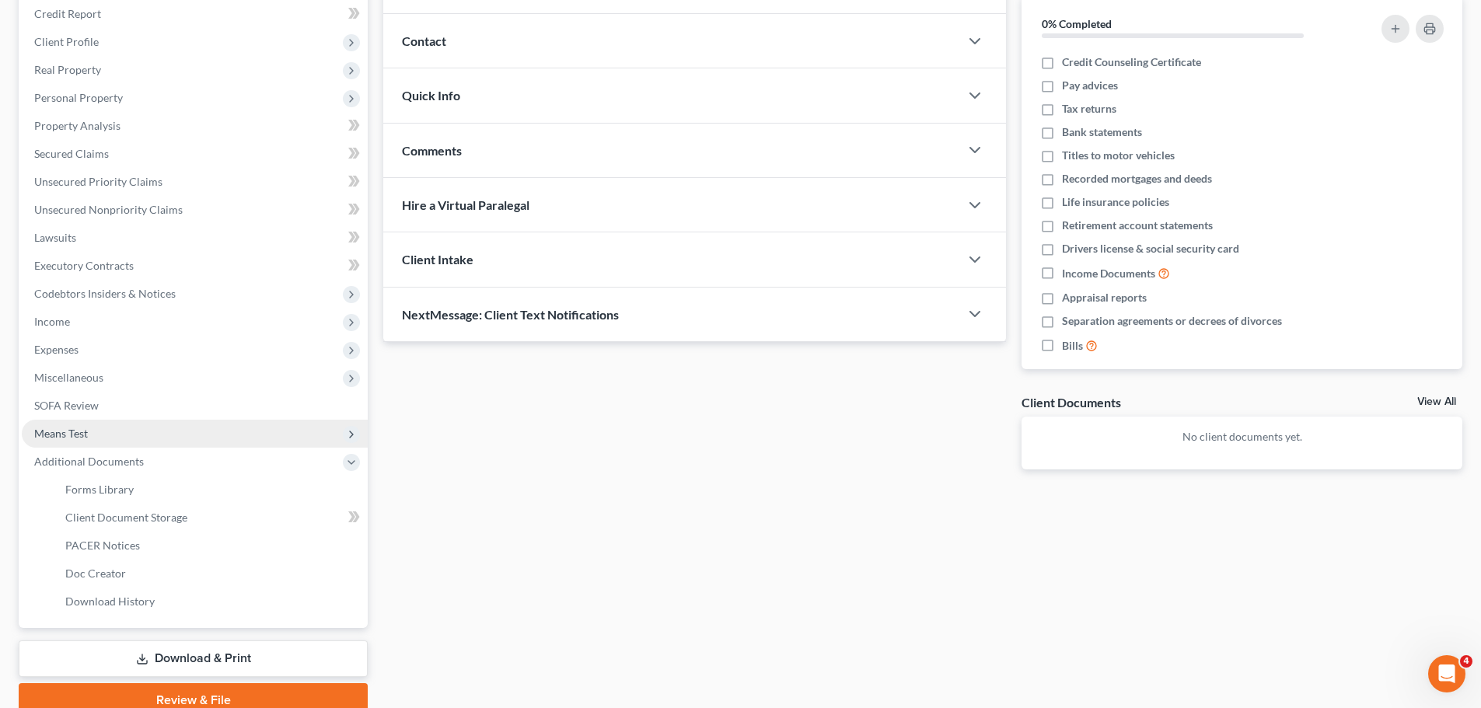
scroll to position [155, 0]
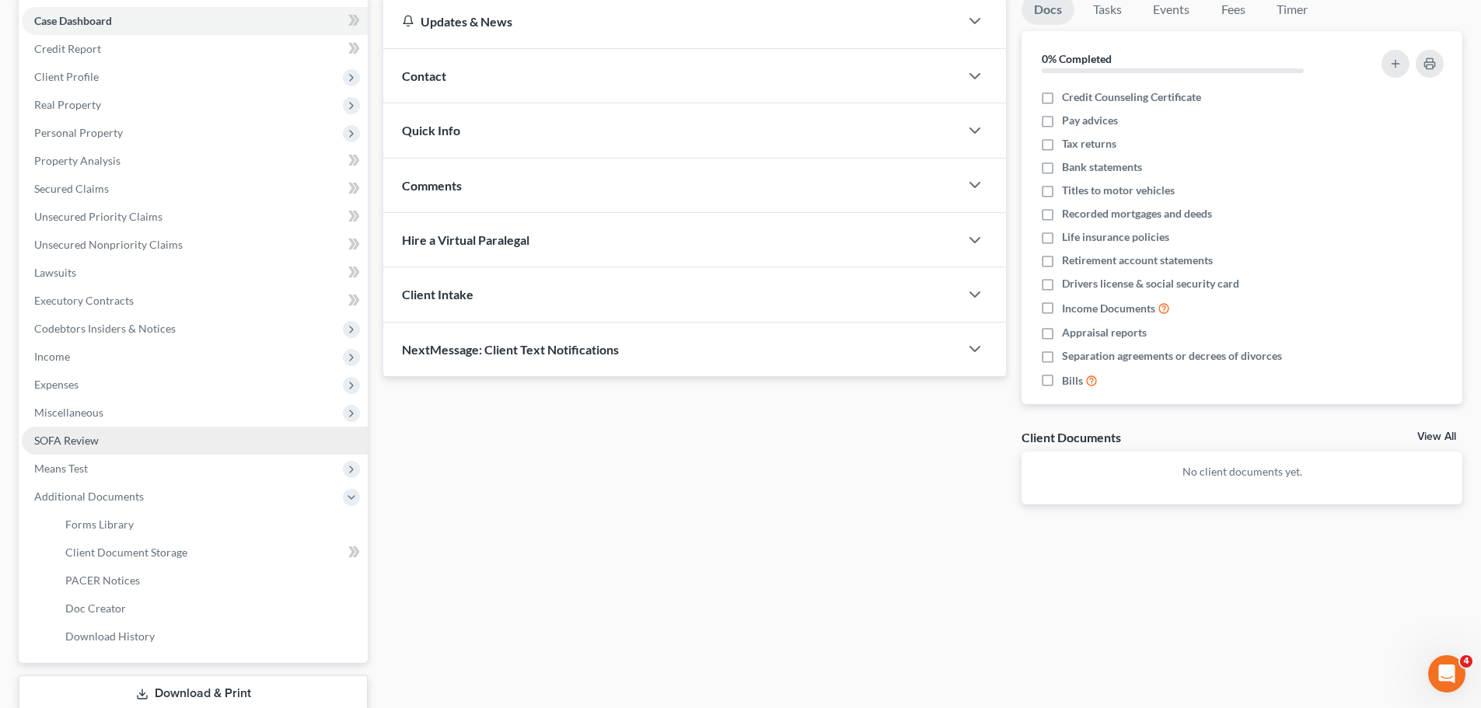
click at [77, 440] on span "SOFA Review" at bounding box center [66, 440] width 65 height 13
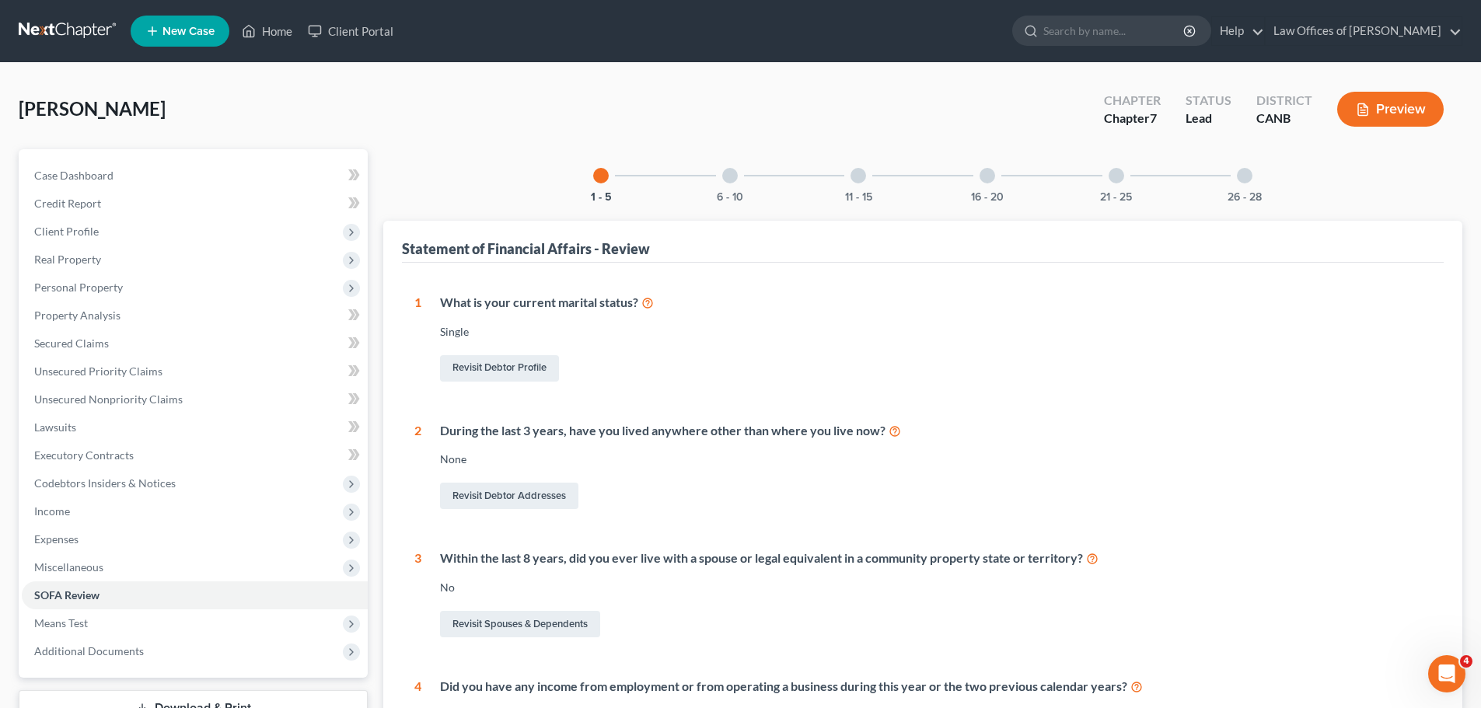
click at [1388, 97] on button "Preview" at bounding box center [1390, 109] width 107 height 35
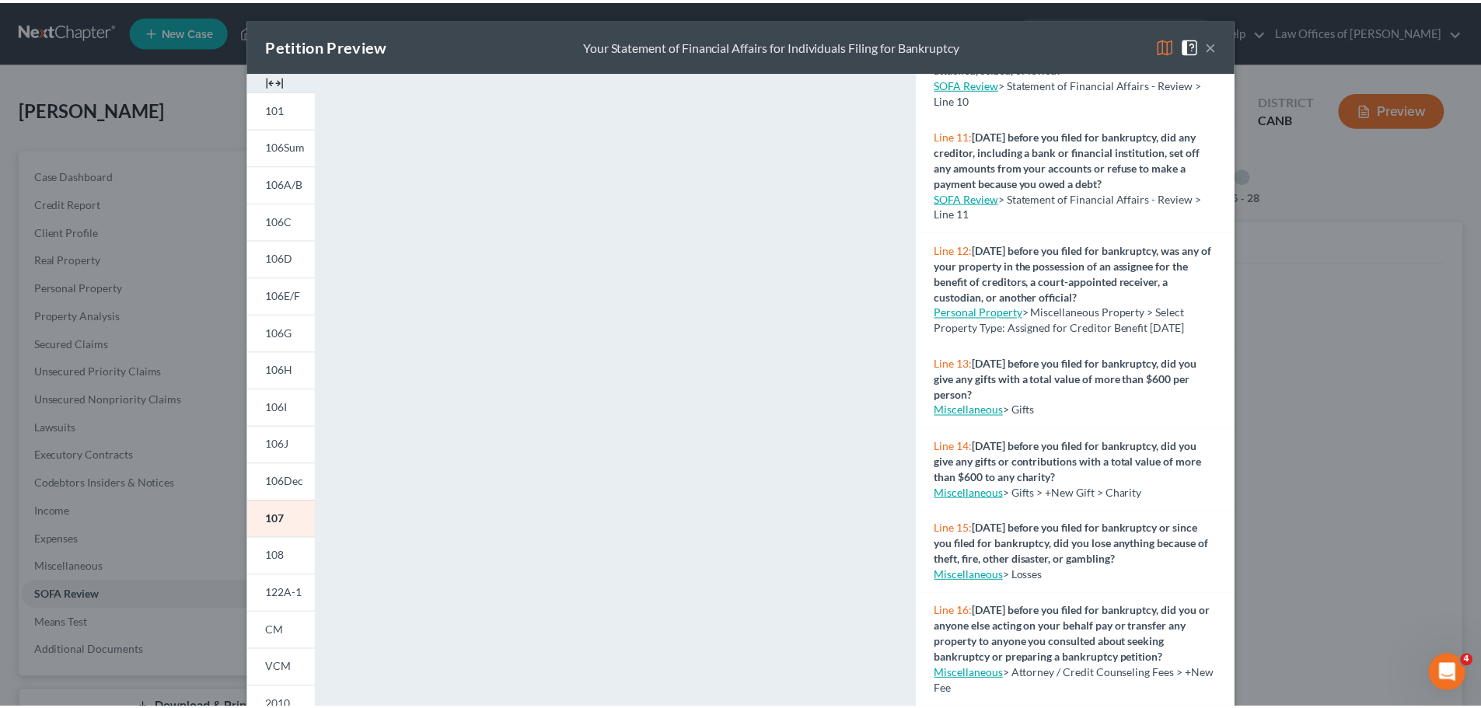
scroll to position [1037, 0]
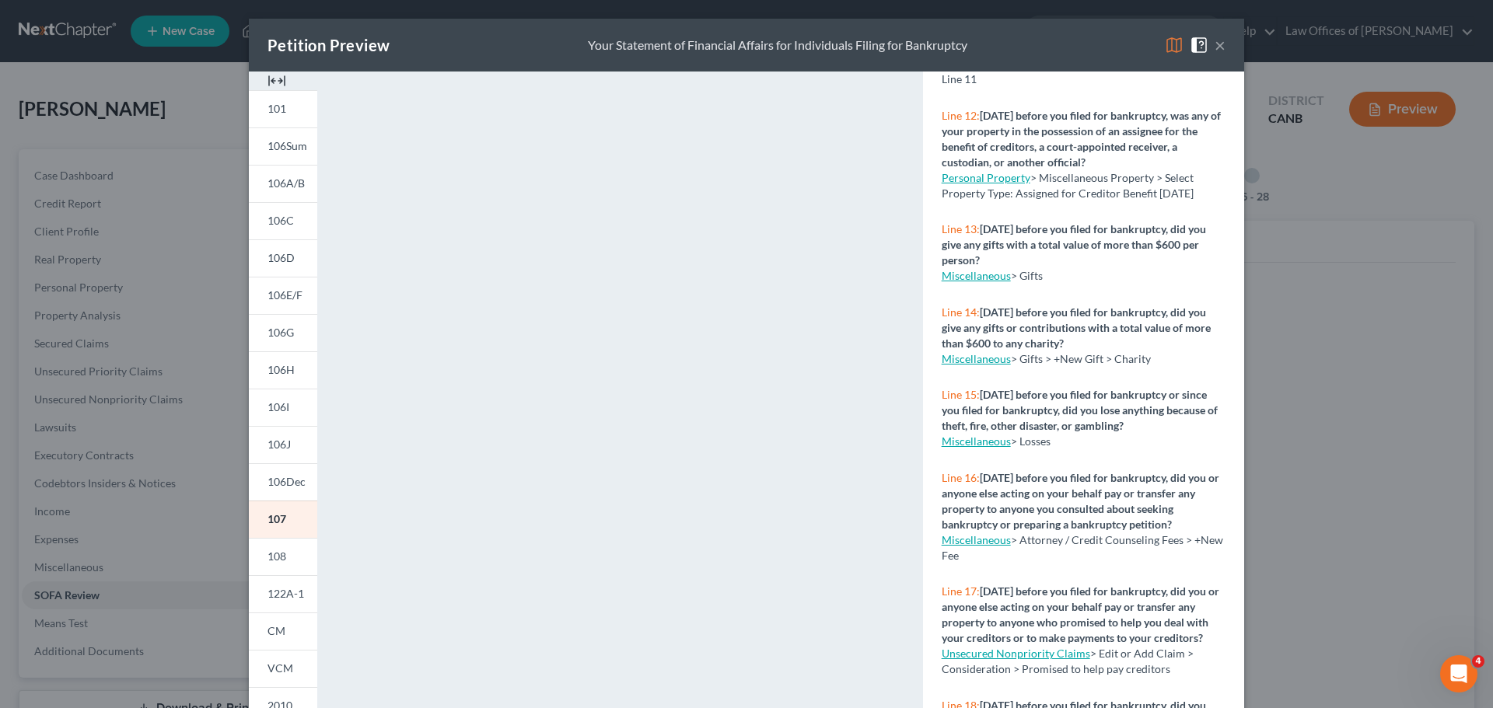
click at [966, 547] on link "Miscellaneous" at bounding box center [976, 539] width 69 height 13
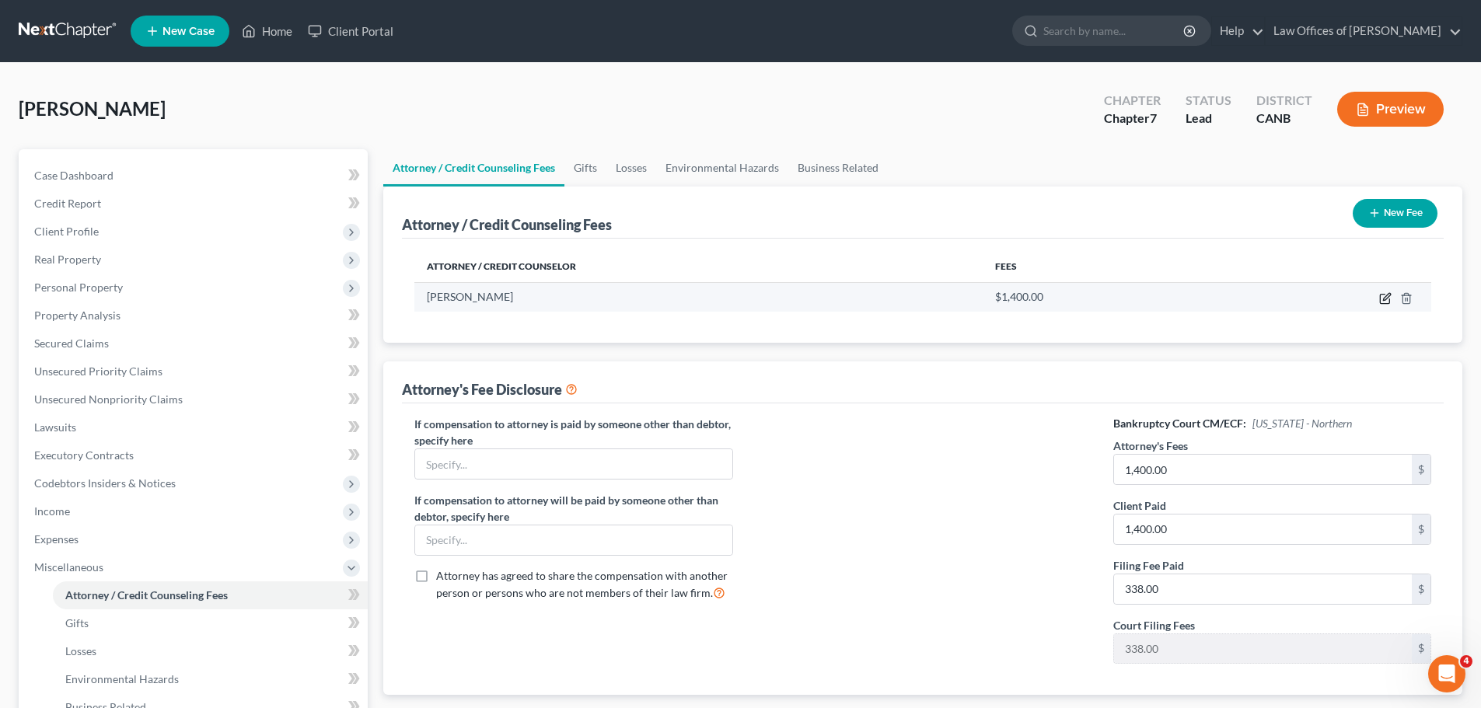
click at [1383, 300] on icon "button" at bounding box center [1385, 298] width 12 height 12
select select "4"
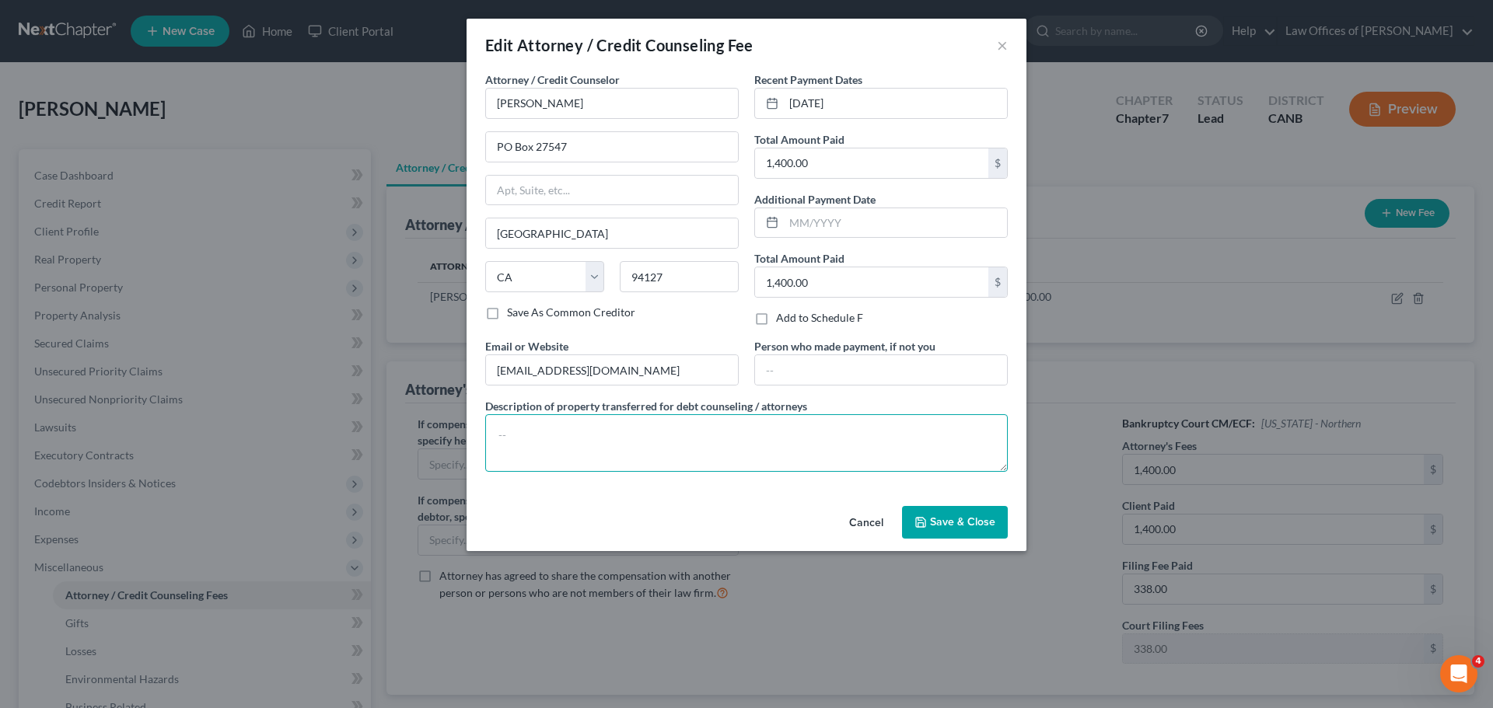
click at [680, 425] on textarea at bounding box center [746, 443] width 523 height 58
type textarea "$1,400.00 plus filing fee prepetition"
click at [987, 520] on span "Save & Close" at bounding box center [962, 522] width 65 height 13
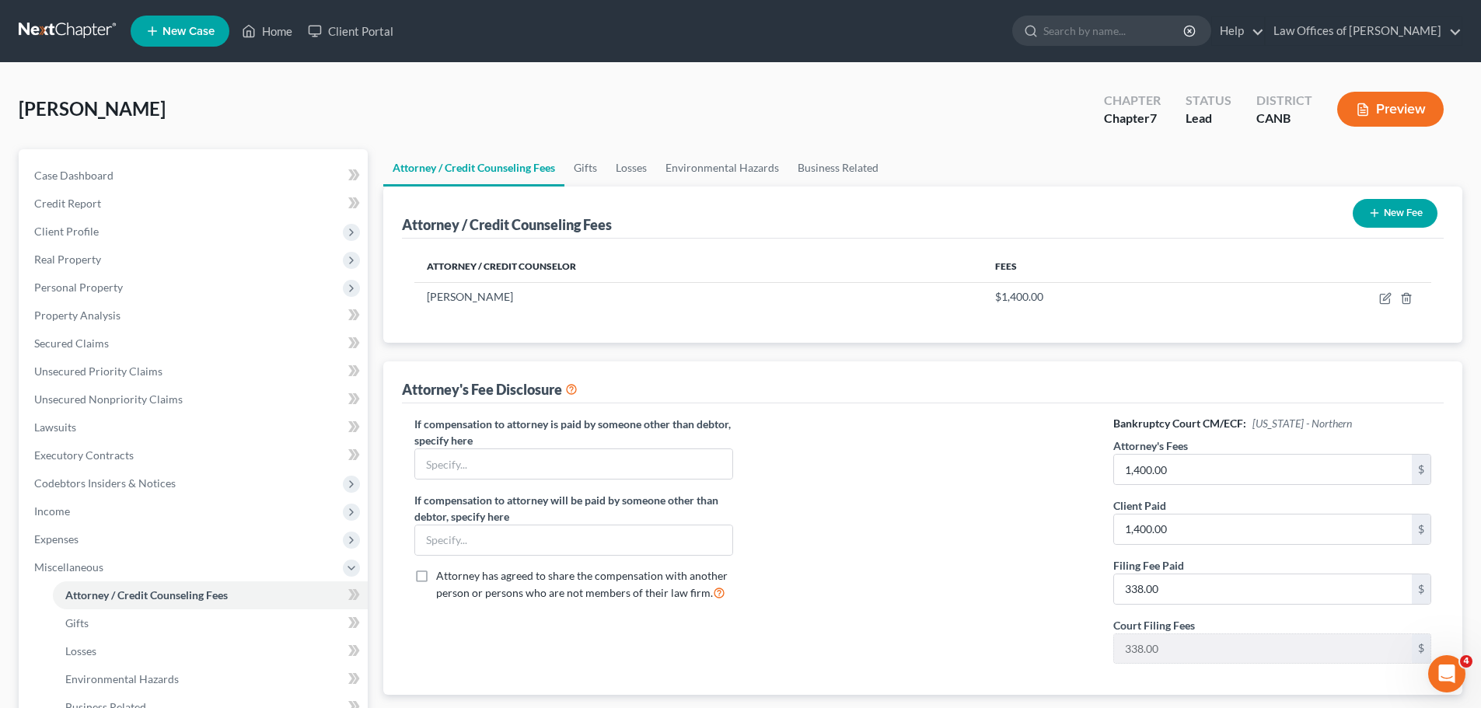
click at [1410, 115] on button "Preview" at bounding box center [1390, 109] width 107 height 35
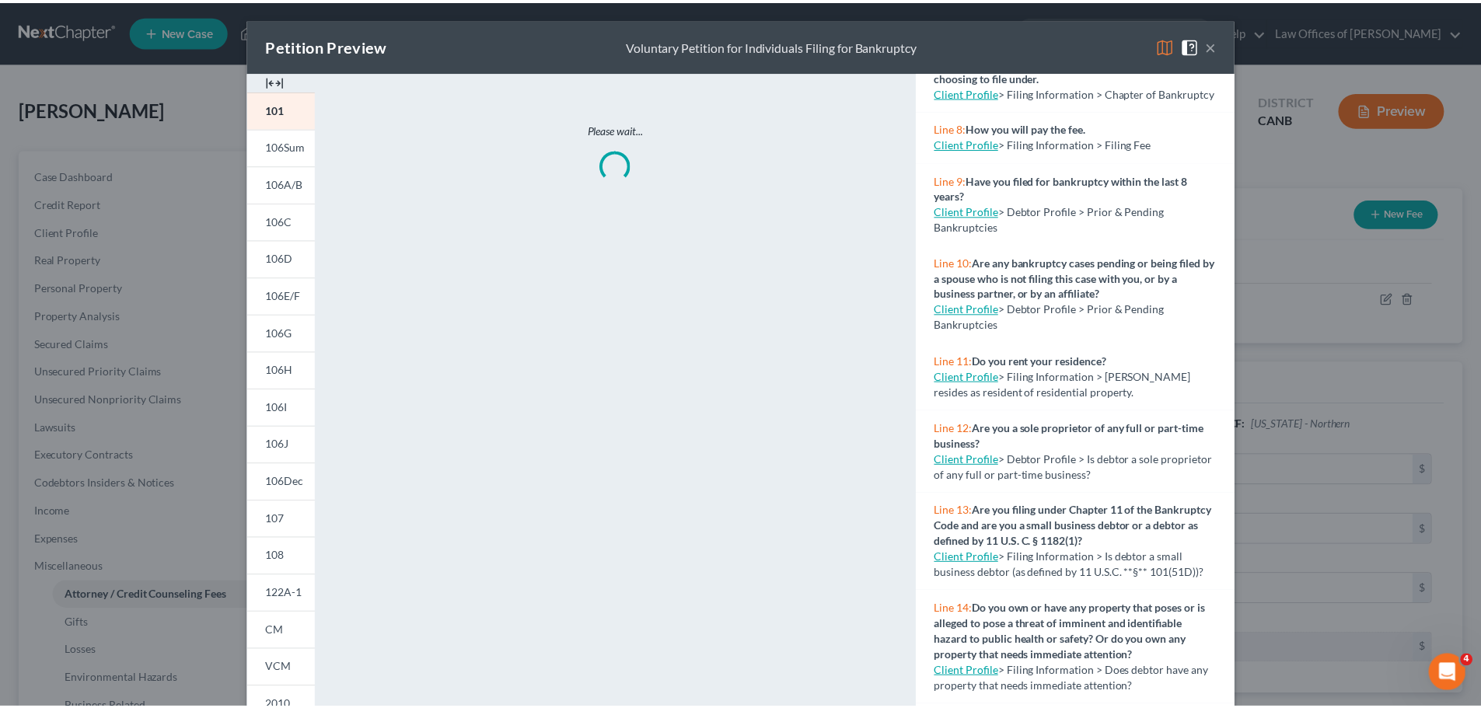
scroll to position [726, 0]
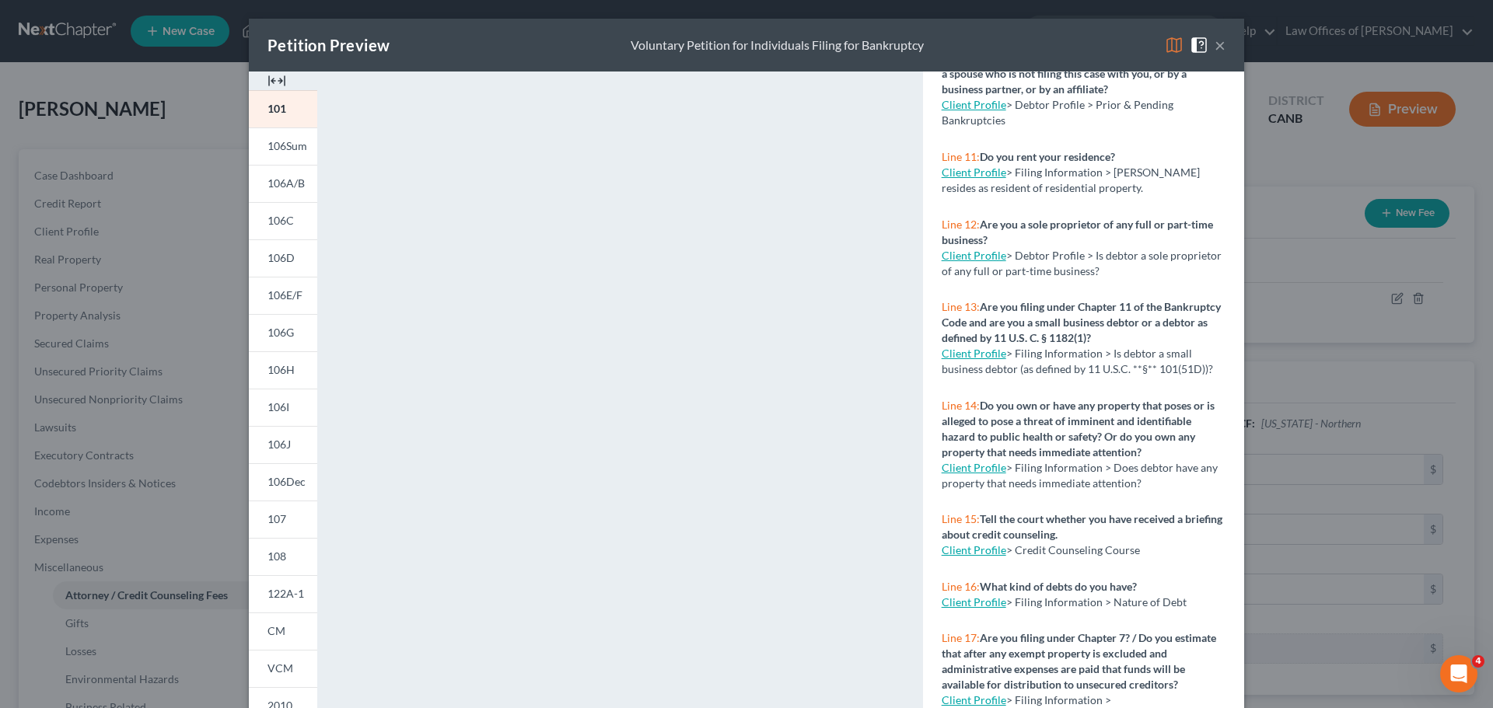
click at [1217, 44] on button "×" at bounding box center [1220, 45] width 11 height 19
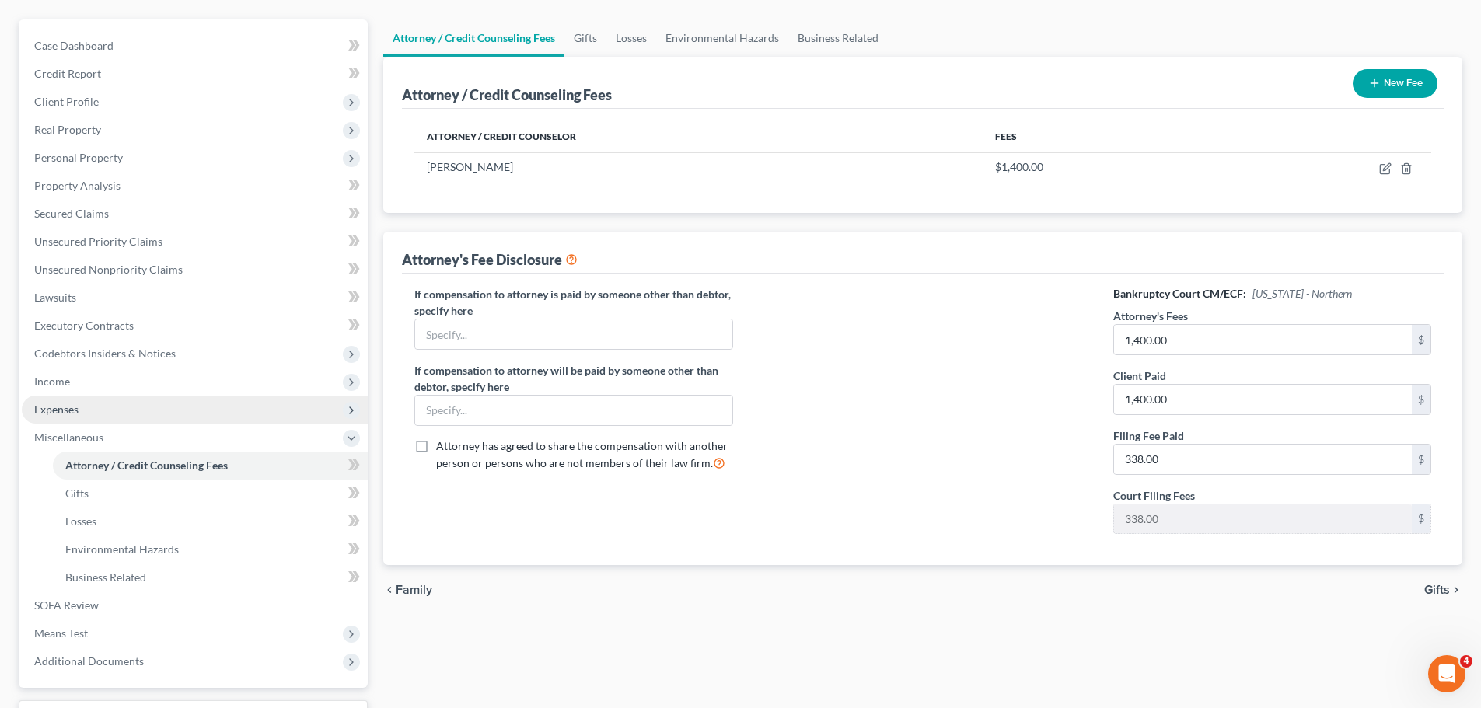
scroll to position [258, 0]
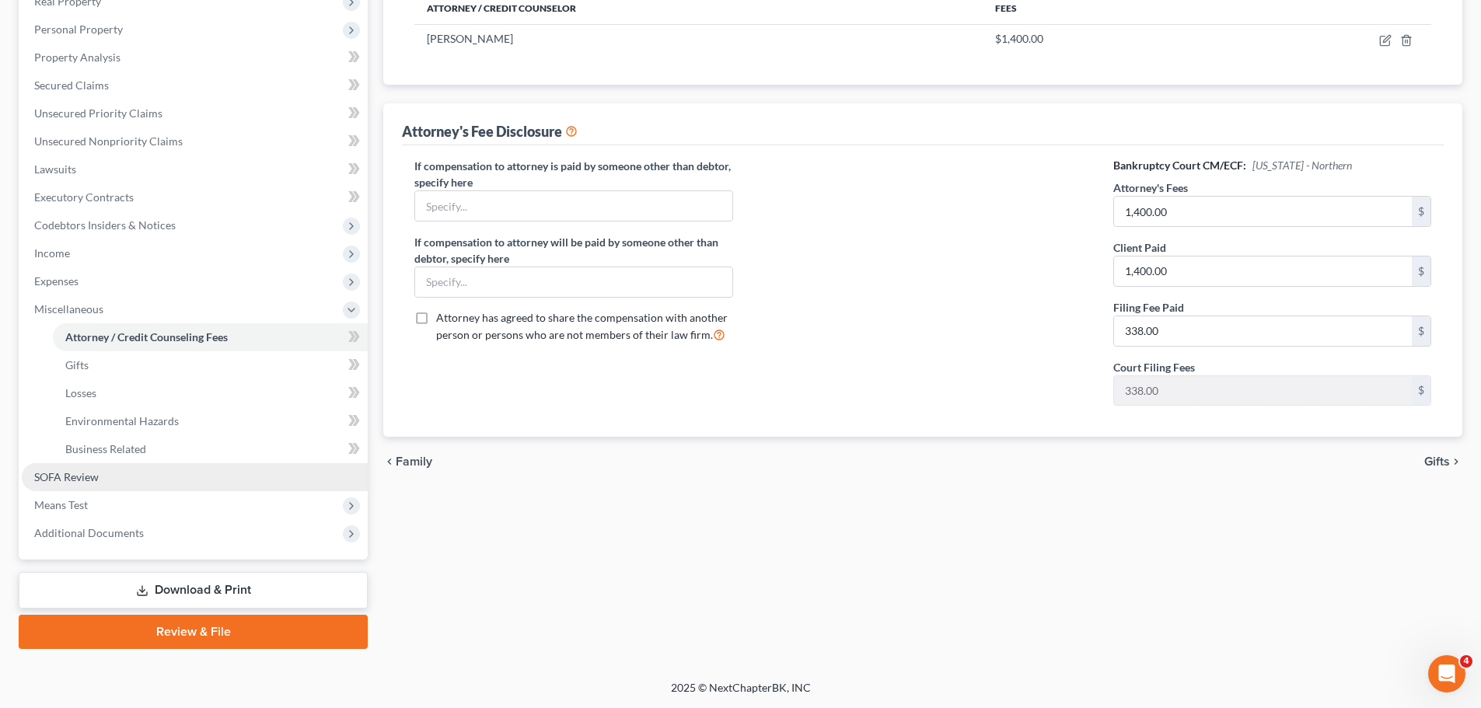
click at [146, 470] on link "SOFA Review" at bounding box center [195, 477] width 346 height 28
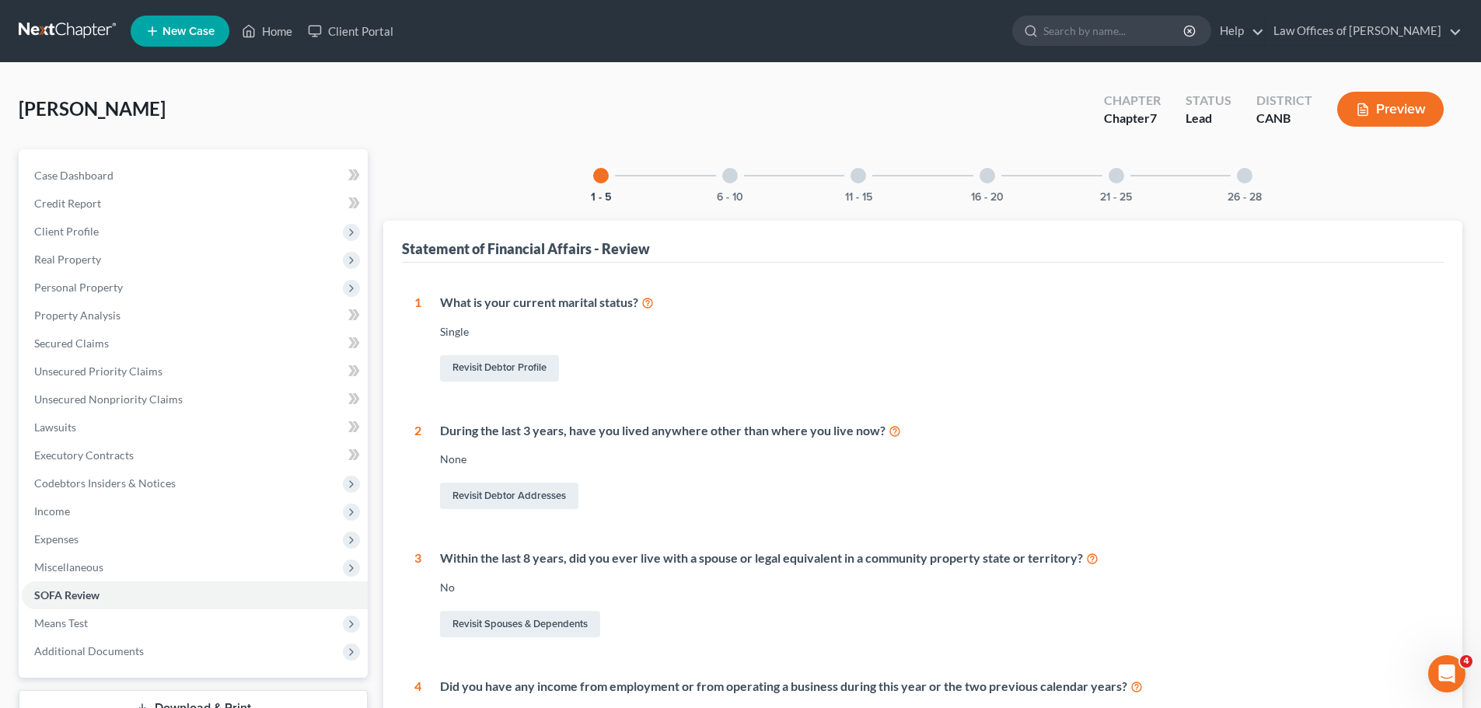
click at [1390, 110] on button "Preview" at bounding box center [1390, 109] width 107 height 35
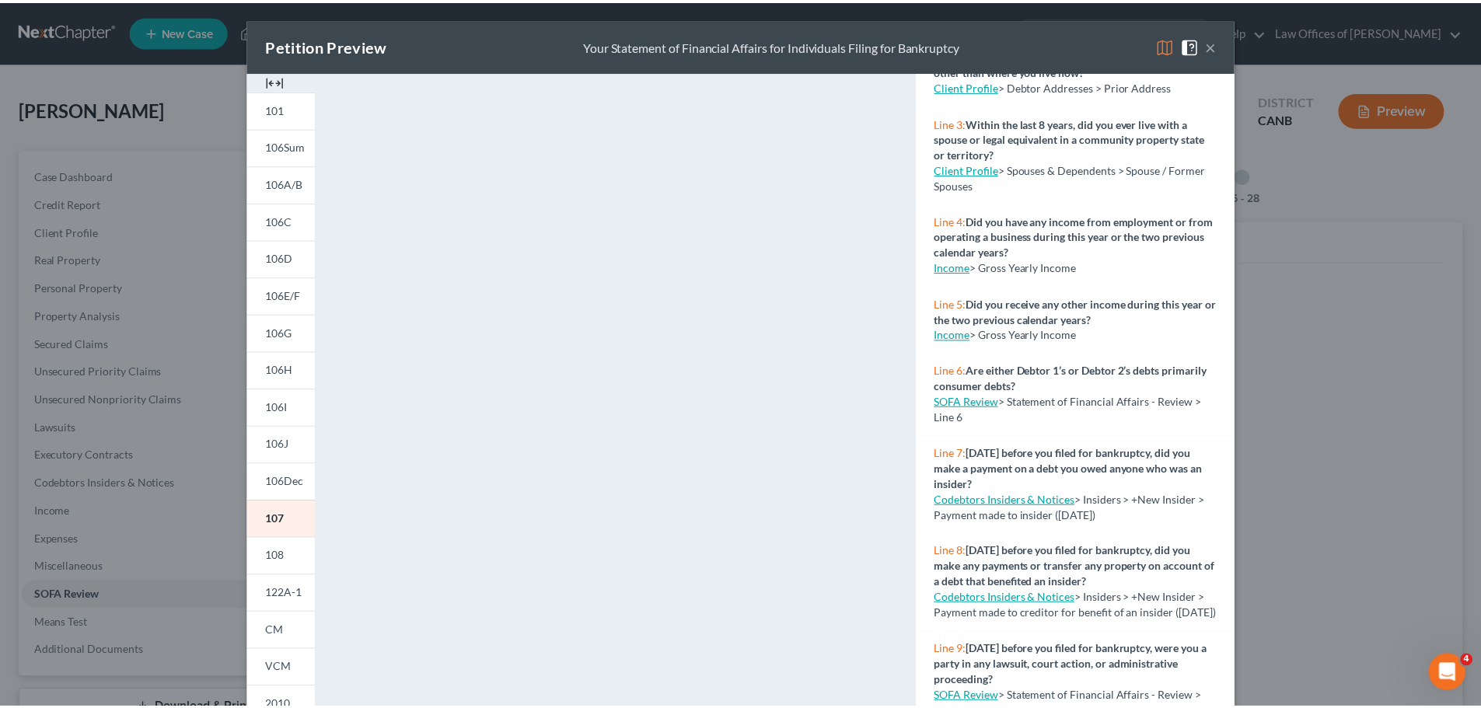
scroll to position [208, 0]
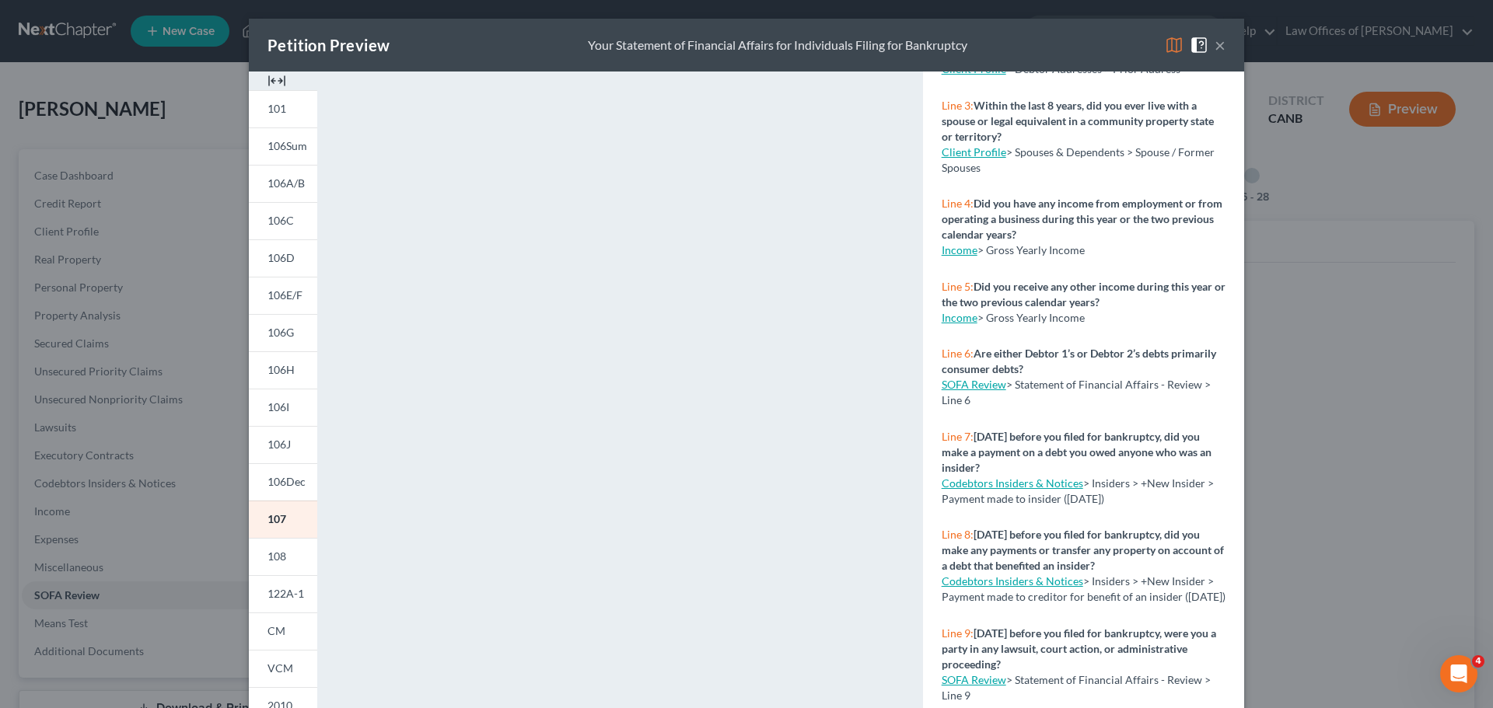
click at [1219, 42] on button "×" at bounding box center [1220, 45] width 11 height 19
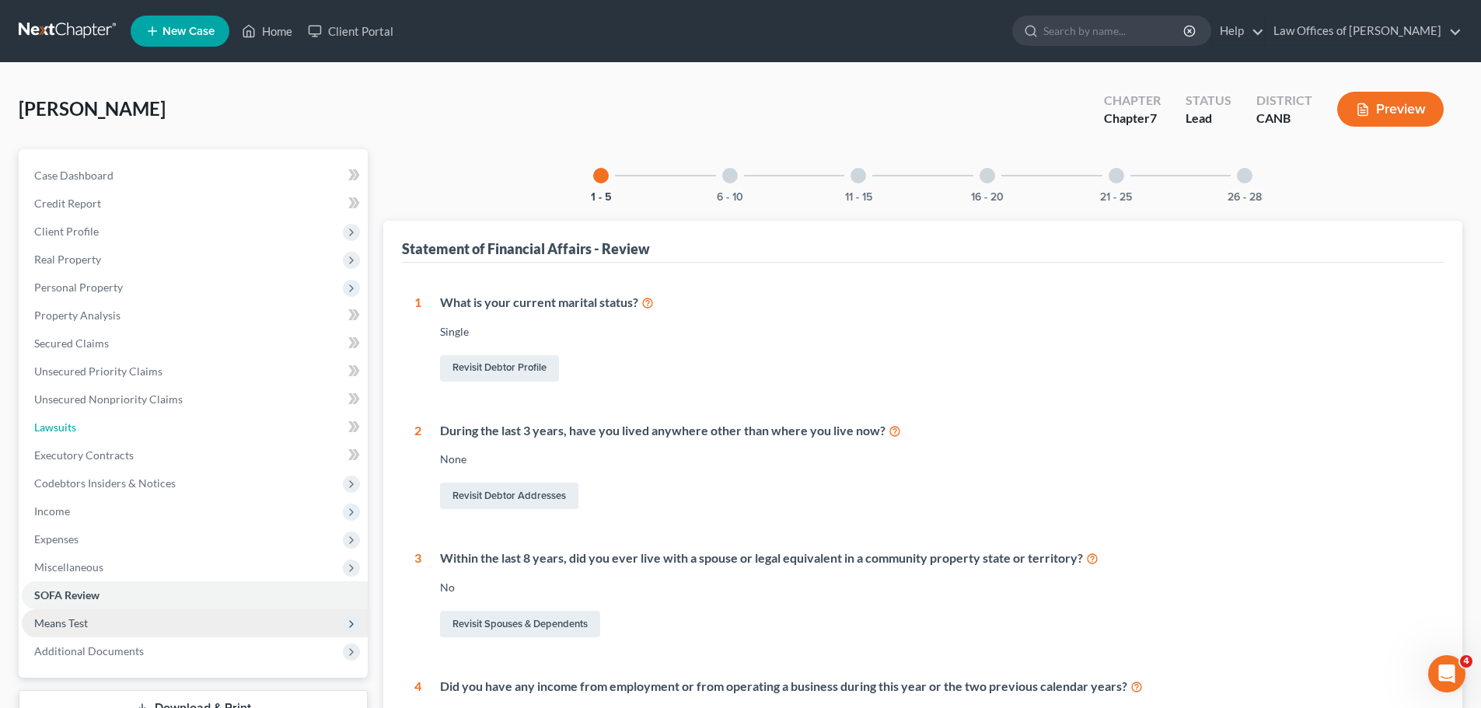
drag, startPoint x: 253, startPoint y: 436, endPoint x: 267, endPoint y: 449, distance: 18.7
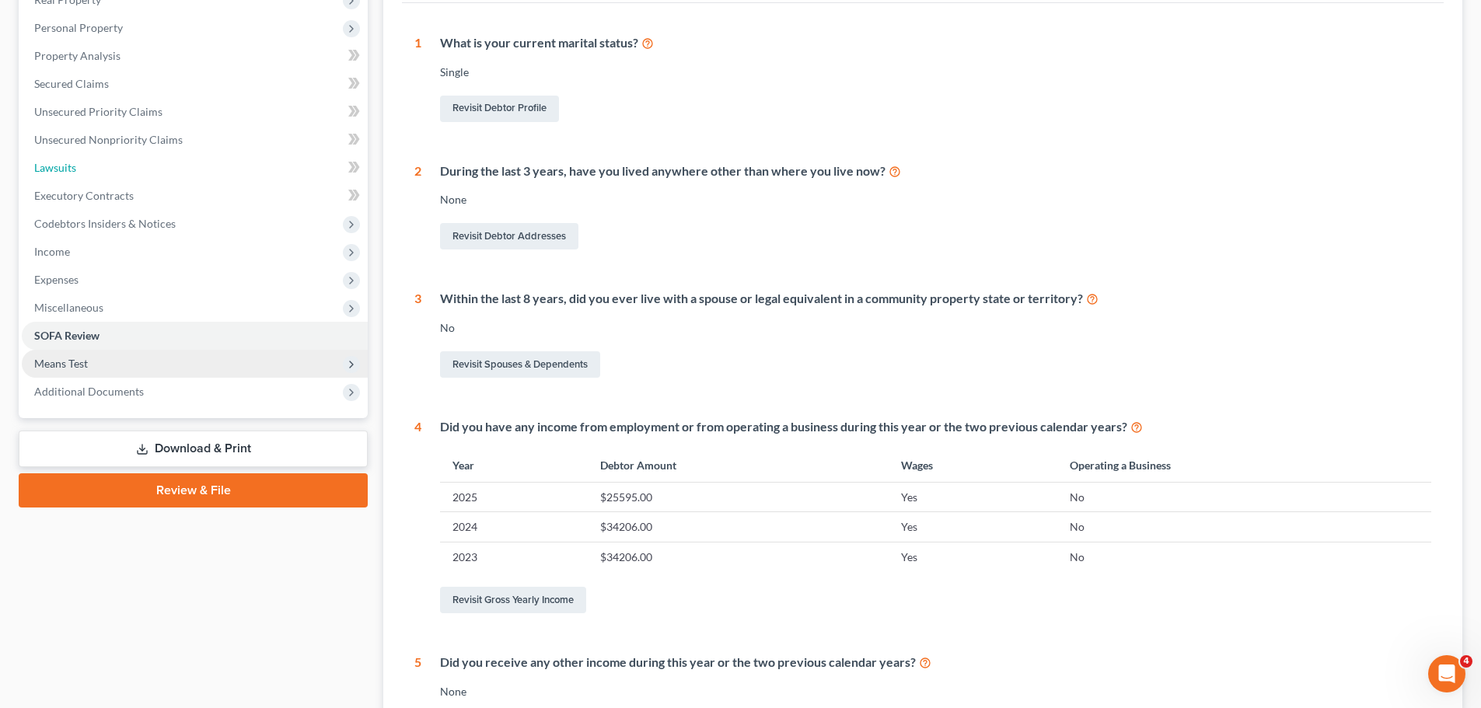
scroll to position [461, 0]
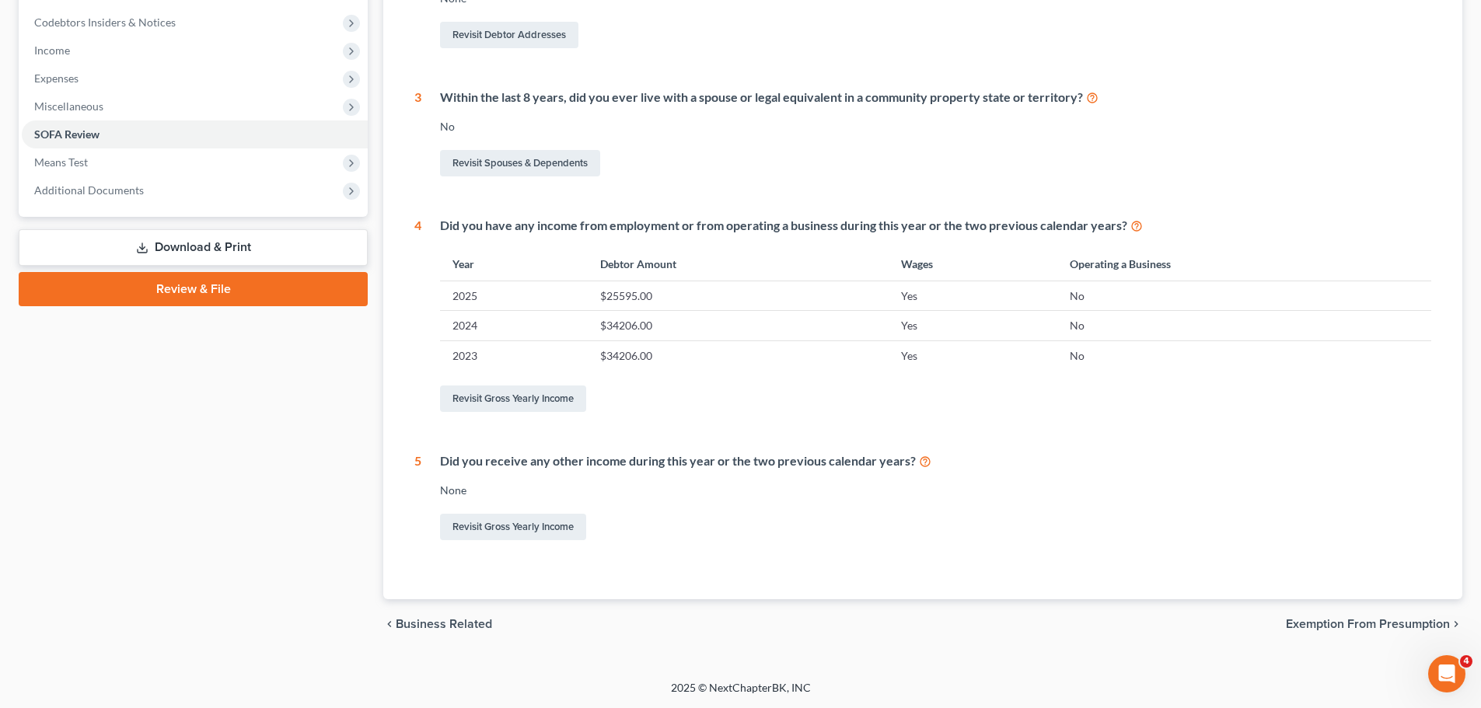
click at [212, 299] on link "Review & File" at bounding box center [193, 289] width 349 height 34
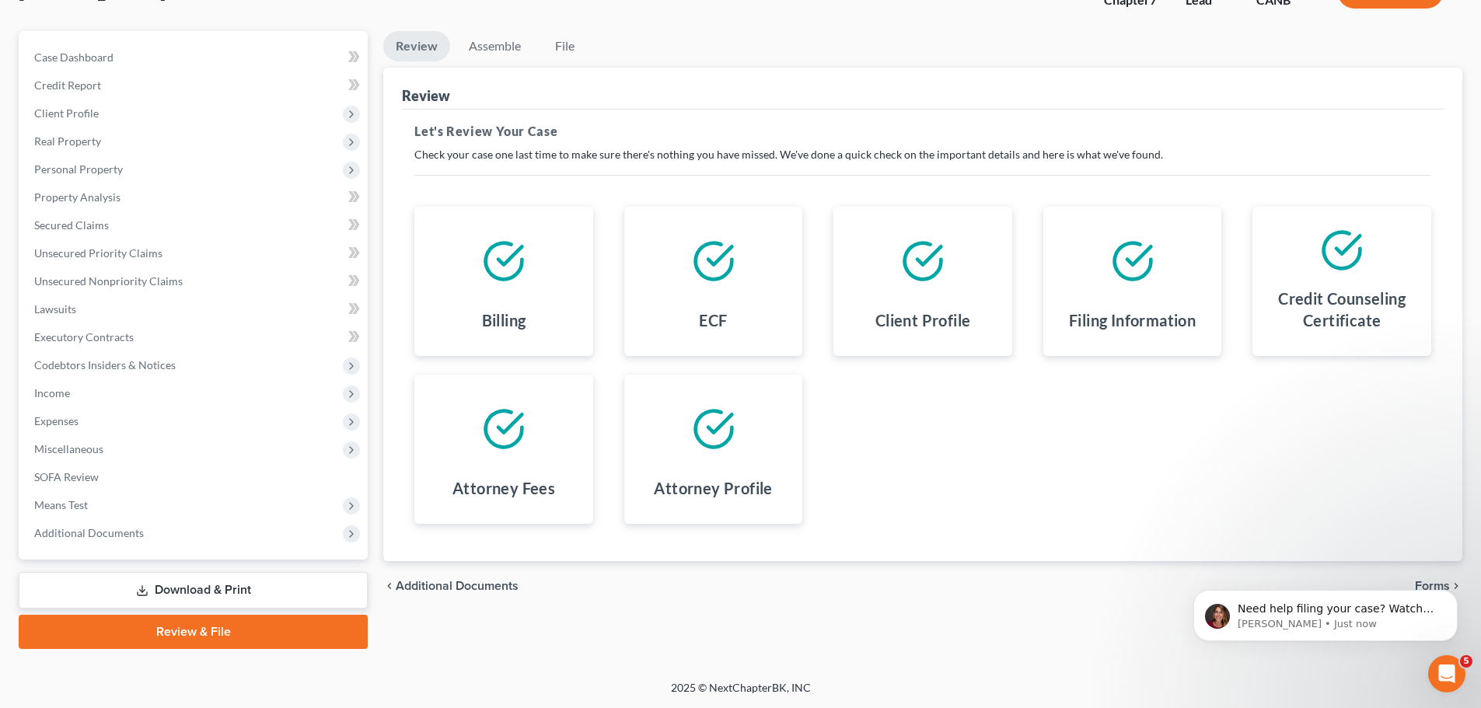
click at [187, 583] on link "Download & Print" at bounding box center [193, 590] width 349 height 37
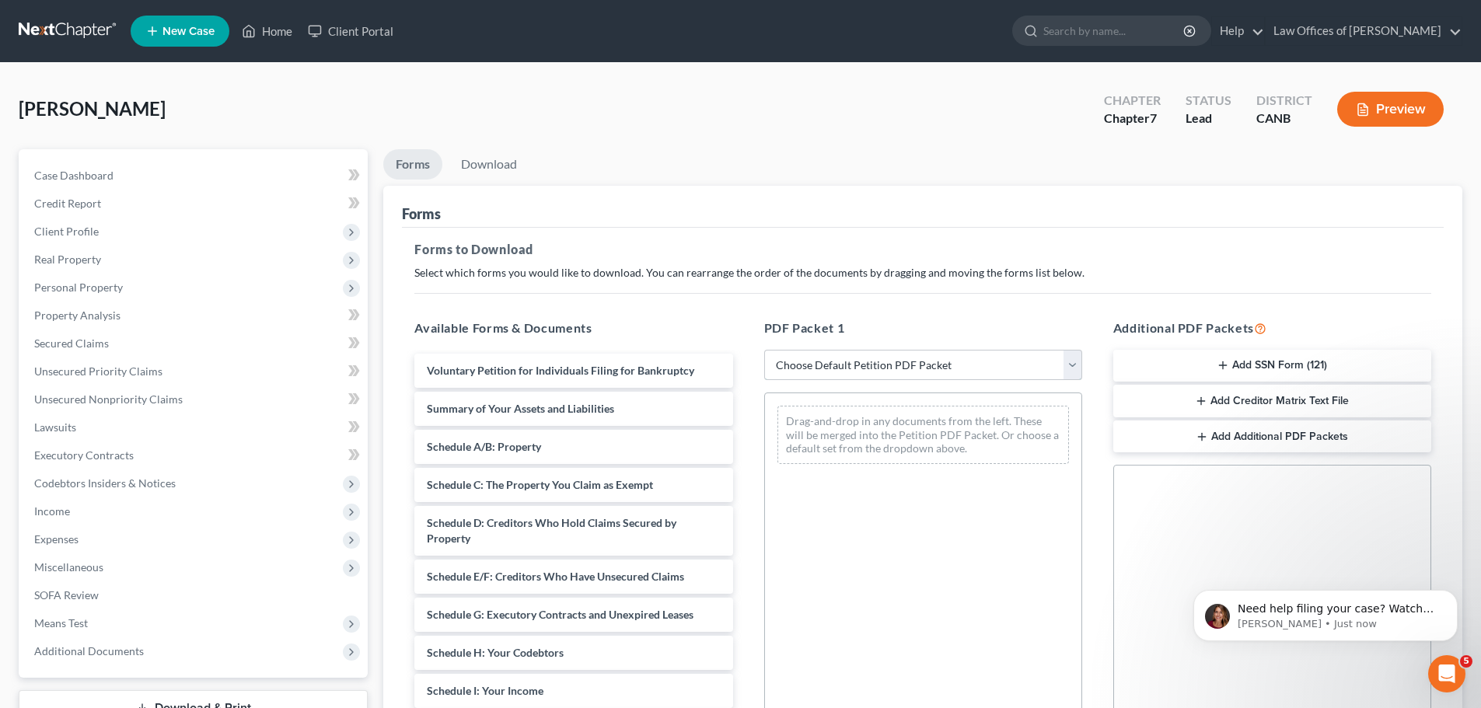
click at [965, 370] on select "Choose Default Petition PDF Packet Complete Bankruptcy Petition (all forms and …" at bounding box center [923, 365] width 318 height 31
select select "5"
click at [764, 350] on select "Choose Default Petition PDF Packet Complete Bankruptcy Petition (all forms and …" at bounding box center [923, 365] width 318 height 31
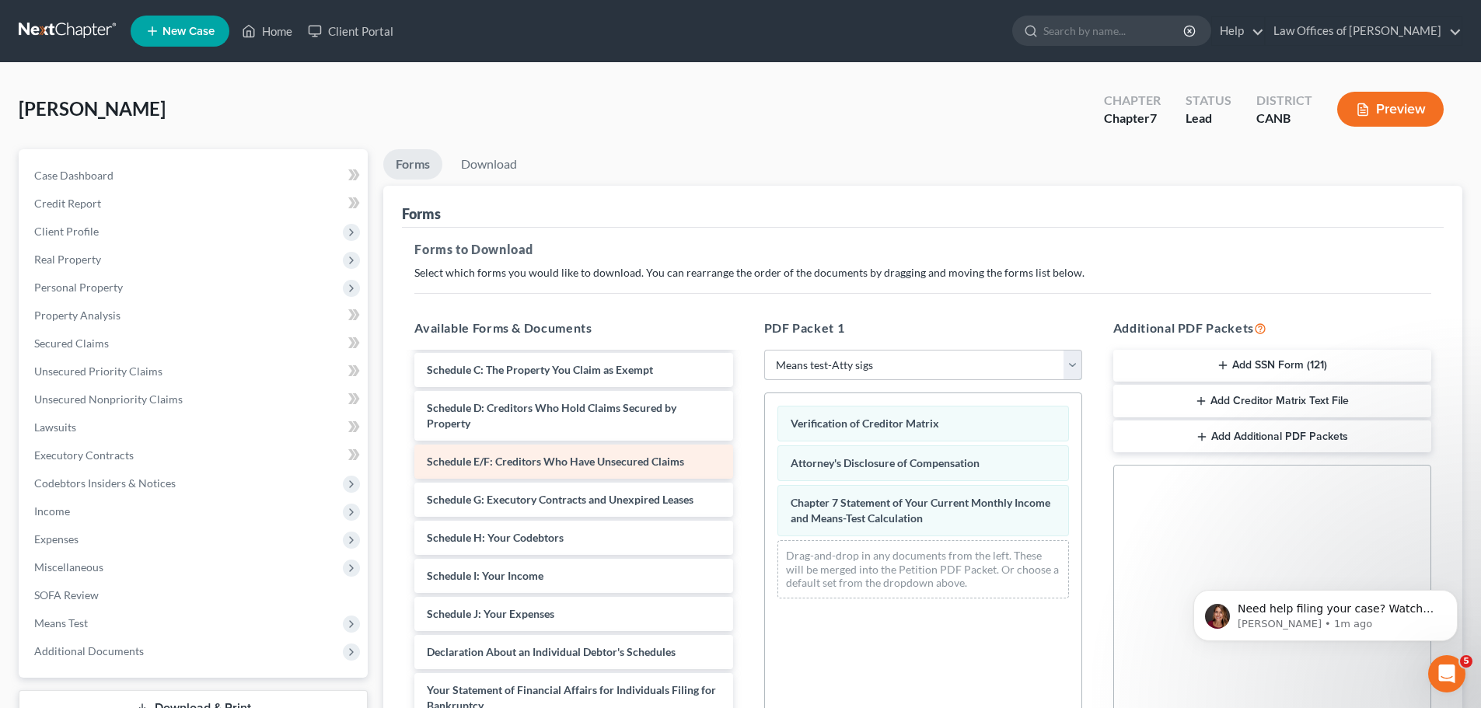
scroll to position [210, 0]
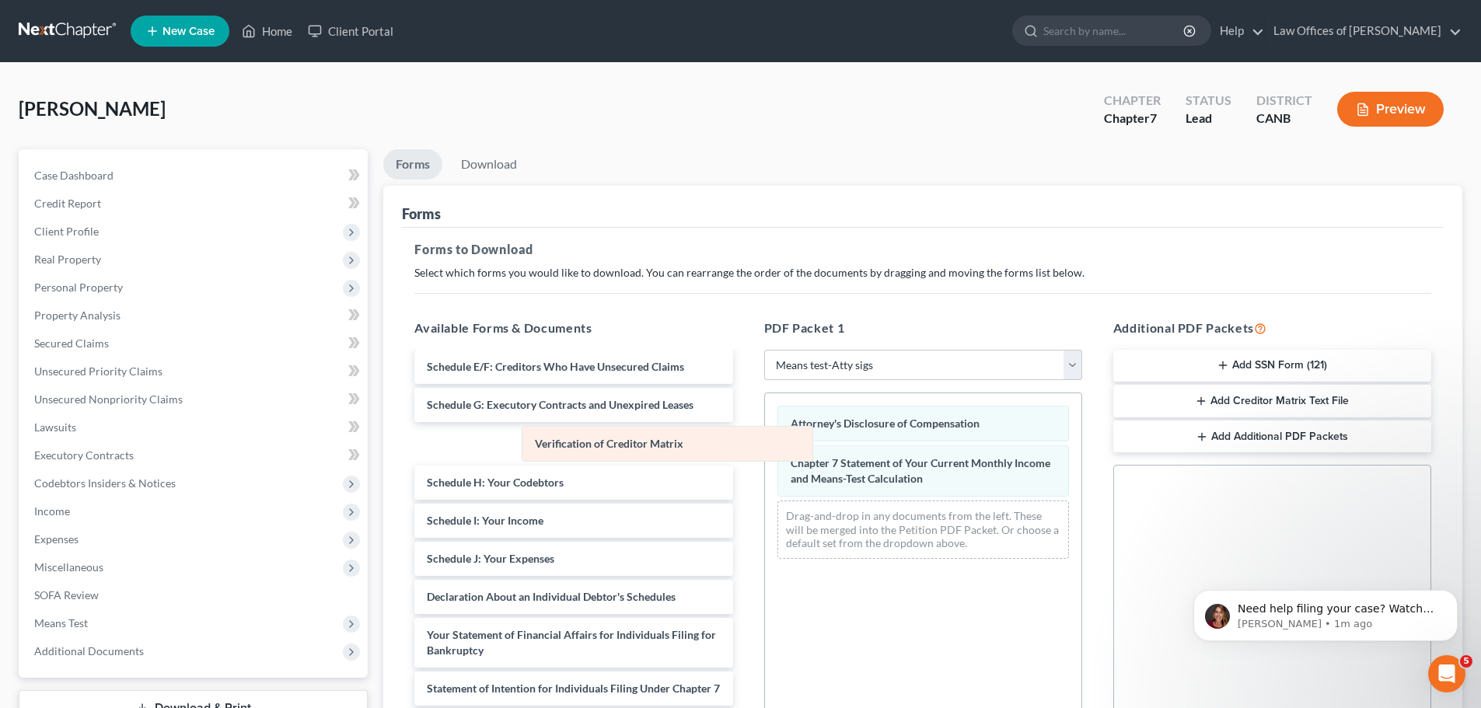
drag, startPoint x: 847, startPoint y: 416, endPoint x: 591, endPoint y: 436, distance: 256.6
click at [765, 436] on div "Verification of Creditor Matrix Verification of Creditor Matrix Attorney's Disc…" at bounding box center [923, 482] width 316 height 178
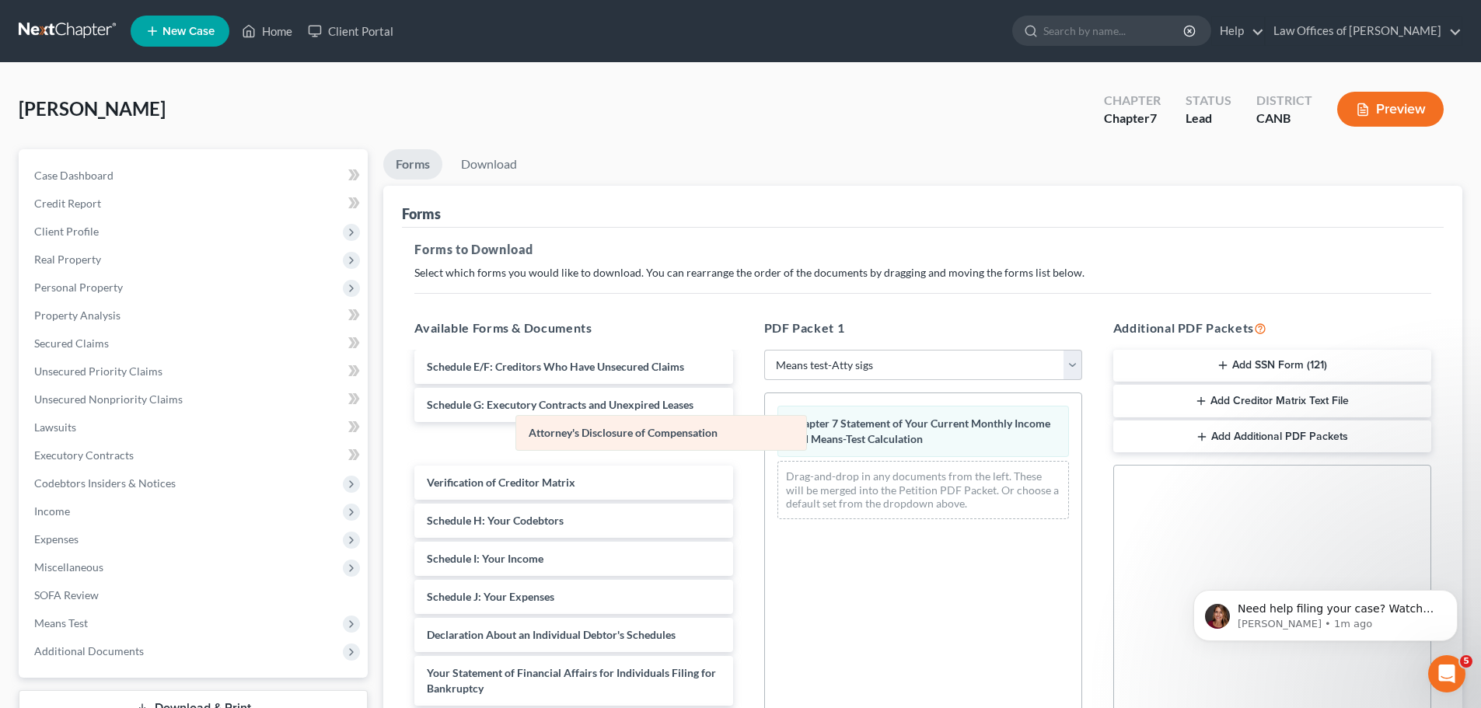
drag, startPoint x: 860, startPoint y: 425, endPoint x: 598, endPoint y: 434, distance: 262.2
click at [765, 434] on div "Attorney's Disclosure of Compensation Attorney's Disclosure of Compensation Cha…" at bounding box center [923, 462] width 316 height 138
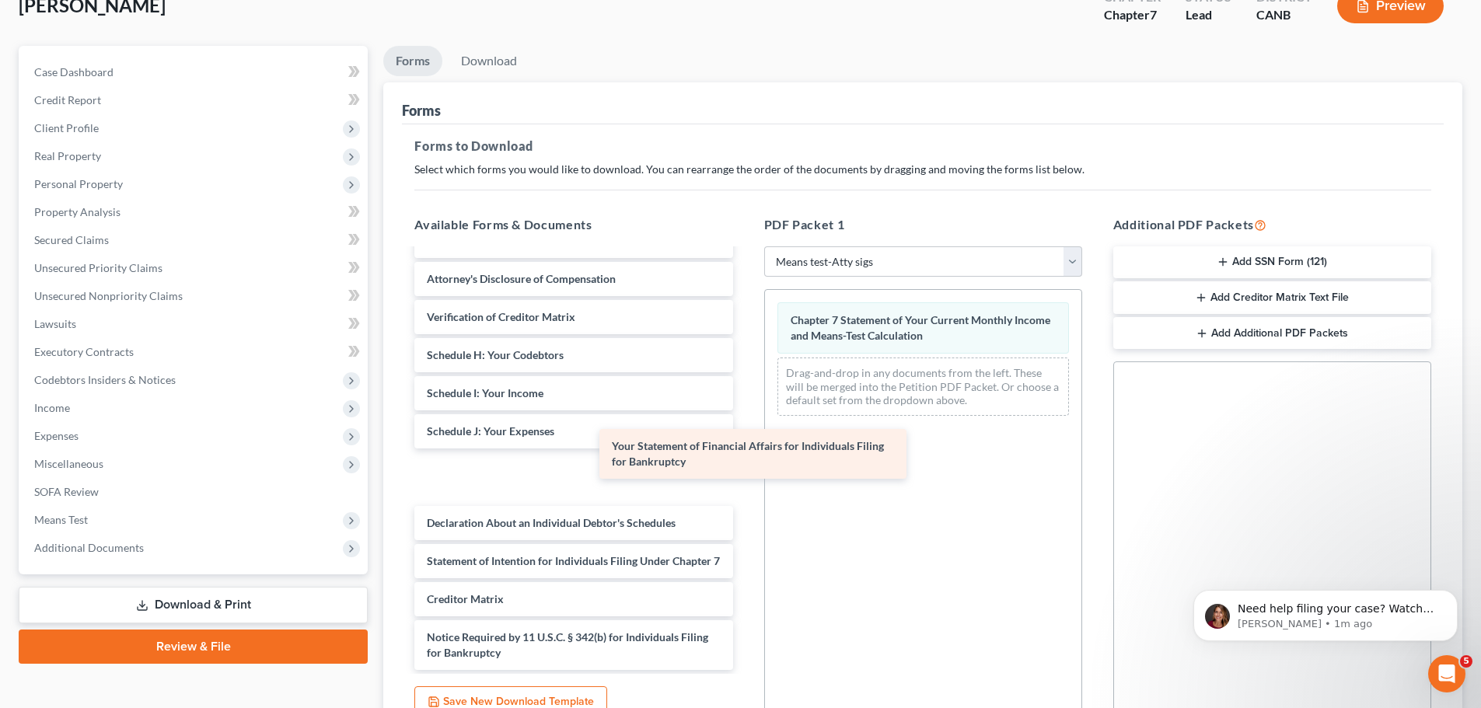
scroll to position [233, 0]
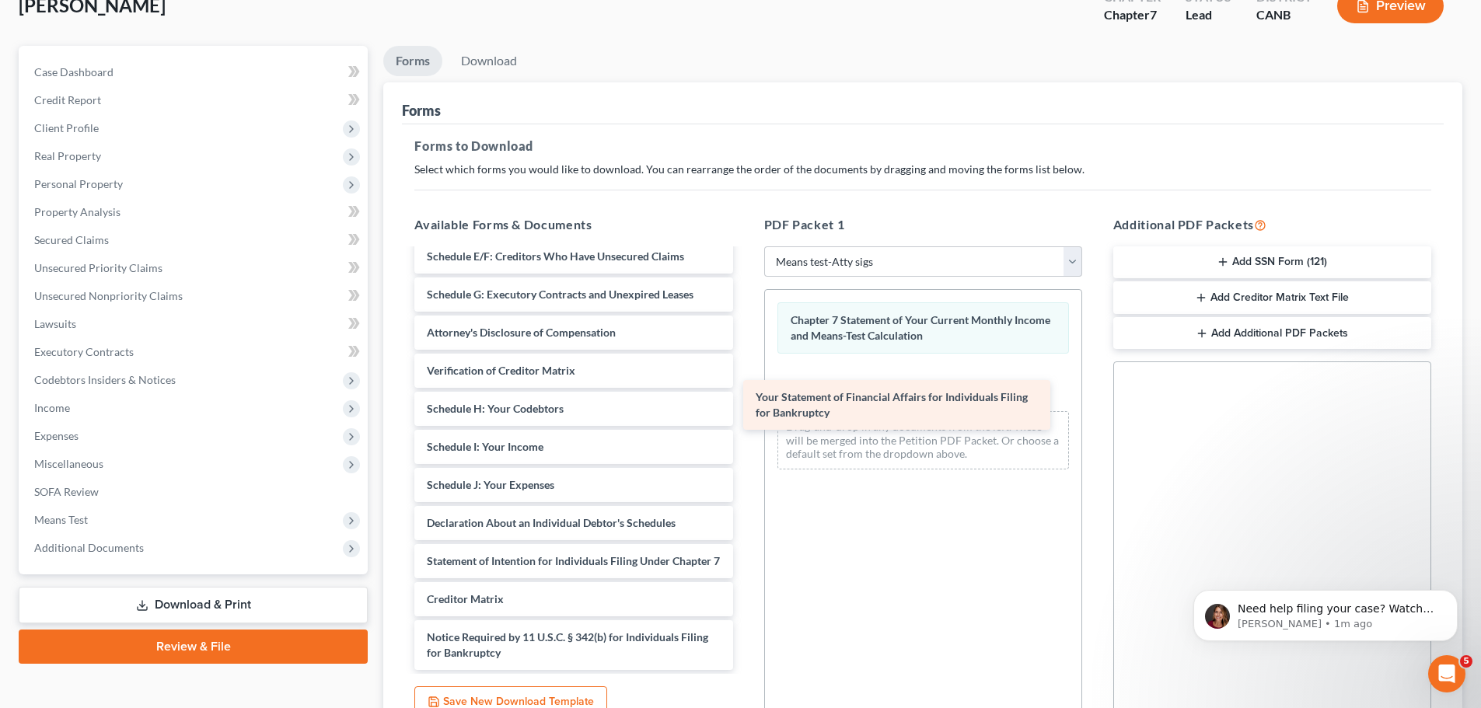
drag, startPoint x: 522, startPoint y: 497, endPoint x: 851, endPoint y: 402, distance: 342.3
click at [745, 402] on div "Your Statement of Financial Affairs for Individuals Filing for Bankruptcy Volun…" at bounding box center [573, 351] width 343 height 637
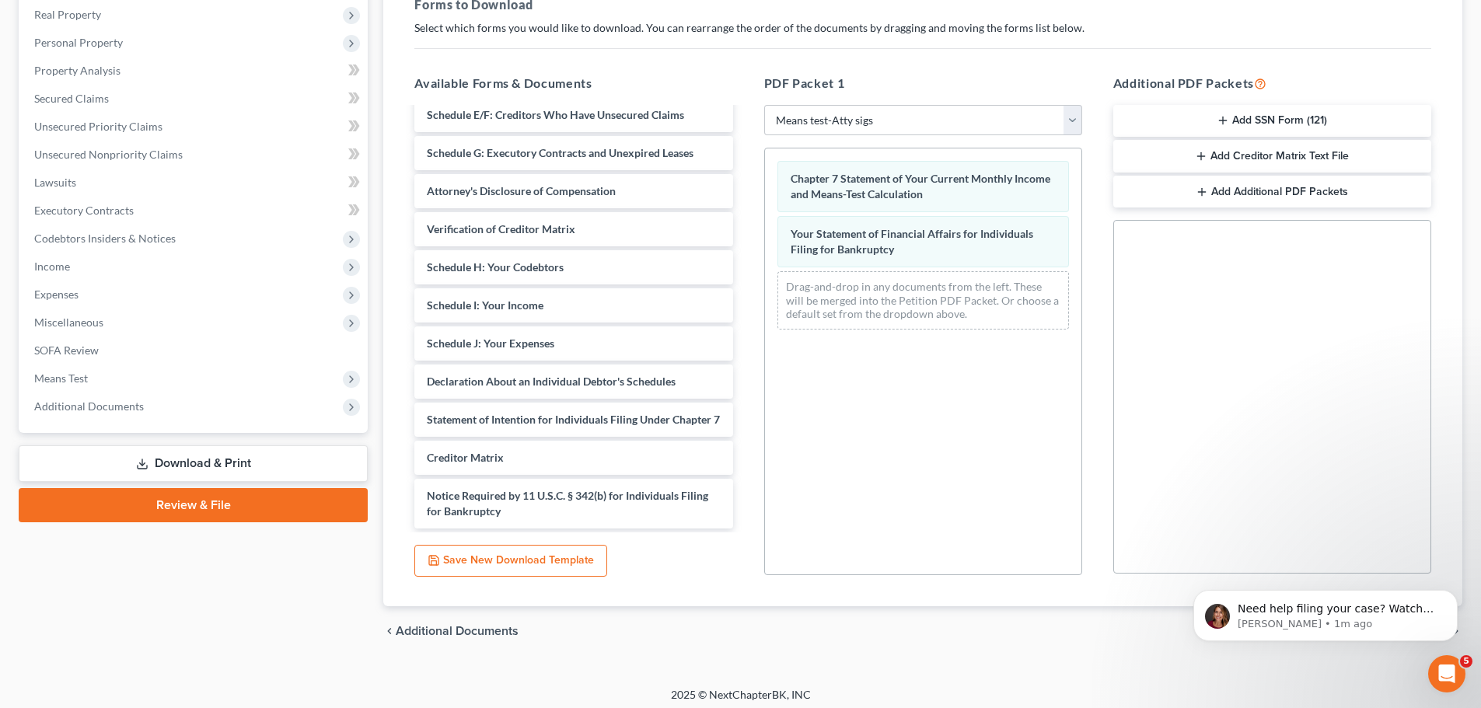
scroll to position [252, 0]
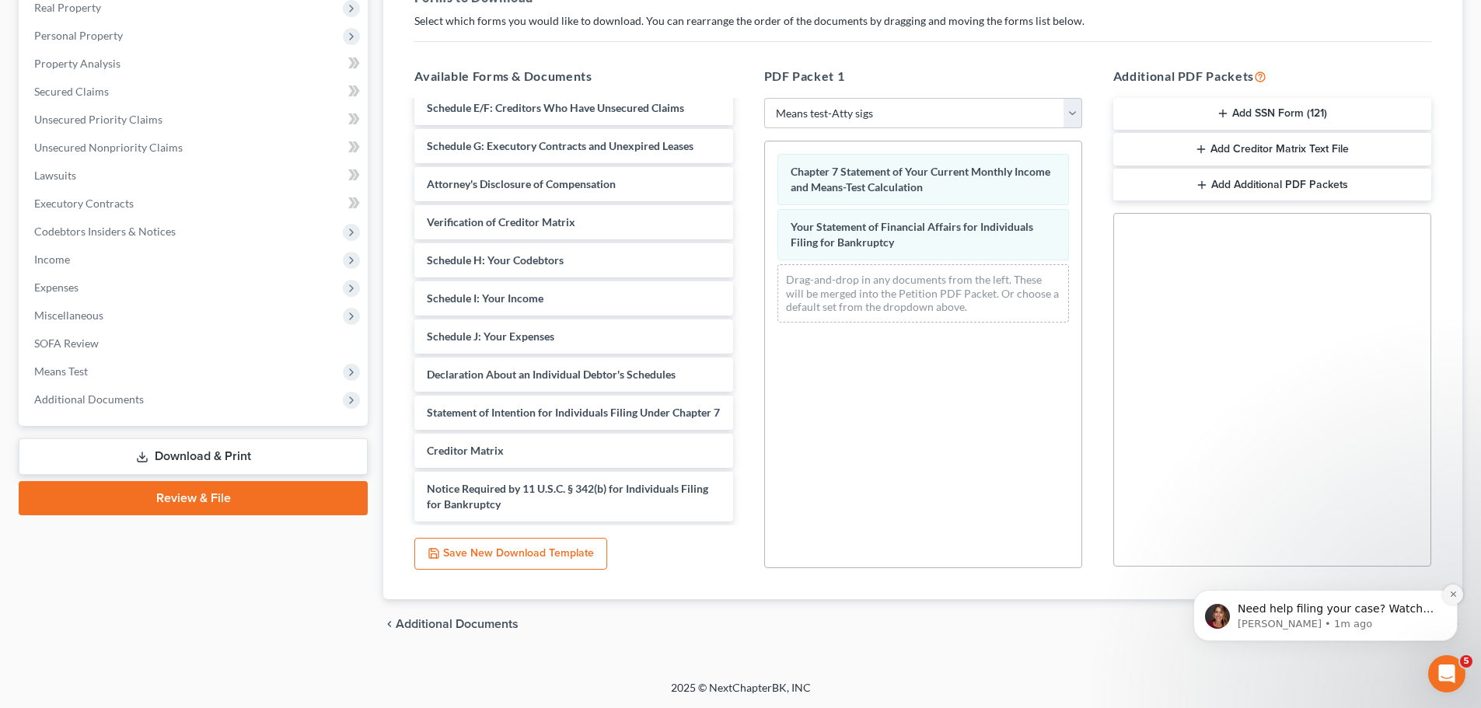
click at [1456, 592] on icon "Dismiss notification" at bounding box center [1453, 594] width 9 height 9
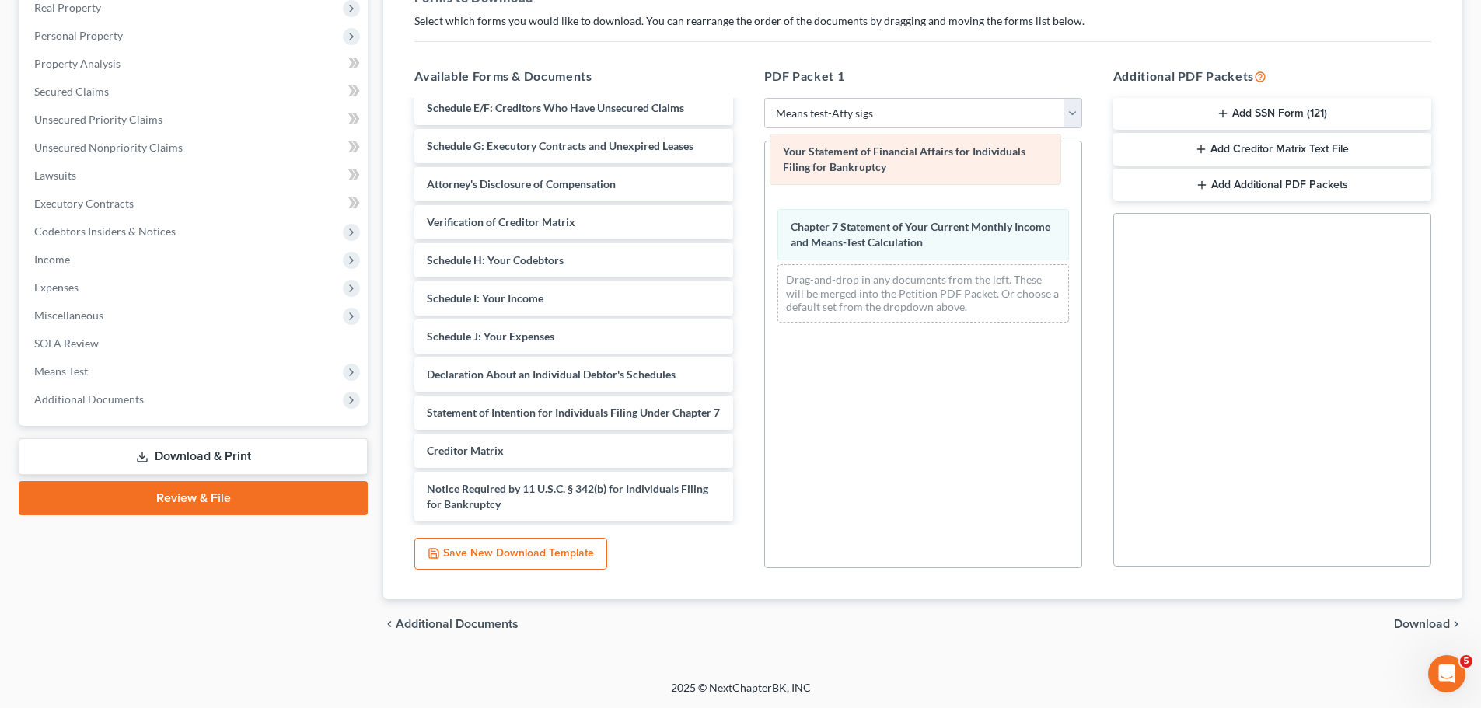
drag, startPoint x: 889, startPoint y: 246, endPoint x: 881, endPoint y: 170, distance: 75.8
click at [881, 170] on div "Your Statement of Financial Affairs for Individuals Filing for Bankruptcy Your …" at bounding box center [923, 239] width 316 height 194
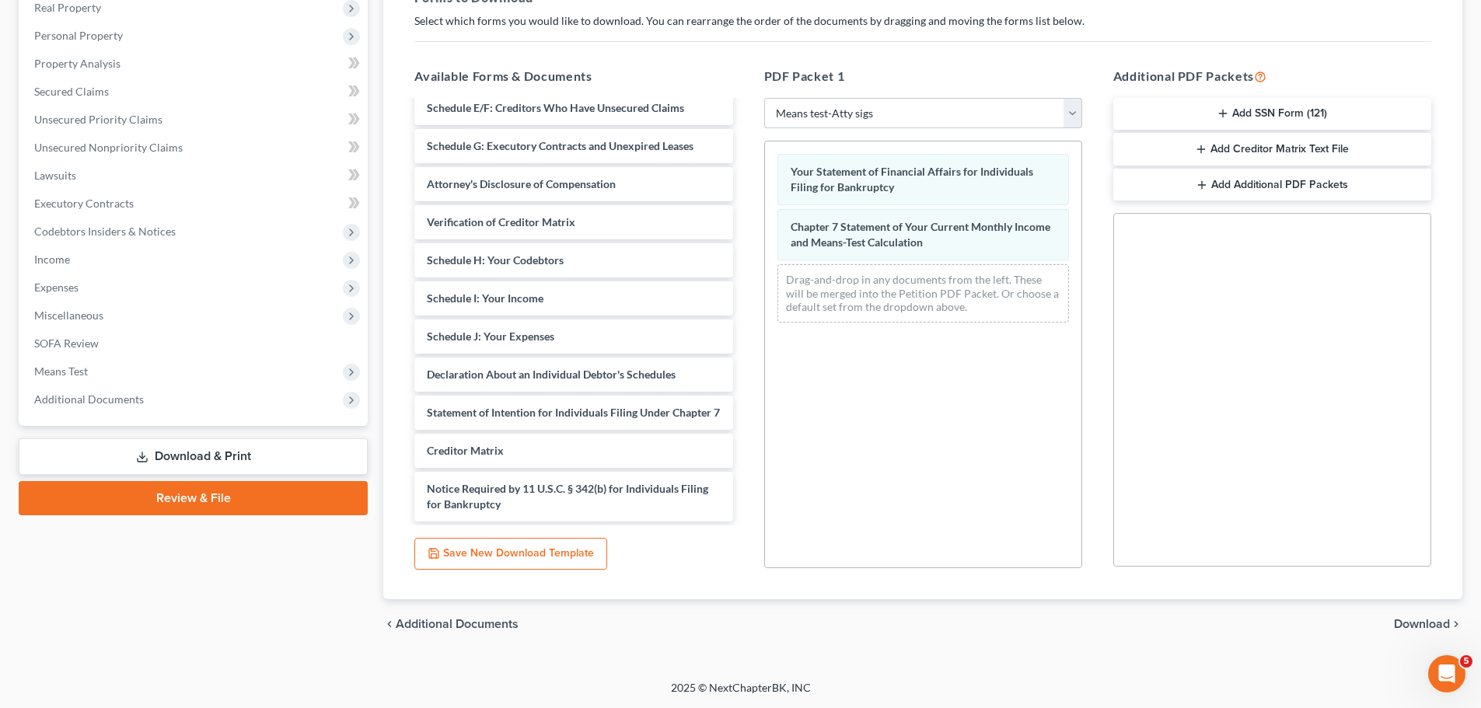
click at [1404, 630] on span "Download" at bounding box center [1422, 624] width 56 height 12
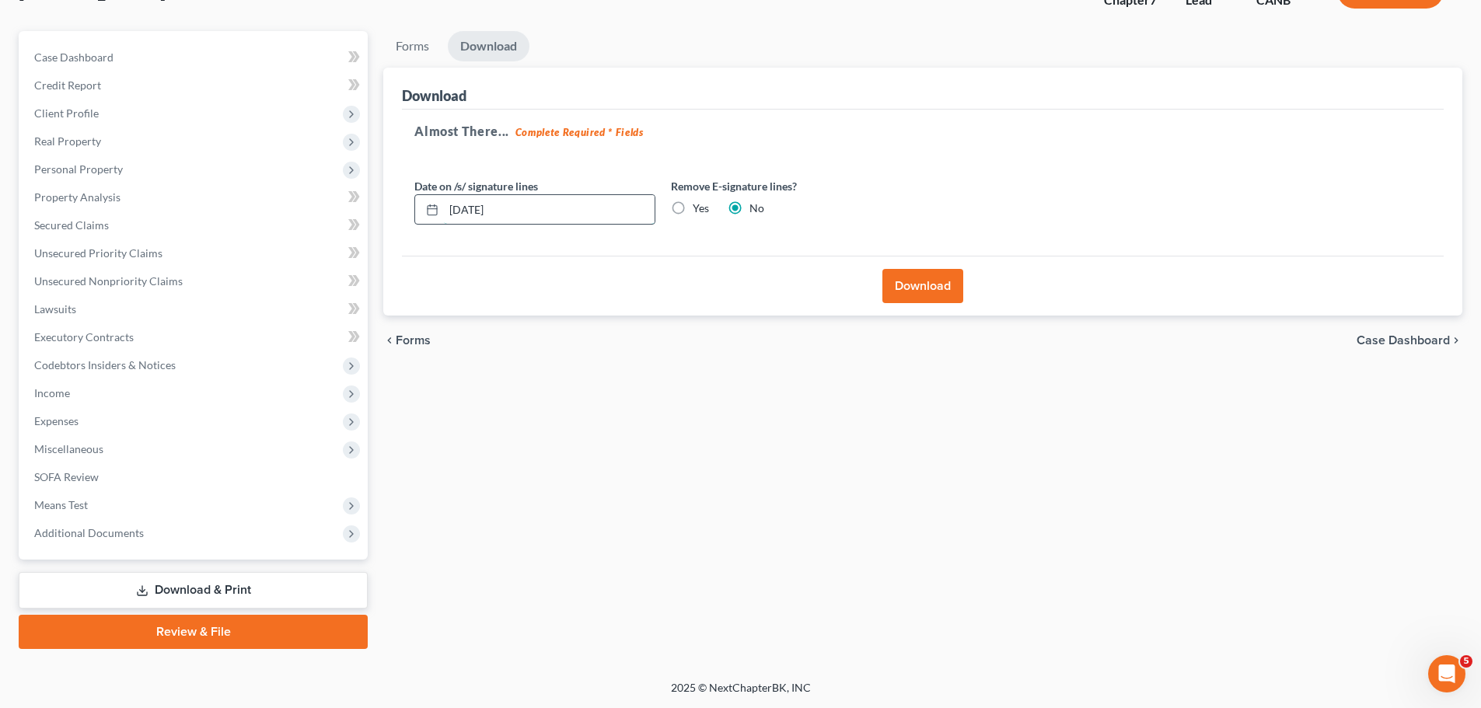
click at [484, 210] on input "10/14/2025" at bounding box center [549, 210] width 211 height 30
click at [479, 208] on input "10/14/2025" at bounding box center [549, 210] width 211 height 30
click at [481, 212] on input "10/062025" at bounding box center [549, 210] width 211 height 30
type input "10/06/2025"
click at [496, 243] on div "Almost There... Complete Required * Fields Date on /s/ signature lines 10/06/20…" at bounding box center [923, 183] width 1042 height 147
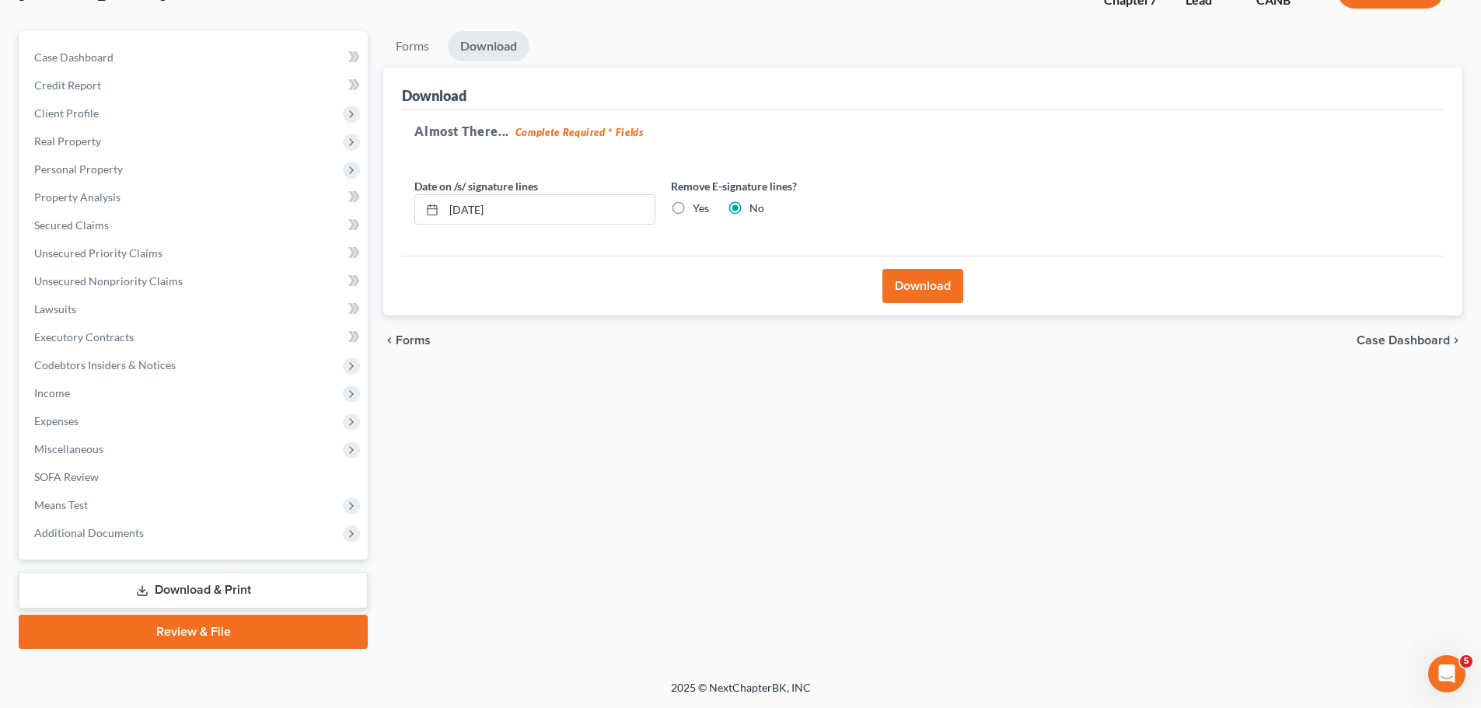
click at [946, 285] on button "Download" at bounding box center [923, 286] width 81 height 34
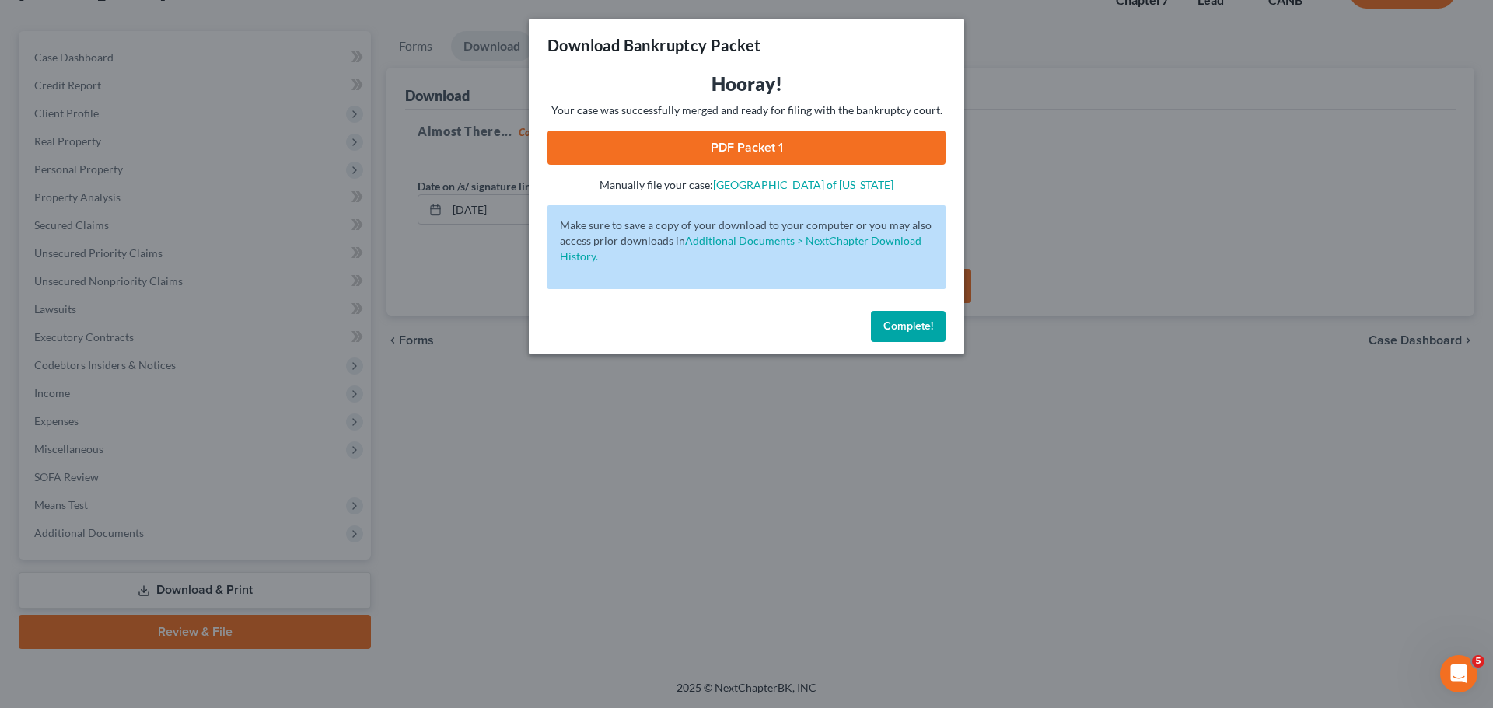
click at [809, 138] on link "PDF Packet 1" at bounding box center [746, 148] width 398 height 34
click at [907, 316] on button "Complete!" at bounding box center [908, 326] width 75 height 31
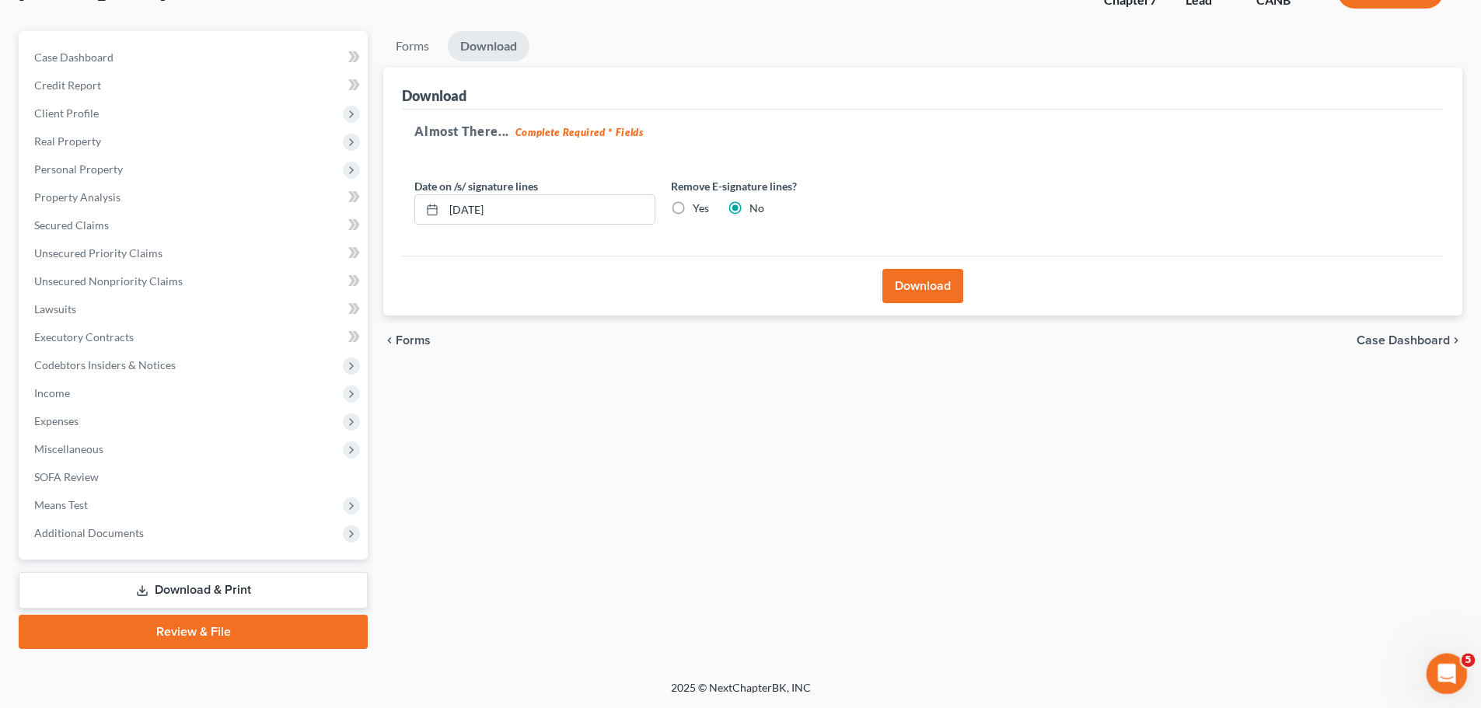
click at [1443, 672] on icon "Open Intercom Messenger" at bounding box center [1445, 672] width 26 height 26
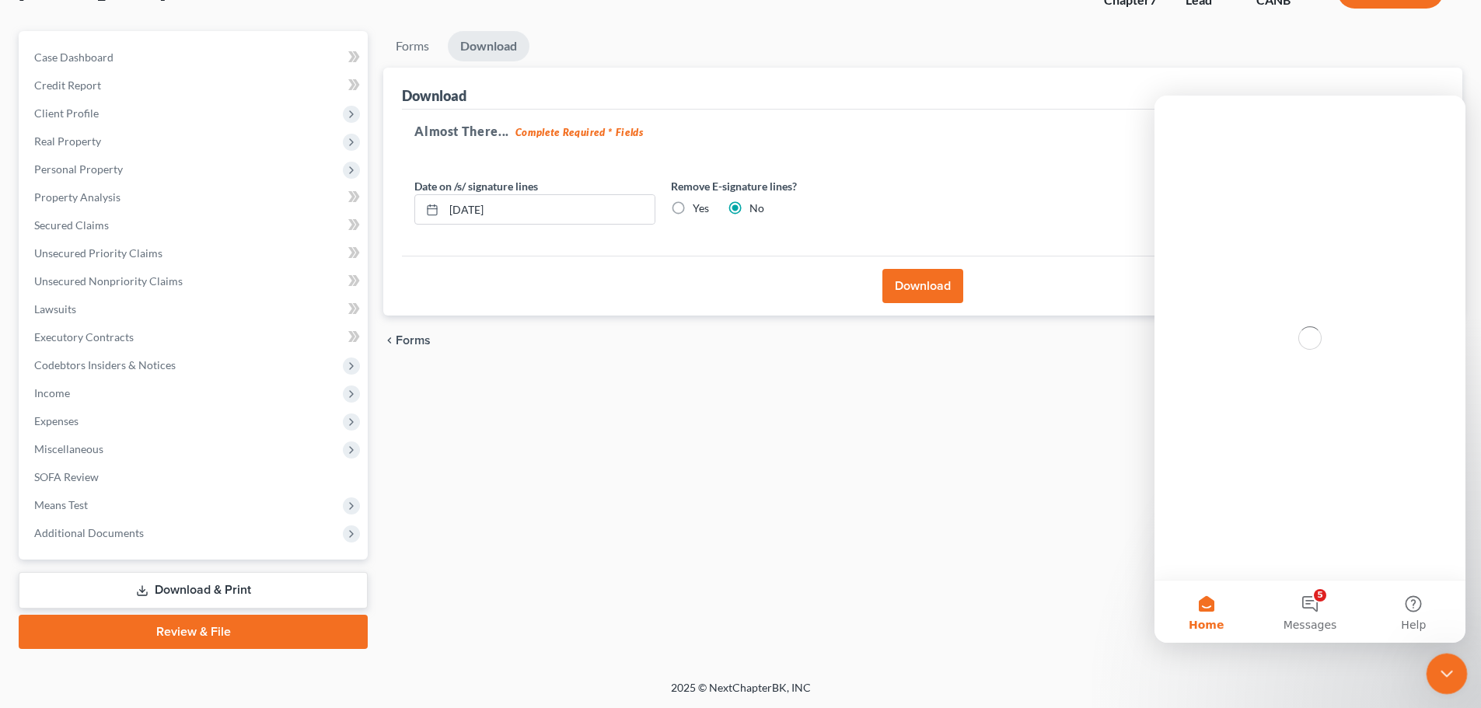
scroll to position [0, 0]
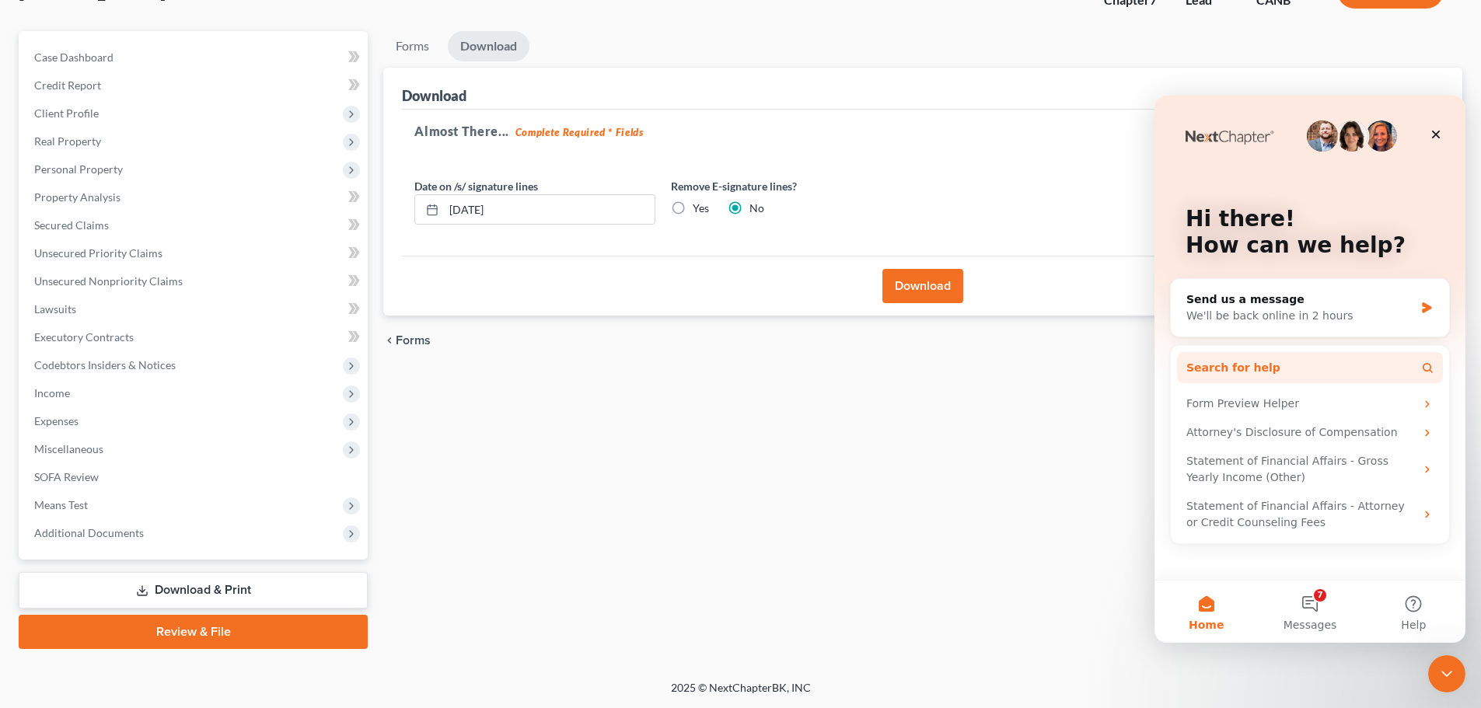
click at [1429, 366] on icon "Intercom messenger" at bounding box center [1427, 368] width 12 height 12
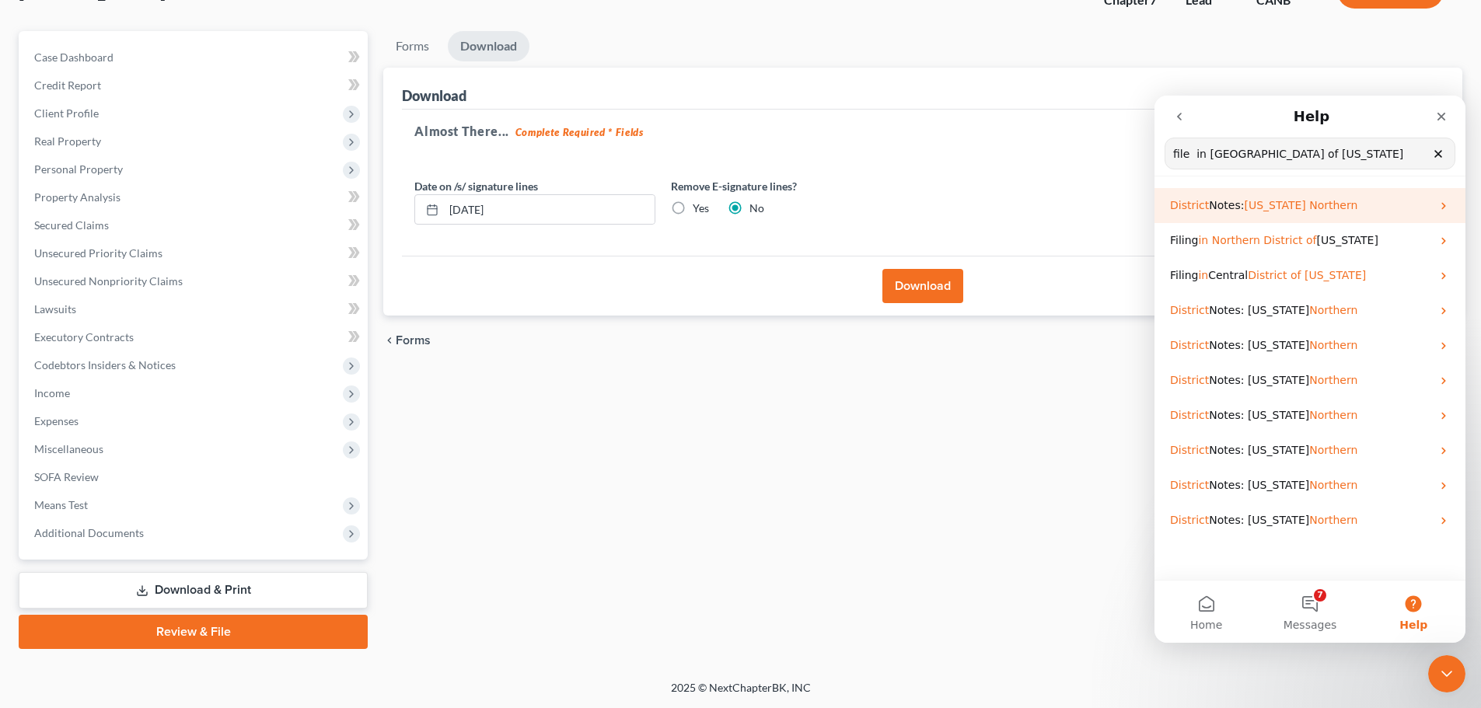
type input "file in northern district of california"
click at [1272, 206] on span "California" at bounding box center [1274, 205] width 61 height 12
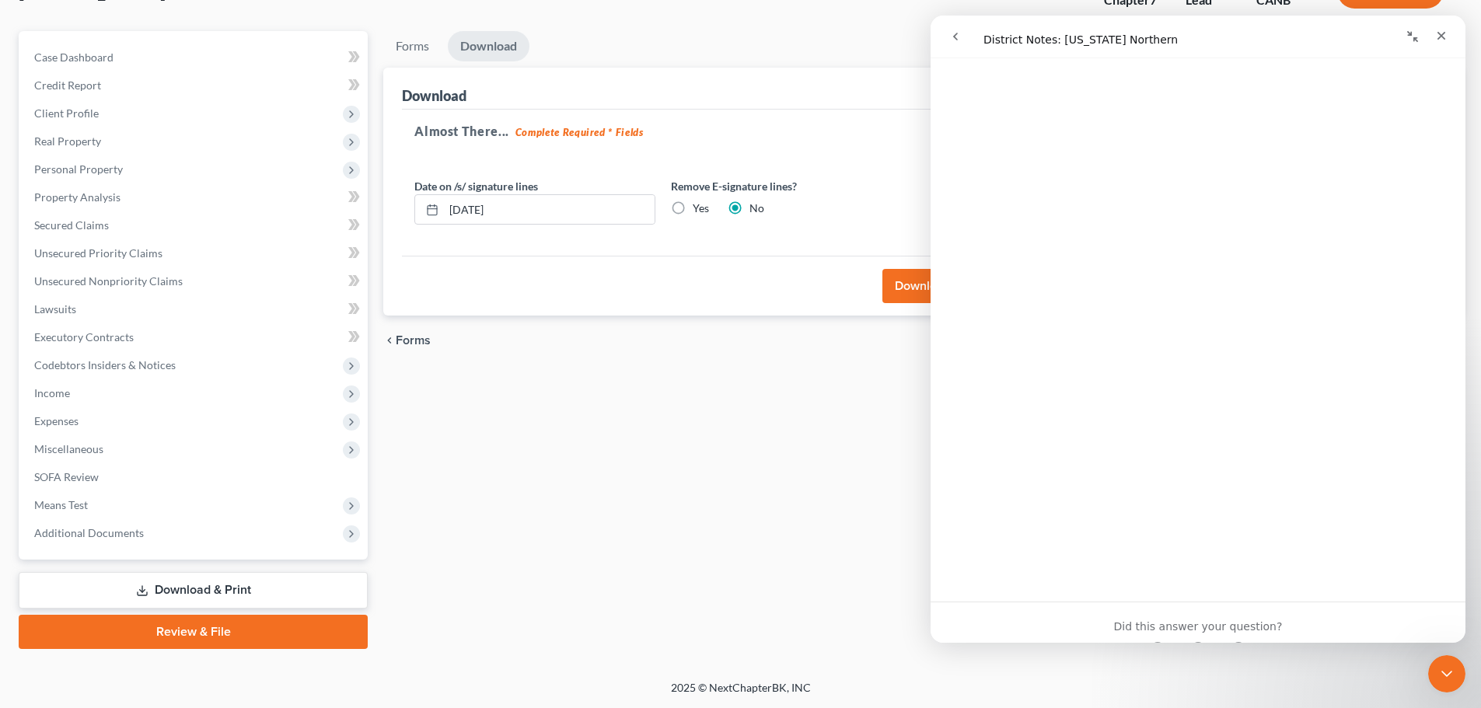
scroll to position [693, 0]
click at [1442, 37] on icon "Close" at bounding box center [1441, 36] width 12 height 12
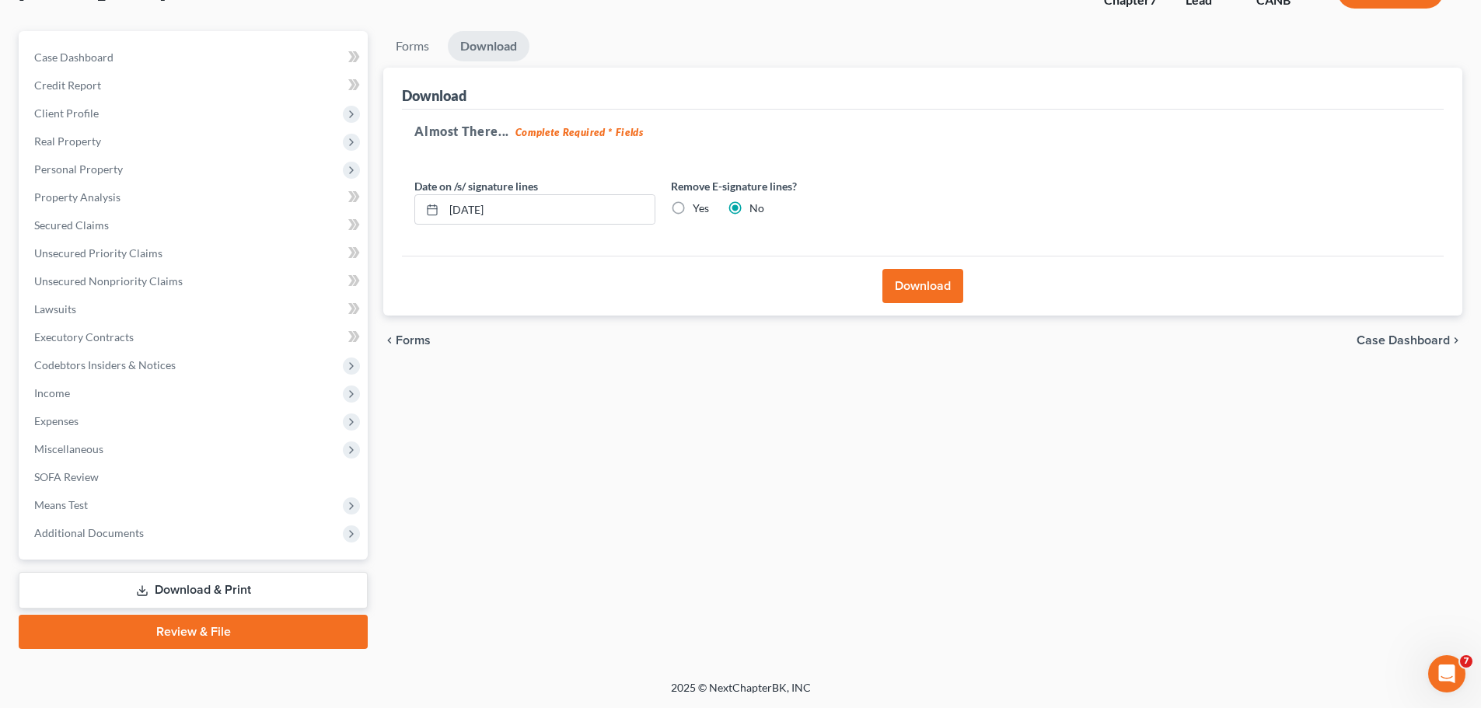
scroll to position [0, 0]
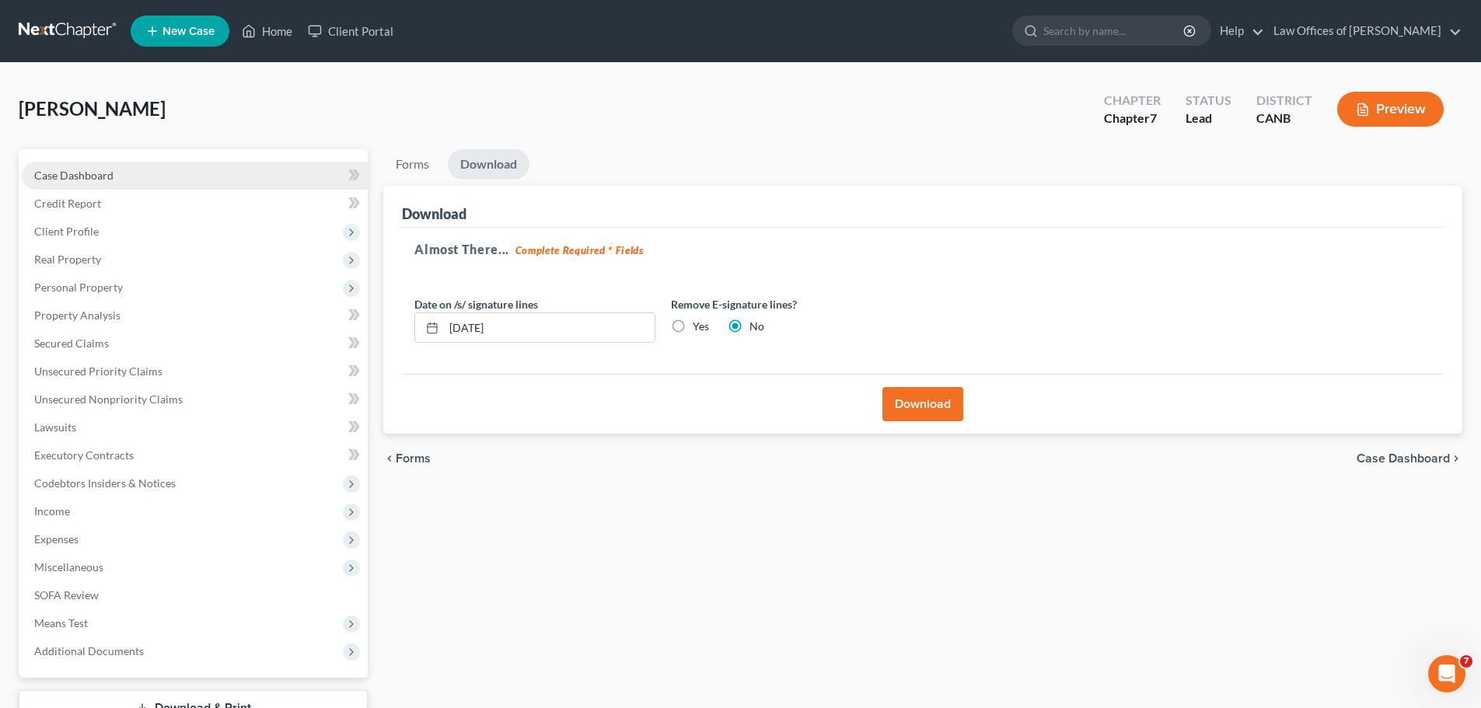
click at [125, 162] on link "Case Dashboard" at bounding box center [195, 176] width 346 height 28
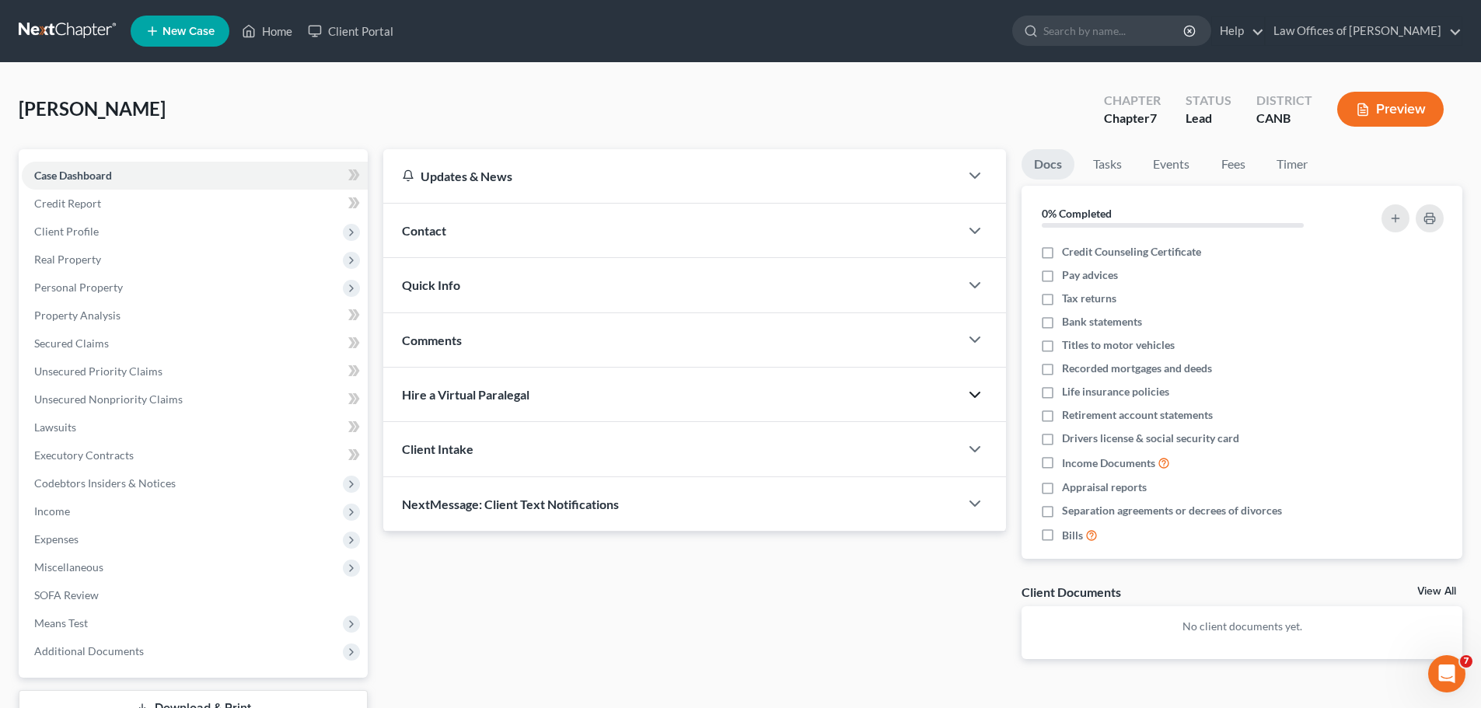
click at [977, 394] on icon "button" at bounding box center [975, 395] width 19 height 19
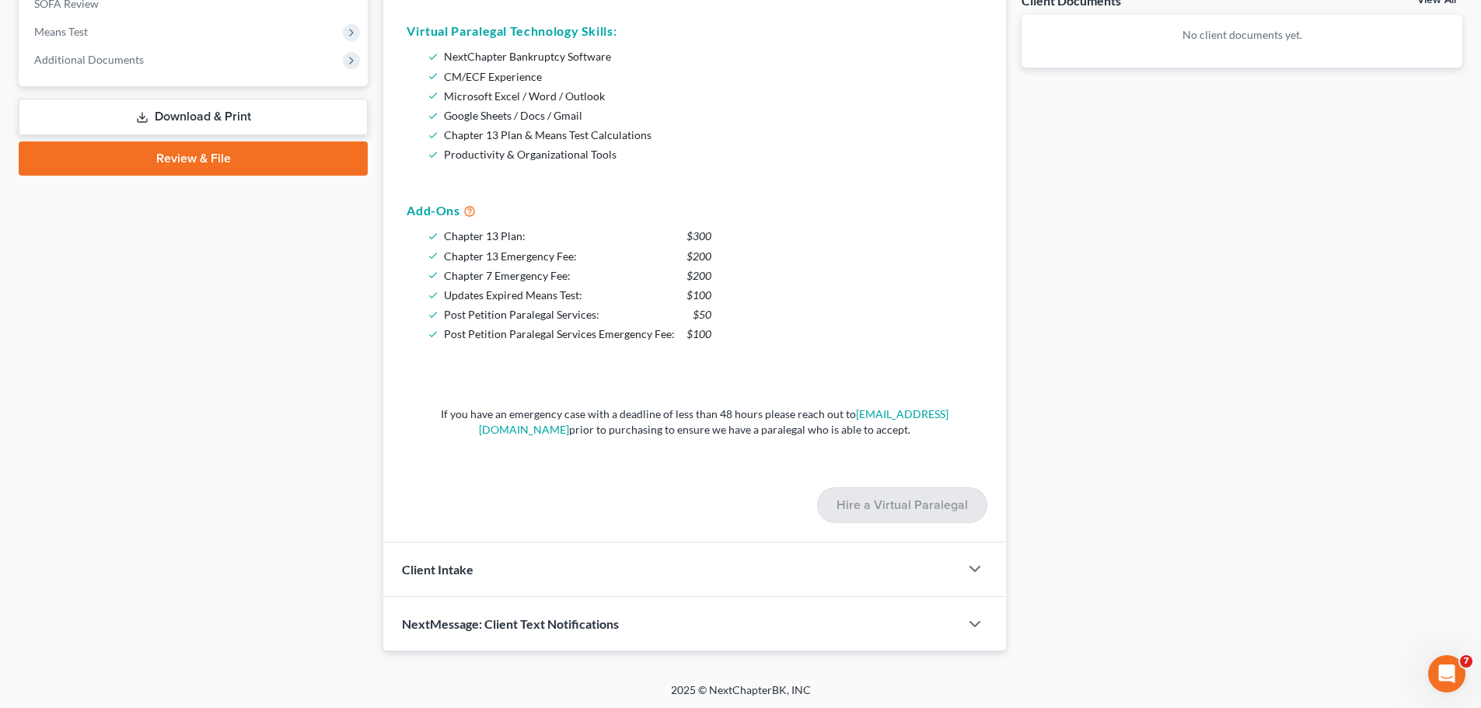
scroll to position [594, 0]
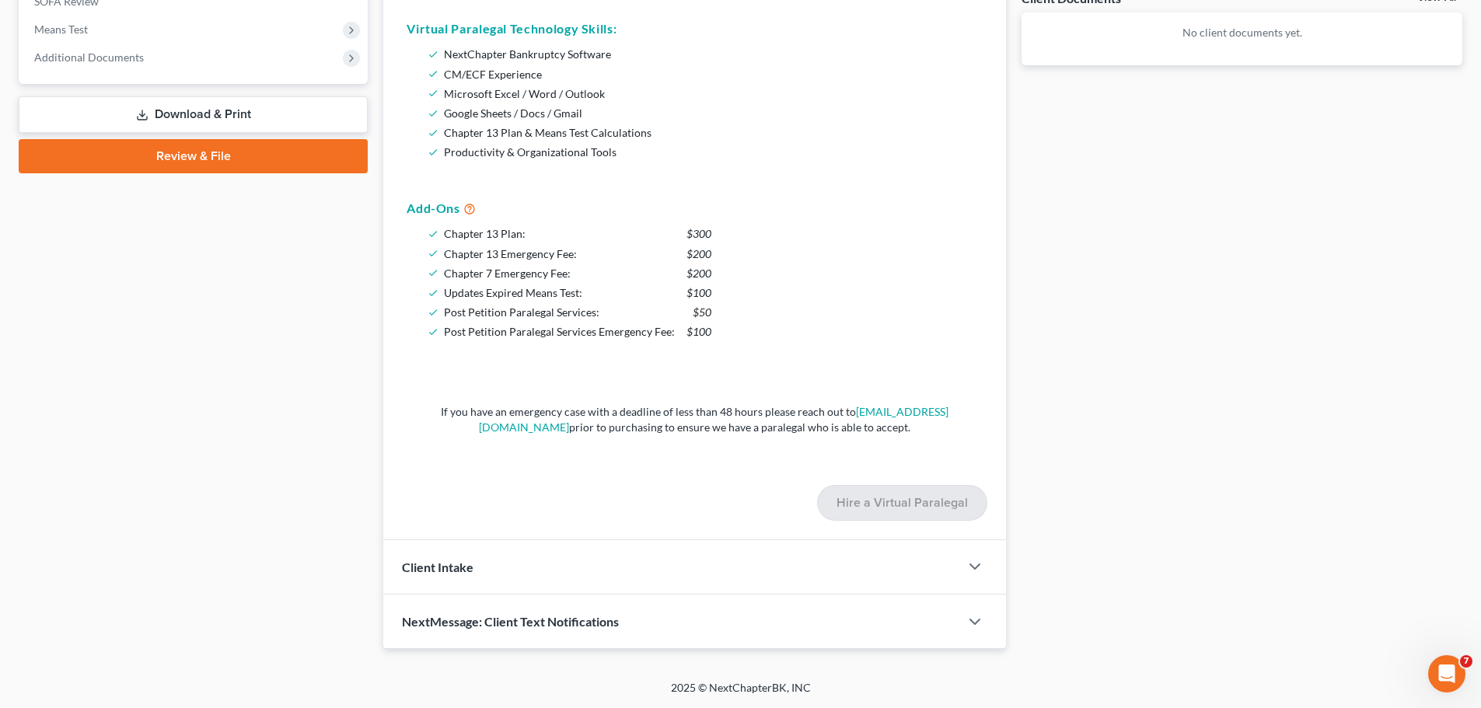
click at [694, 554] on div "Client Intake" at bounding box center [671, 567] width 576 height 54
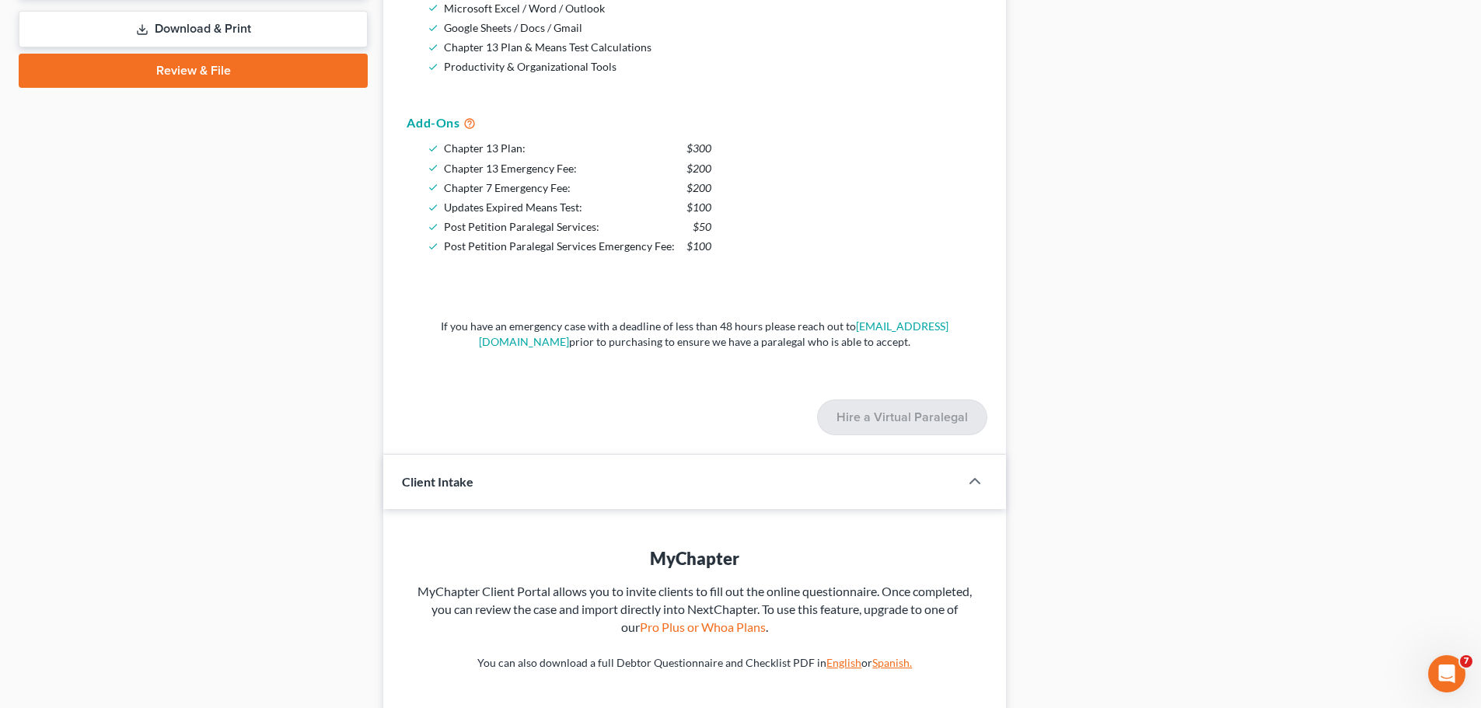
scroll to position [806, 0]
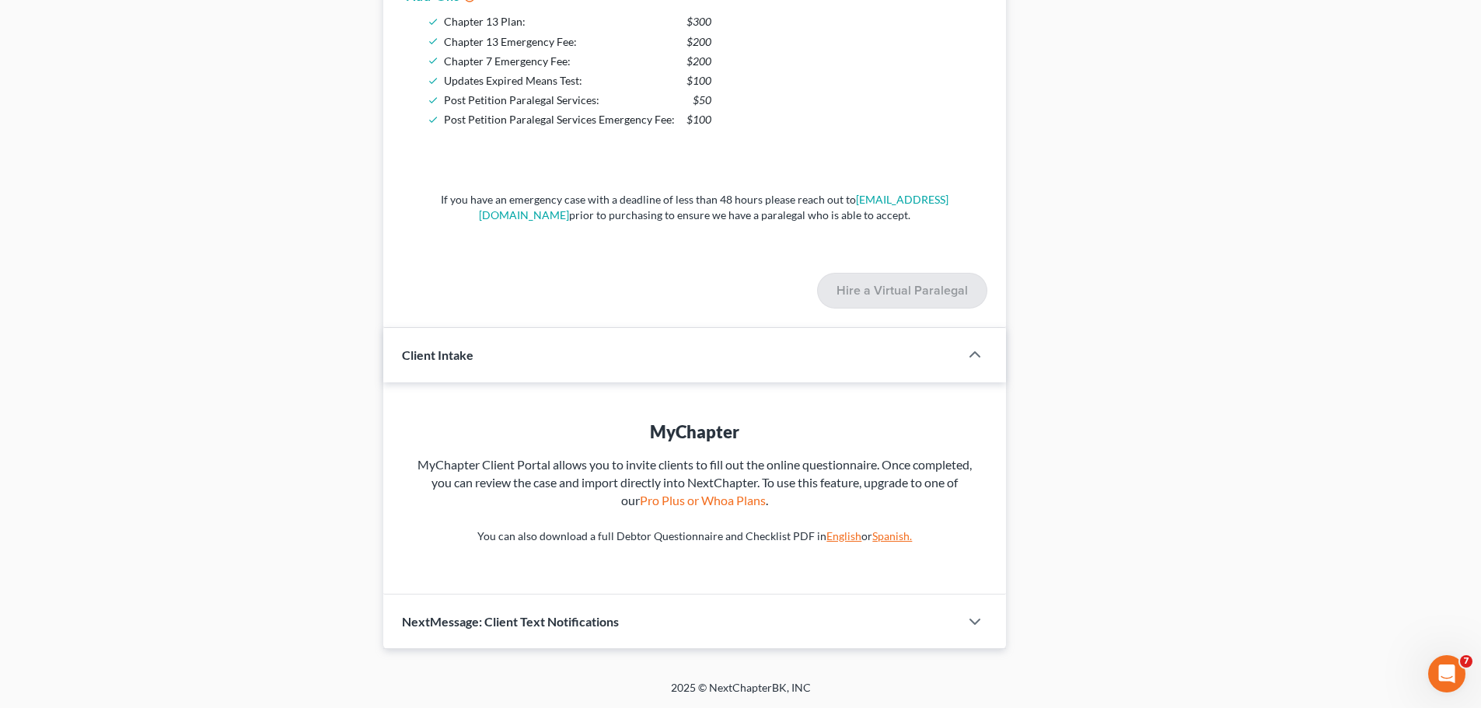
click at [548, 627] on span "NextMessage: Client Text Notifications" at bounding box center [510, 621] width 217 height 15
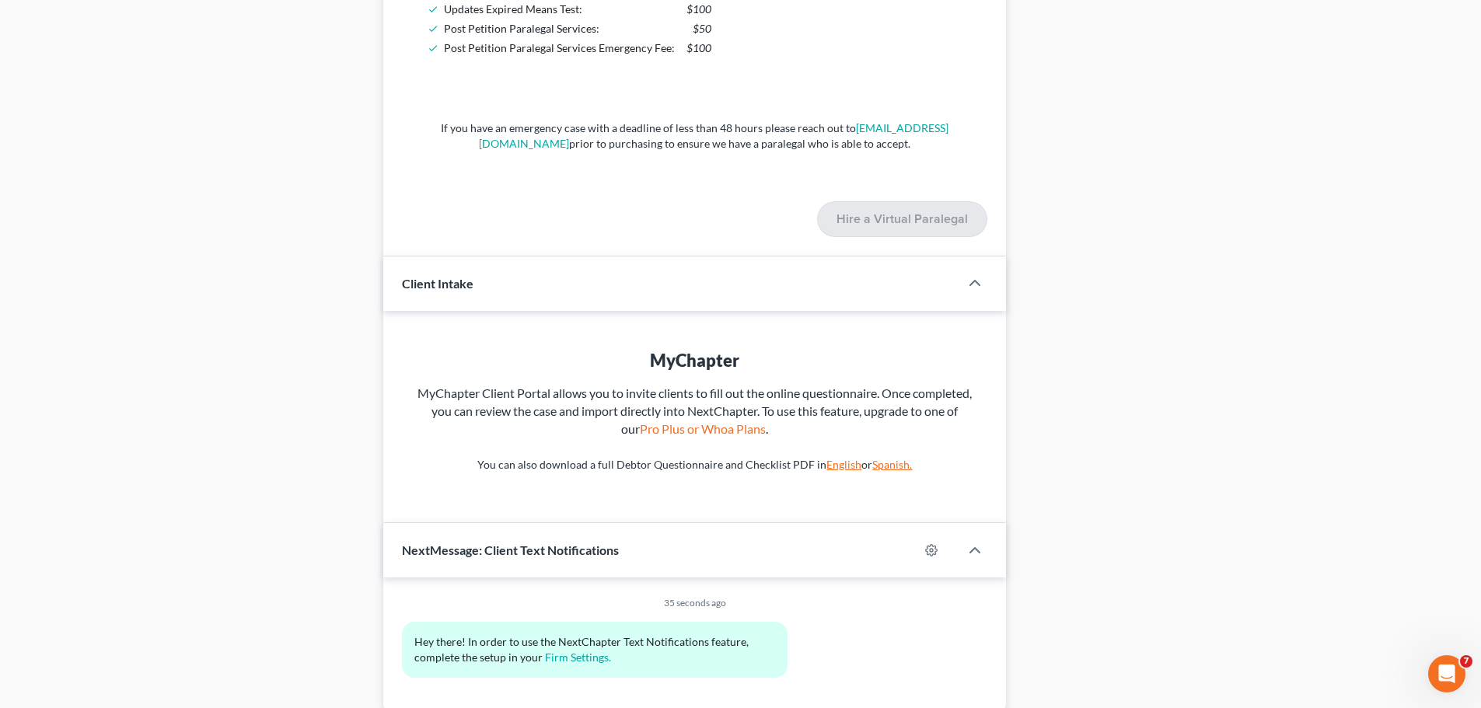
scroll to position [939, 0]
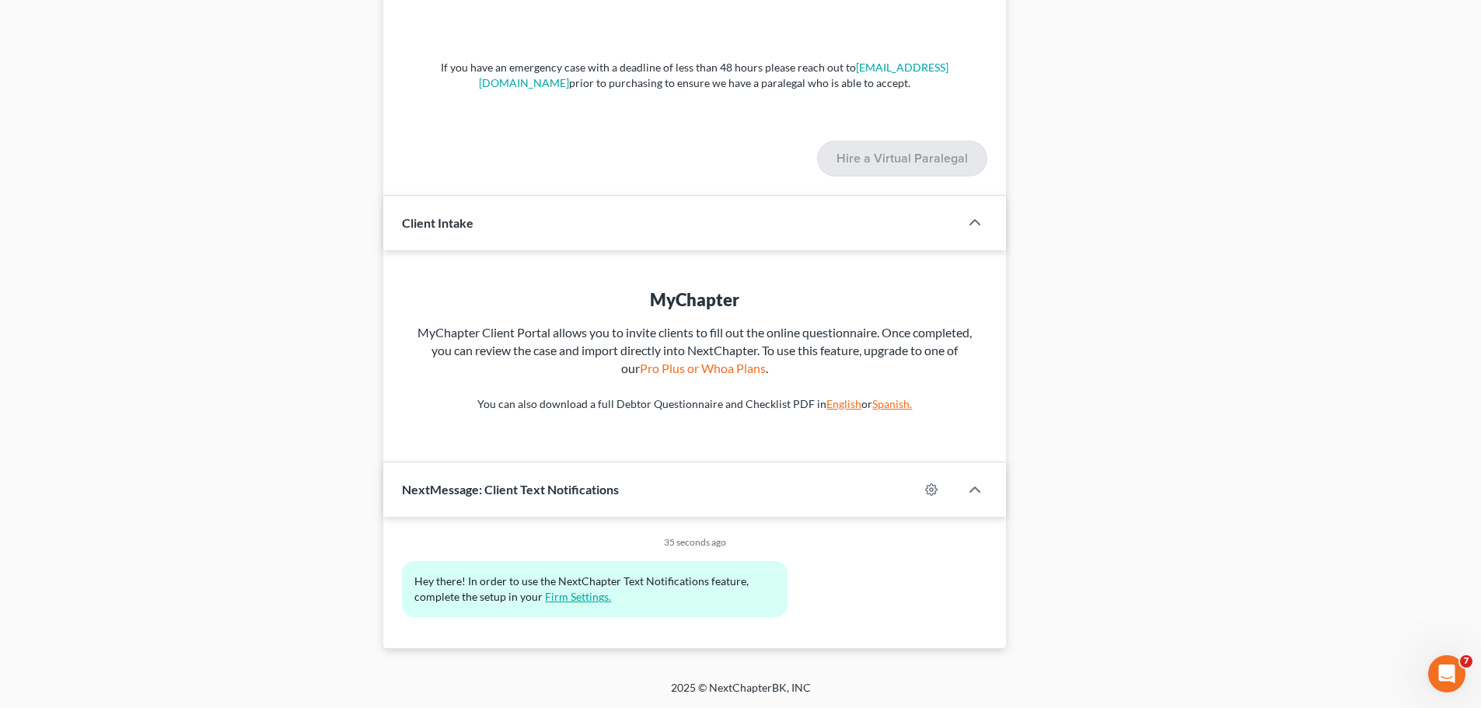
click at [571, 596] on link "Firm Settings." at bounding box center [578, 596] width 66 height 13
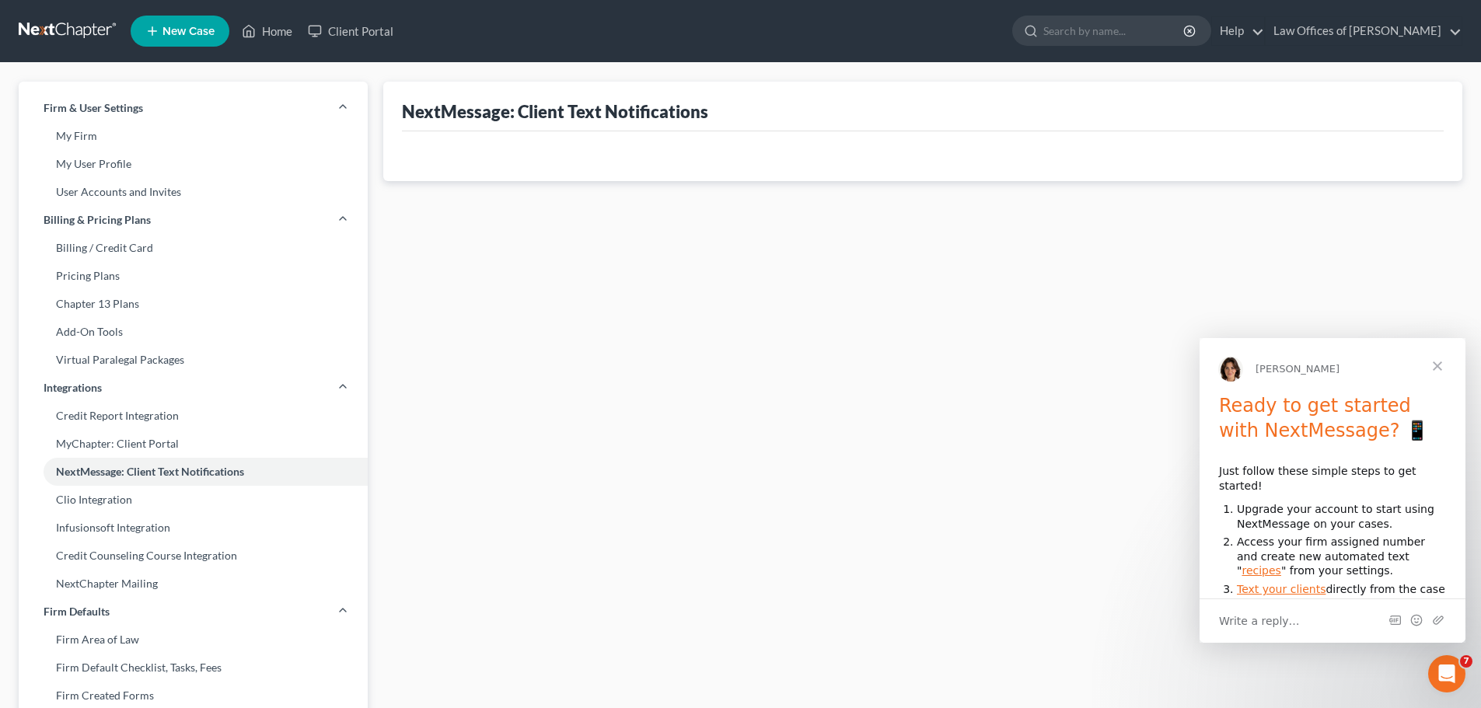
click at [1445, 365] on span "Close" at bounding box center [1438, 366] width 56 height 56
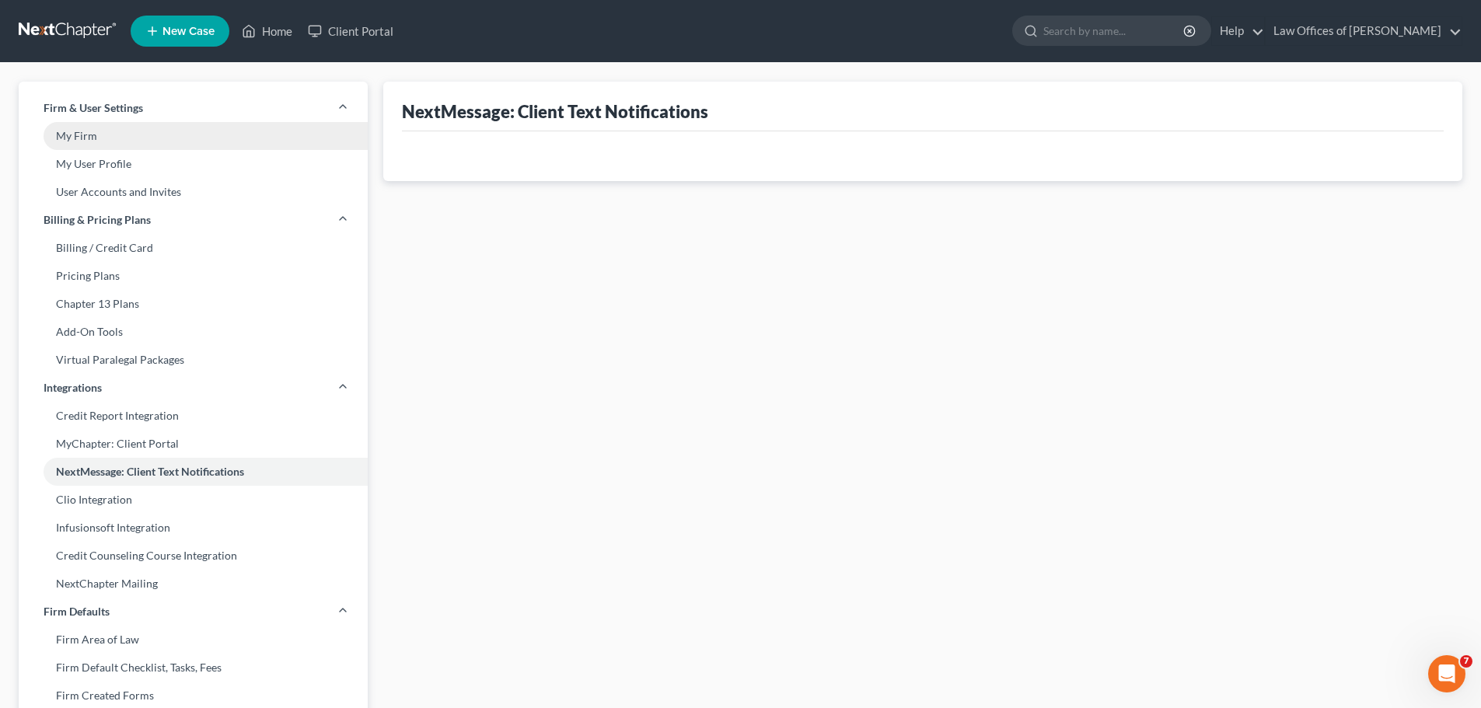
click at [117, 135] on link "My Firm" at bounding box center [193, 136] width 349 height 28
select select "9"
select select "29"
select select "4"
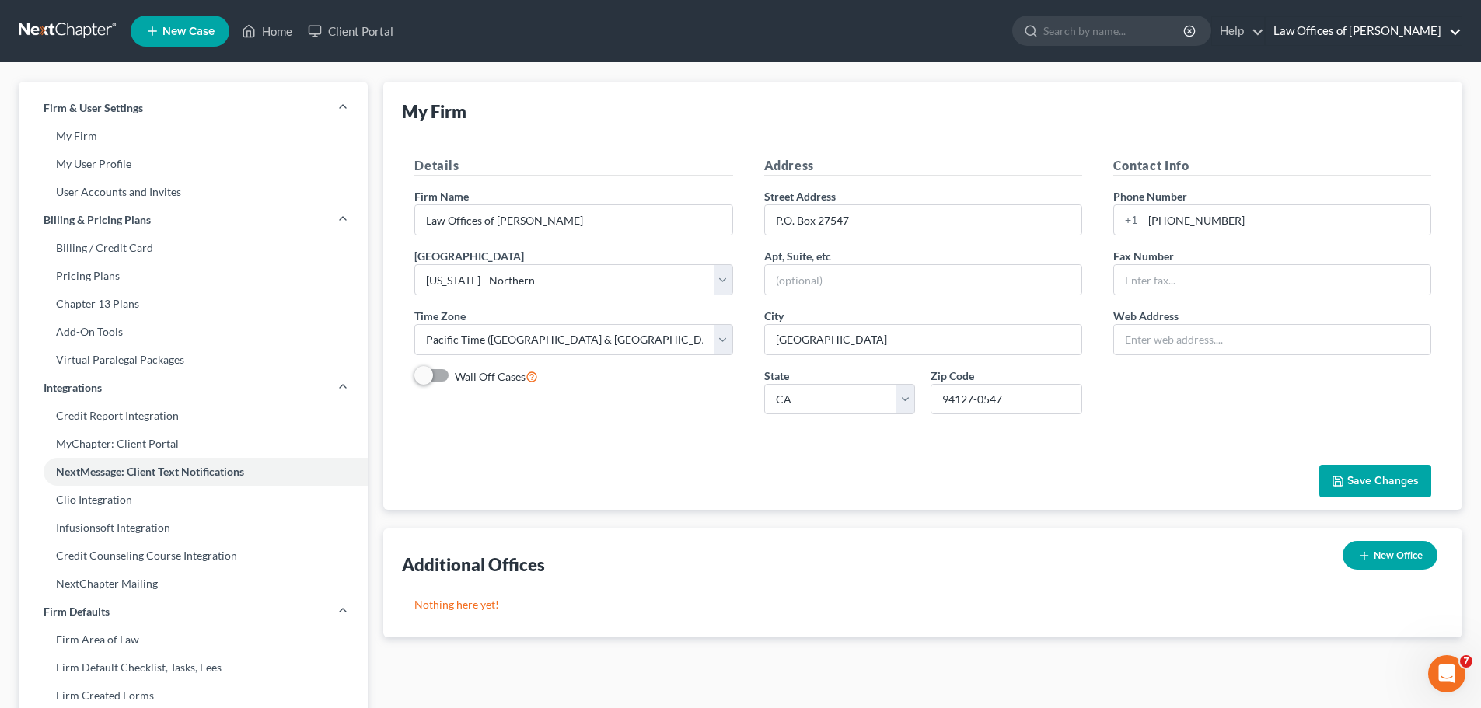
click at [1327, 38] on link "Law Offices of Keith F. Carr" at bounding box center [1364, 31] width 196 height 28
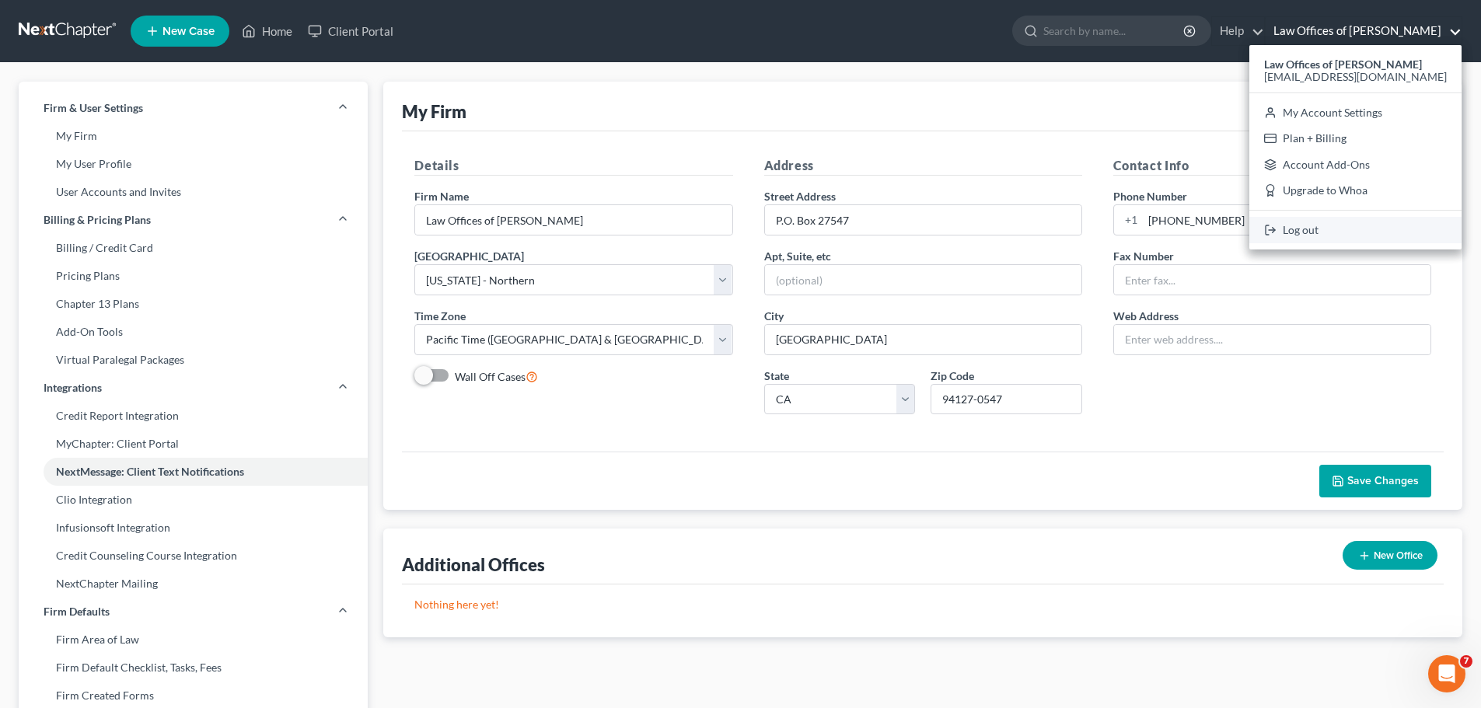
click at [1350, 229] on link "Log out" at bounding box center [1356, 230] width 212 height 26
